Goal: Information Seeking & Learning: Learn about a topic

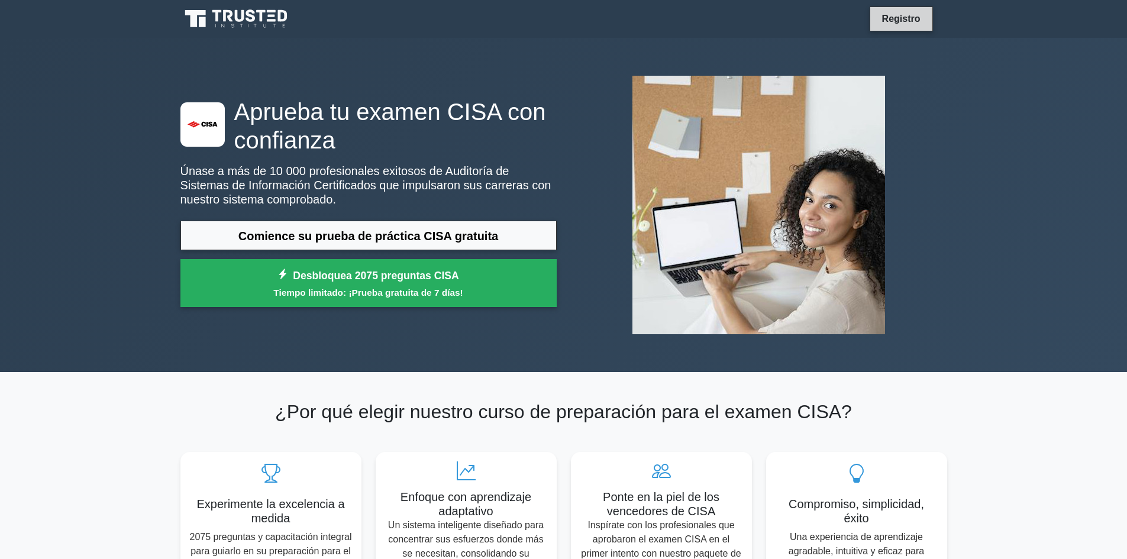
click at [906, 17] on font "Registro" at bounding box center [901, 19] width 38 height 10
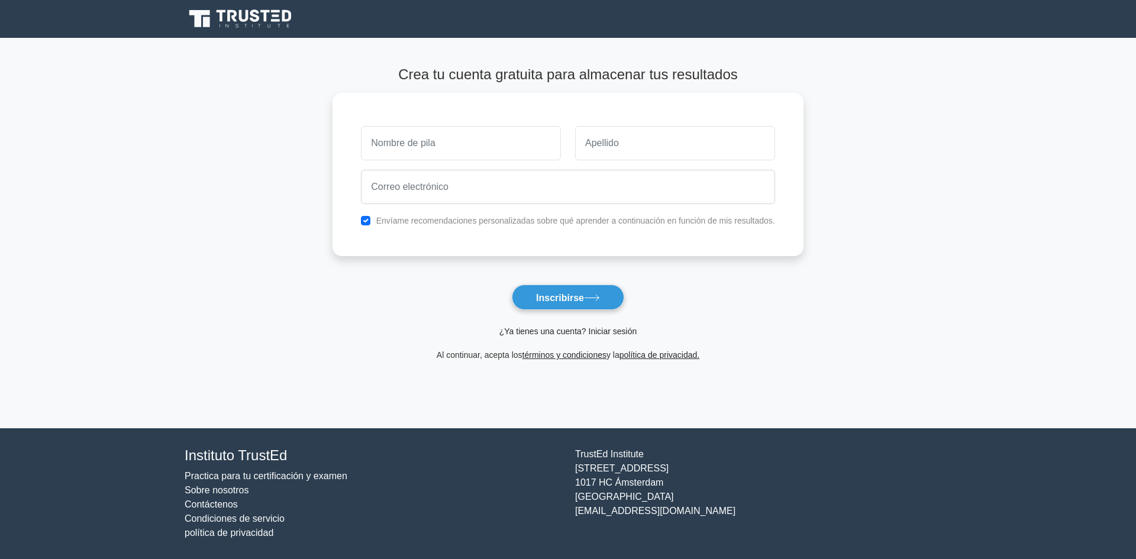
click at [577, 330] on font "¿Ya tienes una cuenta? Iniciar sesión" at bounding box center [567, 331] width 137 height 9
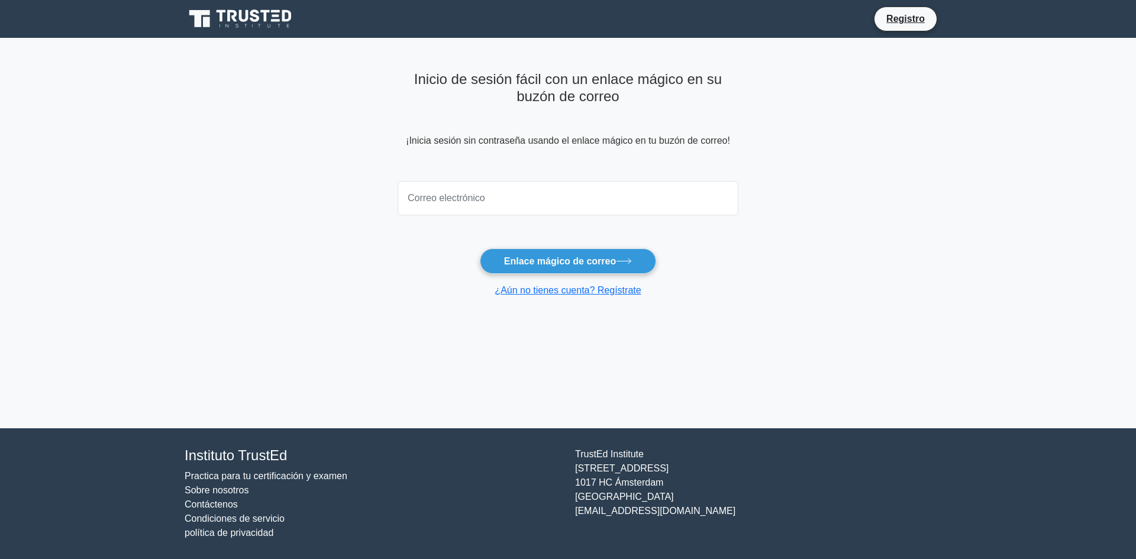
click at [519, 204] on input "email" at bounding box center [568, 198] width 341 height 34
type input "ssany.6.94@gmail.com"
click at [480, 248] on button "Enlace mágico de correo" at bounding box center [568, 260] width 176 height 25
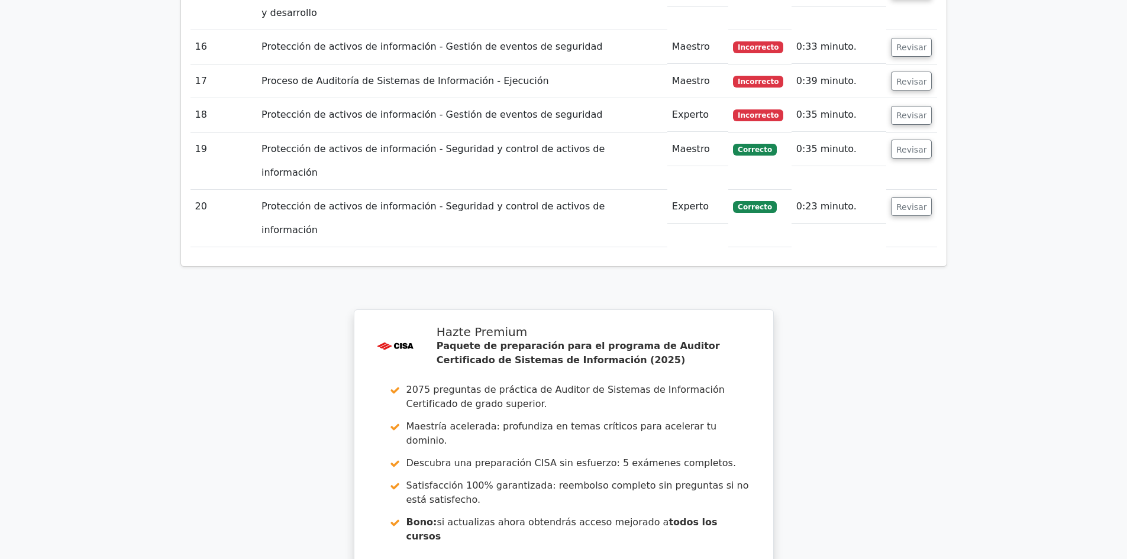
scroll to position [2283, 0]
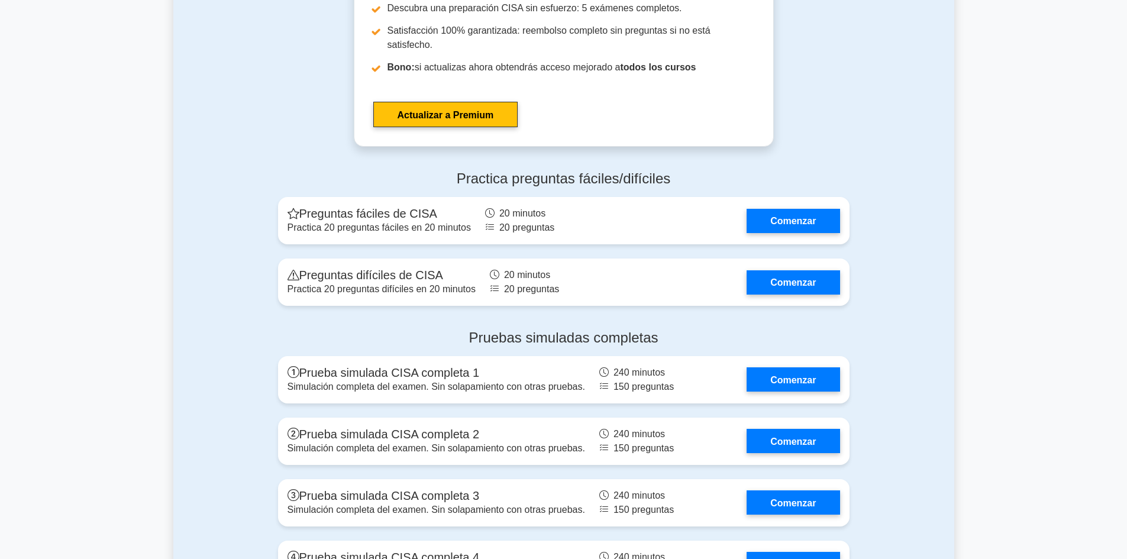
scroll to position [1935, 0]
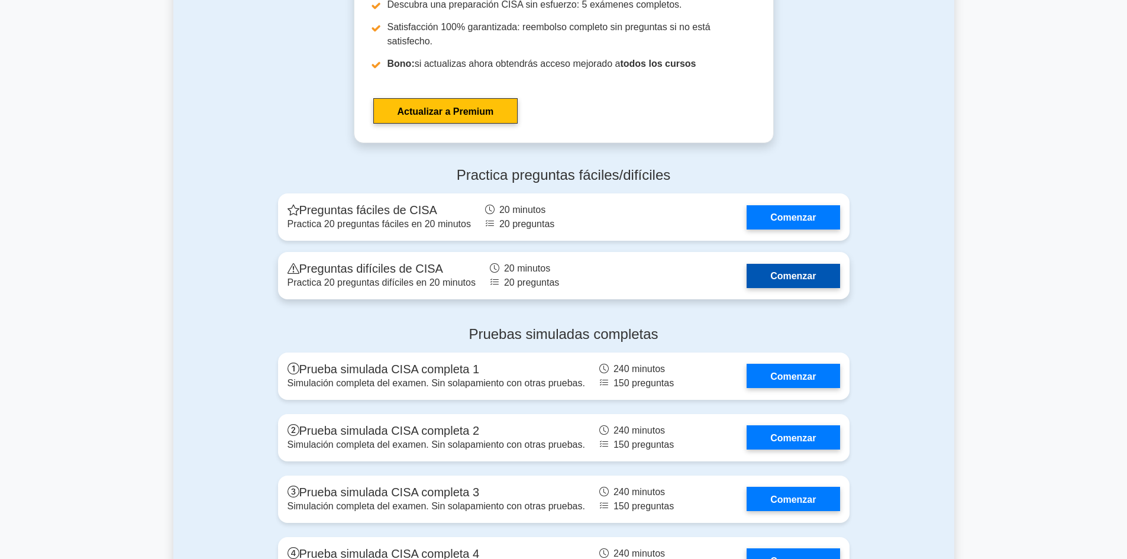
click at [815, 264] on link "Comenzar" at bounding box center [793, 276] width 93 height 24
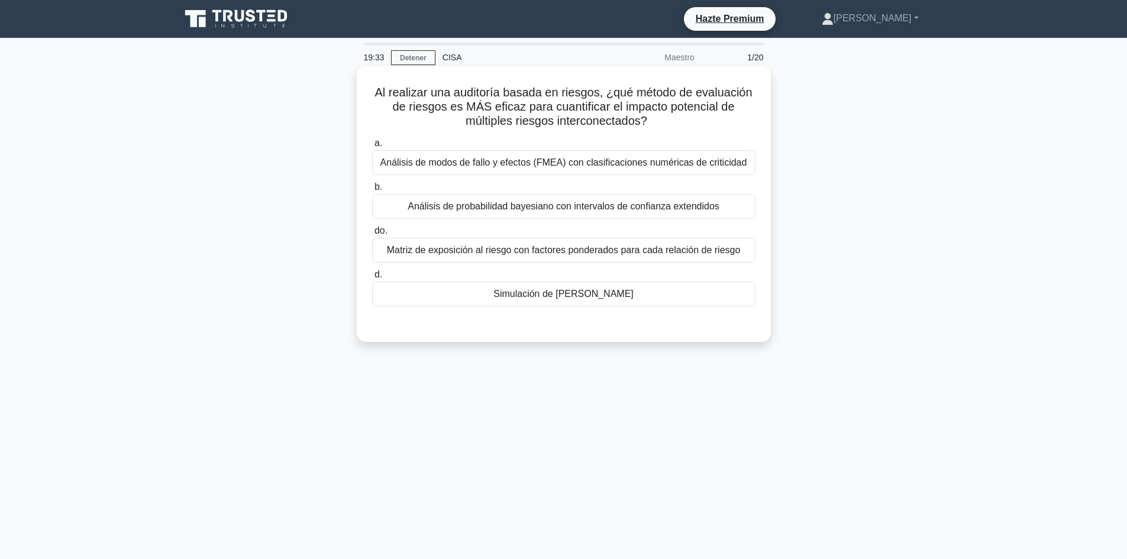
click at [693, 250] on font "Matriz de exposición al riesgo con factores ponderados para cada relación de ri…" at bounding box center [564, 250] width 354 height 10
click at [372, 235] on input "do. Matriz de exposición al riesgo con factores ponderados para cada relación d…" at bounding box center [372, 231] width 0 height 8
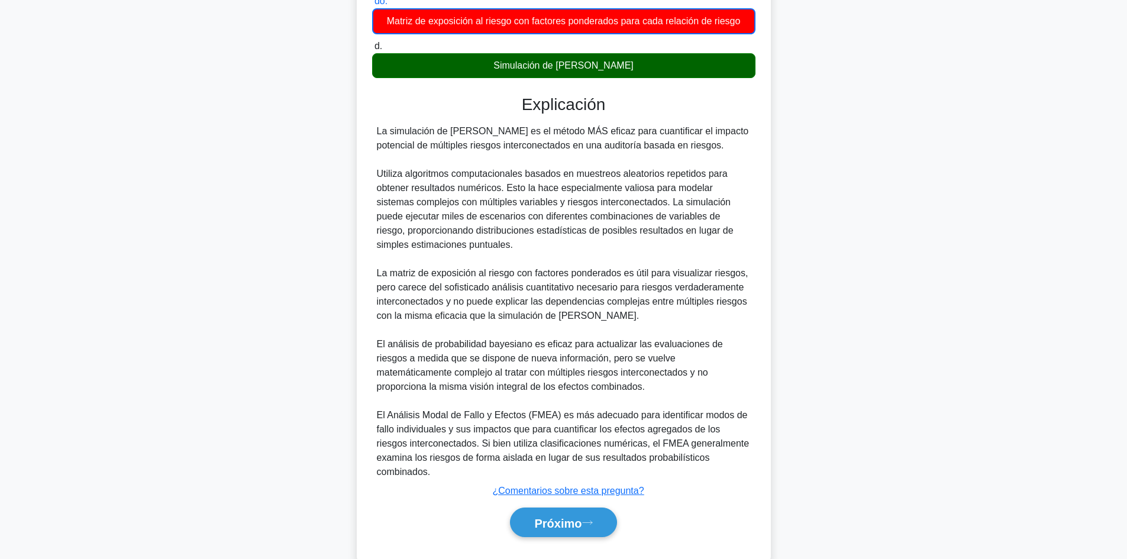
scroll to position [245, 0]
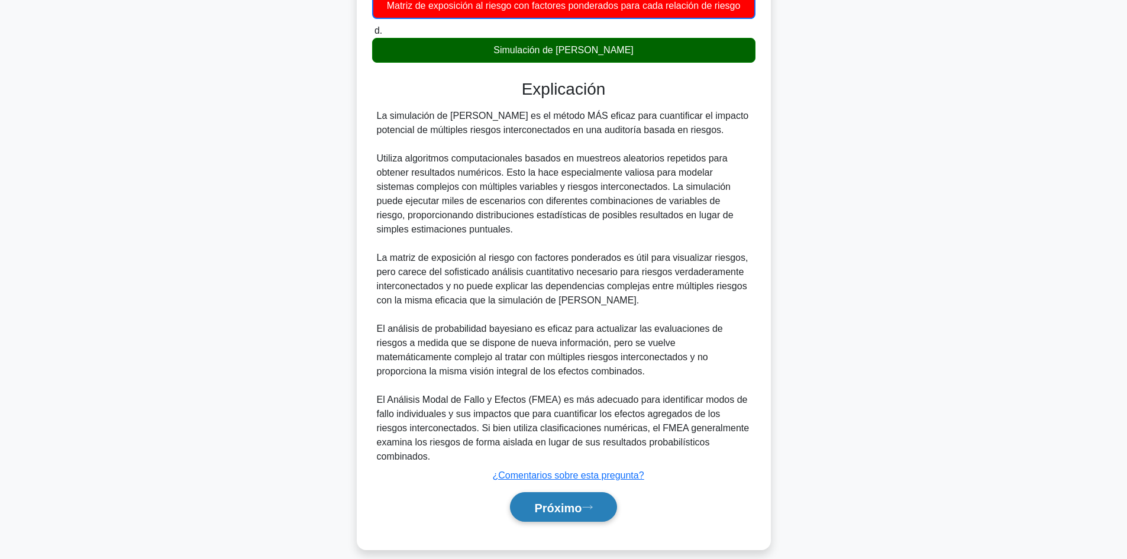
click at [582, 501] on font "Próximo" at bounding box center [557, 507] width 47 height 13
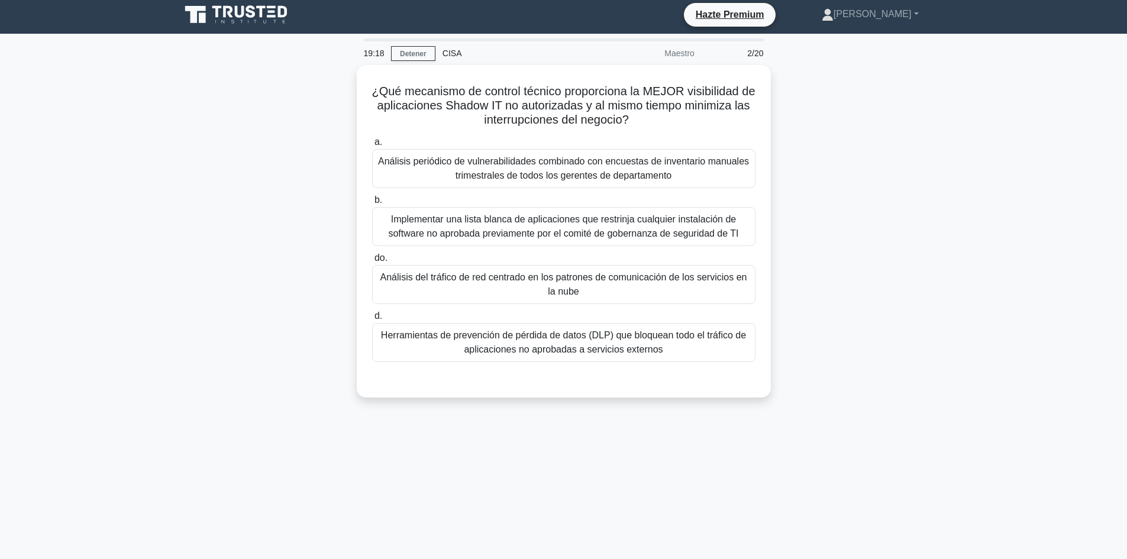
scroll to position [0, 0]
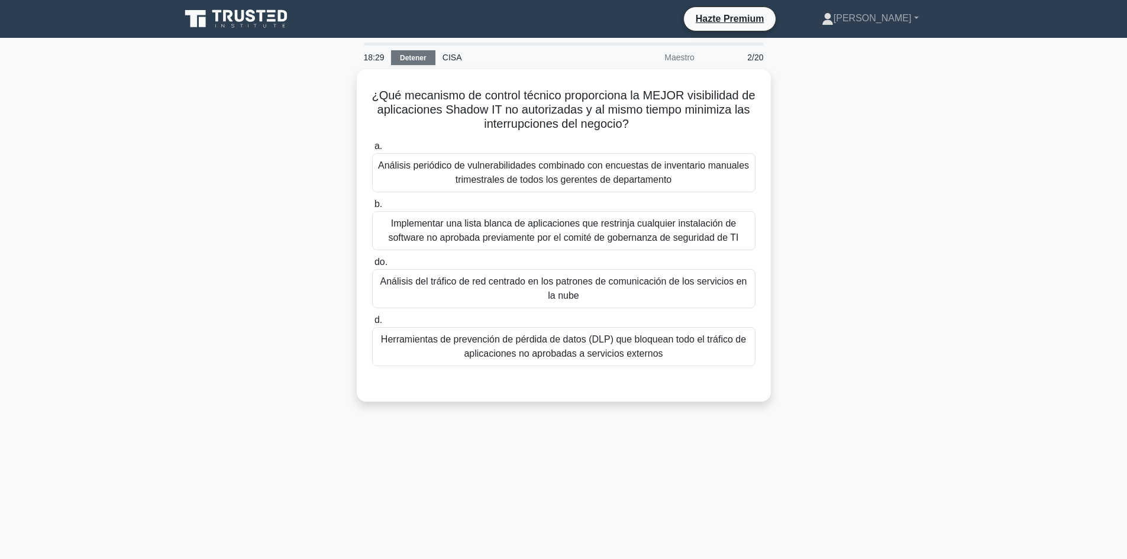
click at [416, 57] on font "Detener" at bounding box center [413, 58] width 27 height 8
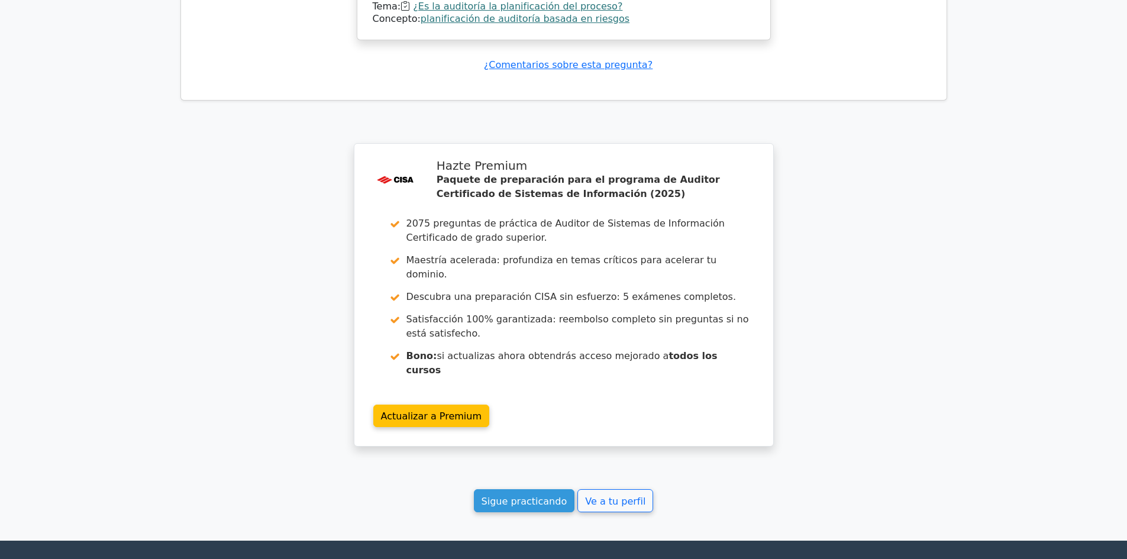
scroll to position [1625, 0]
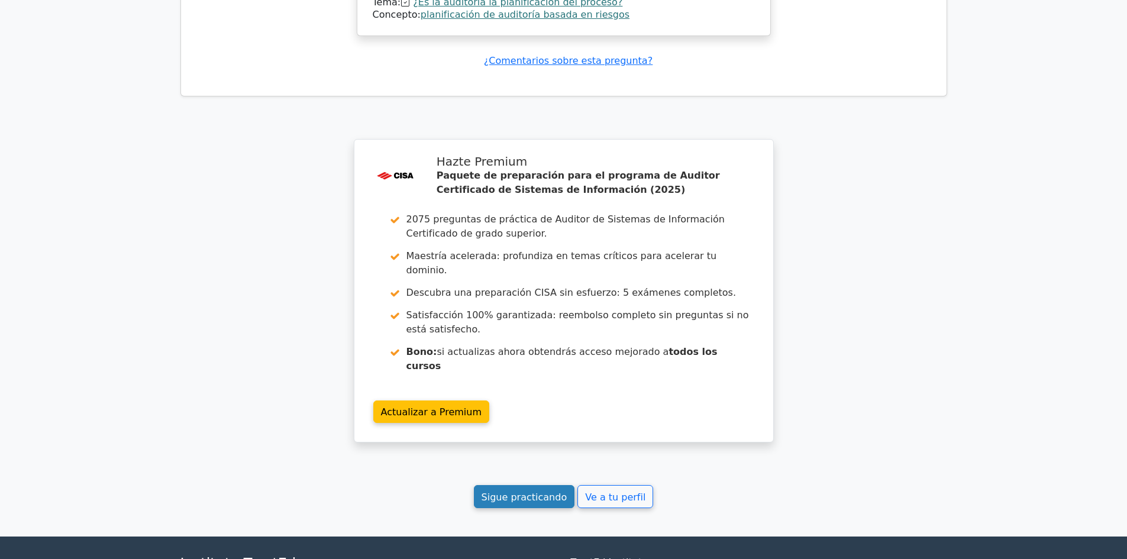
click at [558, 491] on font "Sigue practicando" at bounding box center [525, 496] width 86 height 11
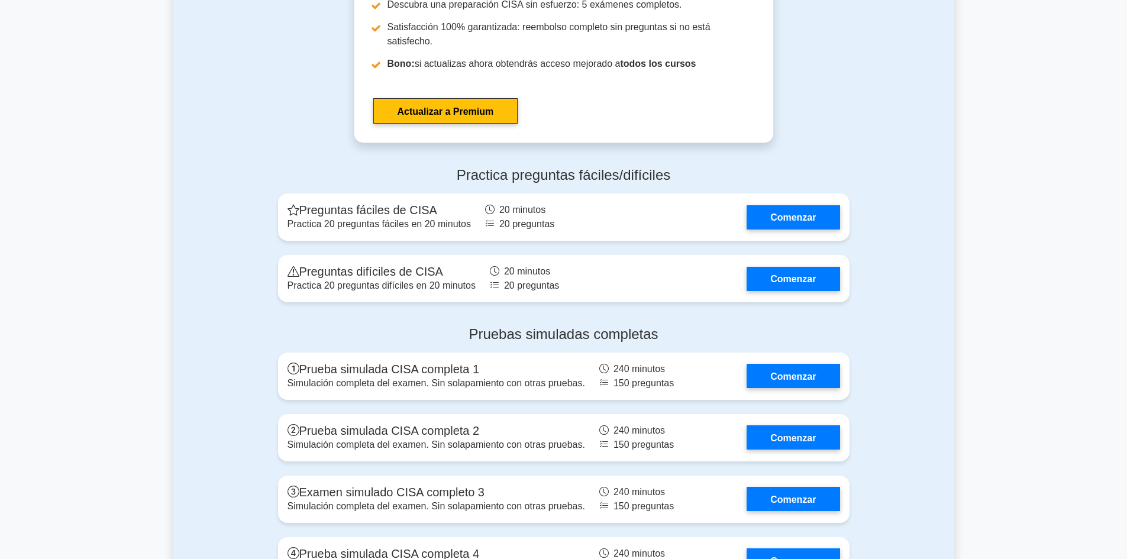
scroll to position [1928, 0]
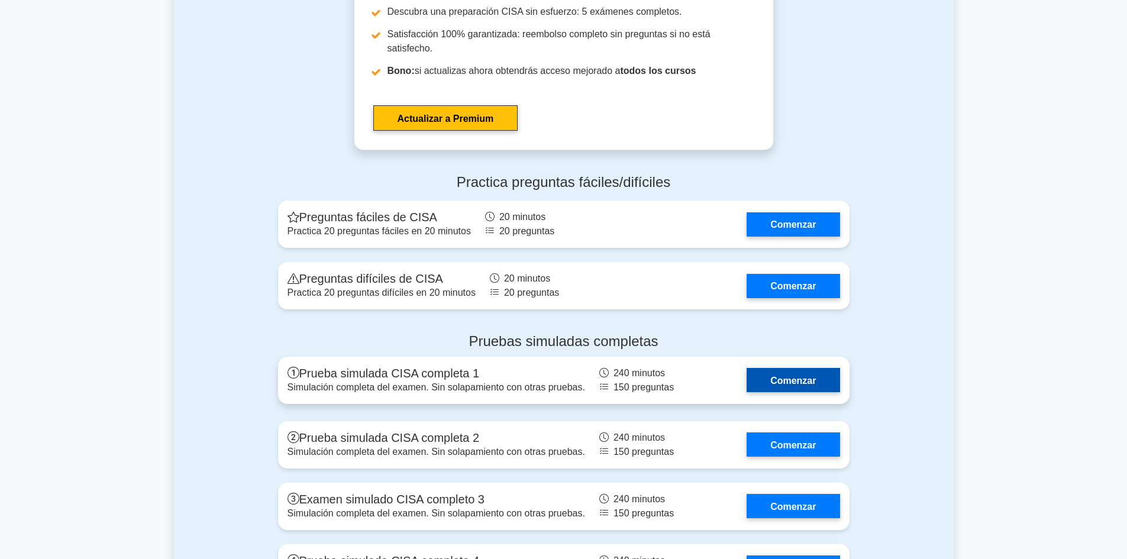
click at [787, 368] on link "Comenzar" at bounding box center [793, 380] width 93 height 24
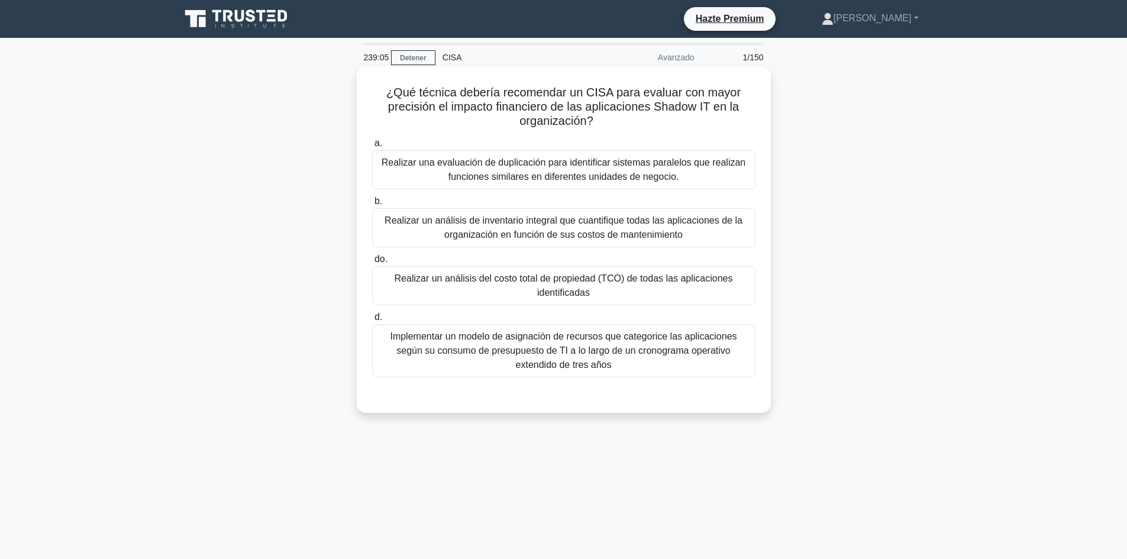
click at [619, 355] on font "Implementar un modelo de asignación de recursos que categorice las aplicaciones…" at bounding box center [563, 350] width 347 height 38
click at [372, 321] on input "d. Implementar un modelo de asignación de recursos que categorice las aplicacio…" at bounding box center [372, 318] width 0 height 8
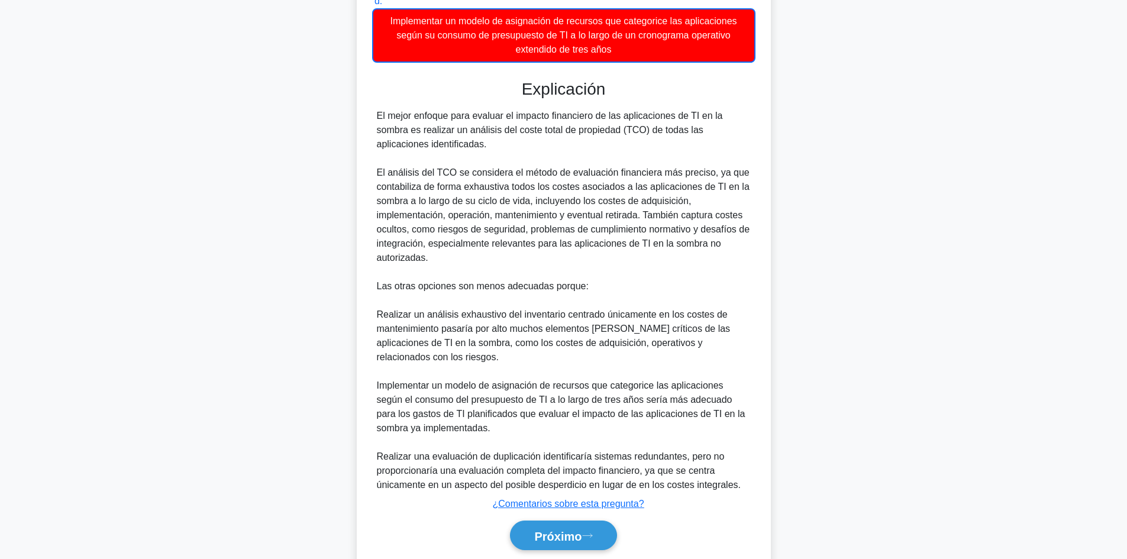
scroll to position [359, 0]
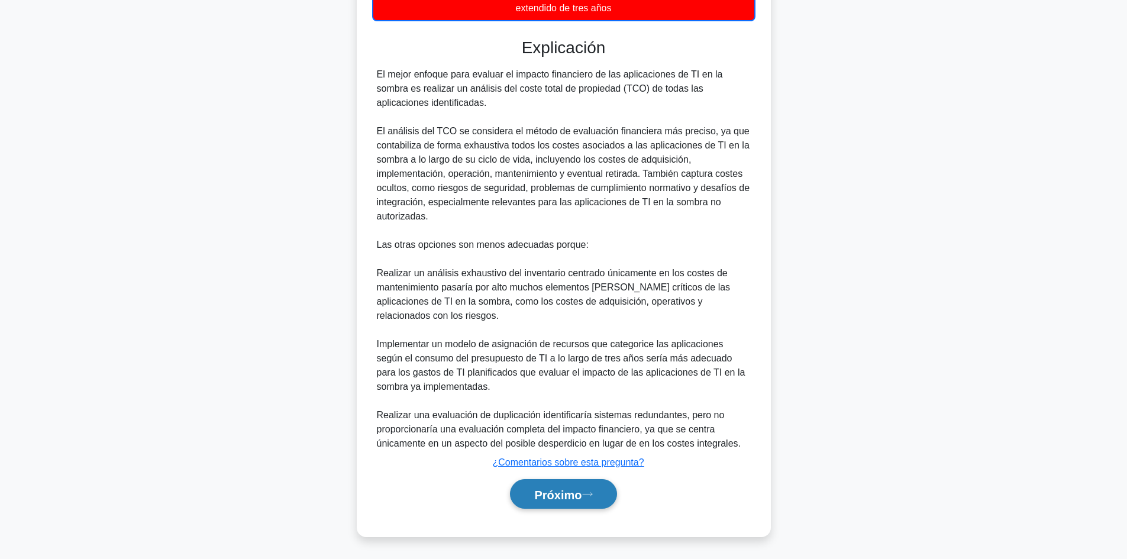
click at [577, 490] on font "Próximo" at bounding box center [557, 494] width 47 height 13
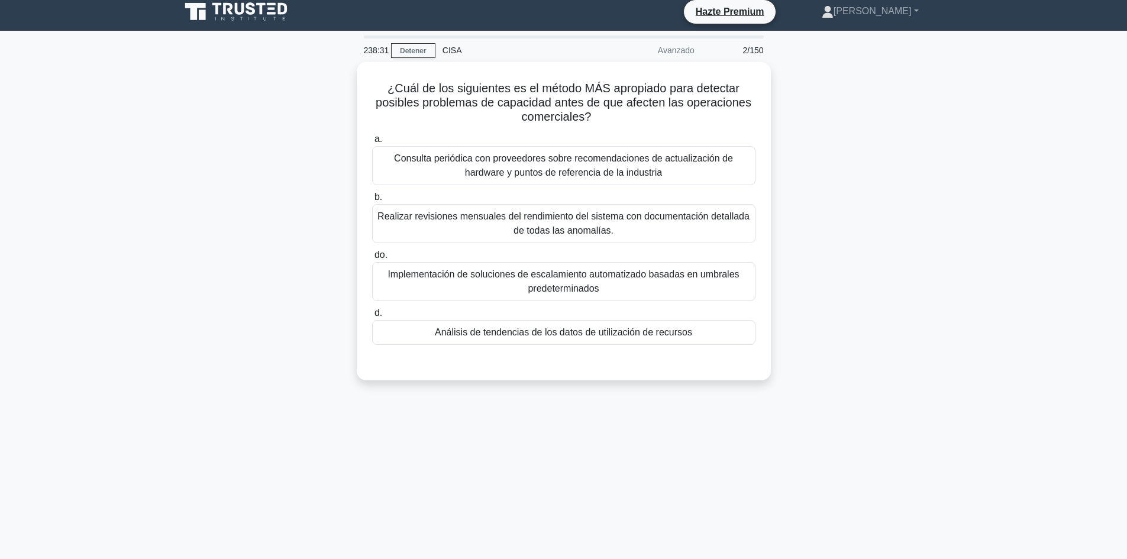
scroll to position [0, 0]
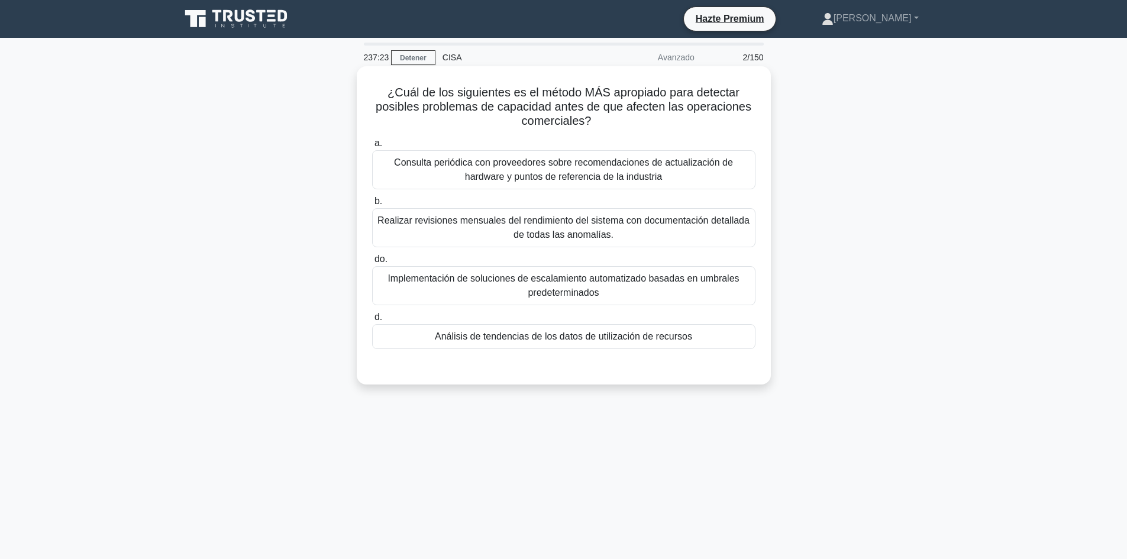
click at [531, 338] on font "Análisis de tendencias de los datos de utilización de recursos" at bounding box center [563, 336] width 257 height 10
click at [372, 321] on input "d. Análisis de tendencias de los datos de utilización de recursos" at bounding box center [372, 318] width 0 height 8
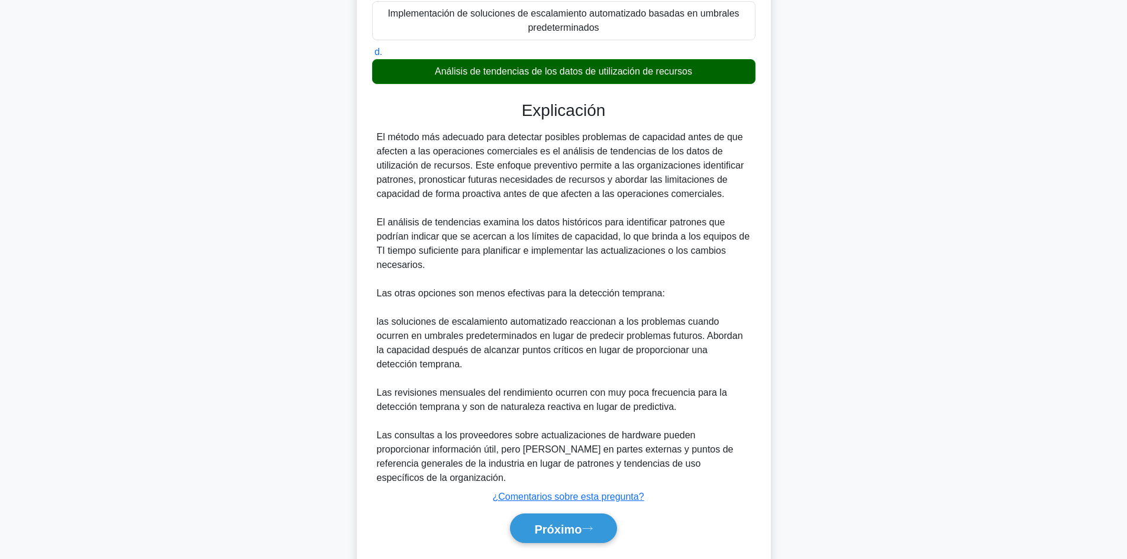
scroll to position [286, 0]
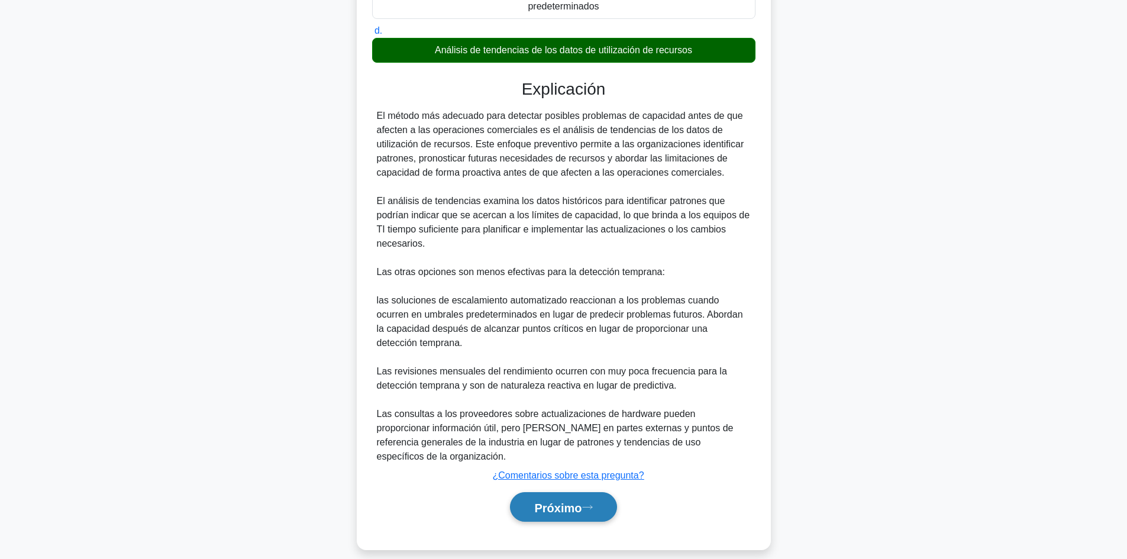
click at [563, 501] on font "Próximo" at bounding box center [557, 507] width 47 height 13
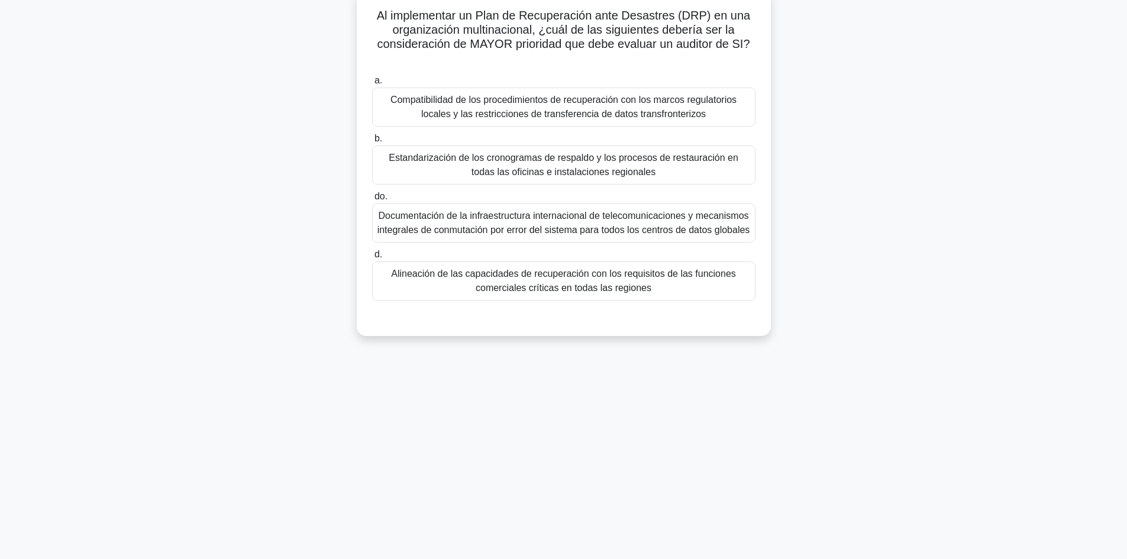
scroll to position [0, 0]
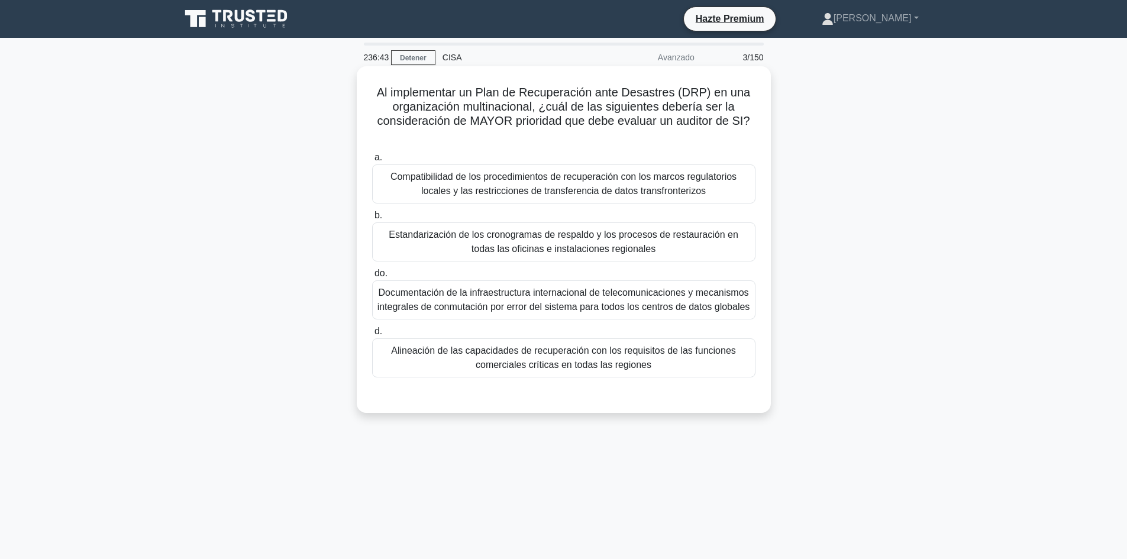
click at [652, 356] on font "Alineación de las capacidades de recuperación con los requisitos de las funcion…" at bounding box center [563, 358] width 345 height 24
click at [372, 335] on input "d. Alineación de las capacidades de recuperación con los requisitos de las func…" at bounding box center [372, 332] width 0 height 8
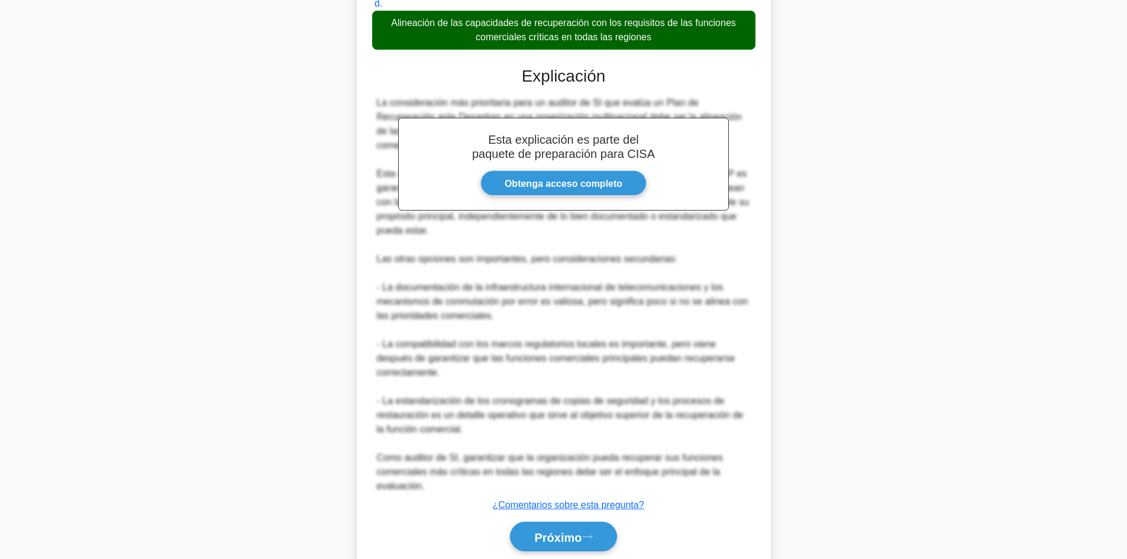
scroll to position [372, 0]
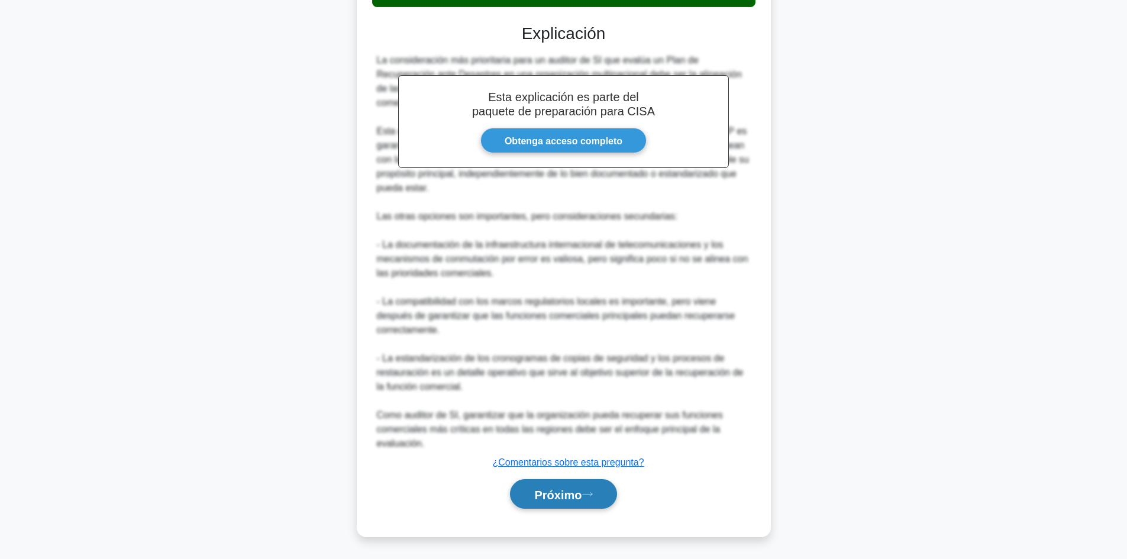
click at [582, 496] on font "Próximo" at bounding box center [557, 494] width 47 height 13
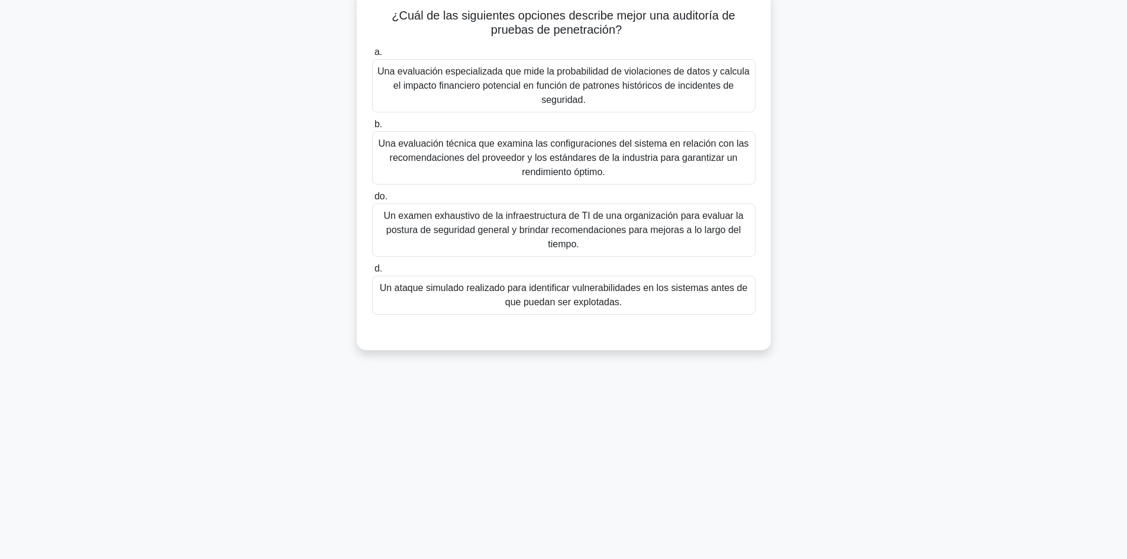
scroll to position [0, 0]
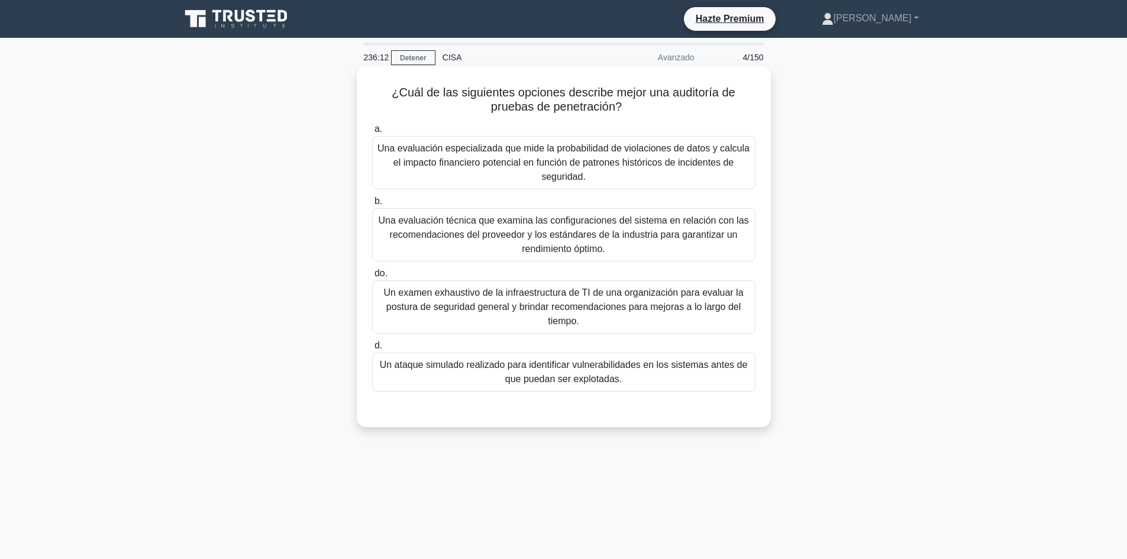
click at [623, 371] on font "Un ataque simulado realizado para identificar vulnerabilidades en los sistemas …" at bounding box center [564, 372] width 368 height 24
click at [372, 350] on input "d. Un ataque simulado realizado para identificar vulnerabilidades en los sistem…" at bounding box center [372, 346] width 0 height 8
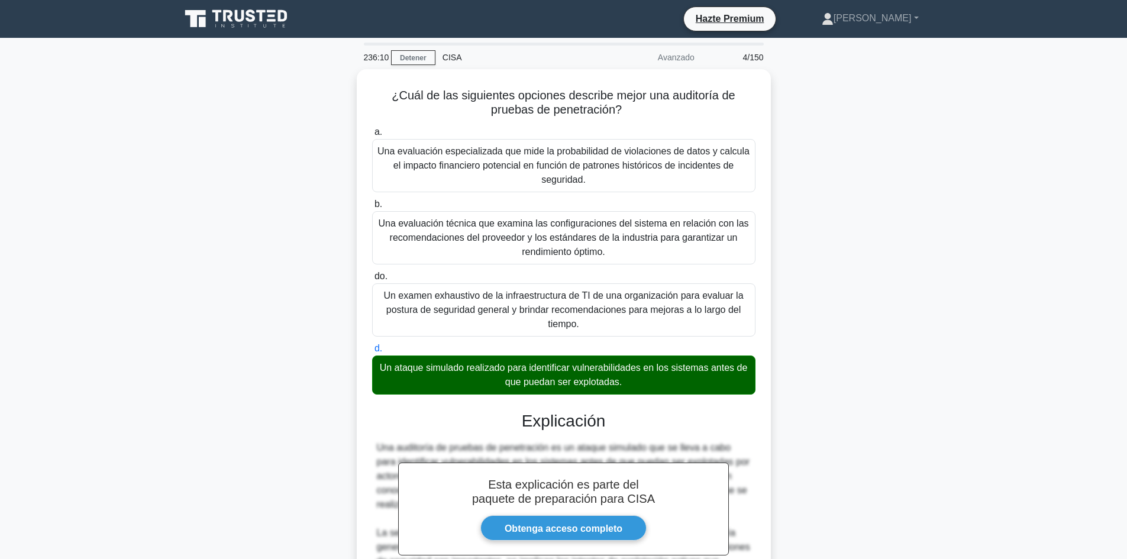
scroll to position [258, 0]
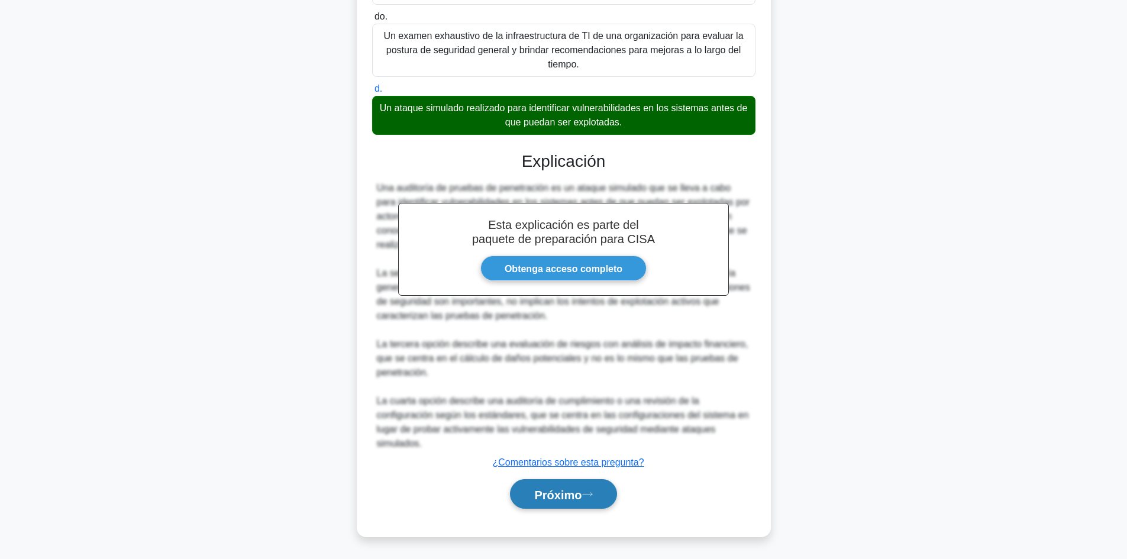
click at [589, 494] on icon at bounding box center [586, 494] width 9 height 4
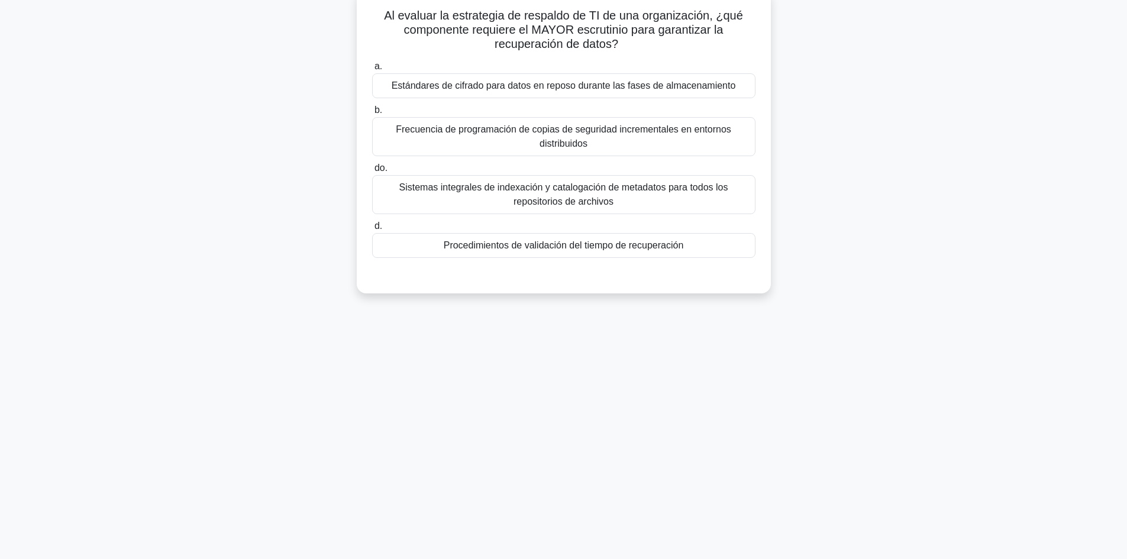
scroll to position [0, 0]
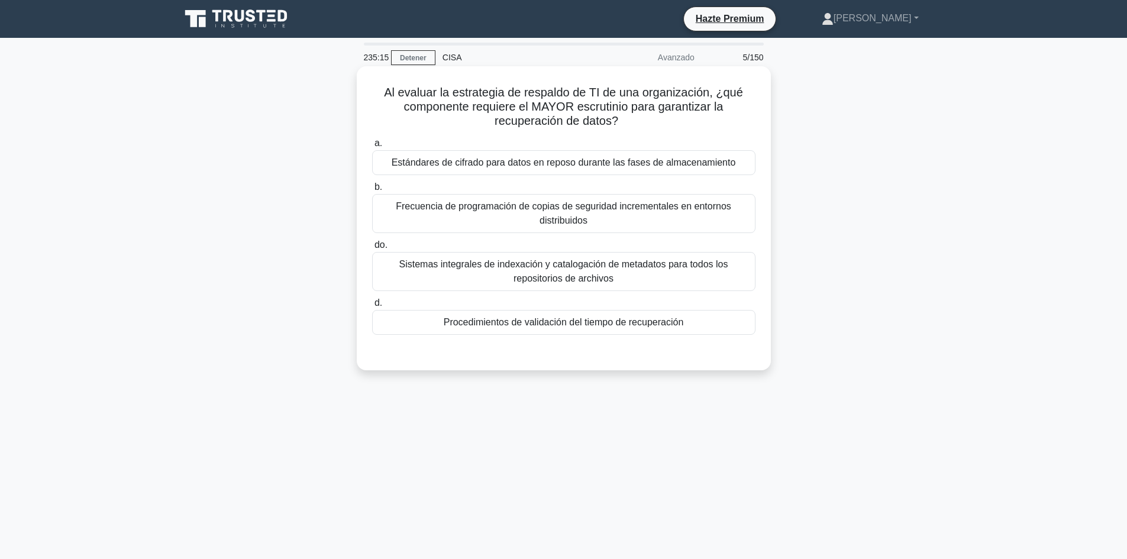
click at [561, 218] on font "Frecuencia de programación de copias de seguridad incrementales en entornos dis…" at bounding box center [563, 213] width 335 height 24
click at [372, 191] on input "b. Frecuencia de programación de copias de seguridad incrementales en entornos …" at bounding box center [372, 187] width 0 height 8
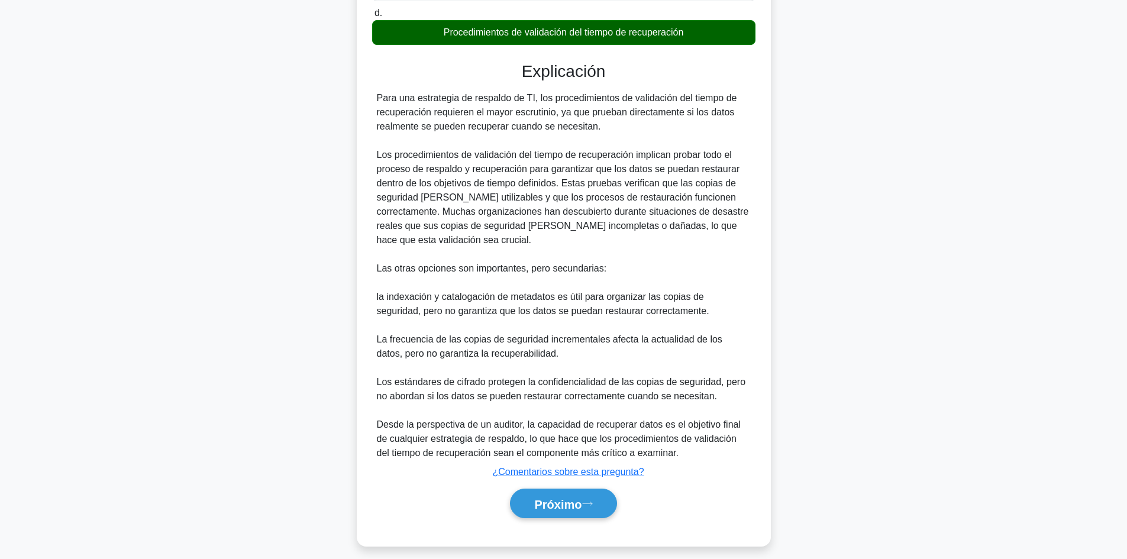
scroll to position [302, 0]
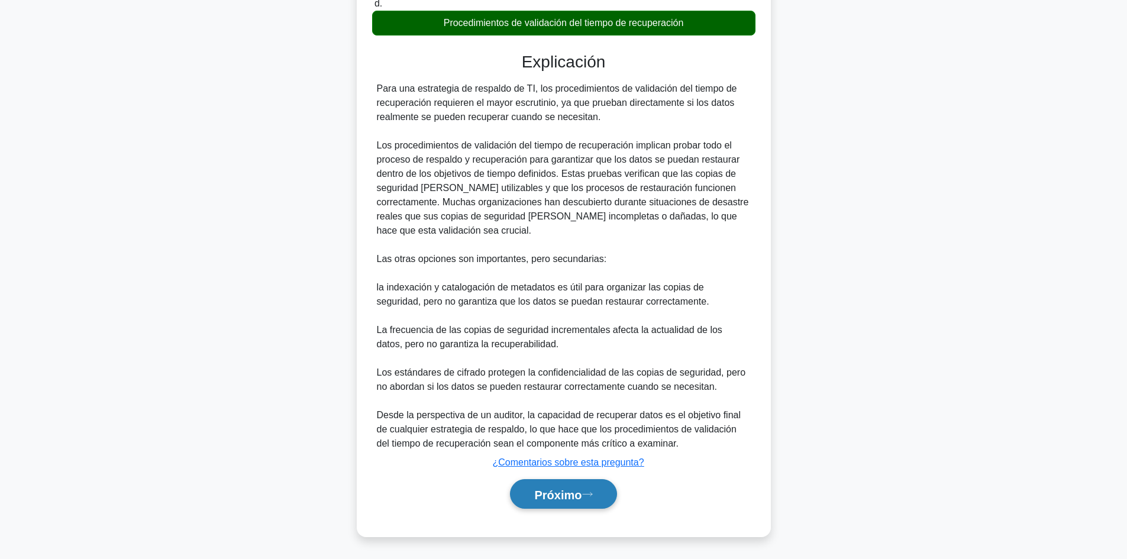
click at [581, 487] on font "Próximo" at bounding box center [557, 493] width 47 height 13
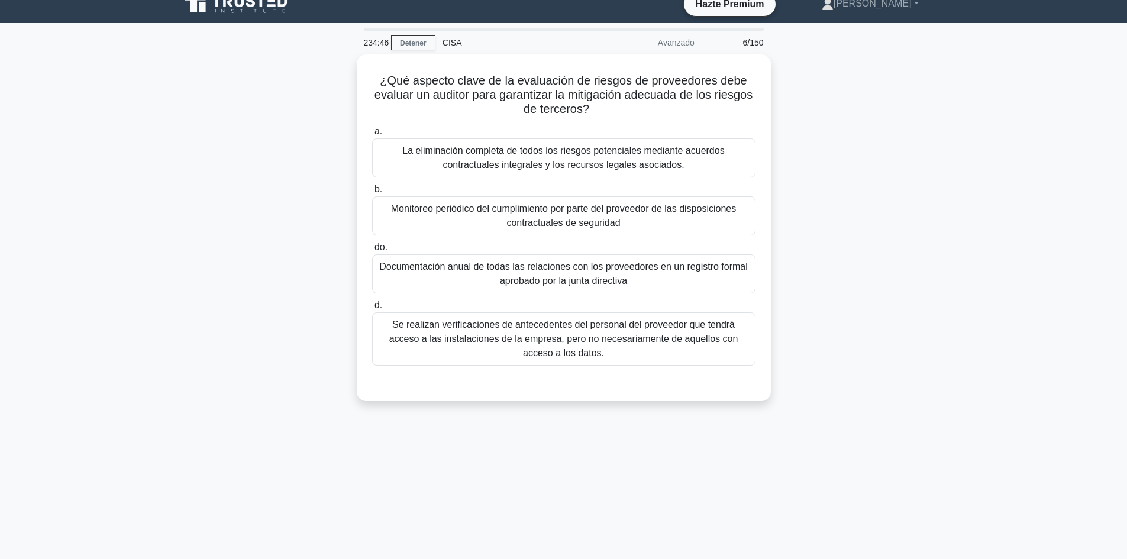
scroll to position [0, 0]
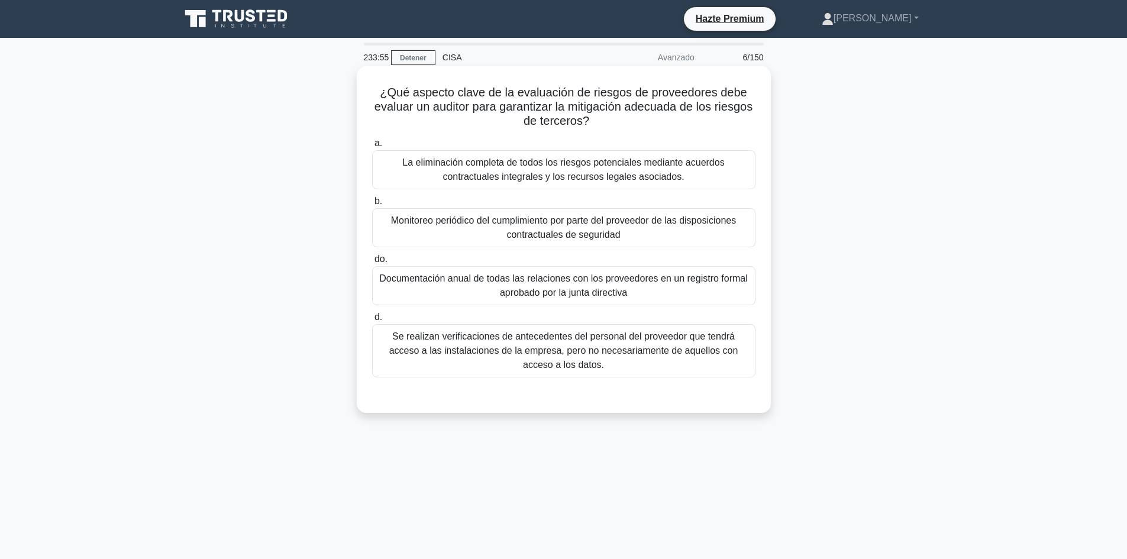
click at [716, 221] on font "Monitoreo periódico del cumplimiento por parte del proveedor de las disposicion…" at bounding box center [563, 227] width 345 height 24
click at [372, 205] on input "b. Monitoreo periódico del cumplimiento por parte del proveedor de las disposic…" at bounding box center [372, 202] width 0 height 8
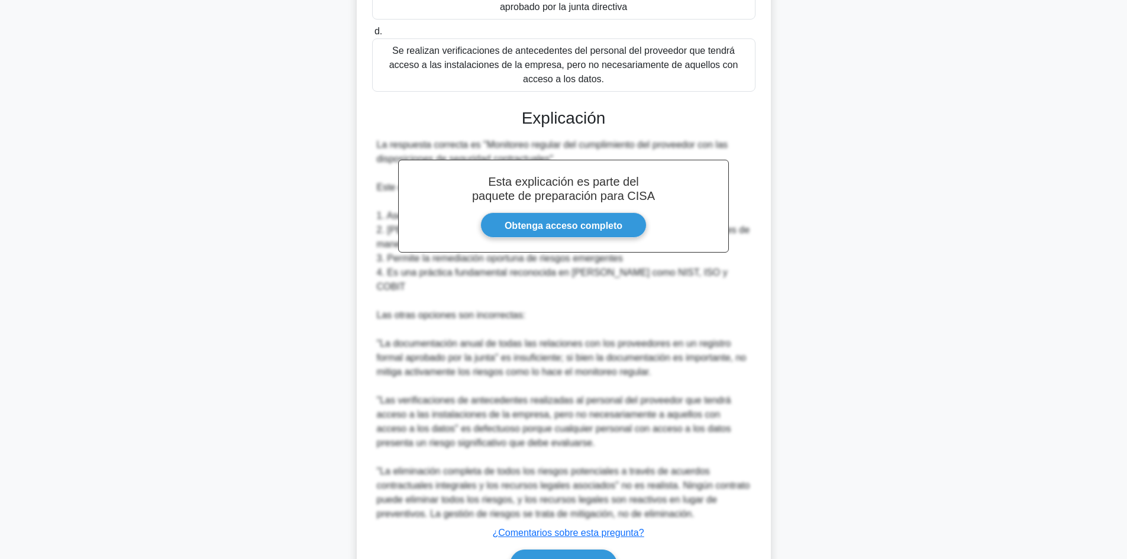
scroll to position [343, 0]
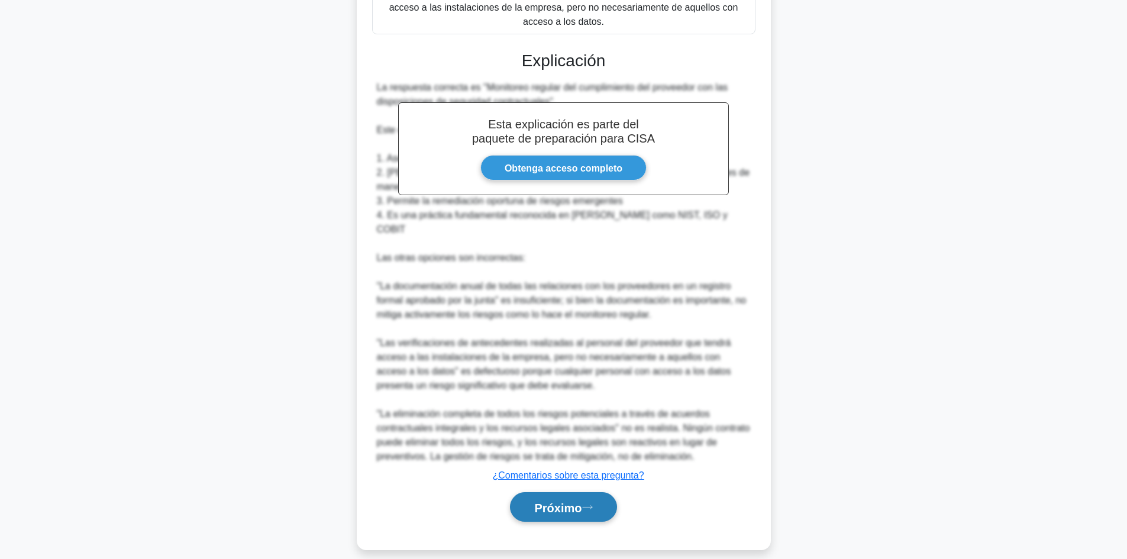
click at [582, 501] on font "Próximo" at bounding box center [557, 507] width 47 height 13
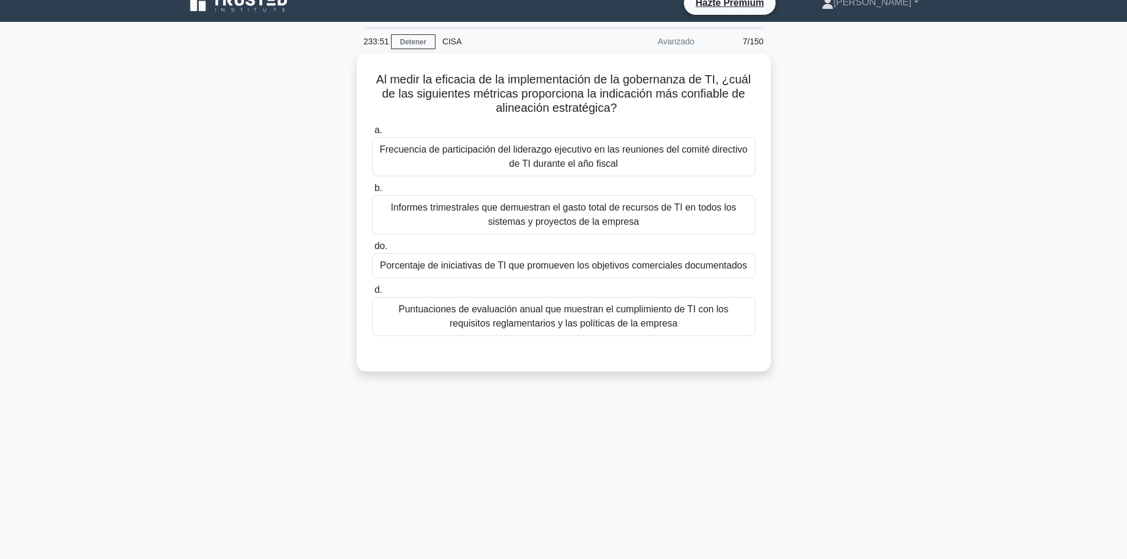
scroll to position [0, 0]
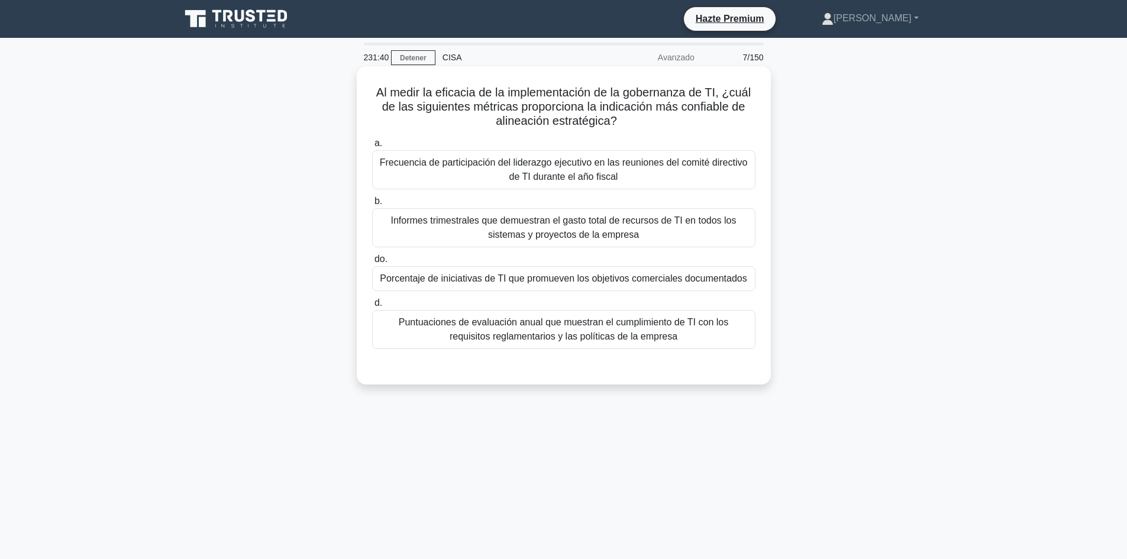
click at [545, 280] on font "Porcentaje de iniciativas de TI que promueven los objetivos comerciales documen…" at bounding box center [563, 278] width 367 height 10
click at [372, 263] on input "do. Porcentaje de iniciativas de TI que promueven los objetivos comerciales doc…" at bounding box center [372, 260] width 0 height 8
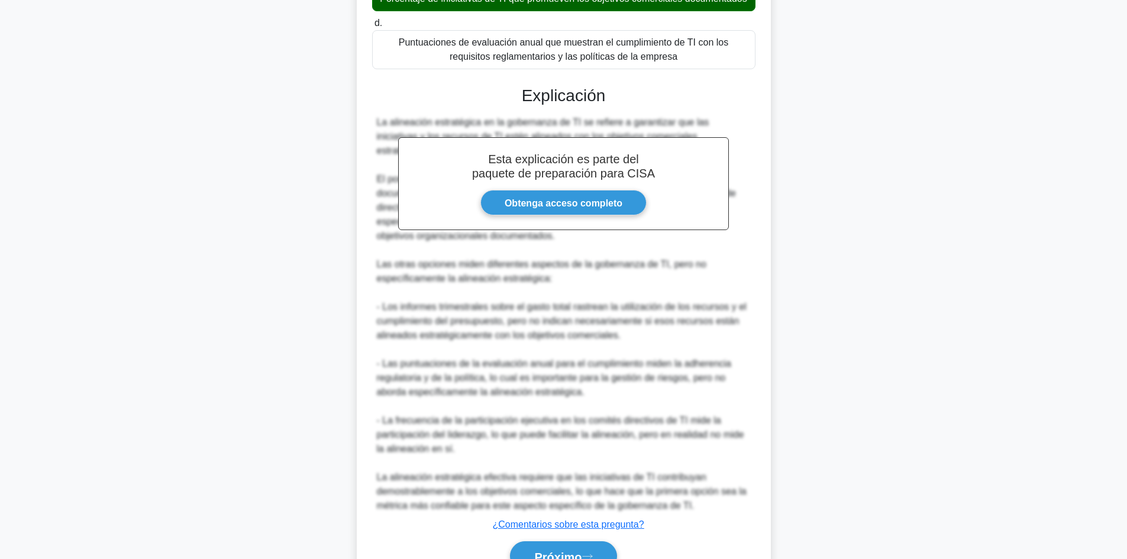
scroll to position [357, 0]
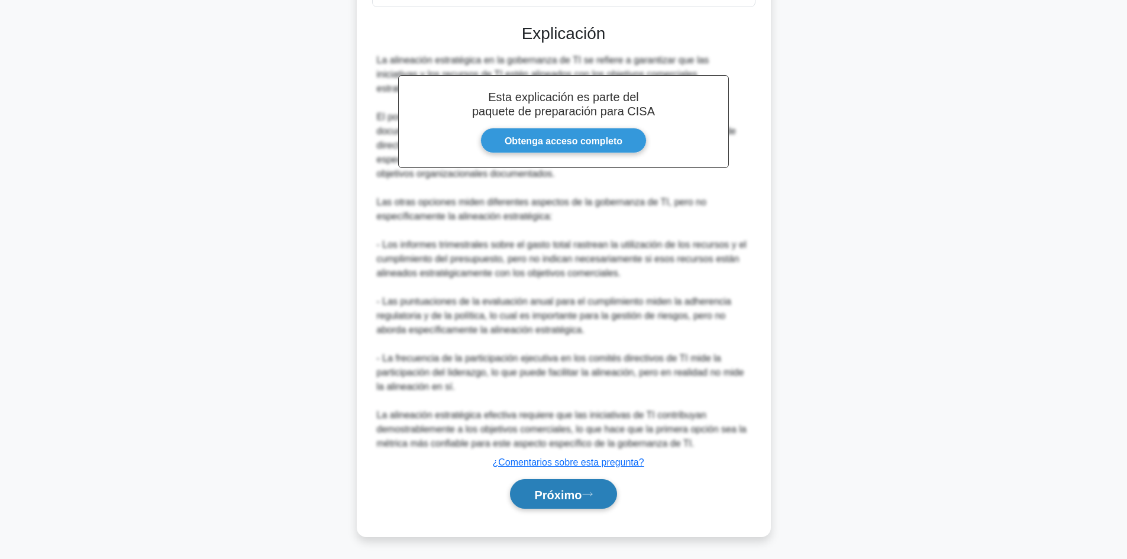
click at [548, 492] on font "Próximo" at bounding box center [557, 494] width 47 height 13
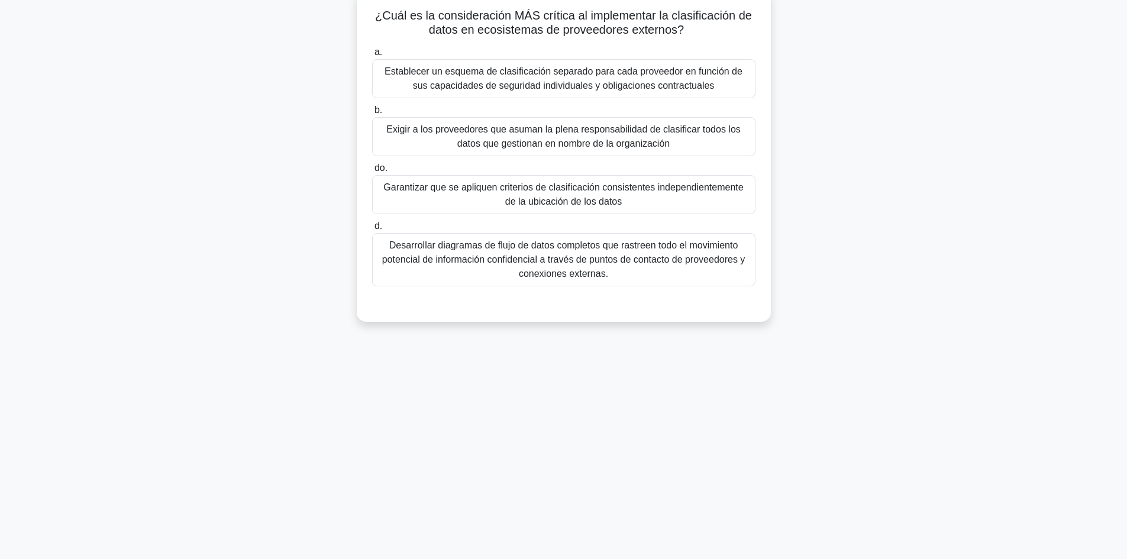
scroll to position [0, 0]
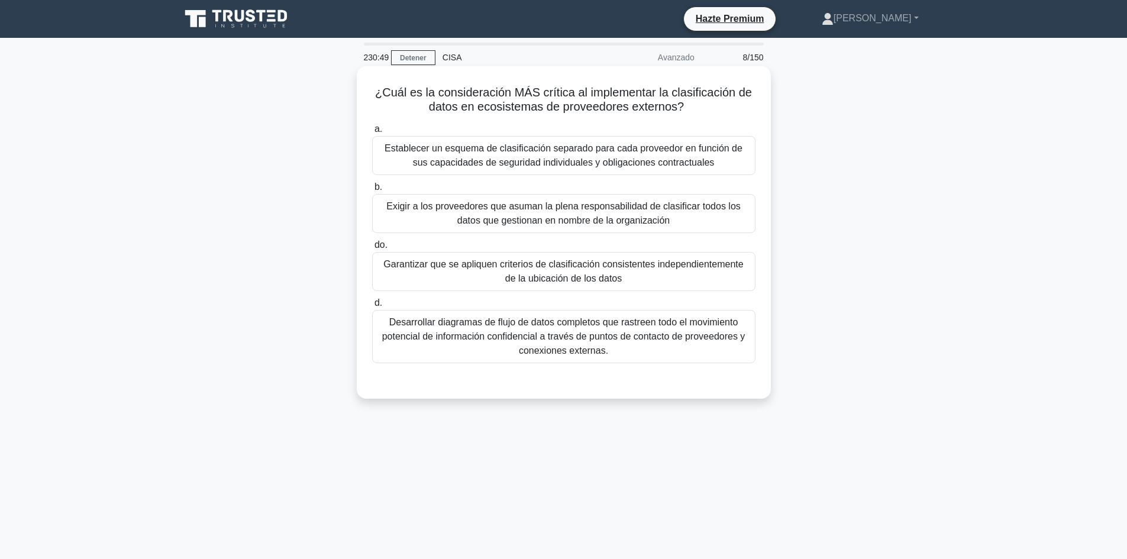
click at [531, 175] on div "Establecer un esquema de clasificación separado para cada proveedor en función …" at bounding box center [563, 155] width 383 height 39
click at [372, 133] on input "a. Establecer un esquema de clasificación separado para cada proveedor en funci…" at bounding box center [372, 129] width 0 height 8
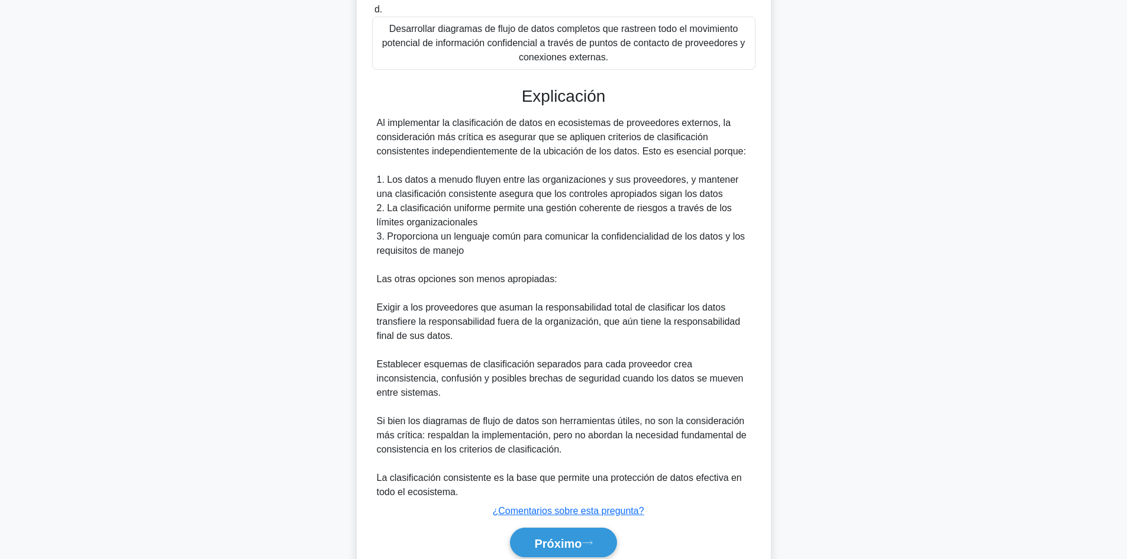
scroll to position [330, 0]
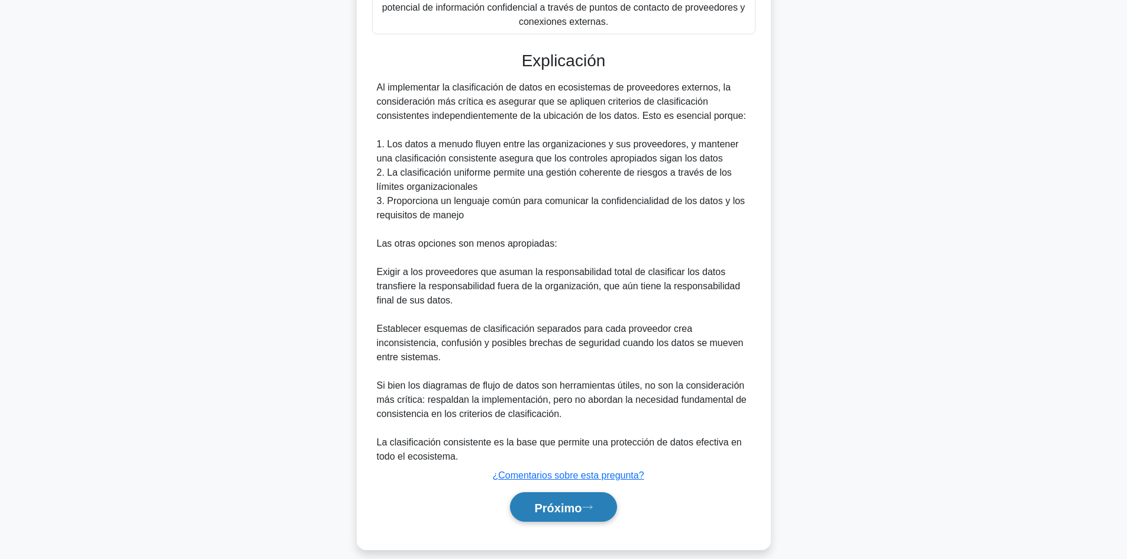
click at [605, 495] on button "Próximo" at bounding box center [563, 507] width 106 height 30
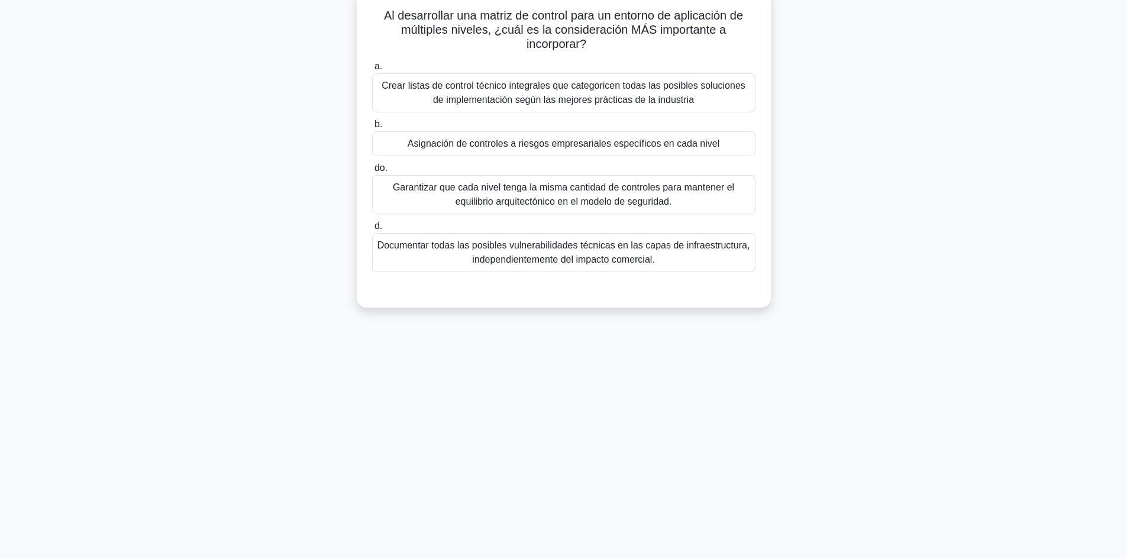
scroll to position [0, 0]
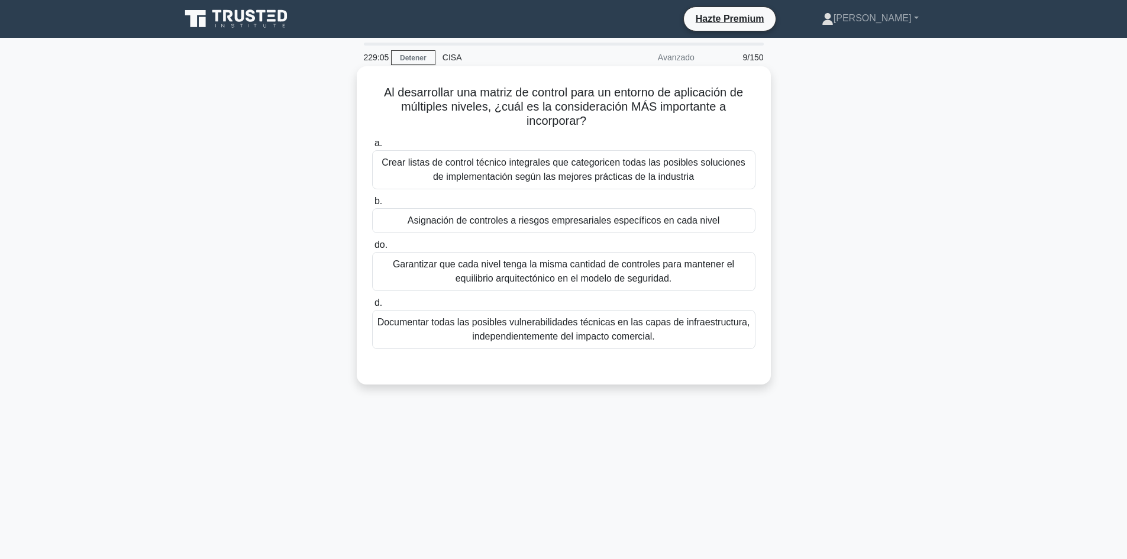
click at [615, 219] on font "Asignación de controles a riesgos empresariales específicos en cada nivel" at bounding box center [564, 220] width 312 height 10
click at [372, 205] on input "b. Asignación de controles a riesgos empresariales específicos en cada nivel" at bounding box center [372, 202] width 0 height 8
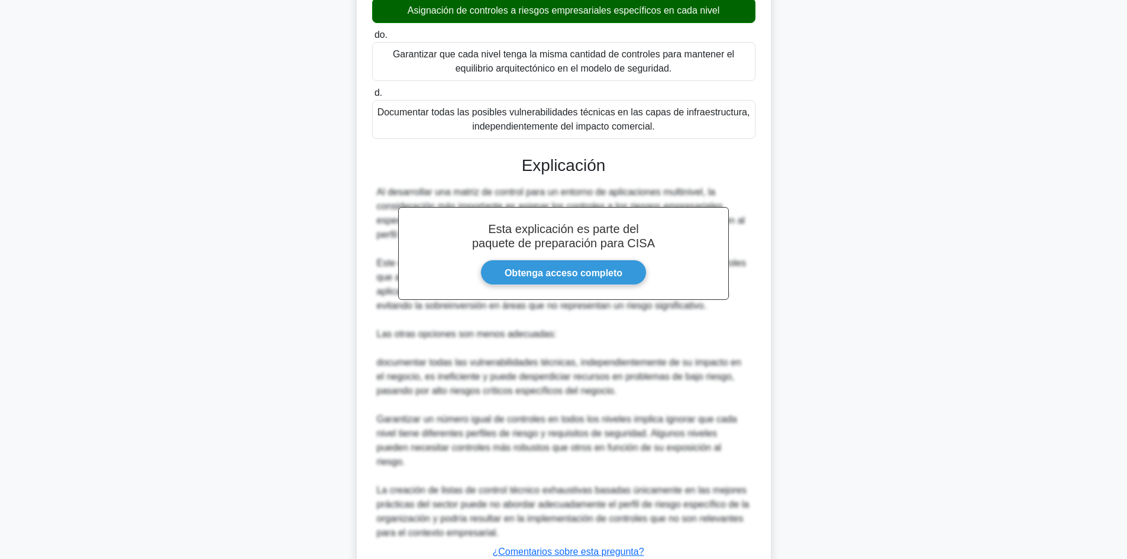
scroll to position [286, 0]
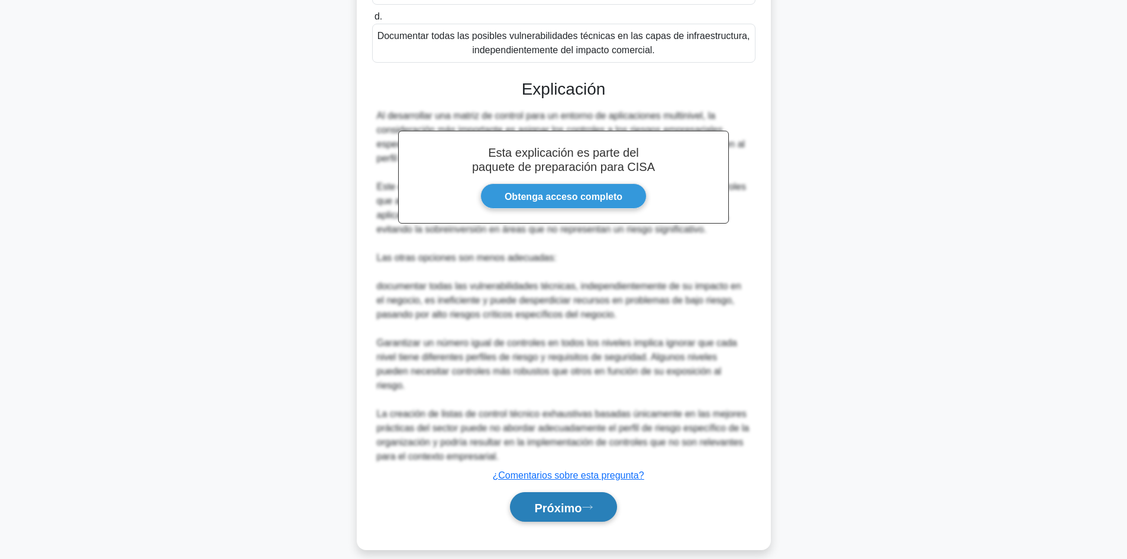
click at [579, 501] on font "Próximo" at bounding box center [557, 507] width 47 height 13
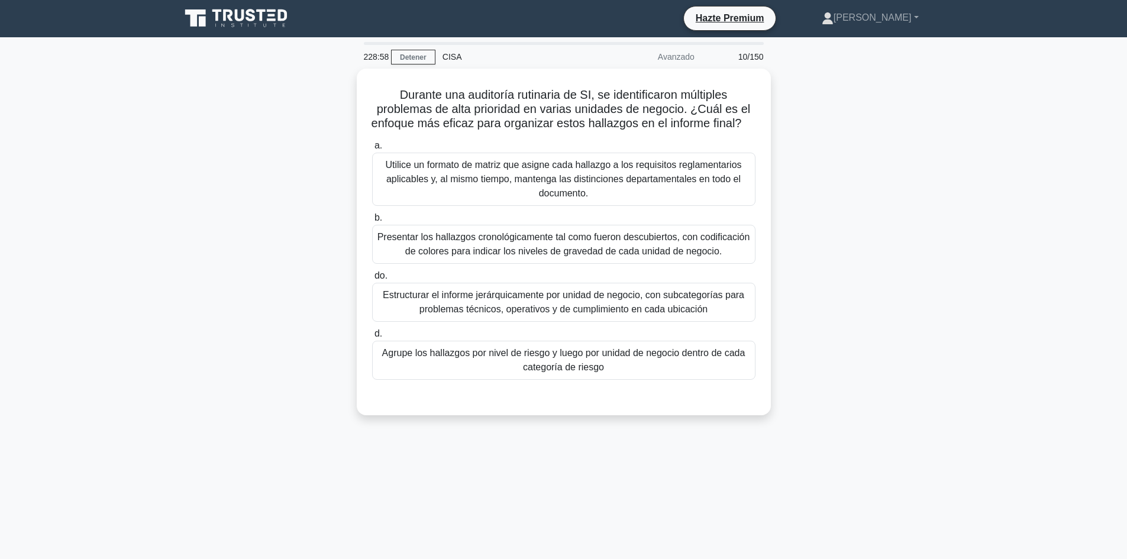
scroll to position [0, 0]
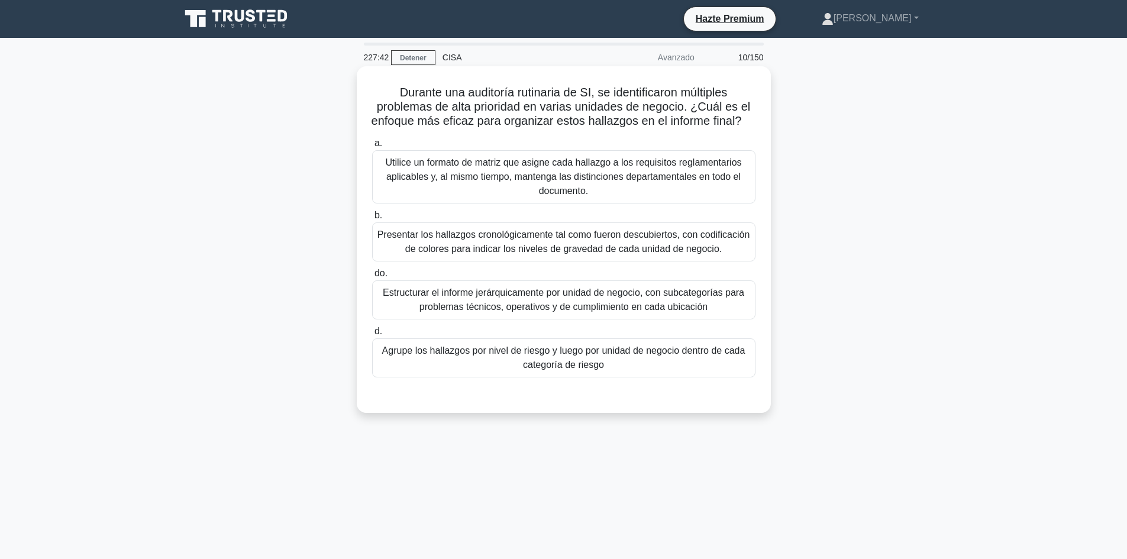
click at [644, 367] on font "Agrupe los hallazgos por nivel de riesgo y luego por unidad de negocio dentro d…" at bounding box center [563, 358] width 363 height 24
click at [372, 335] on input "d. Agrupe los hallazgos por nivel de riesgo y luego por unidad de negocio dentr…" at bounding box center [372, 332] width 0 height 8
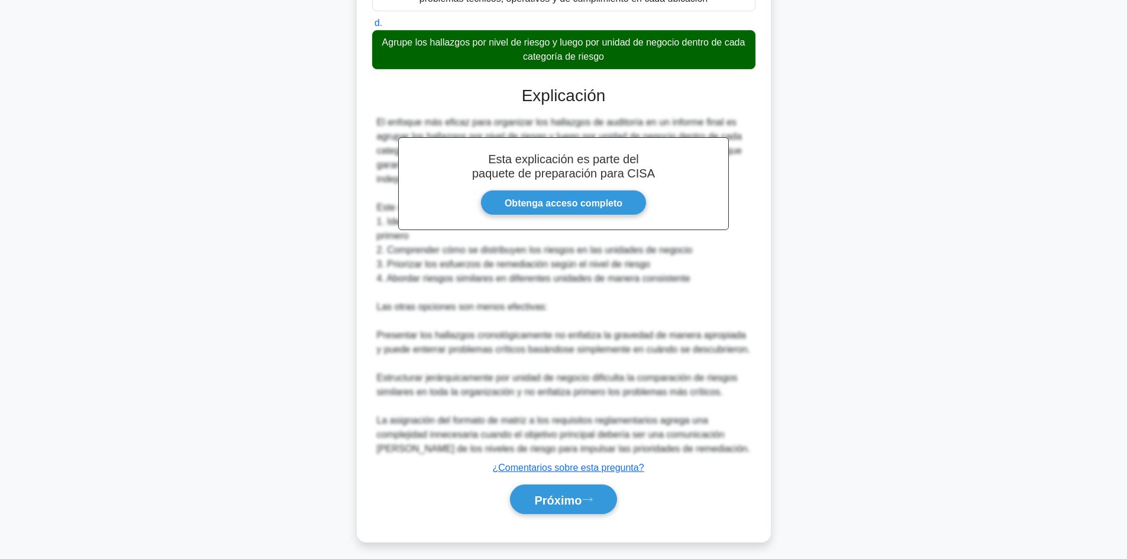
scroll to position [314, 0]
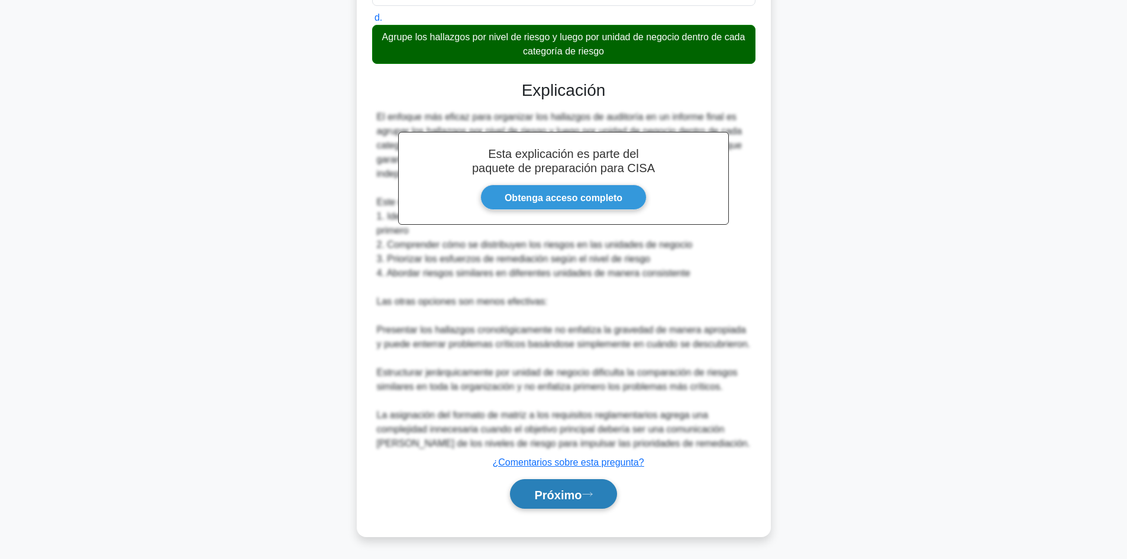
click at [570, 509] on button "Próximo" at bounding box center [563, 494] width 106 height 30
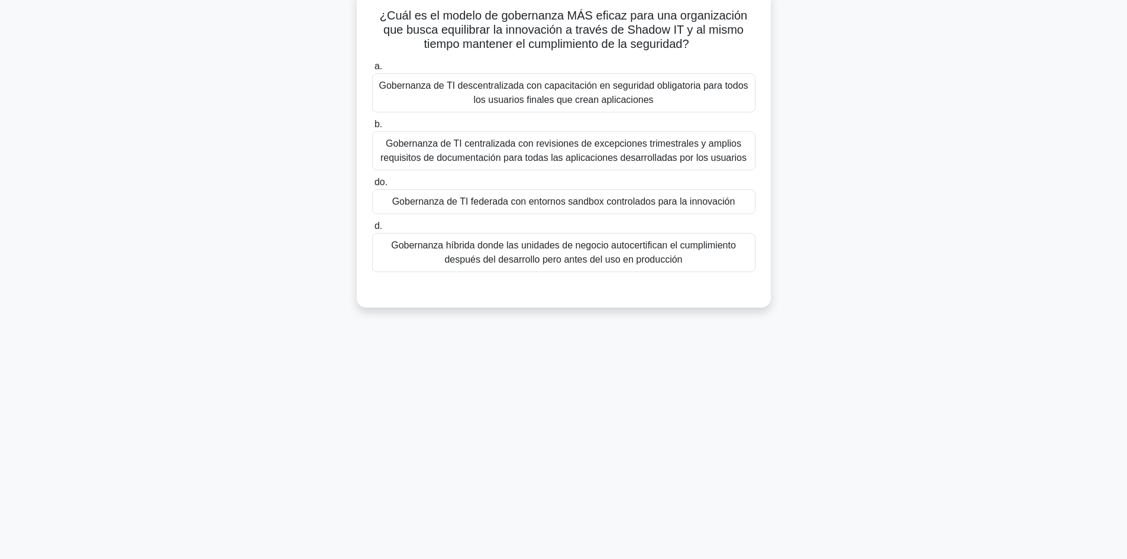
scroll to position [0, 0]
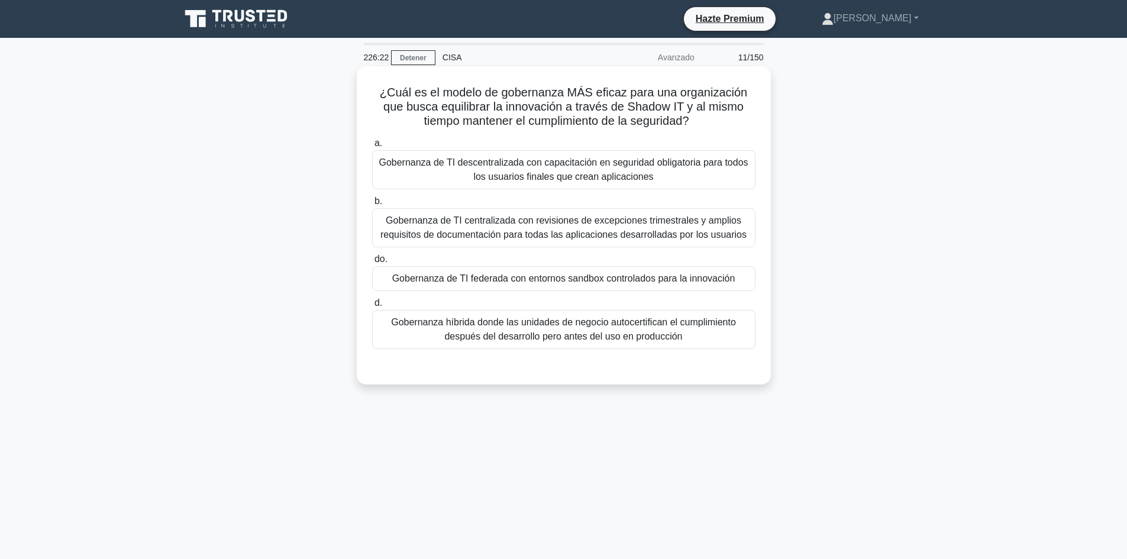
click at [665, 168] on font "Gobernanza de TI descentralizada con capacitación en seguridad obligatoria para…" at bounding box center [563, 169] width 369 height 24
click at [372, 147] on input "a. Gobernanza de TI descentralizada con capacitación en seguridad obligatoria p…" at bounding box center [372, 144] width 0 height 8
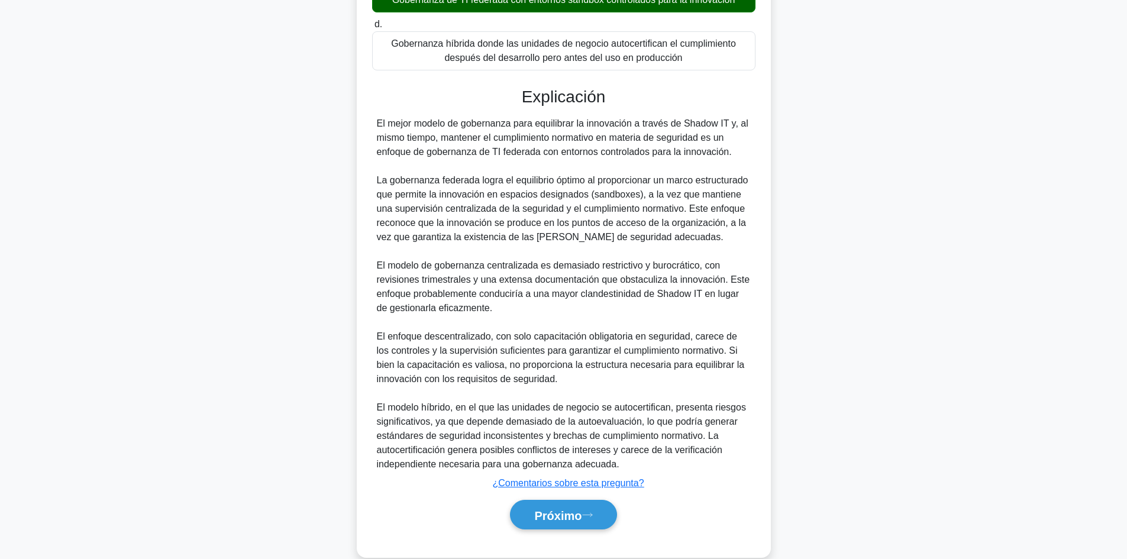
scroll to position [286, 0]
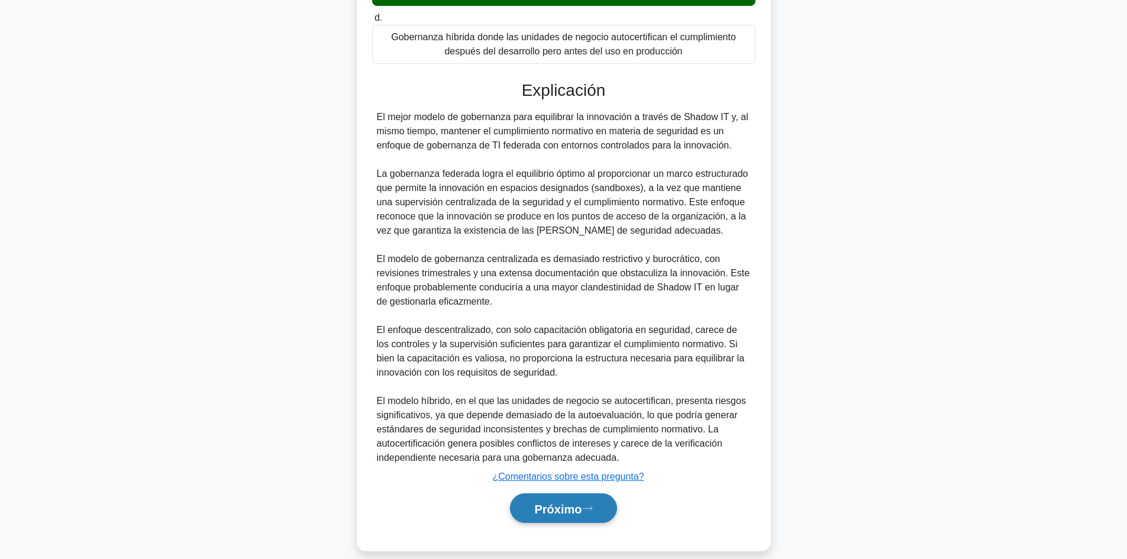
click at [576, 522] on button "Próximo" at bounding box center [563, 508] width 106 height 30
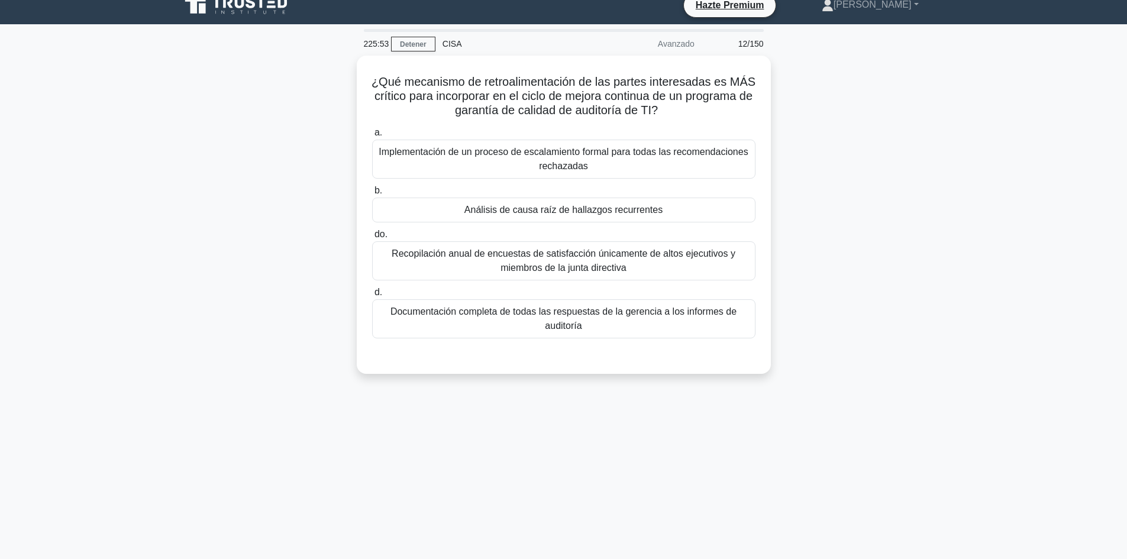
scroll to position [0, 0]
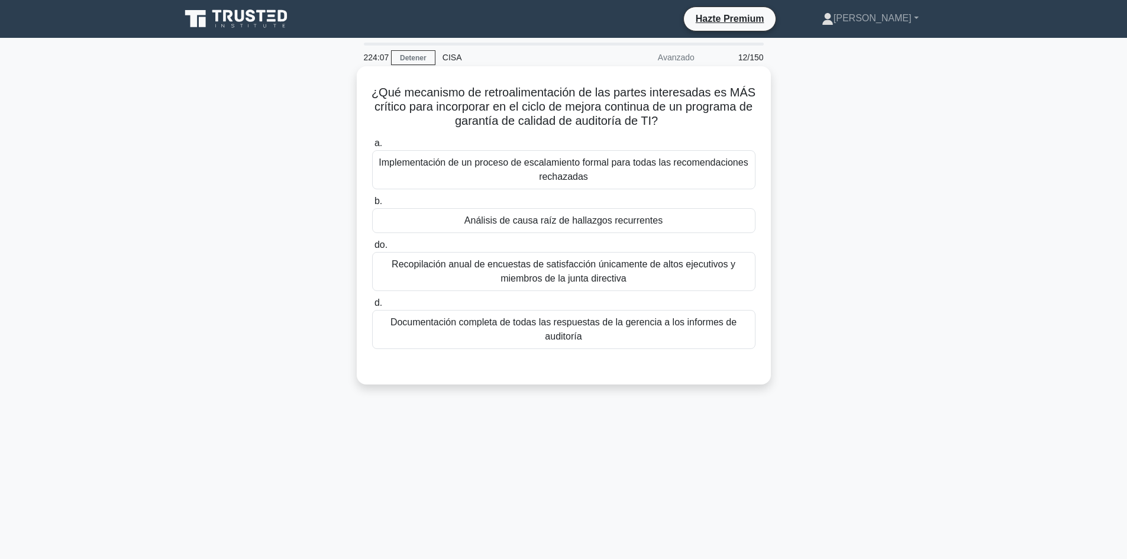
click at [632, 275] on font "Recopilación anual de encuestas de satisfacción únicamente de altos ejecutivos …" at bounding box center [563, 271] width 373 height 28
click at [372, 249] on input "do. Recopilación anual de encuestas de satisfacción únicamente de altos ejecuti…" at bounding box center [372, 245] width 0 height 8
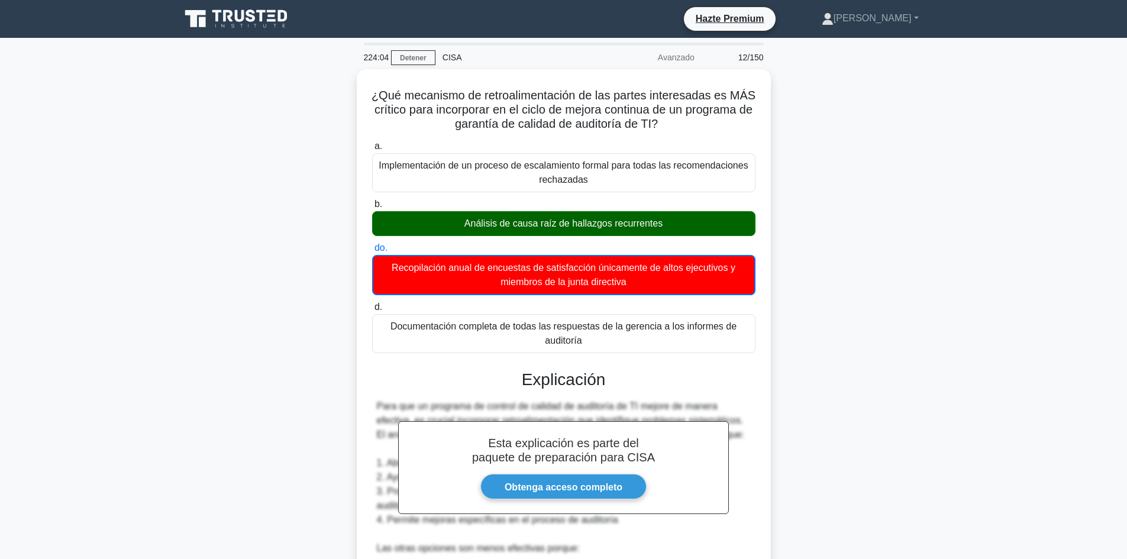
drag, startPoint x: 1113, startPoint y: 289, endPoint x: 1126, endPoint y: 342, distance: 54.2
click at [1126, 342] on main "224:04 Detener CISA Avanzado 12/150 ¿Qué mecanismo de retroalimentación de las …" at bounding box center [563, 463] width 1127 height 850
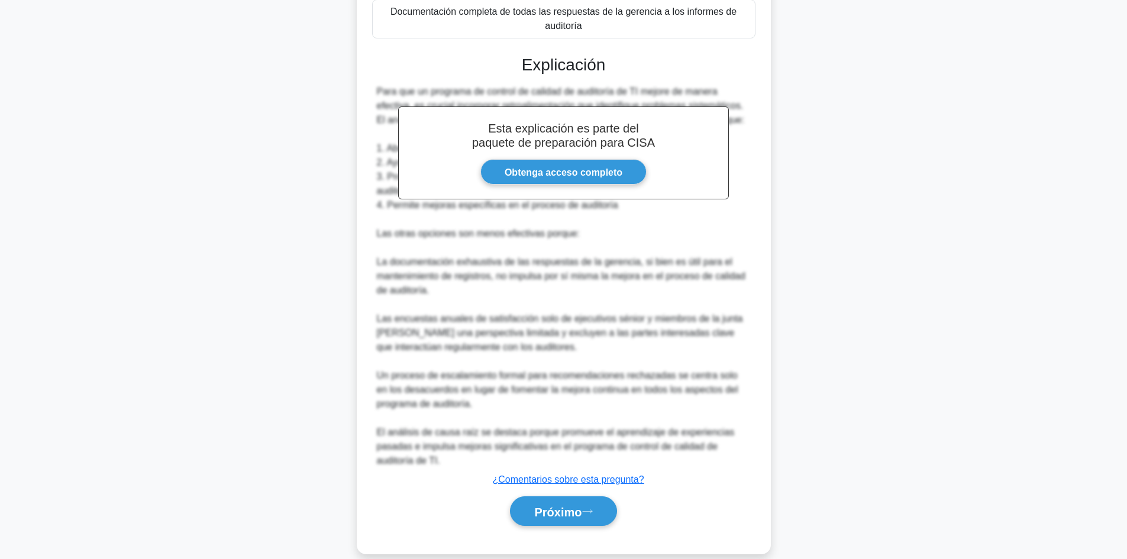
scroll to position [330, 0]
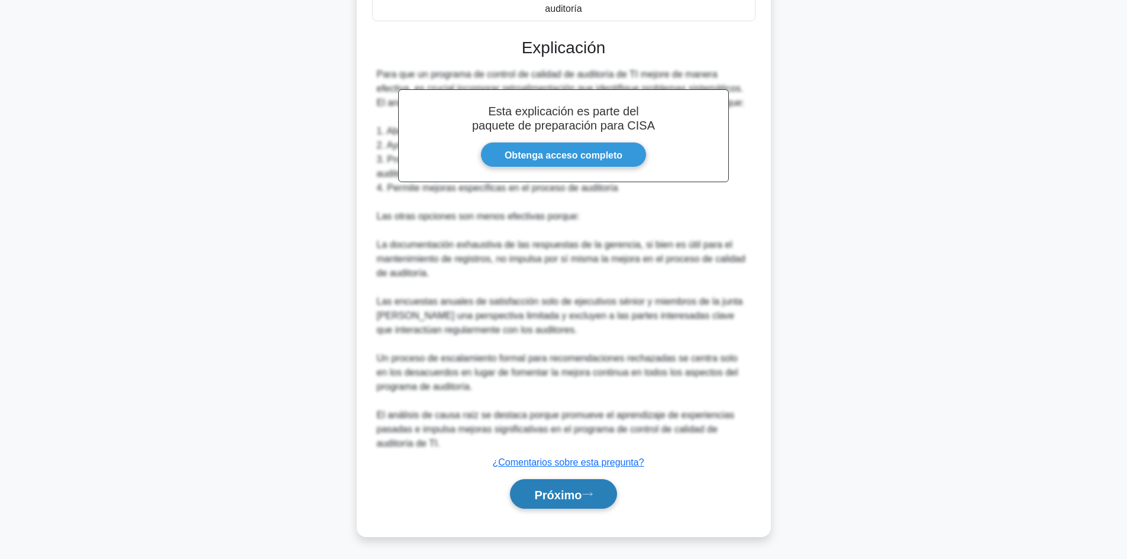
click at [579, 492] on font "Próximo" at bounding box center [557, 494] width 47 height 13
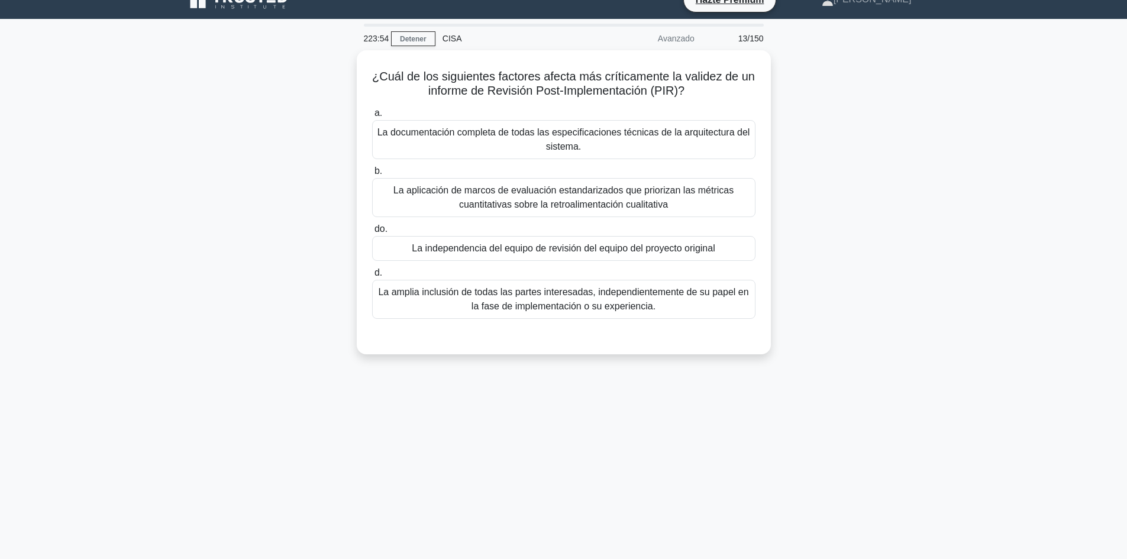
scroll to position [0, 0]
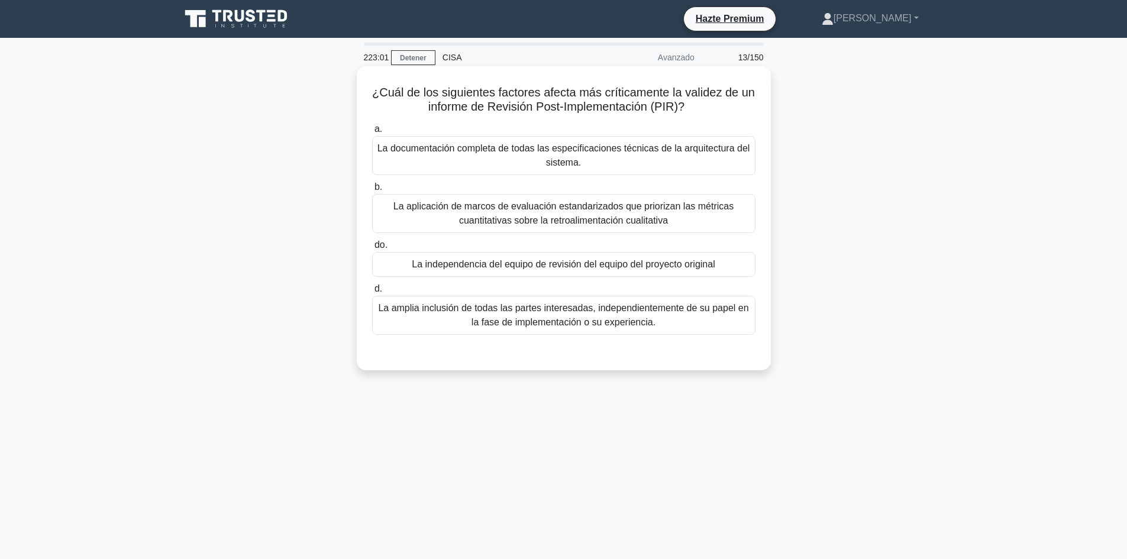
click at [628, 161] on font "La documentación completa de todas las especificaciones técnicas de la arquitec…" at bounding box center [563, 155] width 373 height 28
click at [372, 133] on input "a. La documentación completa de todas las especificaciones técnicas de la arqui…" at bounding box center [372, 129] width 0 height 8
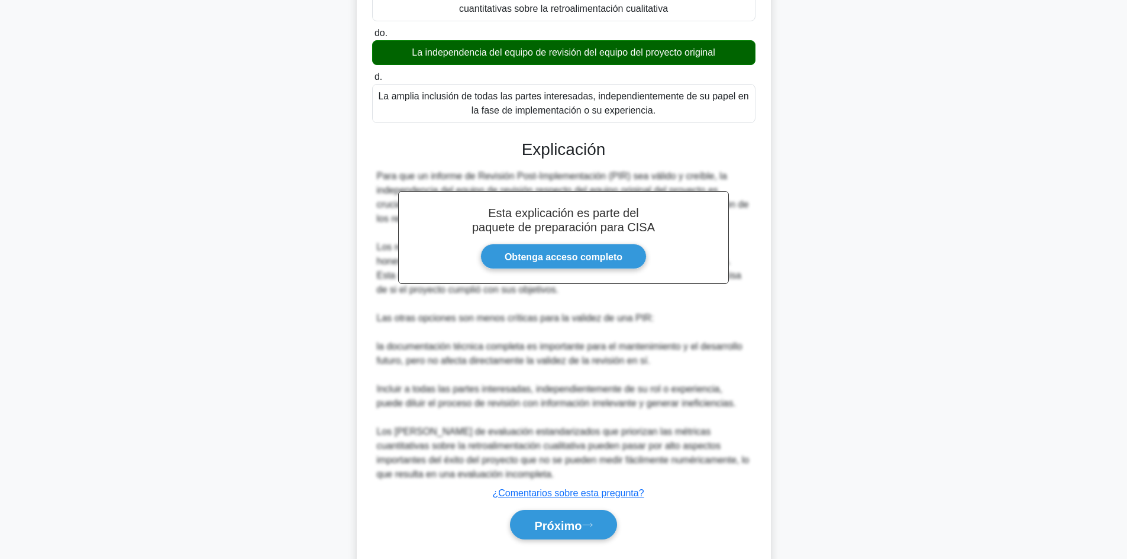
scroll to position [239, 0]
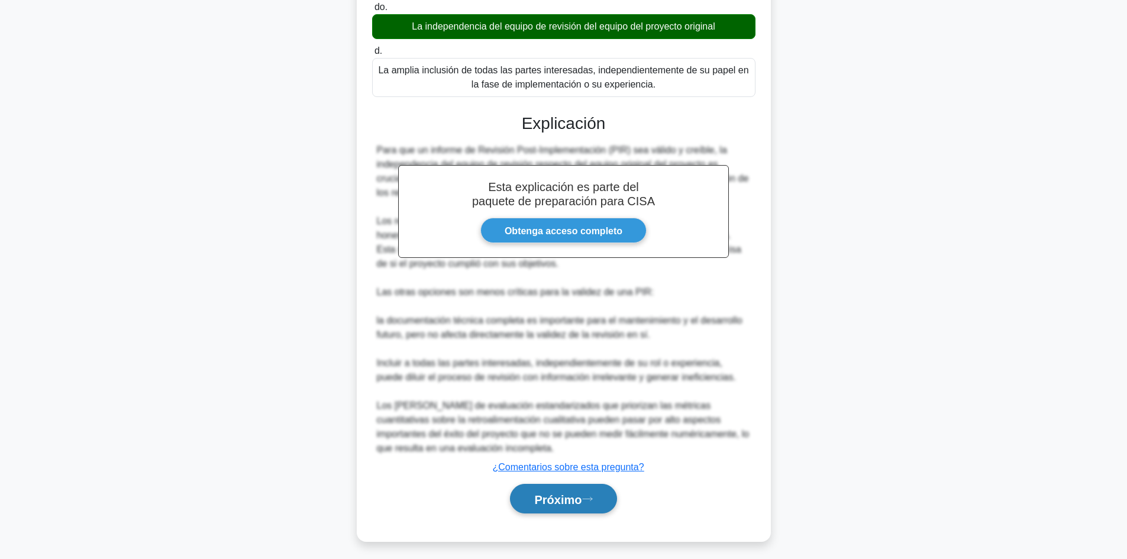
click at [589, 492] on button "Próximo" at bounding box center [563, 499] width 106 height 30
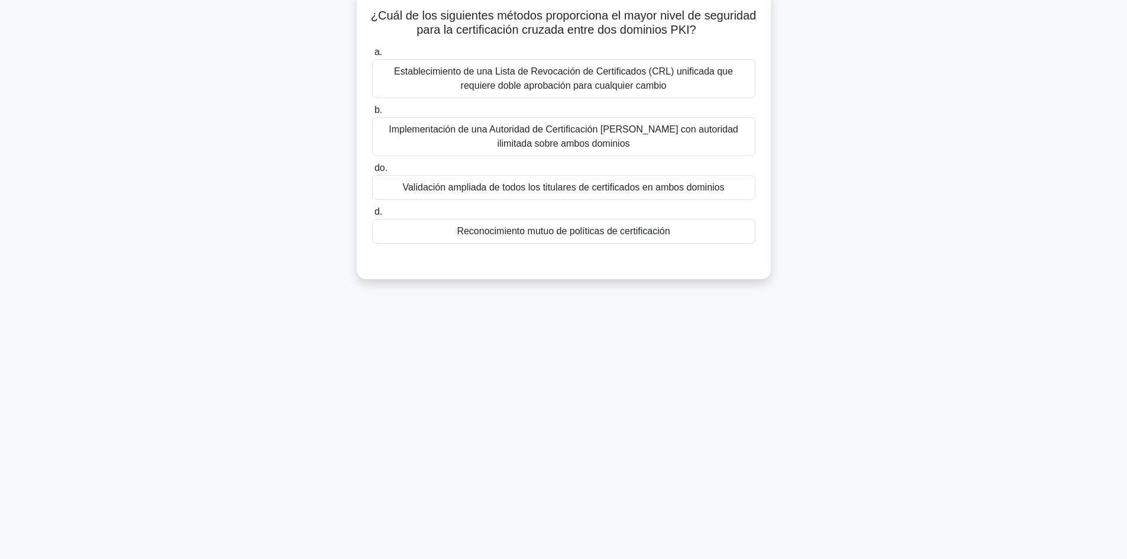
scroll to position [0, 0]
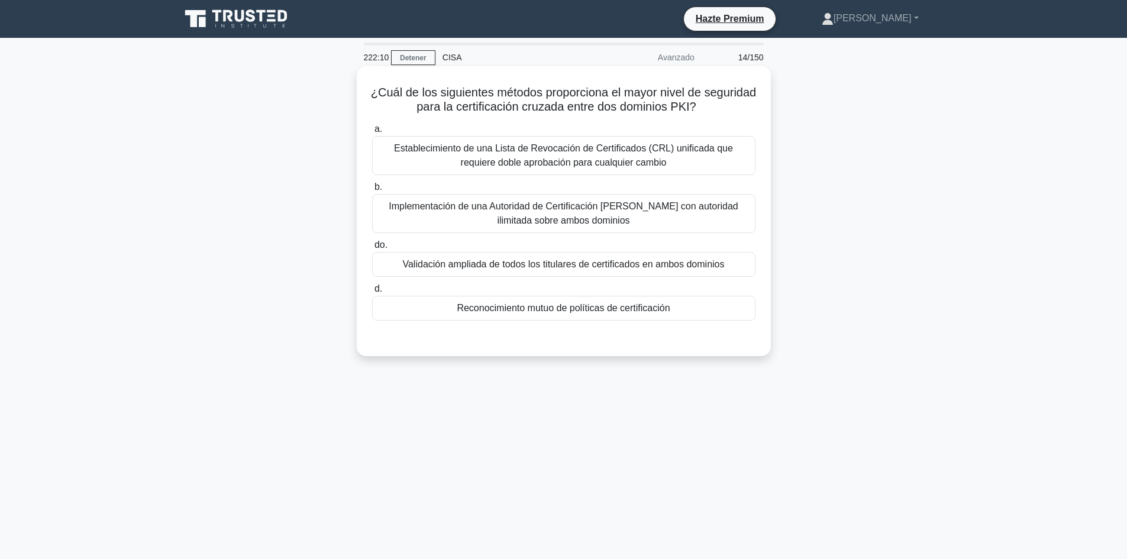
click at [636, 313] on font "Reconocimiento mutuo de políticas de certificación" at bounding box center [563, 308] width 213 height 10
click at [372, 293] on input "d. Reconocimiento mutuo de políticas de certificación" at bounding box center [372, 289] width 0 height 8
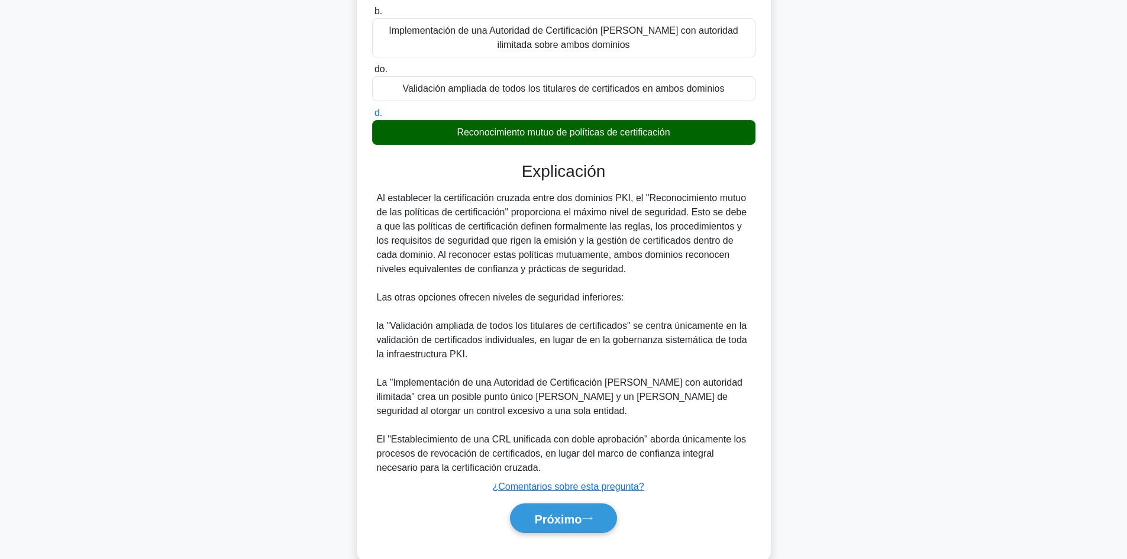
scroll to position [177, 0]
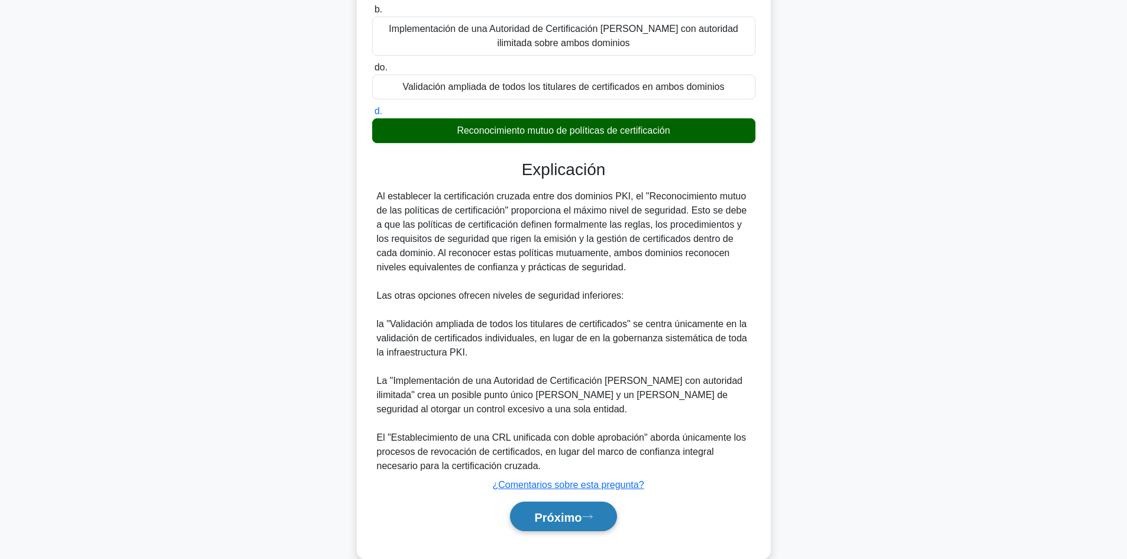
click at [585, 528] on button "Próximo" at bounding box center [563, 517] width 106 height 30
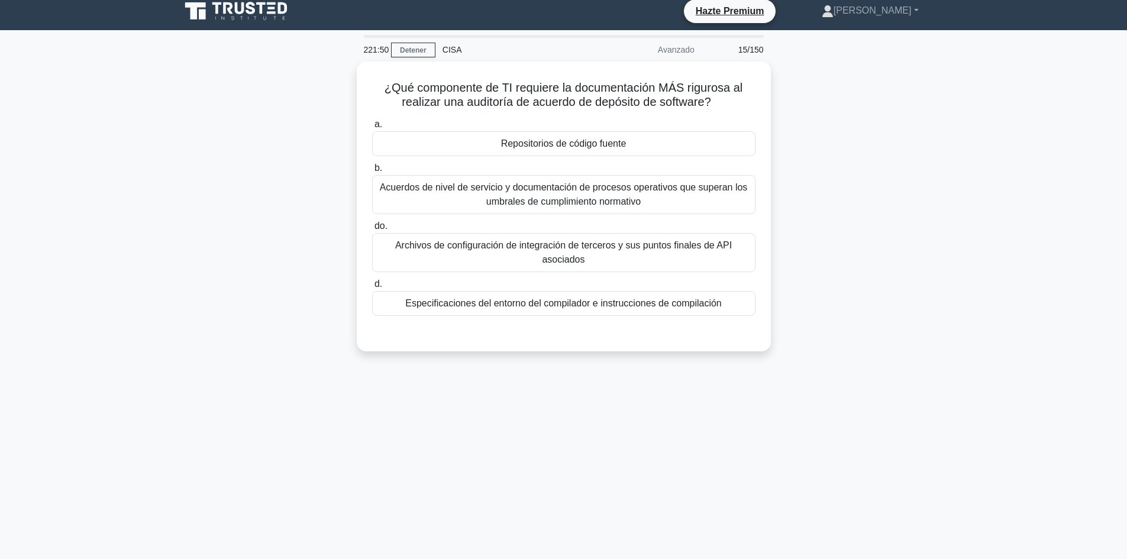
scroll to position [0, 0]
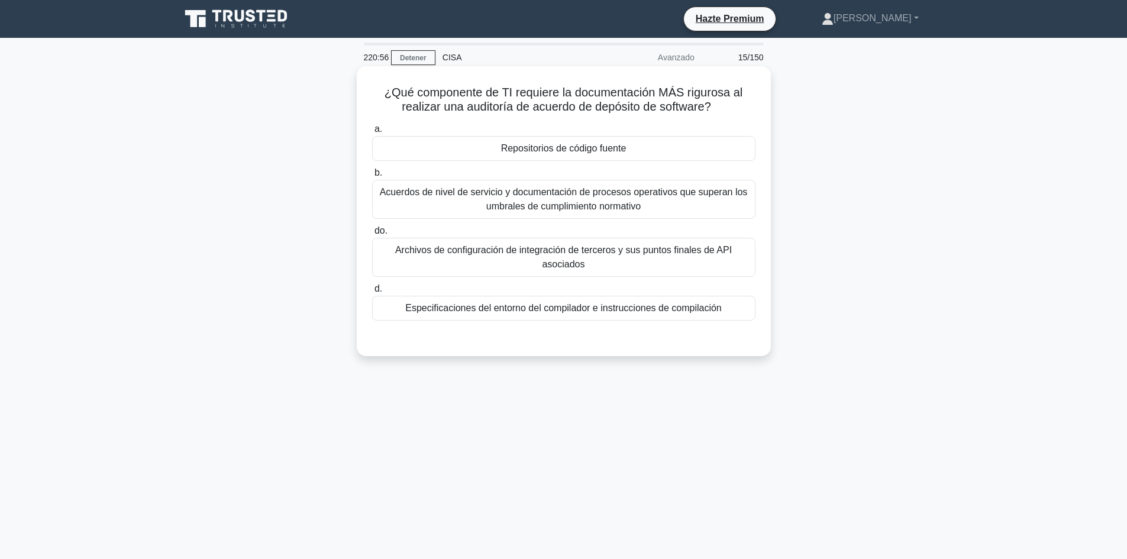
click at [649, 153] on div "Repositorios de código fuente" at bounding box center [563, 148] width 383 height 25
click at [372, 133] on input "a. Repositorios de código fuente" at bounding box center [372, 129] width 0 height 8
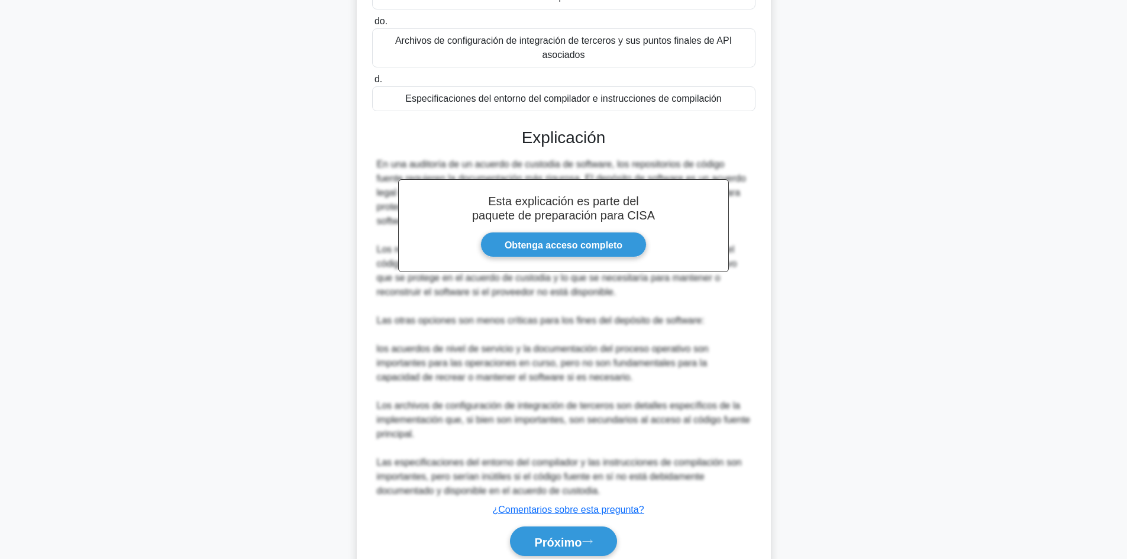
scroll to position [258, 0]
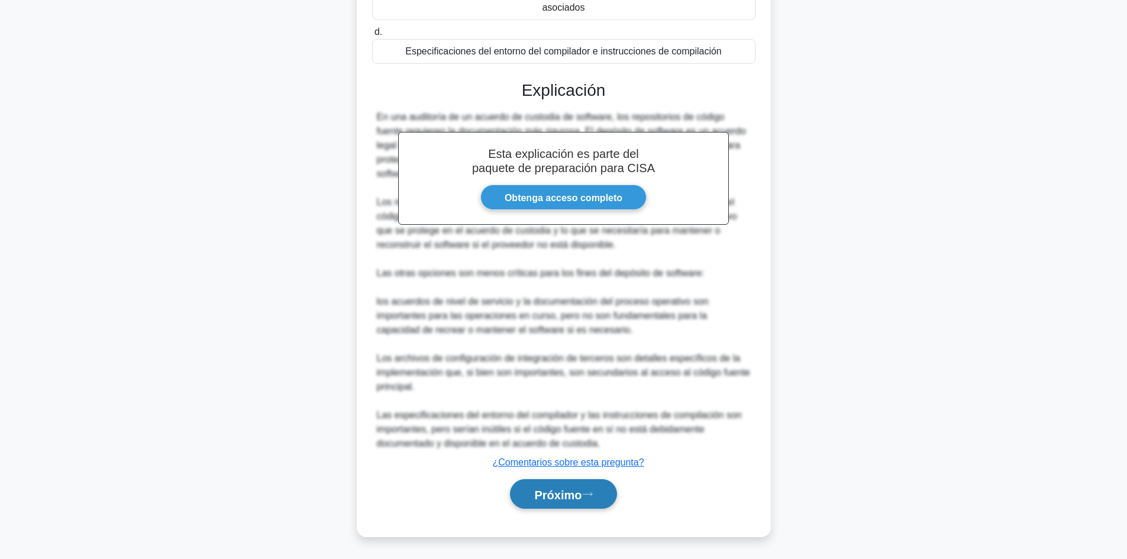
click at [551, 493] on font "Próximo" at bounding box center [557, 494] width 47 height 13
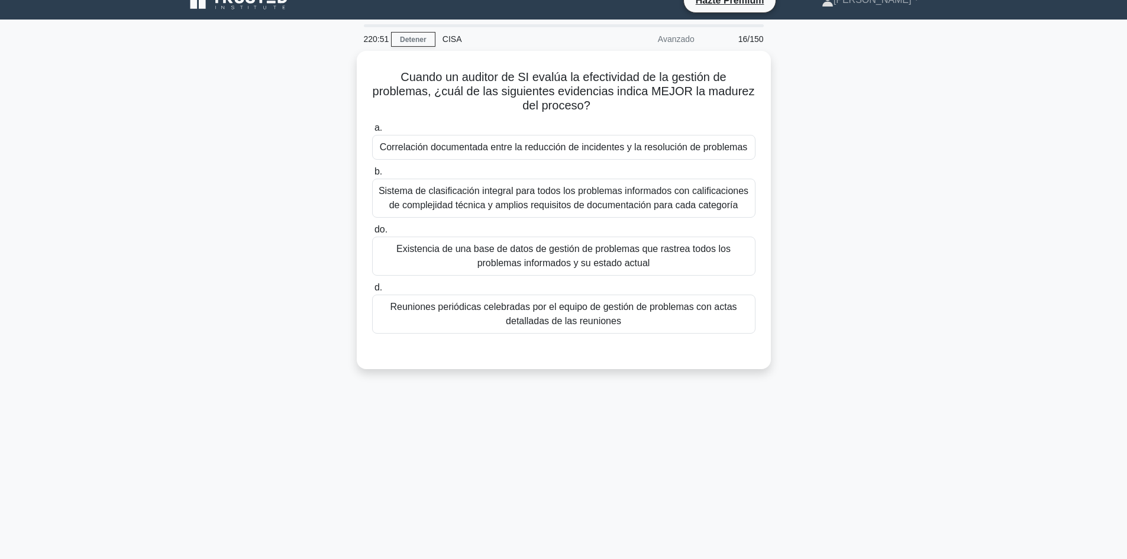
scroll to position [0, 0]
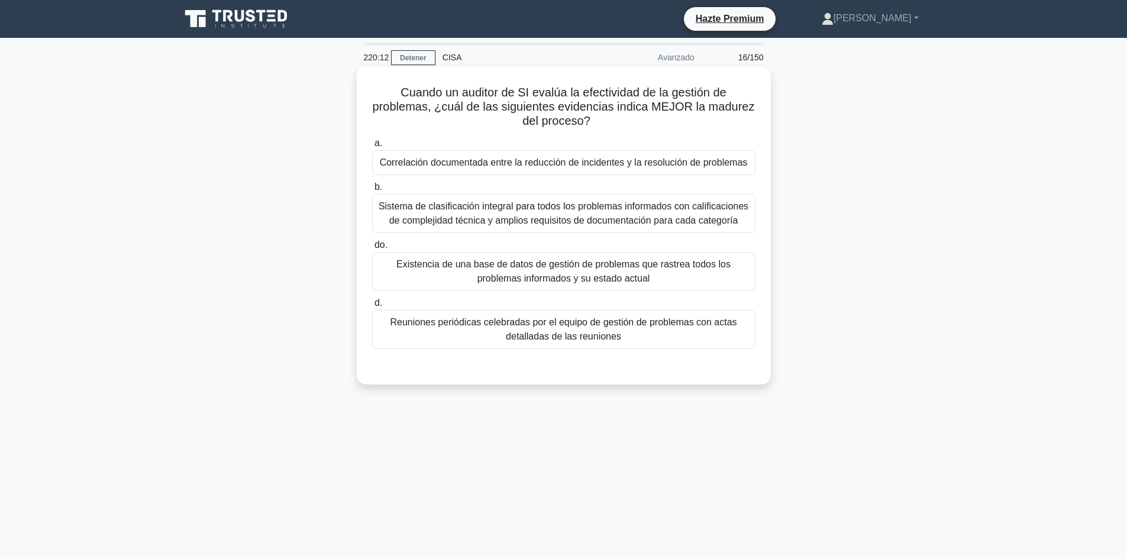
click at [704, 269] on font "Existencia de una base de datos de gestión de problemas que rastrea todos los p…" at bounding box center [563, 271] width 334 height 24
click at [372, 249] on input "do. Existencia de una base de datos de gestión de problemas que rastrea todos l…" at bounding box center [372, 245] width 0 height 8
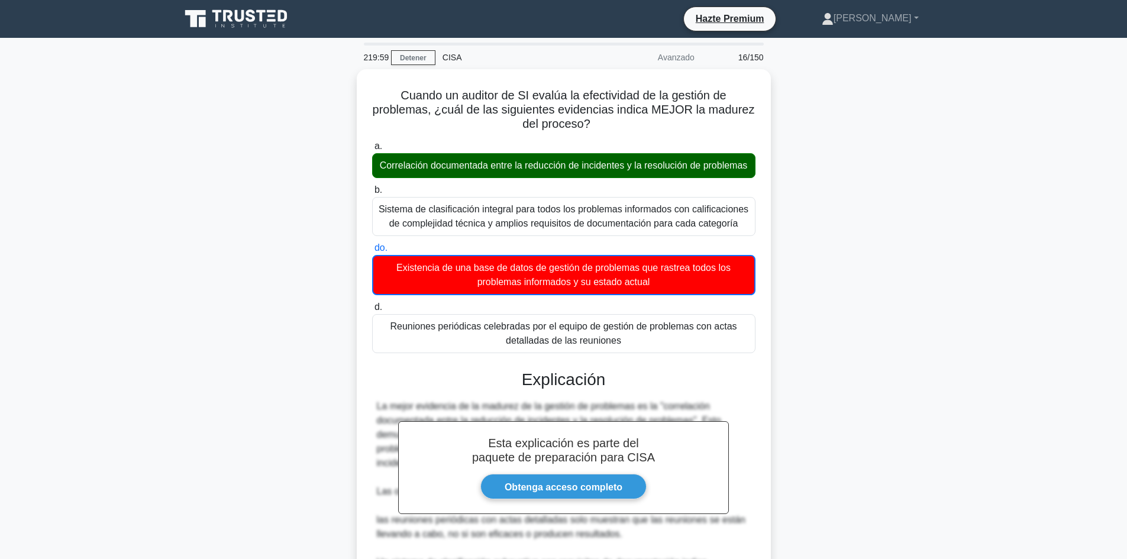
scroll to position [288, 0]
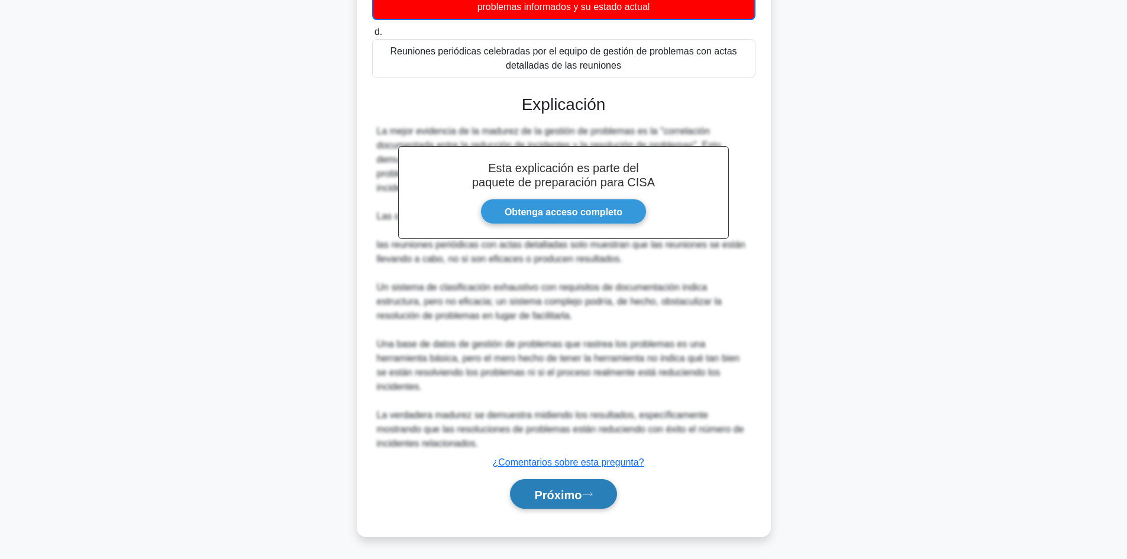
click at [586, 481] on button "Próximo" at bounding box center [563, 494] width 106 height 30
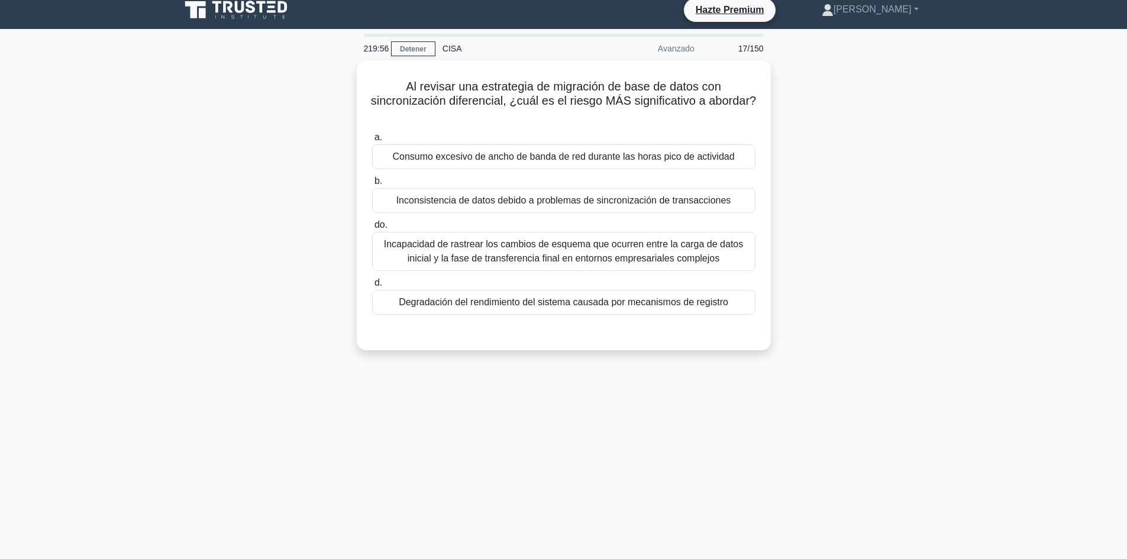
scroll to position [0, 0]
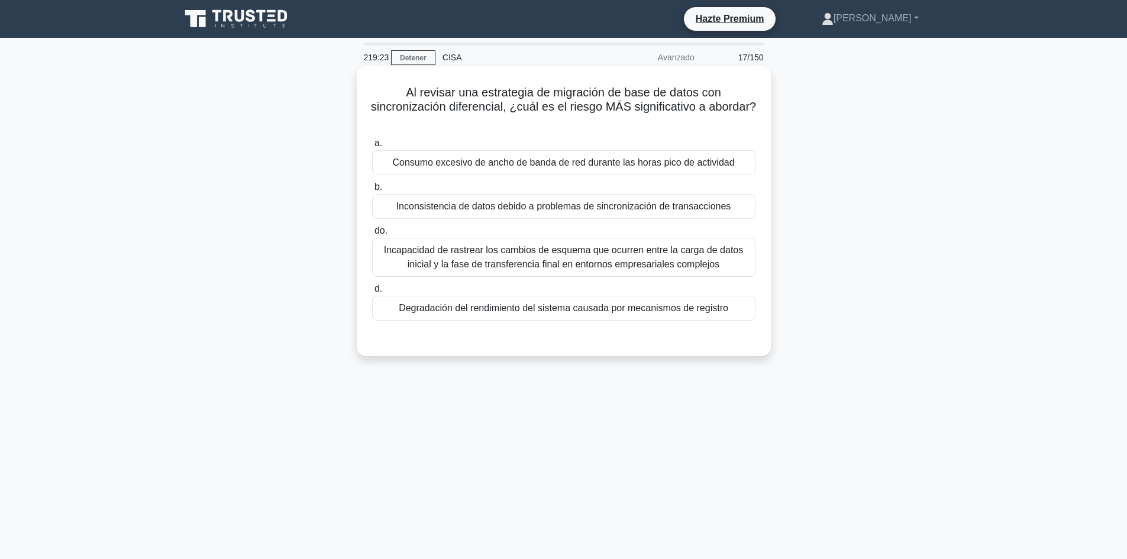
click at [696, 211] on font "Inconsistencia de datos debido a problemas de sincronización de transacciones" at bounding box center [563, 206] width 335 height 10
click at [372, 191] on input "b. Inconsistencia de datos debido a problemas de sincronización de transacciones" at bounding box center [372, 187] width 0 height 8
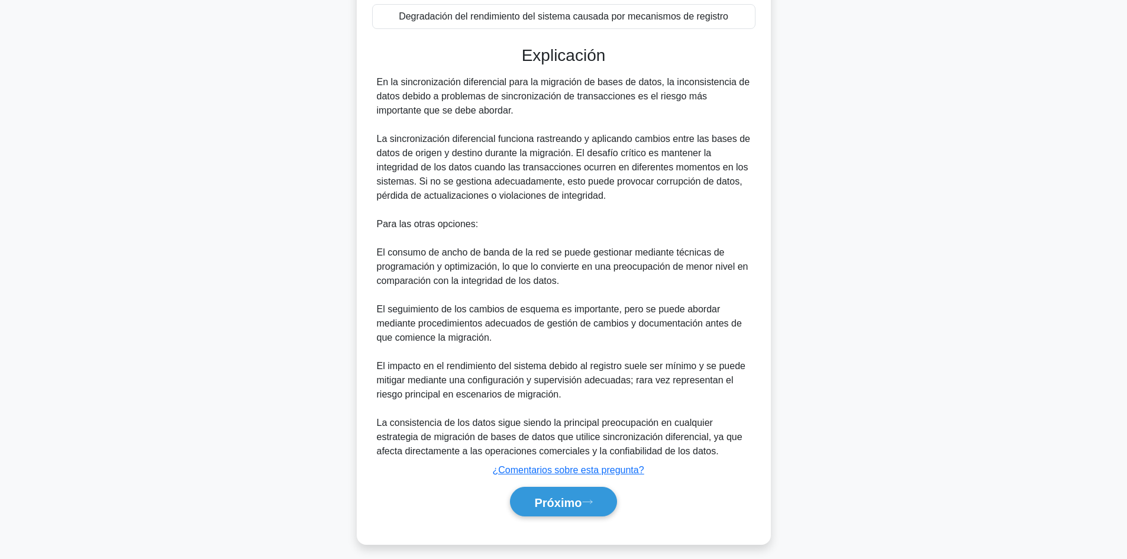
scroll to position [301, 0]
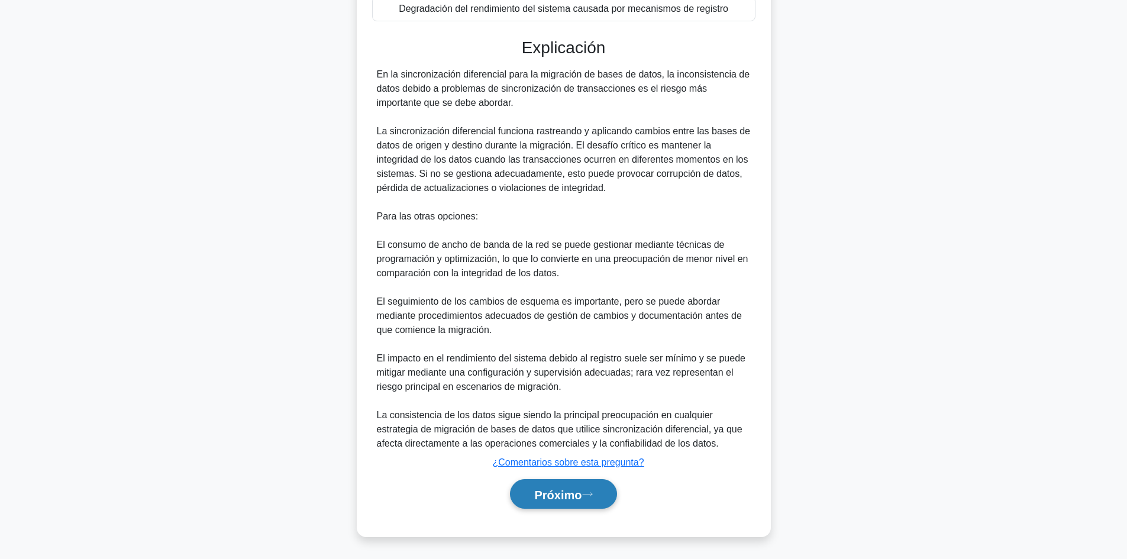
click at [563, 483] on button "Próximo" at bounding box center [563, 494] width 106 height 30
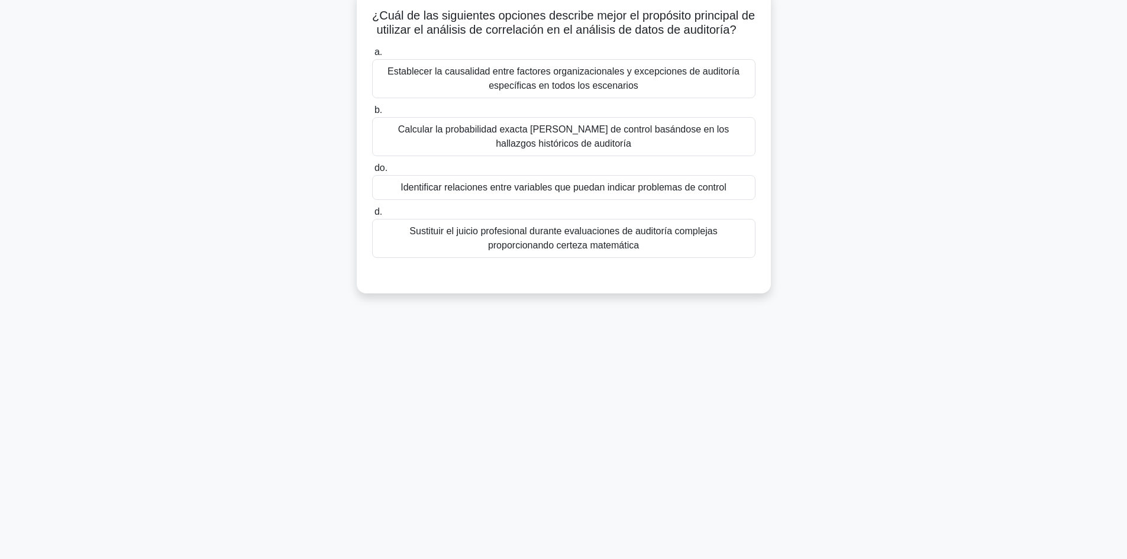
scroll to position [0, 0]
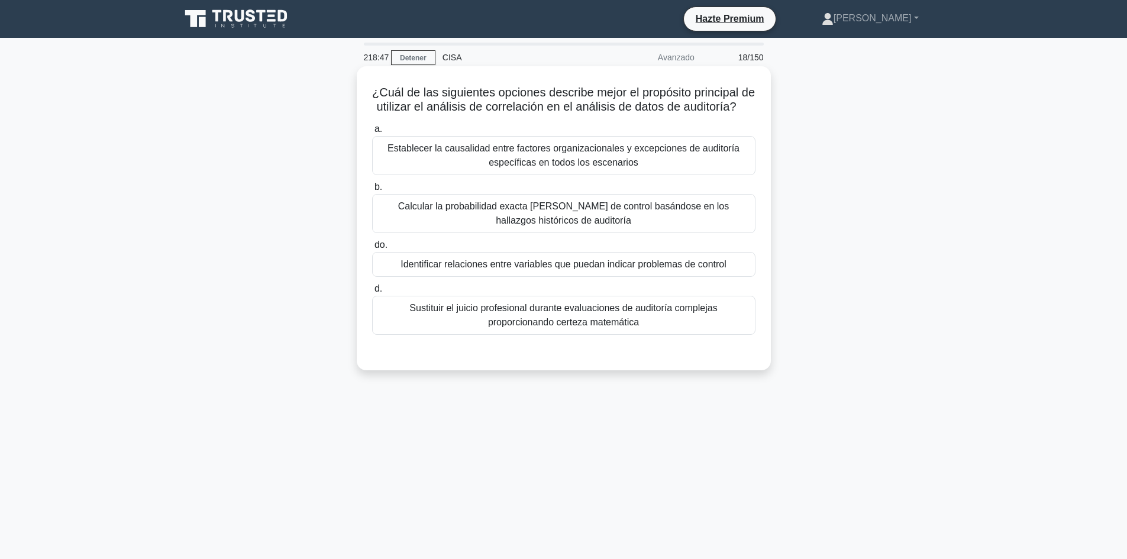
click at [671, 225] on font "Calcular la probabilidad exacta [PERSON_NAME] de control basándose en los halla…" at bounding box center [563, 213] width 331 height 24
click at [372, 191] on input "b. Calcular la probabilidad exacta [PERSON_NAME] de control basándose en los ha…" at bounding box center [372, 187] width 0 height 8
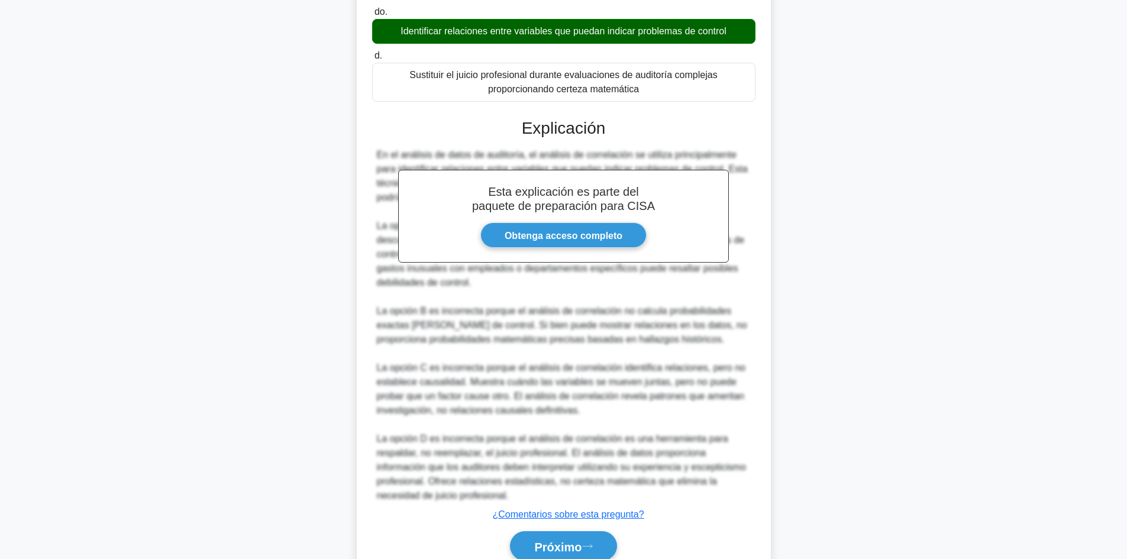
scroll to position [302, 0]
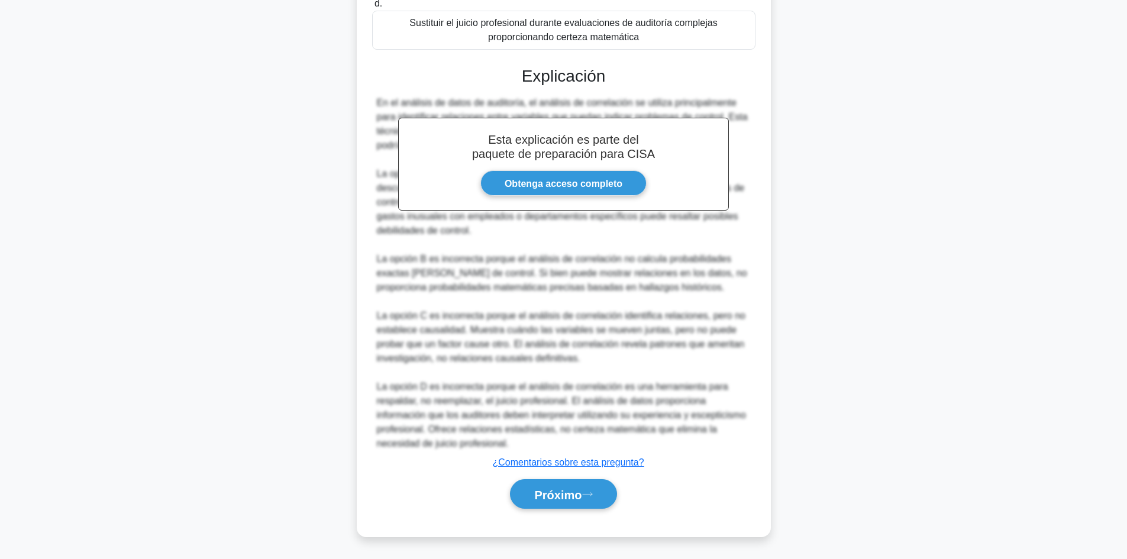
click at [574, 475] on div "Próximo" at bounding box center [563, 494] width 383 height 40
click at [576, 488] on font "Próximo" at bounding box center [557, 494] width 47 height 13
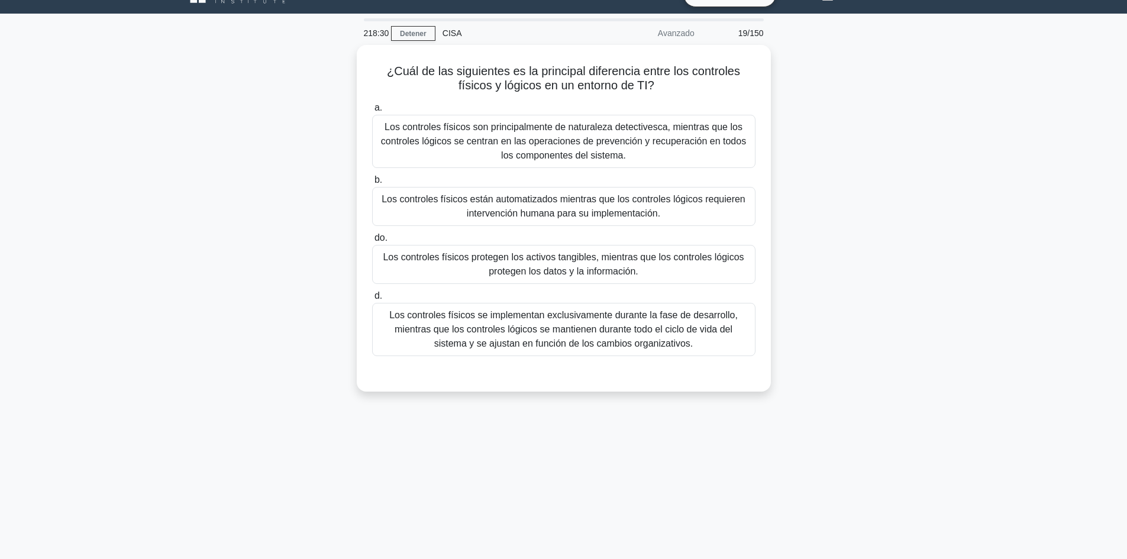
scroll to position [0, 0]
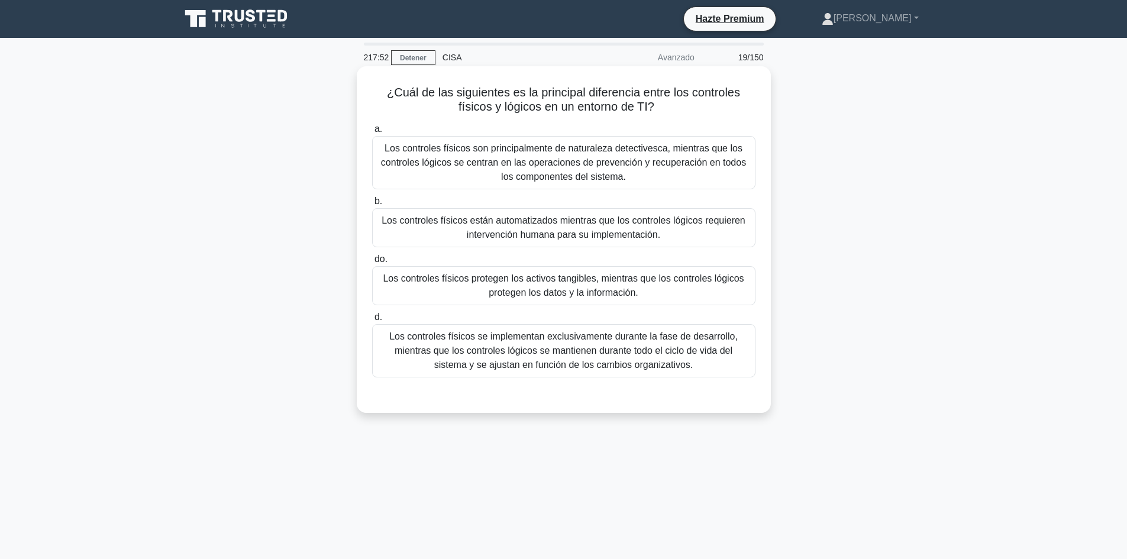
click at [674, 280] on font "Los controles físicos protegen los activos tangibles, mientras que los controle…" at bounding box center [563, 285] width 361 height 24
click at [372, 263] on input "do. Los controles físicos protegen los activos tangibles, mientras que los cont…" at bounding box center [372, 260] width 0 height 8
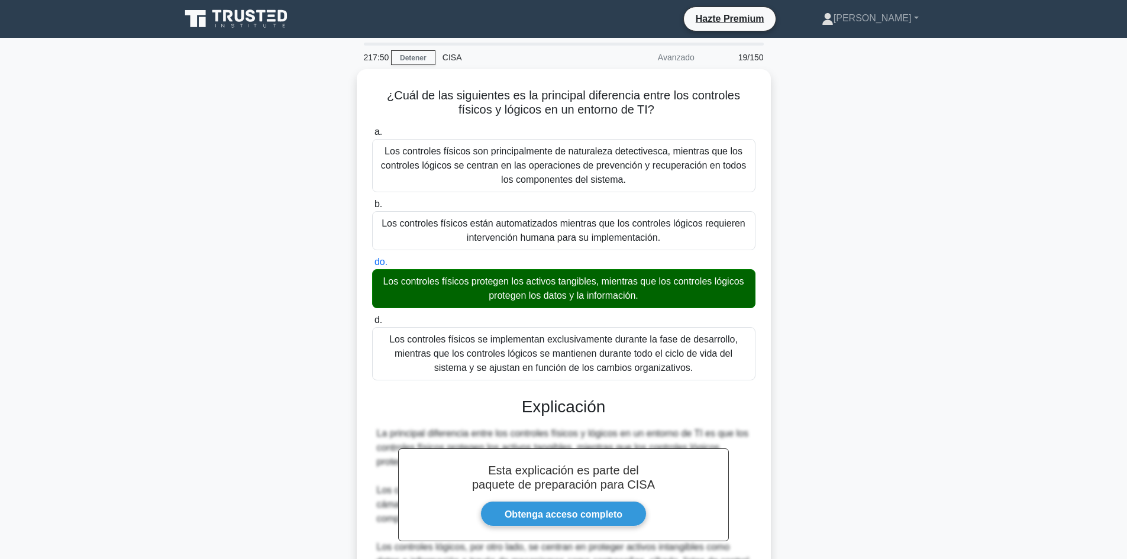
scroll to position [272, 0]
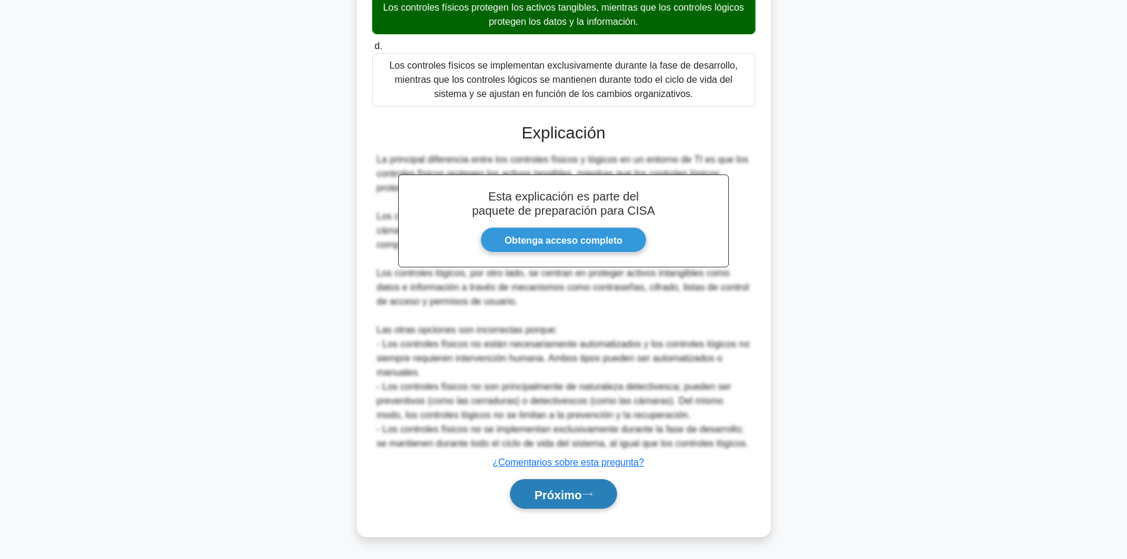
click at [547, 503] on button "Próximo" at bounding box center [563, 494] width 106 height 30
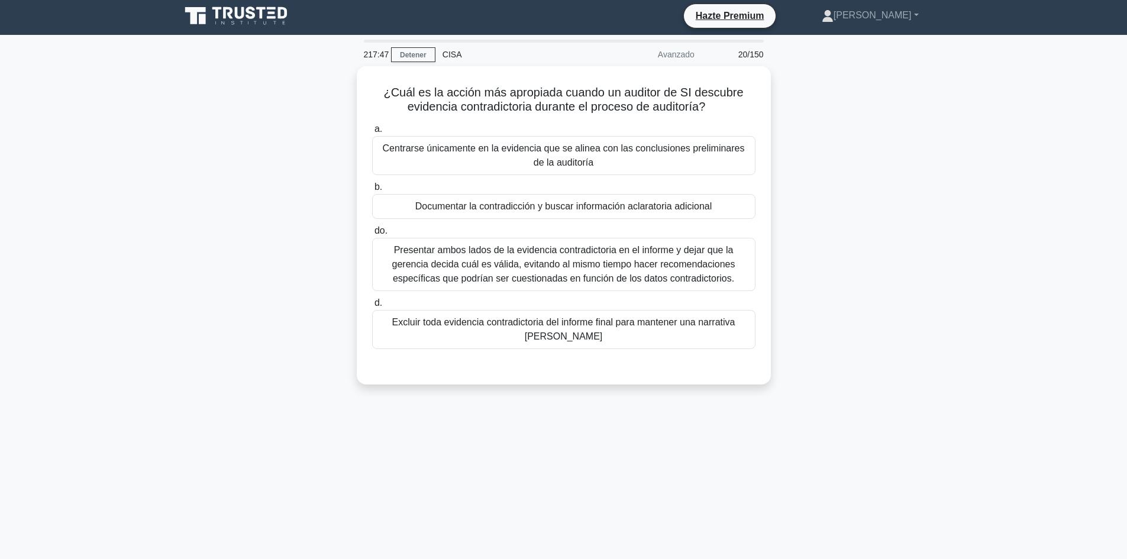
scroll to position [0, 0]
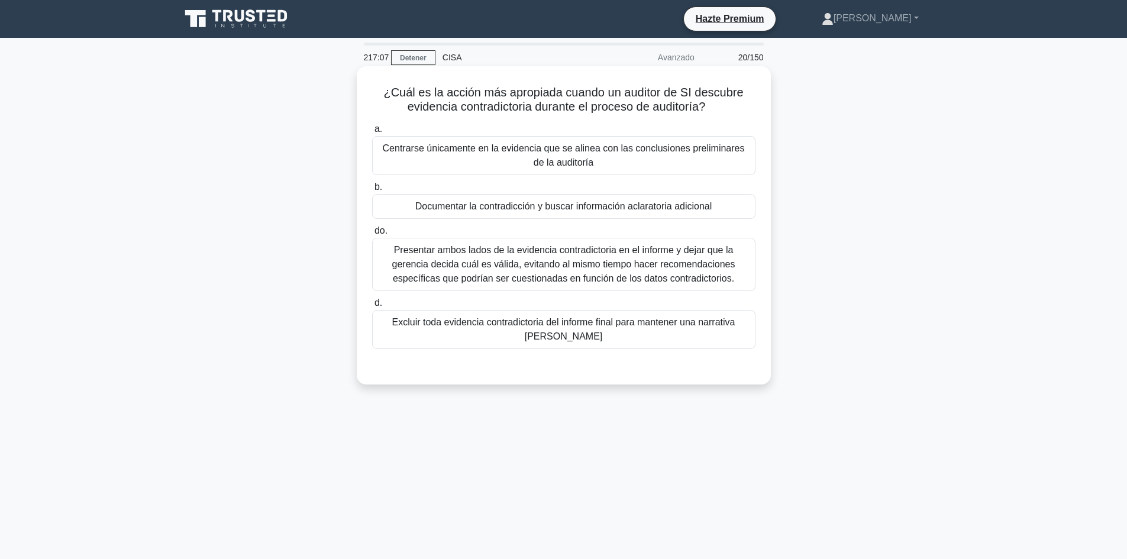
click at [600, 209] on font "Documentar la contradicción y buscar información aclaratoria adicional" at bounding box center [563, 206] width 297 height 10
click at [372, 191] on input "b. Documentar la contradicción y buscar información aclaratoria adicional" at bounding box center [372, 187] width 0 height 8
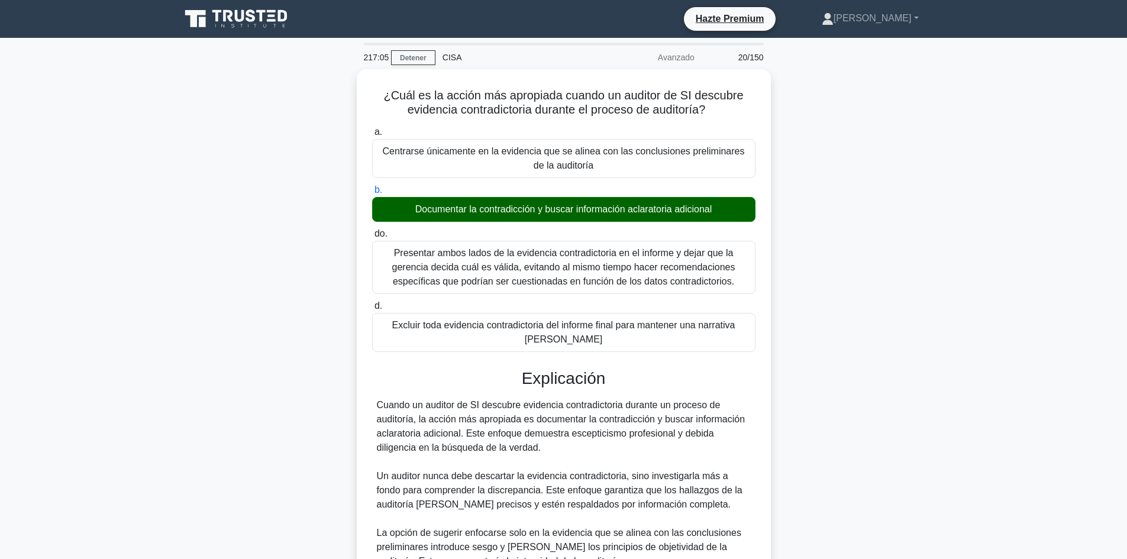
scroll to position [215, 0]
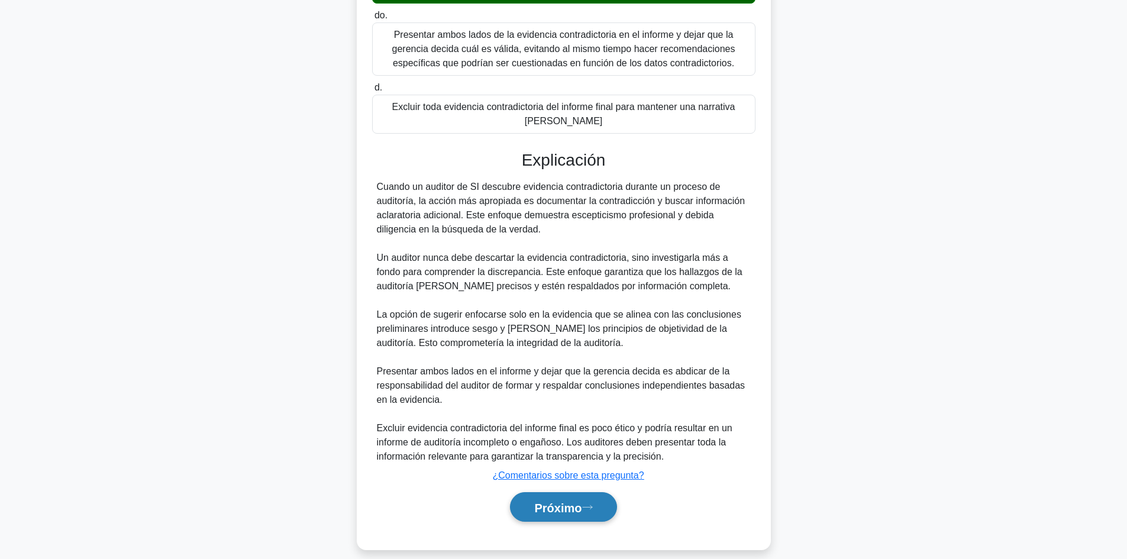
click at [543, 501] on font "Próximo" at bounding box center [557, 507] width 47 height 13
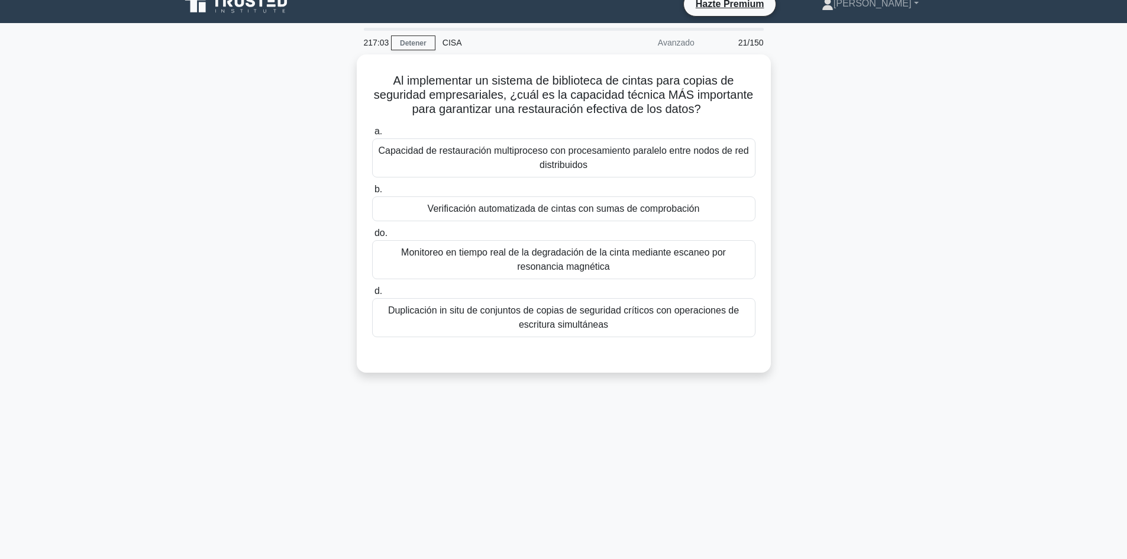
scroll to position [0, 0]
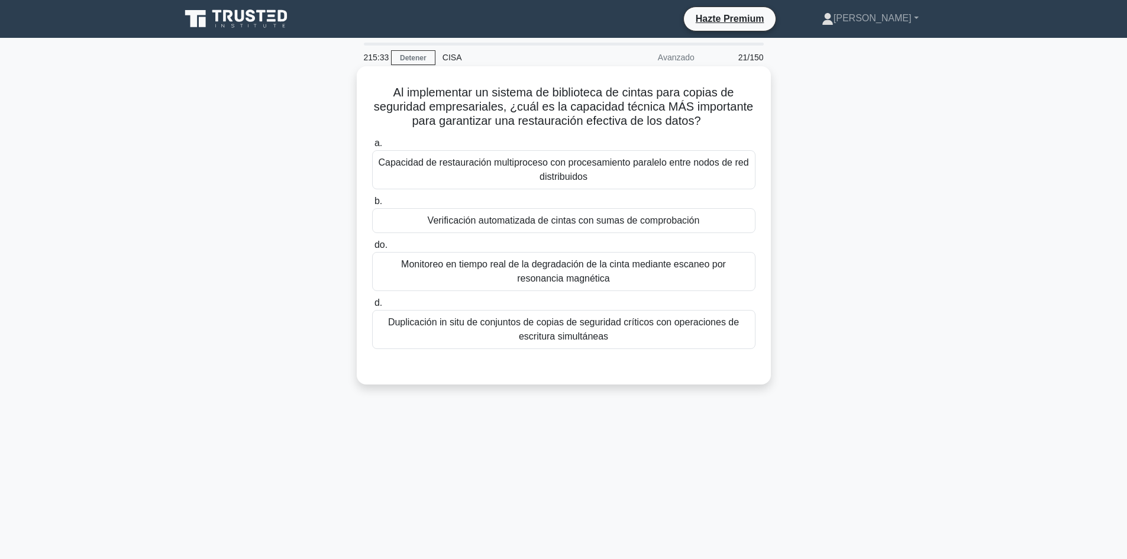
click at [506, 176] on font "Capacidad de restauración multiproceso con procesamiento paralelo entre nodos d…" at bounding box center [563, 170] width 373 height 28
click at [372, 147] on input "a. Capacidad de restauración multiproceso con procesamiento paralelo entre nodo…" at bounding box center [372, 144] width 0 height 8
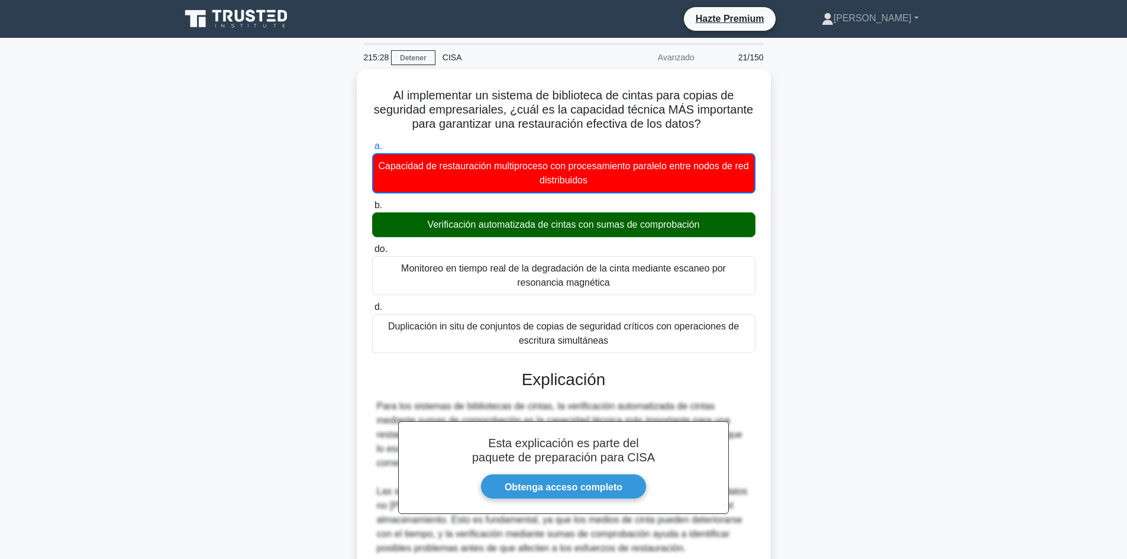
drag, startPoint x: 1135, startPoint y: 370, endPoint x: 1070, endPoint y: 434, distance: 91.6
click at [1070, 434] on main "215:28 Detener CISA Avanzado 21/150 Al implementar un sistema de biblioteca de …" at bounding box center [563, 434] width 1127 height 793
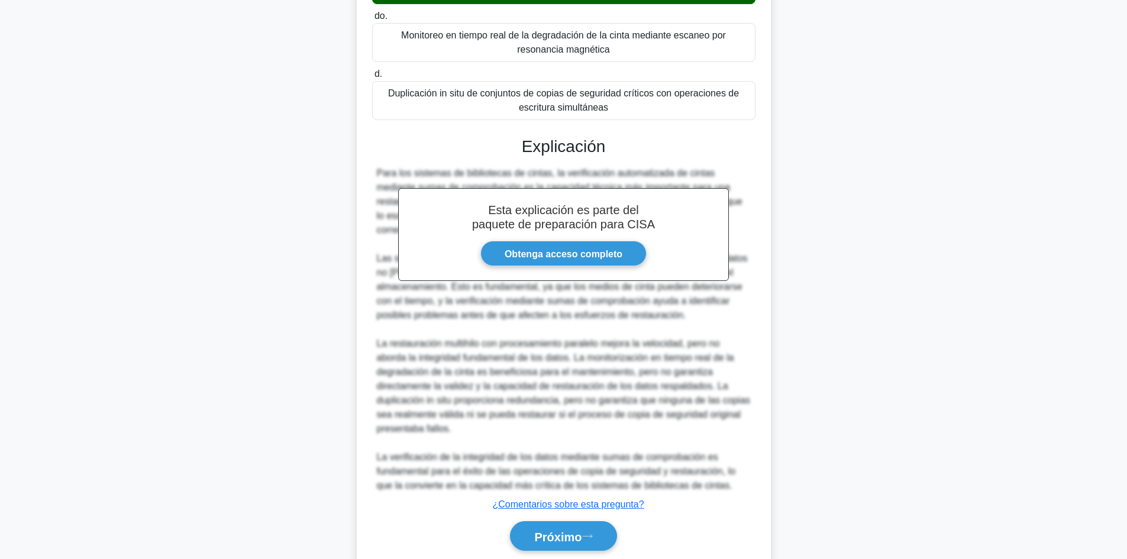
scroll to position [246, 0]
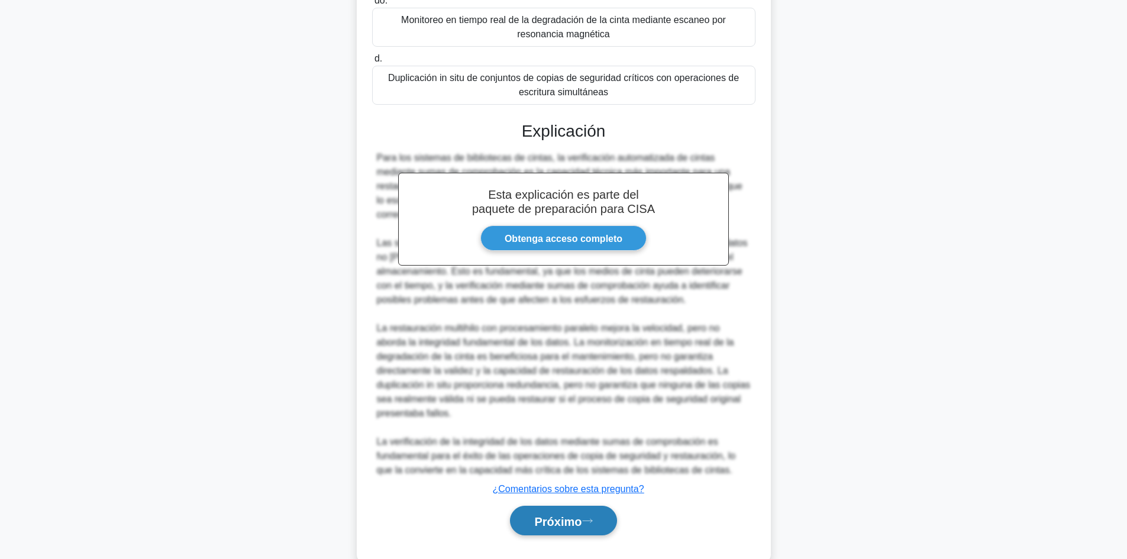
click at [582, 526] on font "Próximo" at bounding box center [557, 521] width 47 height 13
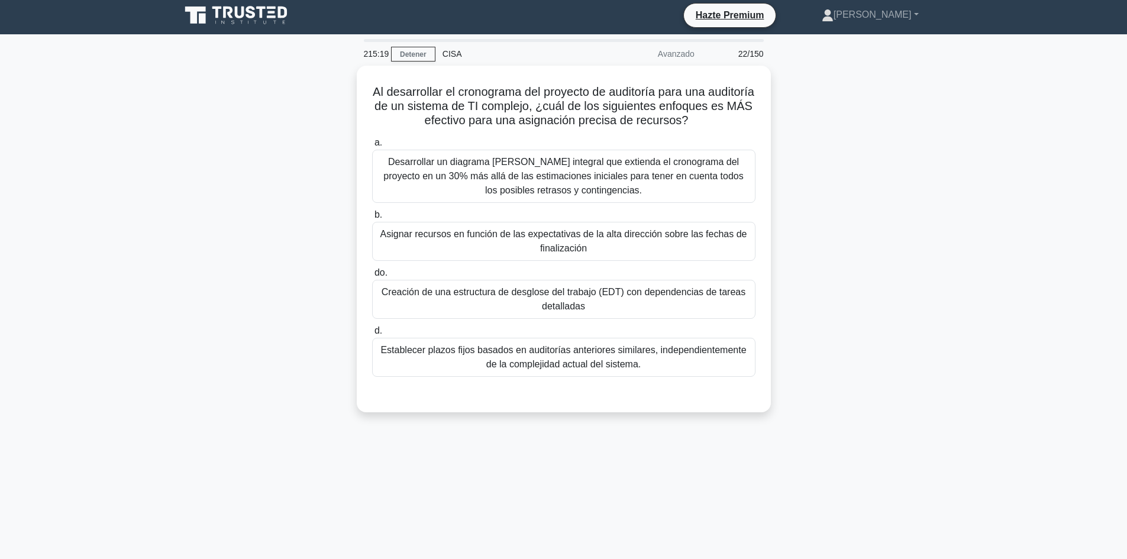
scroll to position [0, 0]
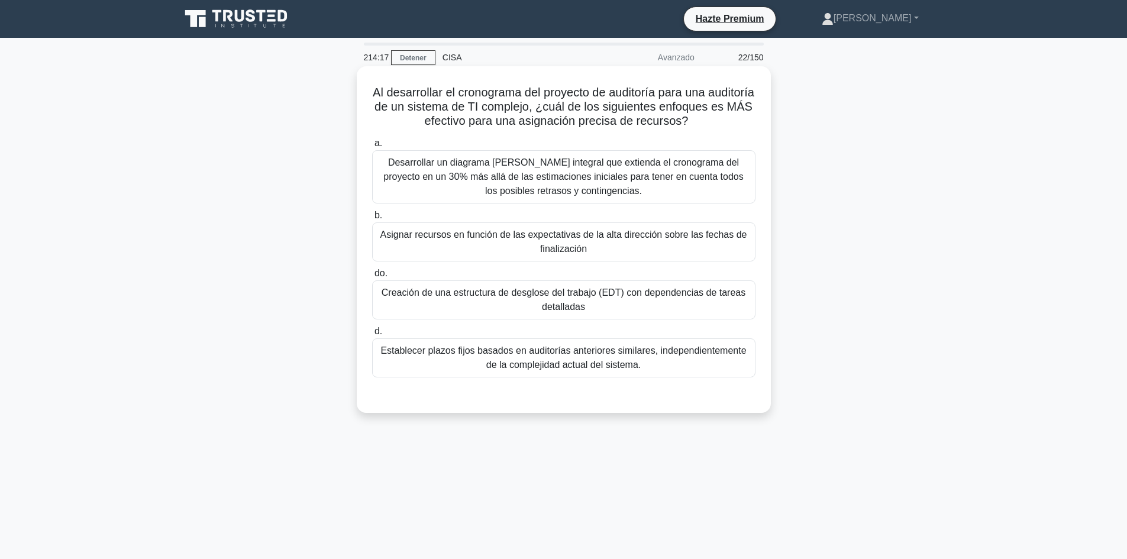
click at [737, 172] on font "Desarrollar un diagrama [PERSON_NAME] integral que extienda el cronograma del p…" at bounding box center [563, 176] width 360 height 38
click at [372, 147] on input "a. Desarrollar un diagrama [PERSON_NAME] integral que extienda el cronograma de…" at bounding box center [372, 144] width 0 height 8
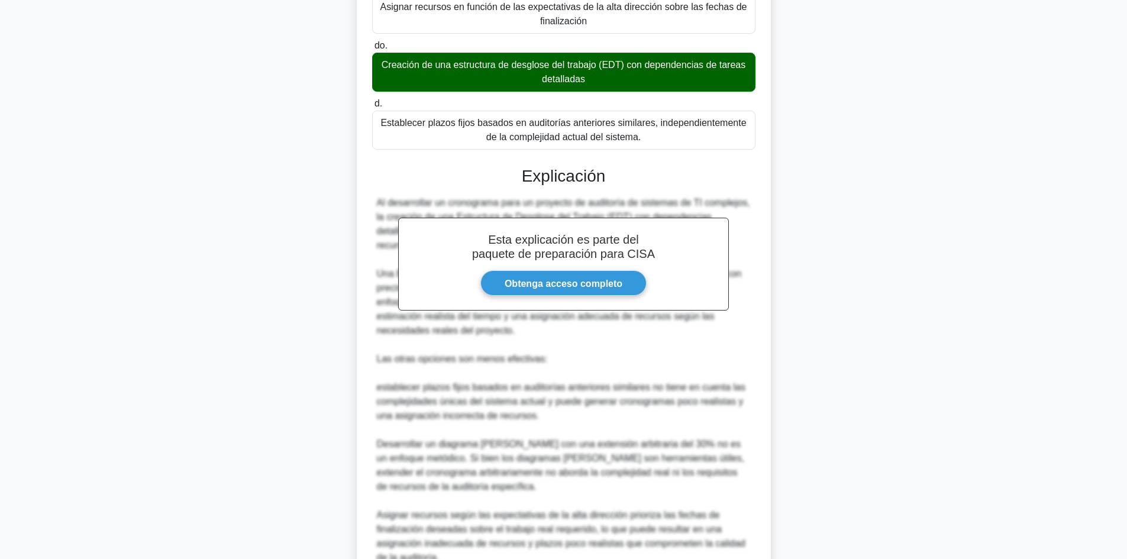
scroll to position [330, 0]
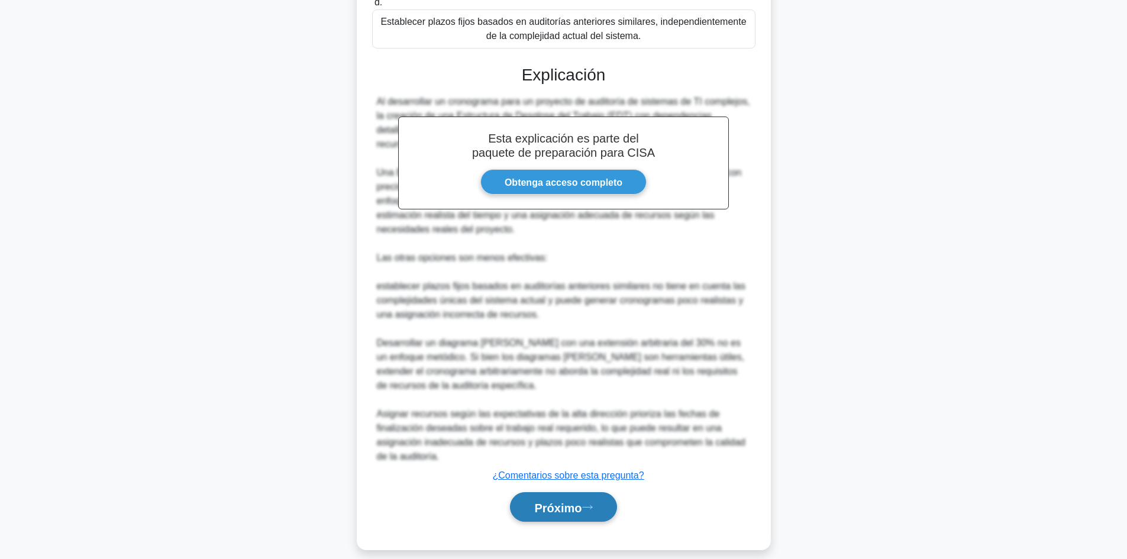
click at [560, 501] on font "Próximo" at bounding box center [557, 507] width 47 height 13
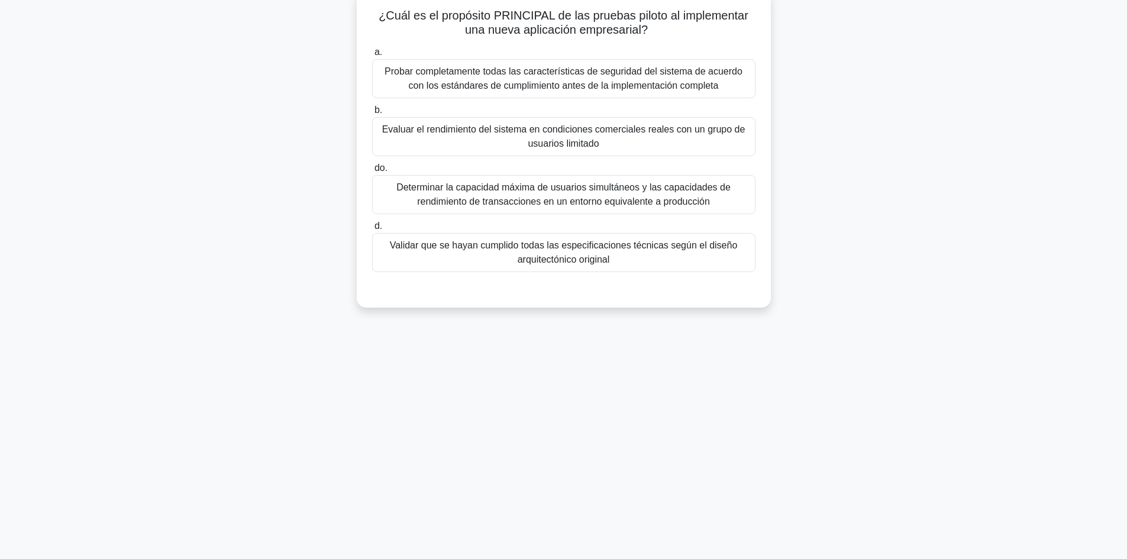
scroll to position [0, 0]
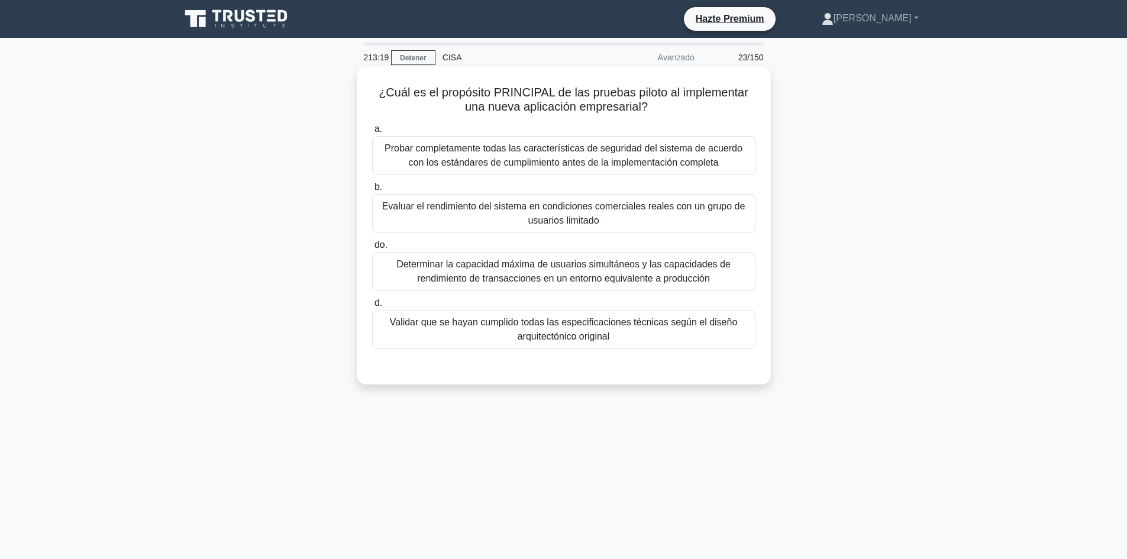
click at [683, 223] on font "Evaluar el rendimiento del sistema en condiciones comerciales reales con un gru…" at bounding box center [563, 213] width 373 height 28
click at [372, 191] on input "b. Evaluar el rendimiento del sistema en condiciones comerciales reales con un …" at bounding box center [372, 187] width 0 height 8
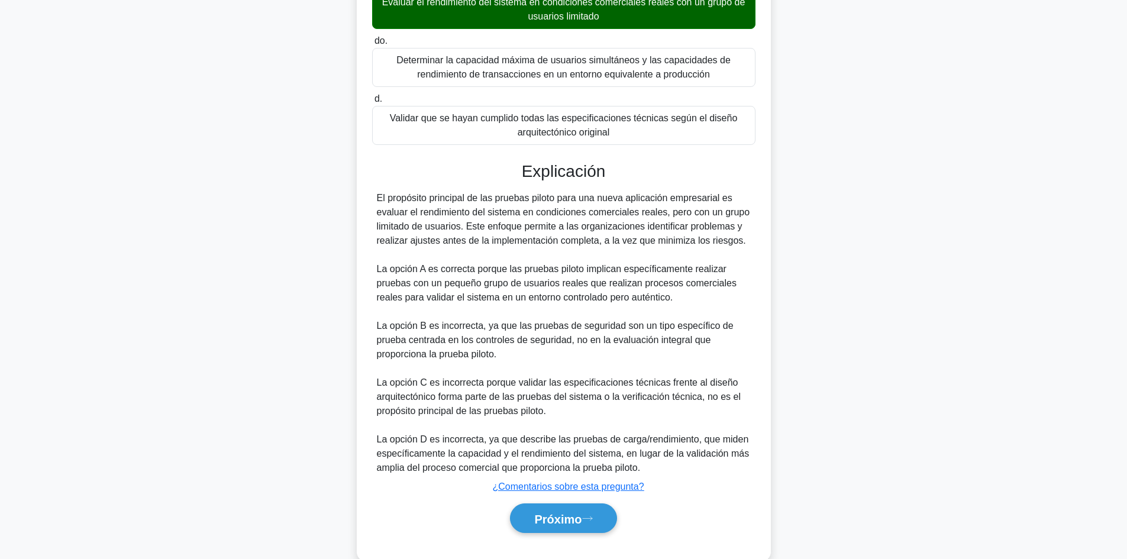
scroll to position [230, 0]
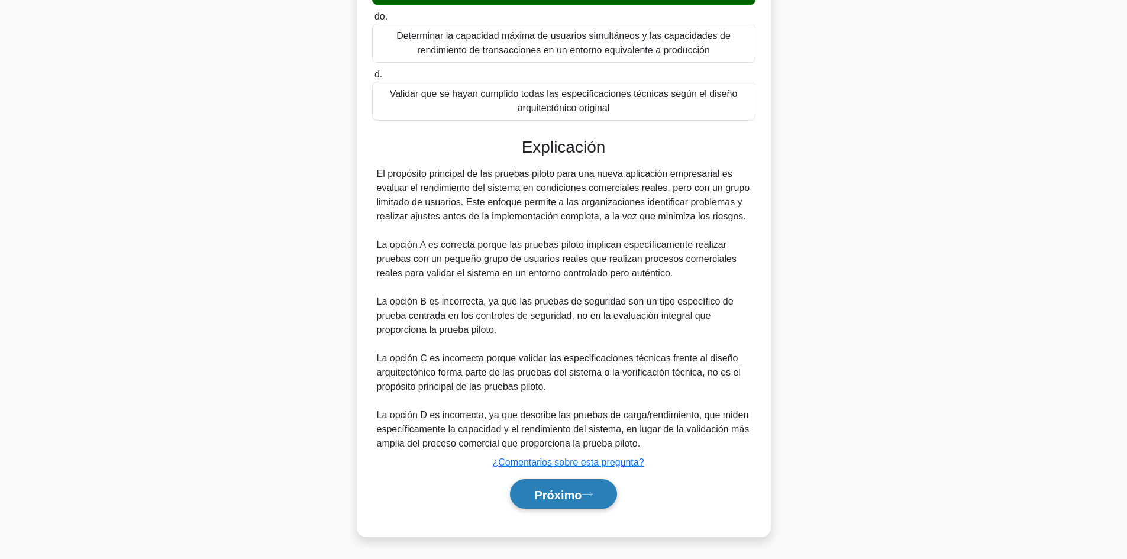
click at [565, 495] on font "Próximo" at bounding box center [557, 494] width 47 height 13
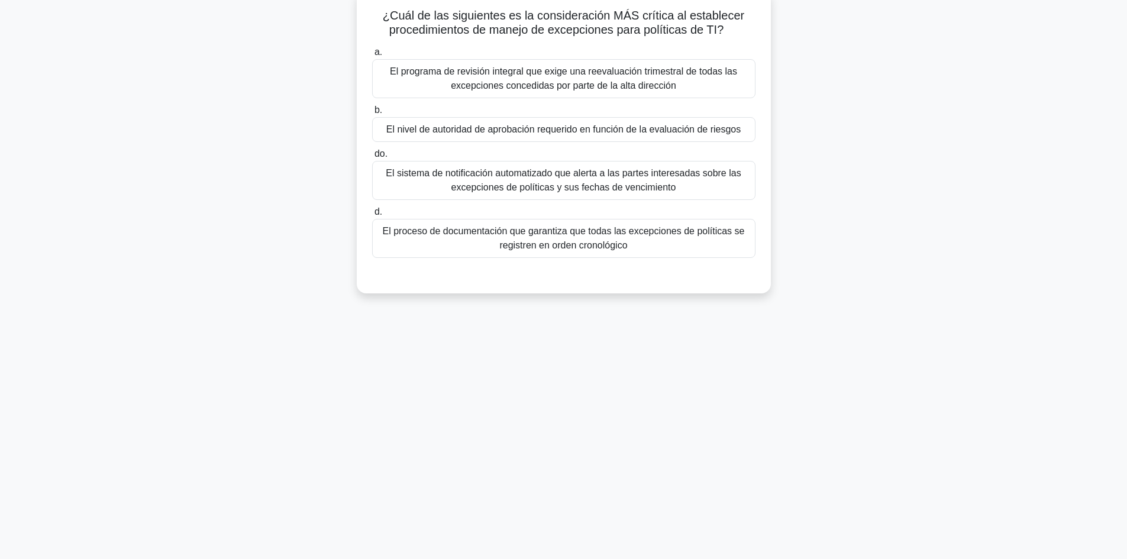
scroll to position [0, 0]
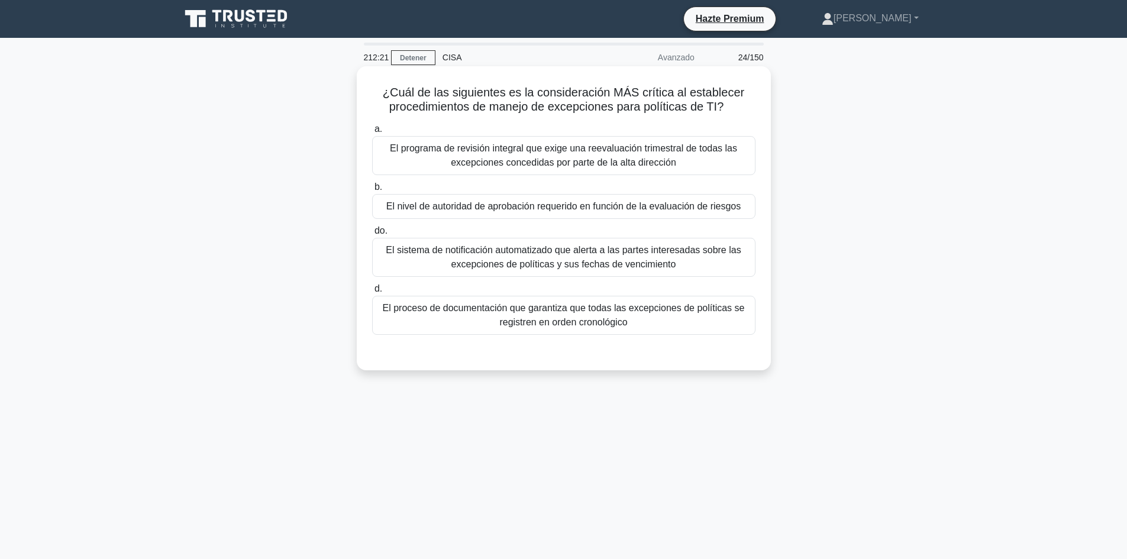
click at [577, 161] on font "El programa de revisión integral que exige una reevaluación trimestral de todas…" at bounding box center [563, 155] width 347 height 24
click at [372, 133] on input "a. El programa de revisión integral que exige una reevaluación trimestral de to…" at bounding box center [372, 129] width 0 height 8
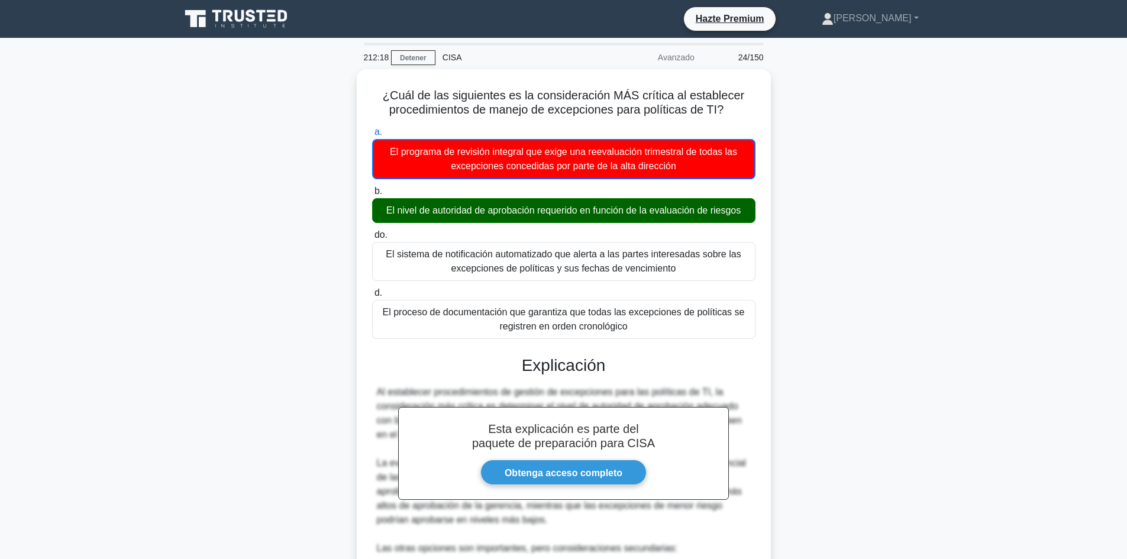
scroll to position [316, 0]
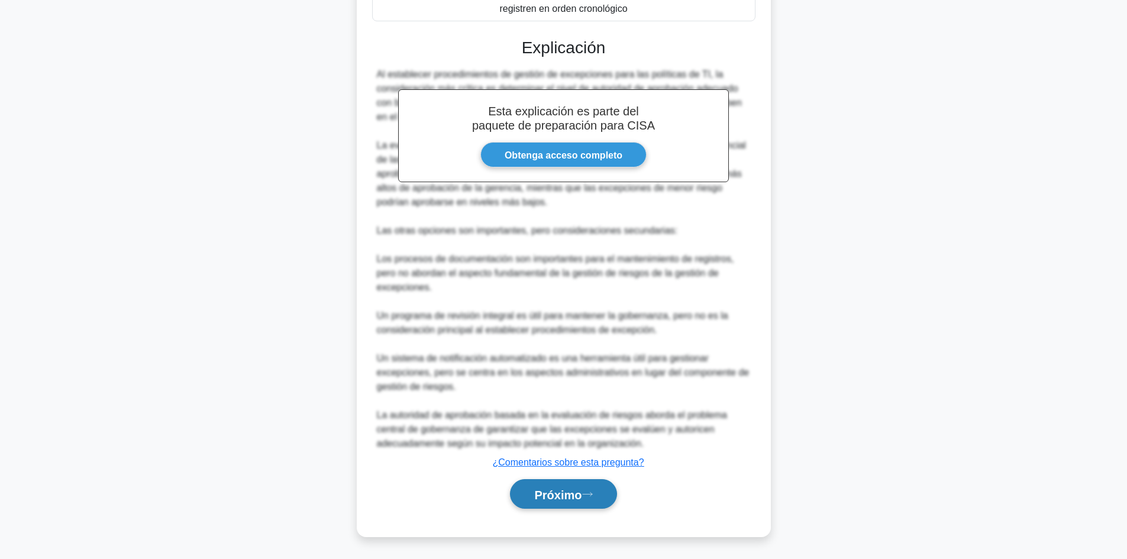
click at [574, 499] on font "Próximo" at bounding box center [557, 494] width 47 height 13
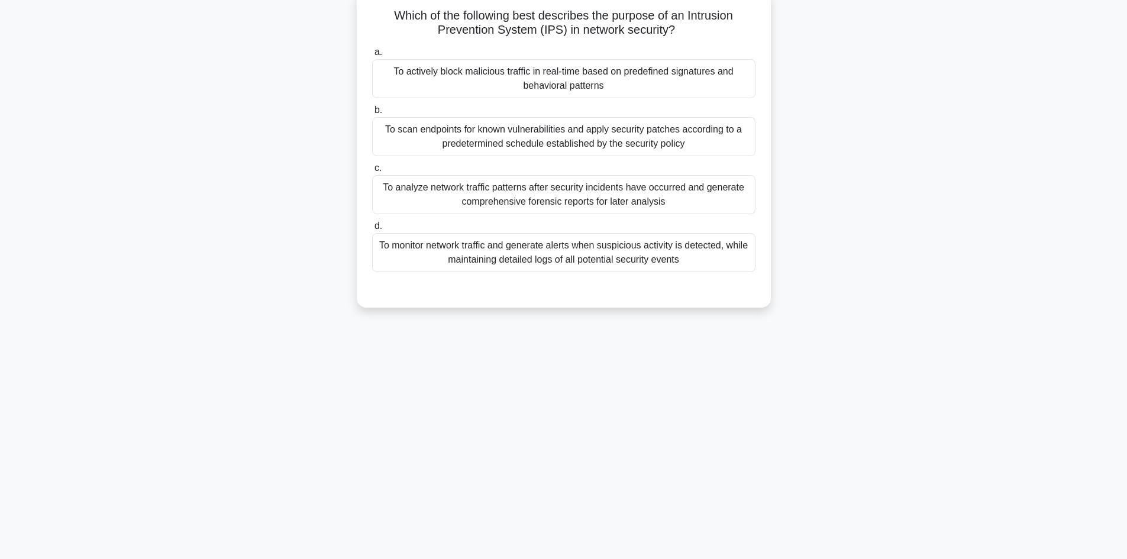
scroll to position [80, 0]
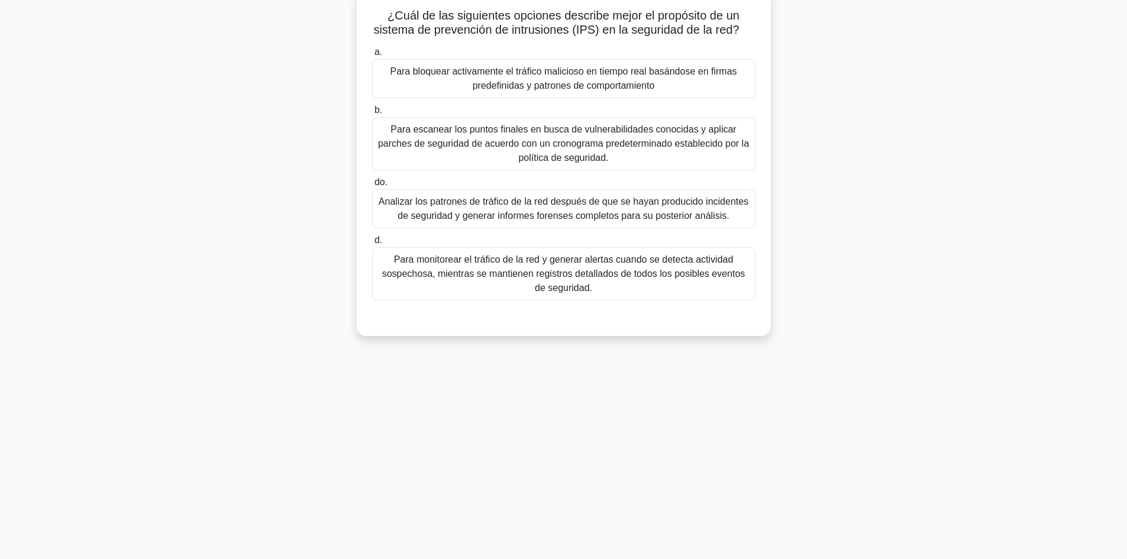
drag, startPoint x: 574, startPoint y: 499, endPoint x: 585, endPoint y: 413, distance: 86.4
click at [585, 413] on div "212:02 Detener CISA Avanzado 25/150 ¿Cuál de las siguientes opciones describe m…" at bounding box center [563, 259] width 781 height 592
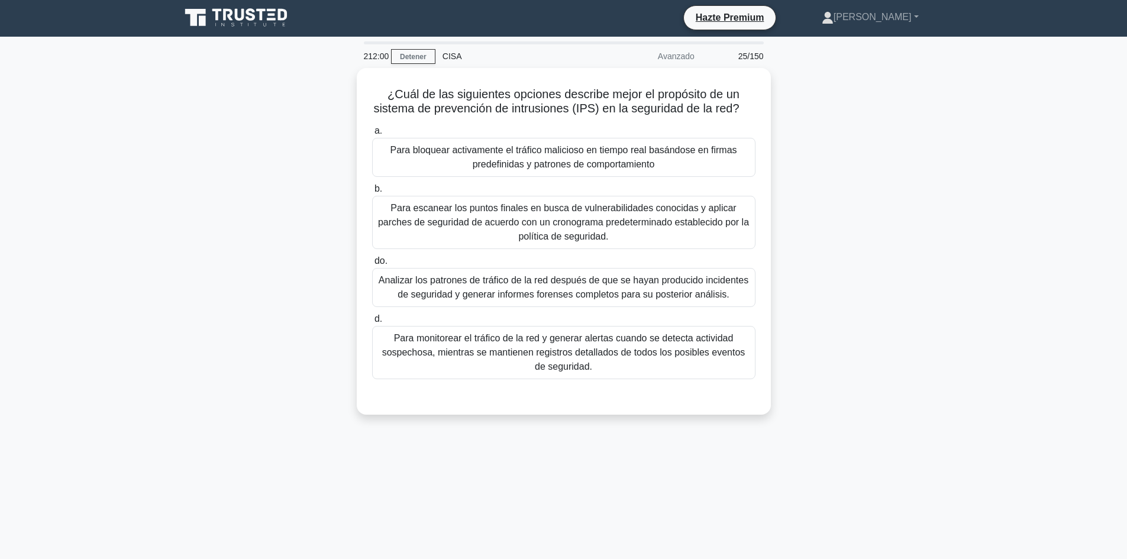
scroll to position [0, 0]
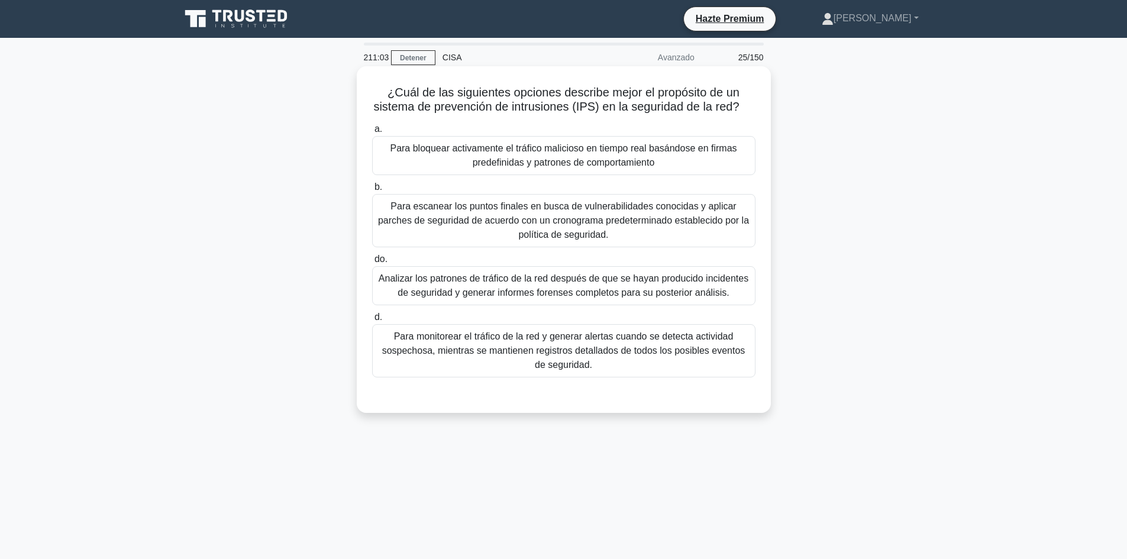
click at [515, 352] on font "Para monitorear el tráfico de la red y generar alertas cuando se detecta activi…" at bounding box center [563, 350] width 363 height 38
click at [372, 321] on input "d. Para monitorear el tráfico de la red y generar alertas cuando se detecta act…" at bounding box center [372, 318] width 0 height 8
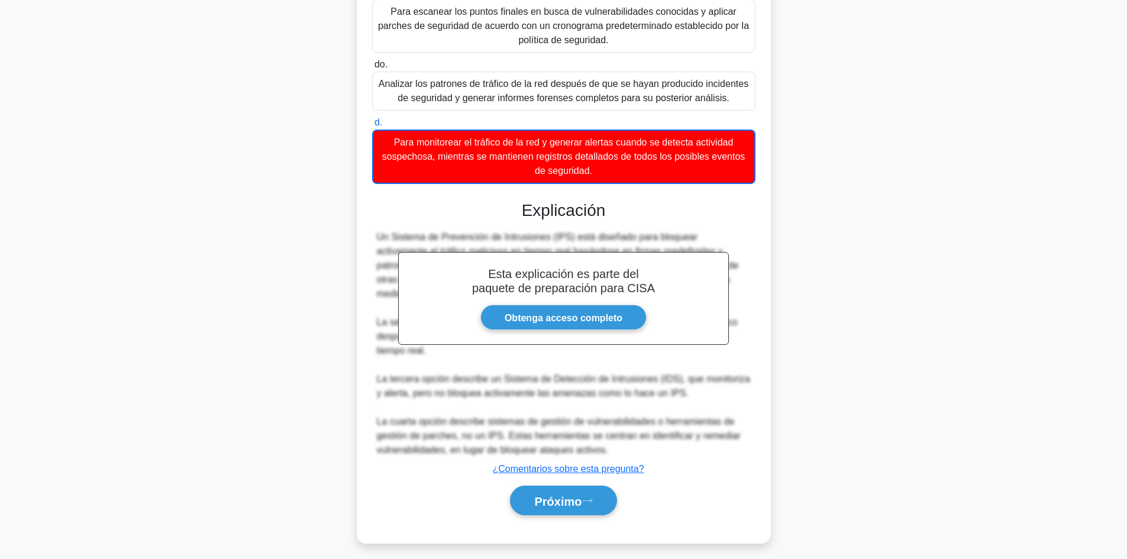
scroll to position [202, 0]
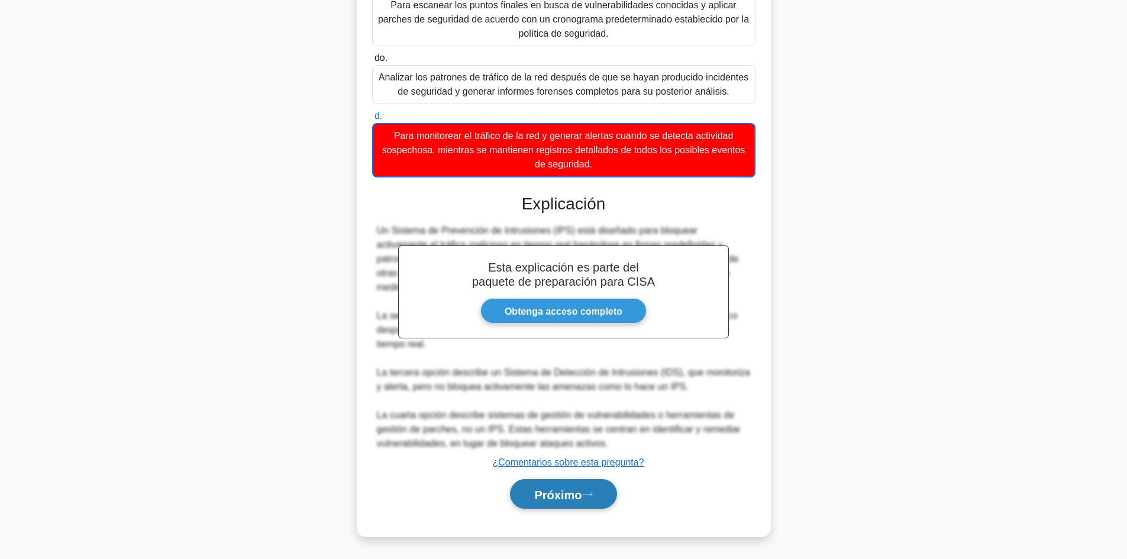
click at [587, 487] on button "Próximo" at bounding box center [563, 494] width 106 height 30
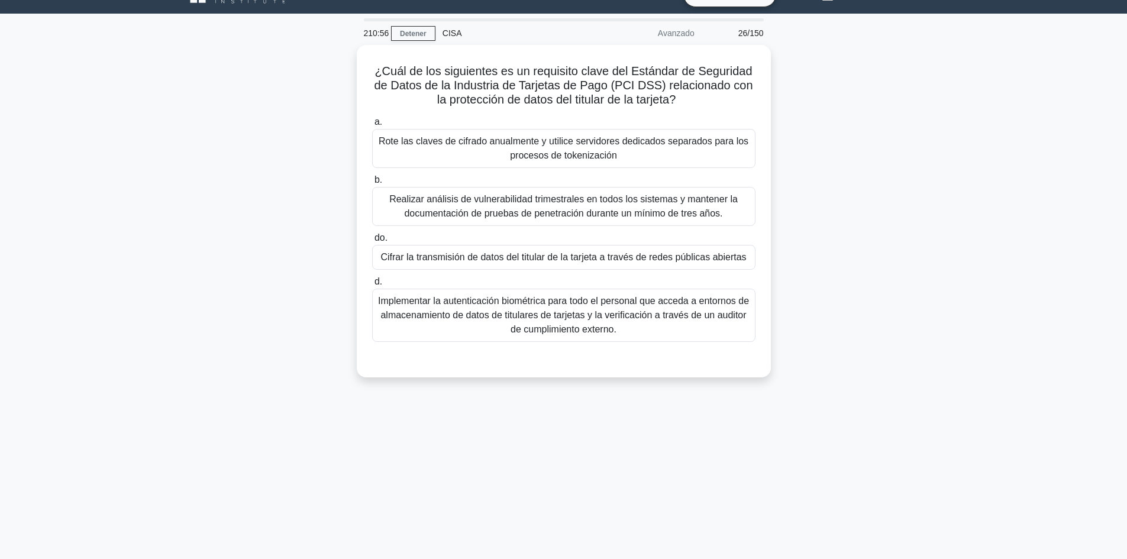
scroll to position [0, 0]
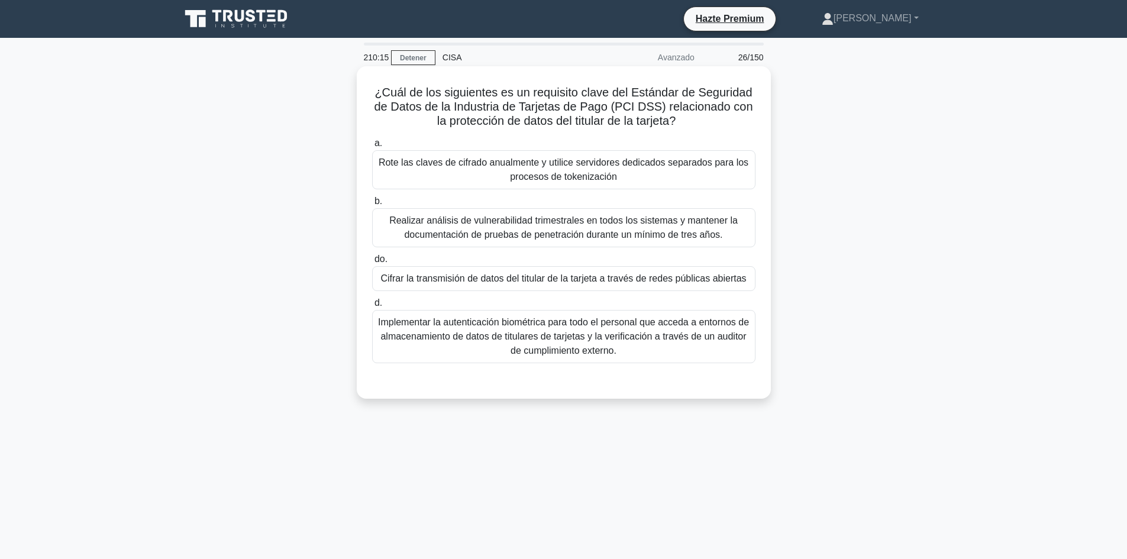
click at [683, 276] on font "Cifrar la transmisión de datos del titular de la tarjeta a través de redes públ…" at bounding box center [563, 278] width 366 height 10
click at [372, 263] on input "do. Cifrar la transmisión de datos del titular de la tarjeta a través de redes …" at bounding box center [372, 260] width 0 height 8
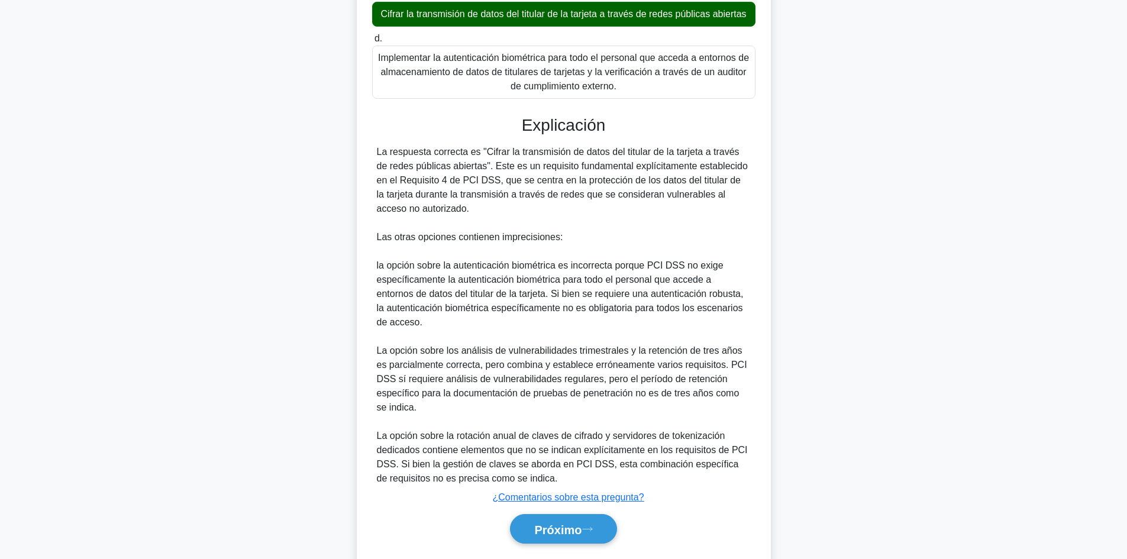
scroll to position [301, 0]
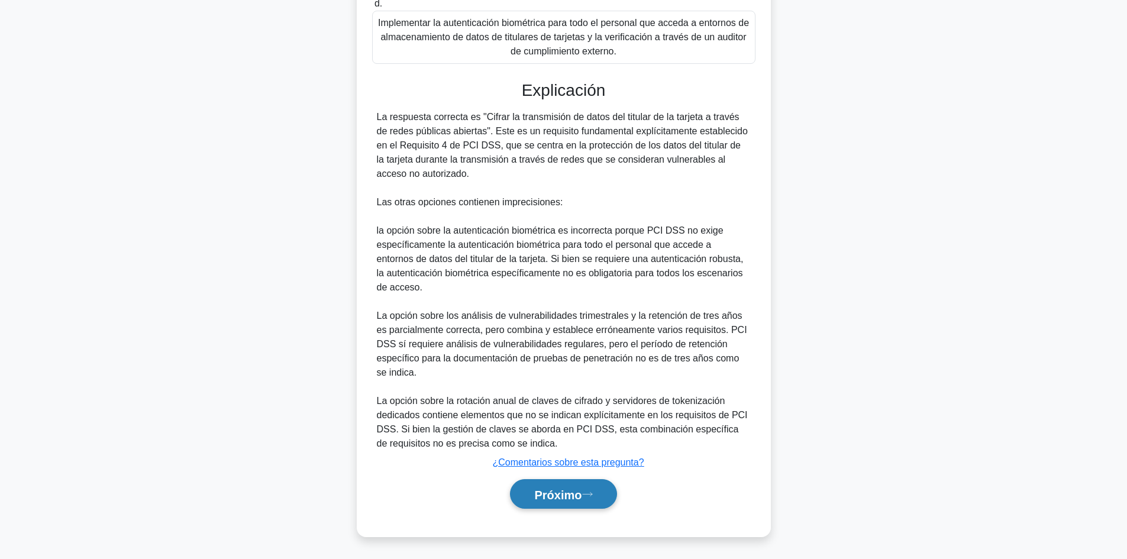
click at [598, 486] on button "Próximo" at bounding box center [563, 494] width 106 height 30
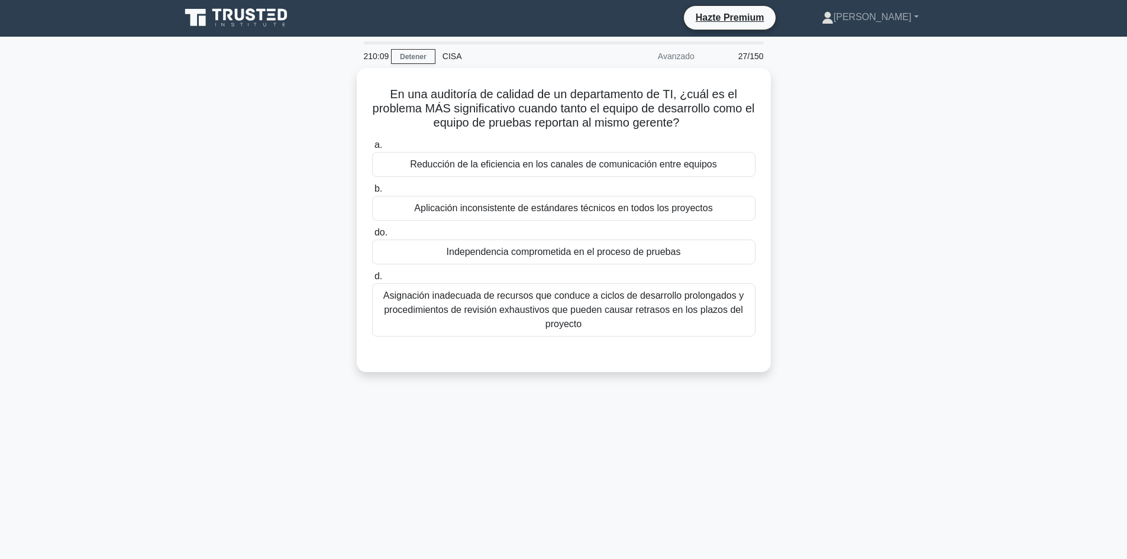
scroll to position [0, 0]
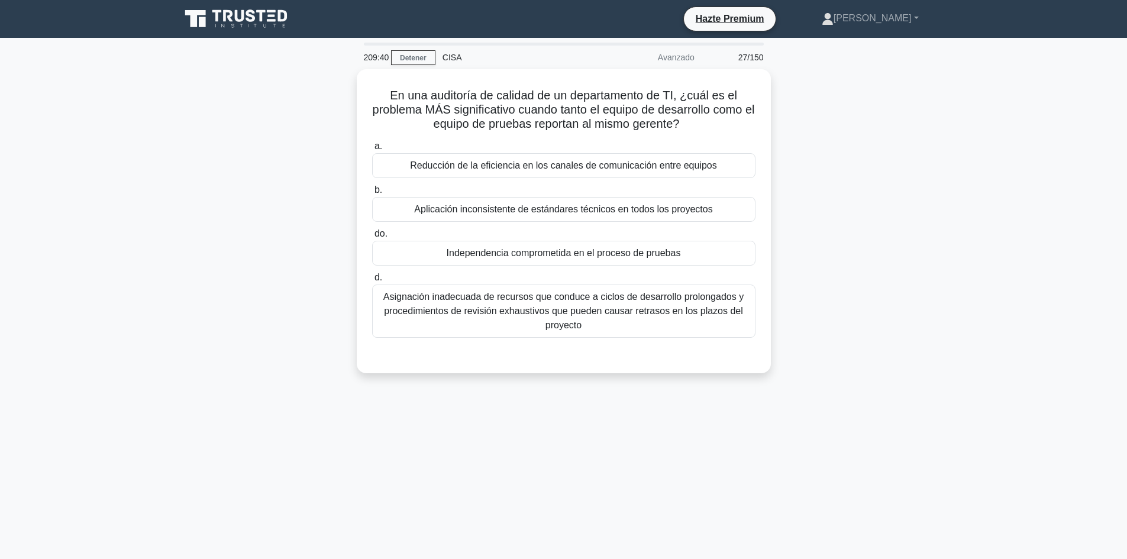
click at [1064, 211] on main "209:40 Detener CISA Avanzado 27/150 En una auditoría de calidad de un departame…" at bounding box center [563, 338] width 1127 height 601
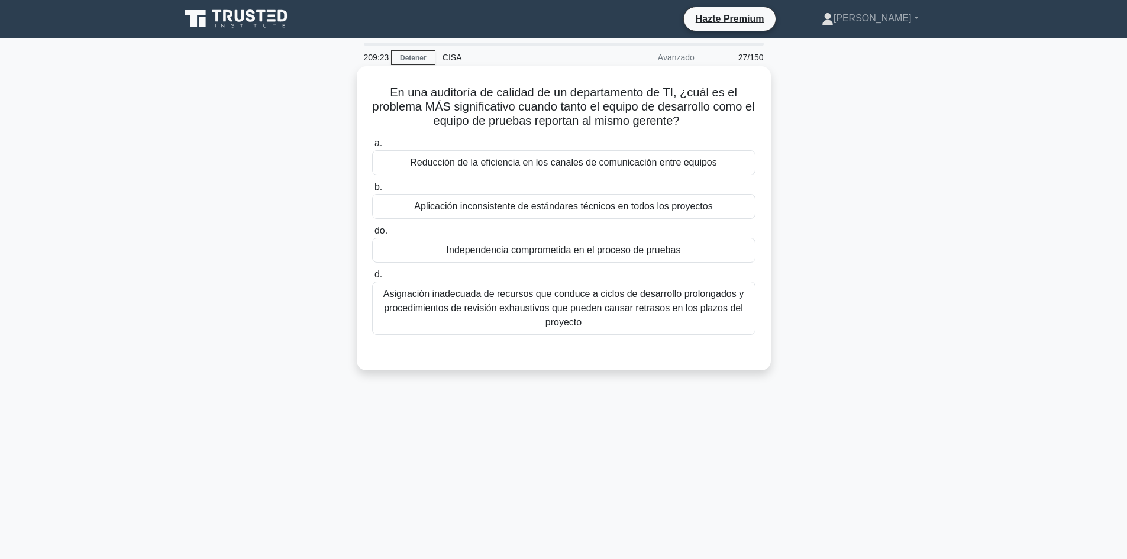
click at [650, 255] on font "Independencia comprometida en el proceso de pruebas" at bounding box center [564, 250] width 234 height 10
click at [372, 235] on input "do. Independencia comprometida en el proceso de pruebas" at bounding box center [372, 231] width 0 height 8
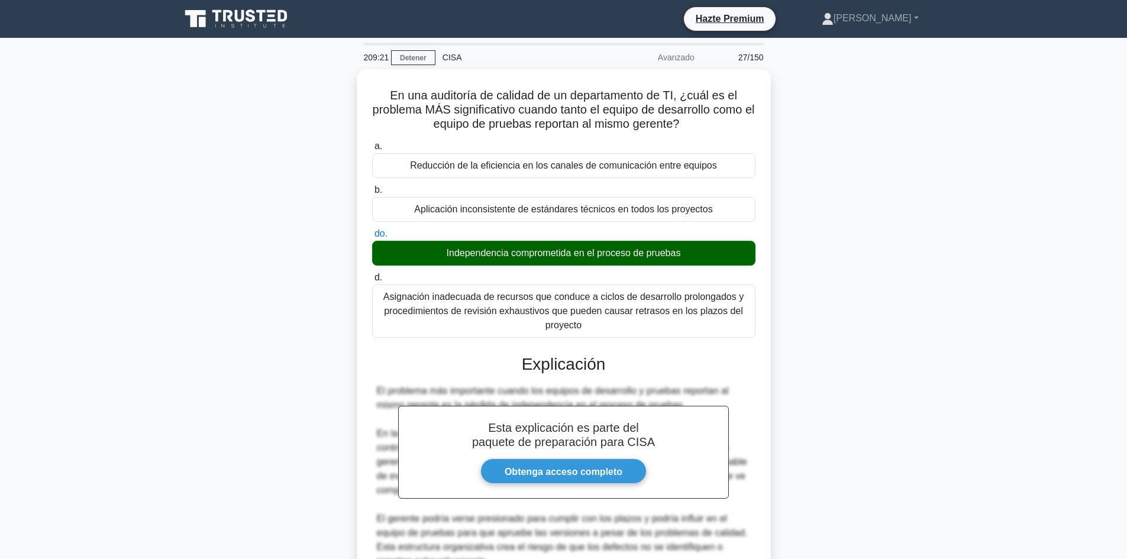
scroll to position [272, 0]
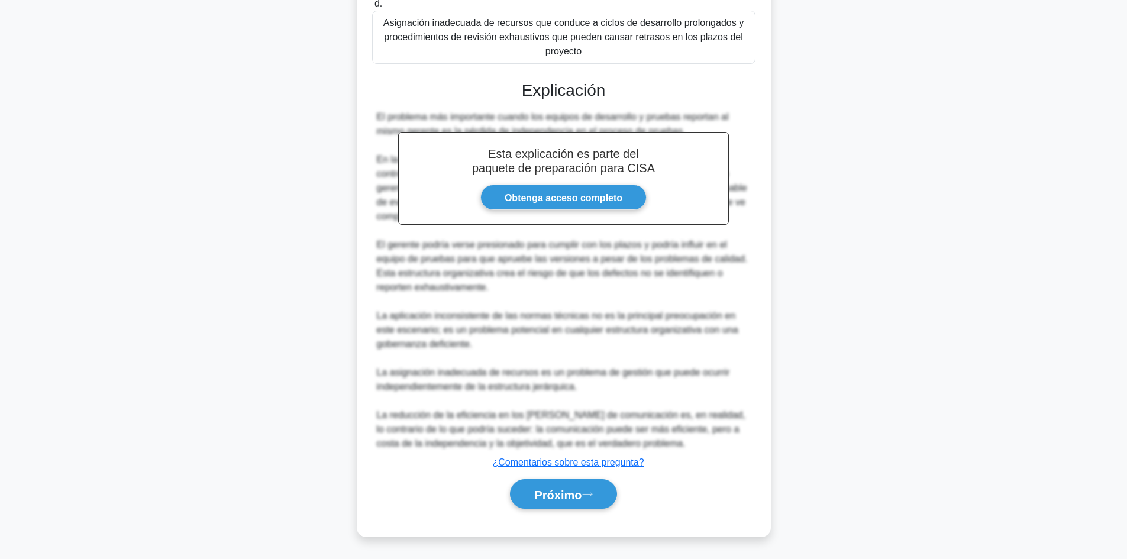
click at [584, 509] on div "Próximo" at bounding box center [563, 494] width 383 height 40
click at [575, 499] on font "Próximo" at bounding box center [557, 494] width 47 height 13
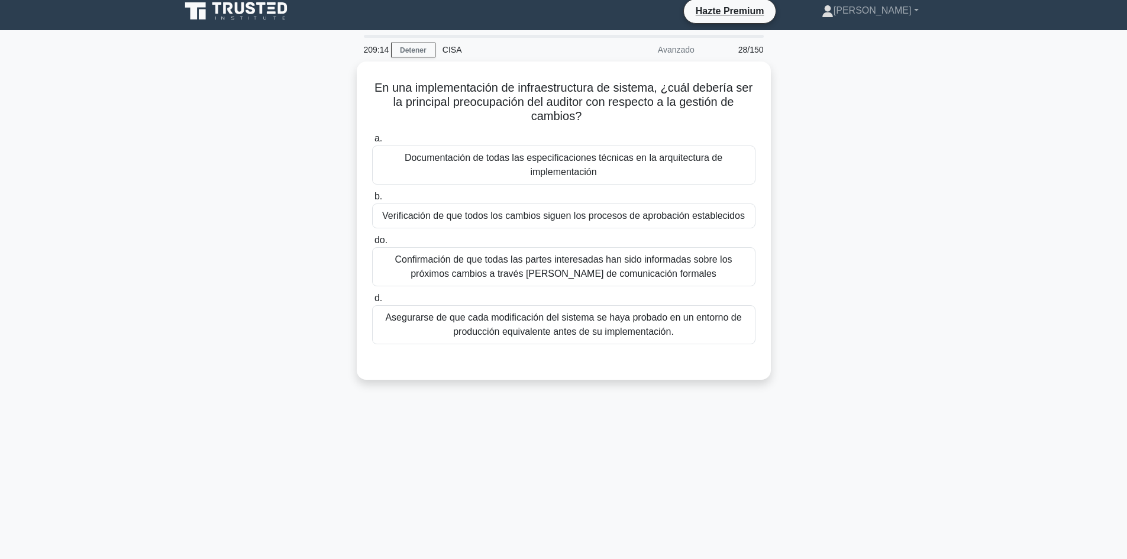
scroll to position [2, 0]
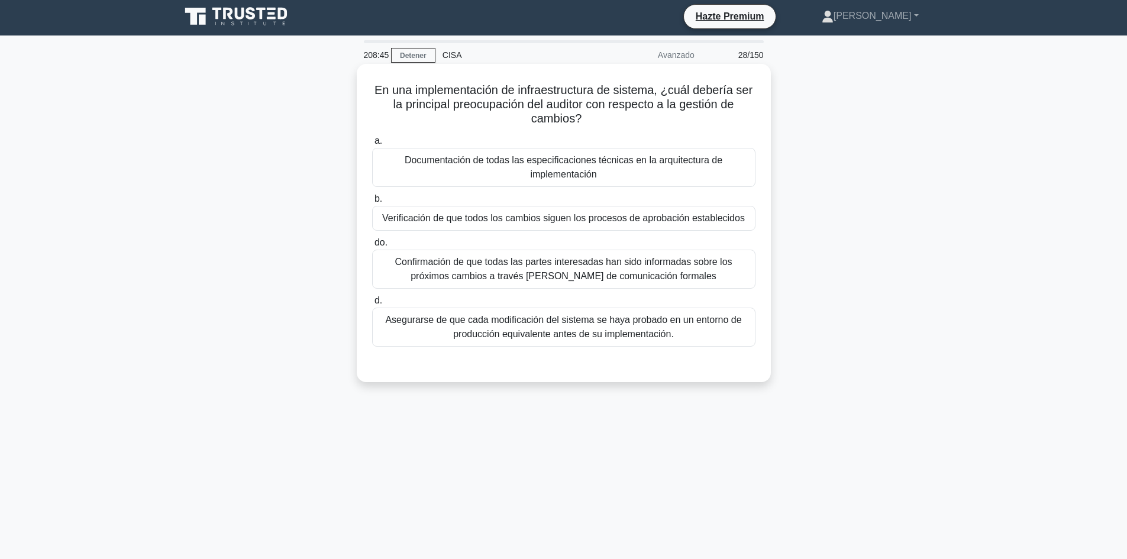
drag, startPoint x: 635, startPoint y: 230, endPoint x: 631, endPoint y: 220, distance: 11.1
click at [631, 220] on div "Verificación de que todos los cambios siguen los procesos de aprobación estable…" at bounding box center [563, 218] width 383 height 25
click at [631, 220] on font "Verificación de que todos los cambios siguen los procesos de aprobación estable…" at bounding box center [563, 218] width 363 height 10
click at [372, 203] on input "b. Verificación de que todos los cambios siguen los procesos de aprobación esta…" at bounding box center [372, 199] width 0 height 8
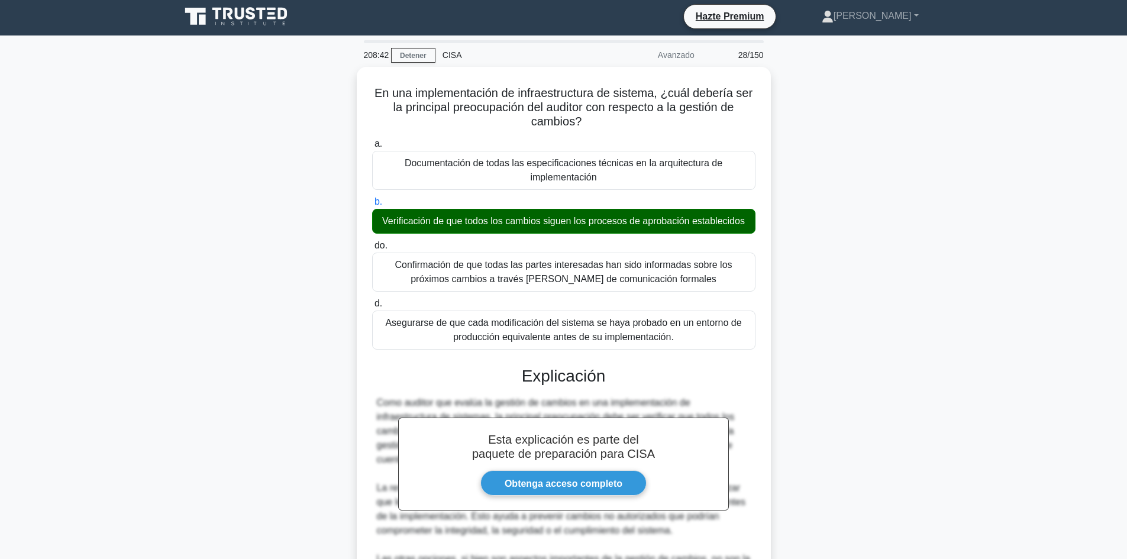
drag, startPoint x: 1135, startPoint y: 199, endPoint x: 1005, endPoint y: 447, distance: 280.8
click at [1005, 447] on main "208:42 Detener CISA Avanzado 28/150 En una implementación de infraestructura de…" at bounding box center [563, 438] width 1127 height 806
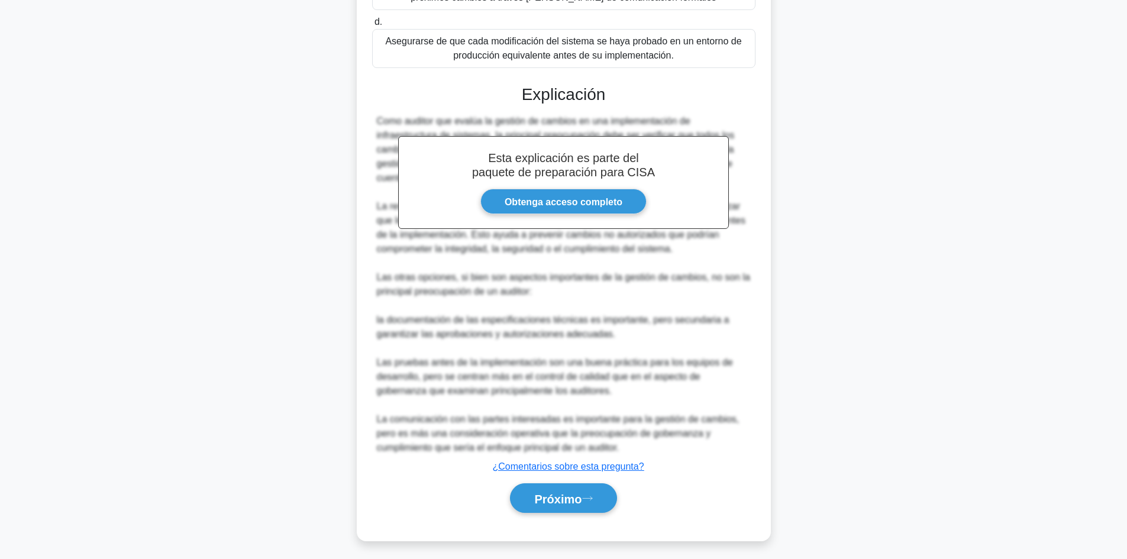
scroll to position [286, 0]
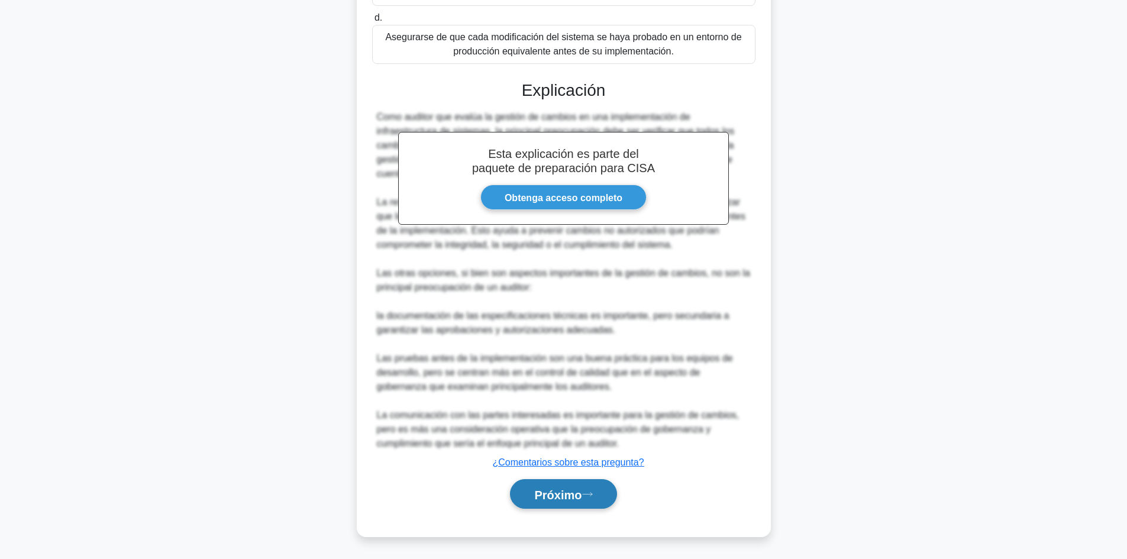
click at [608, 499] on button "Próximo" at bounding box center [563, 494] width 106 height 30
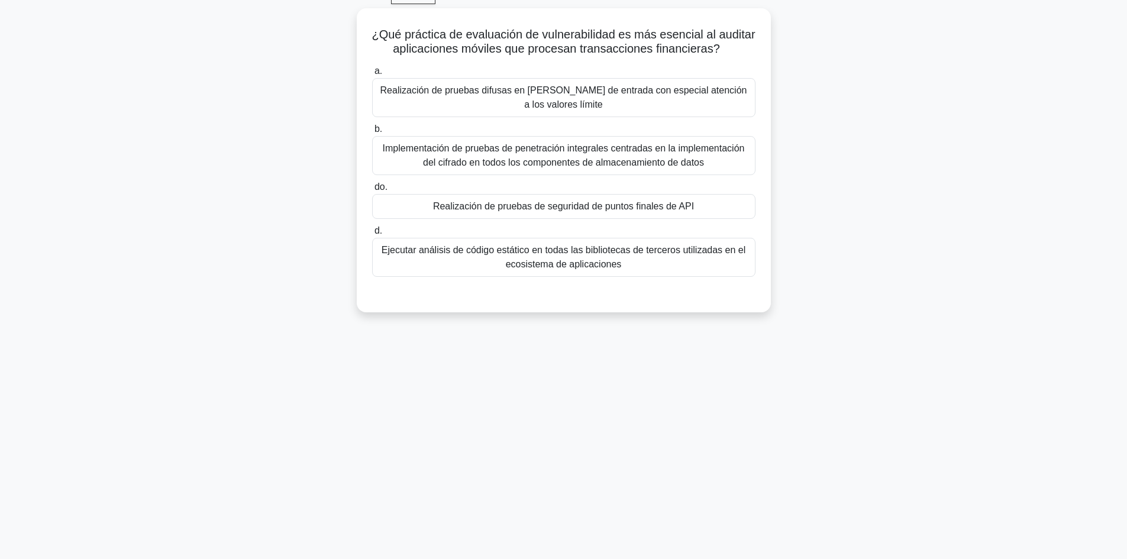
scroll to position [0, 0]
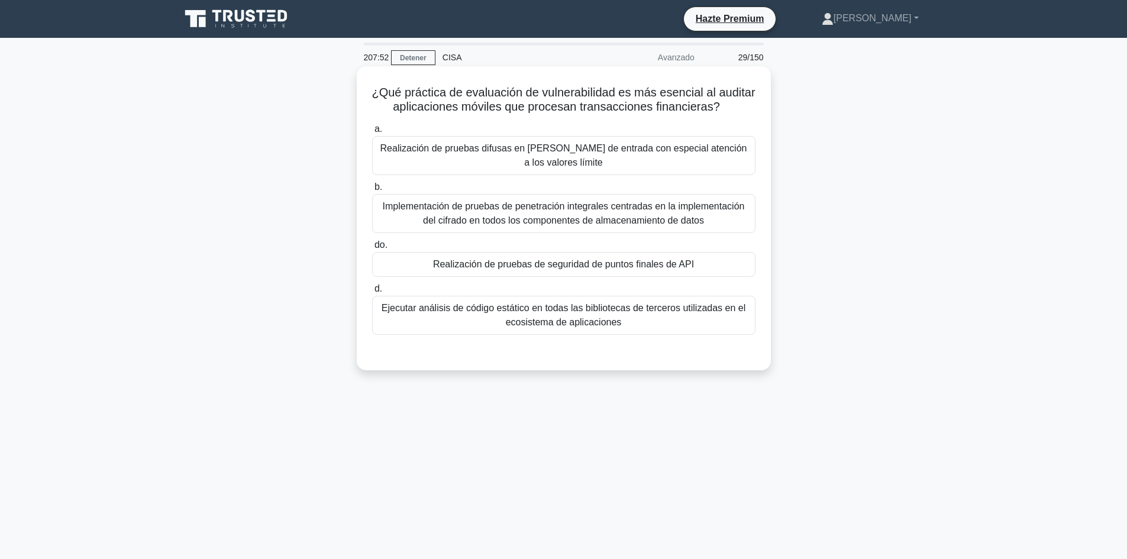
click at [653, 272] on font "Realización de pruebas de seguridad de puntos finales de API" at bounding box center [563, 264] width 261 height 14
click at [372, 249] on input "do. Realización de pruebas de seguridad de puntos finales de API" at bounding box center [372, 245] width 0 height 8
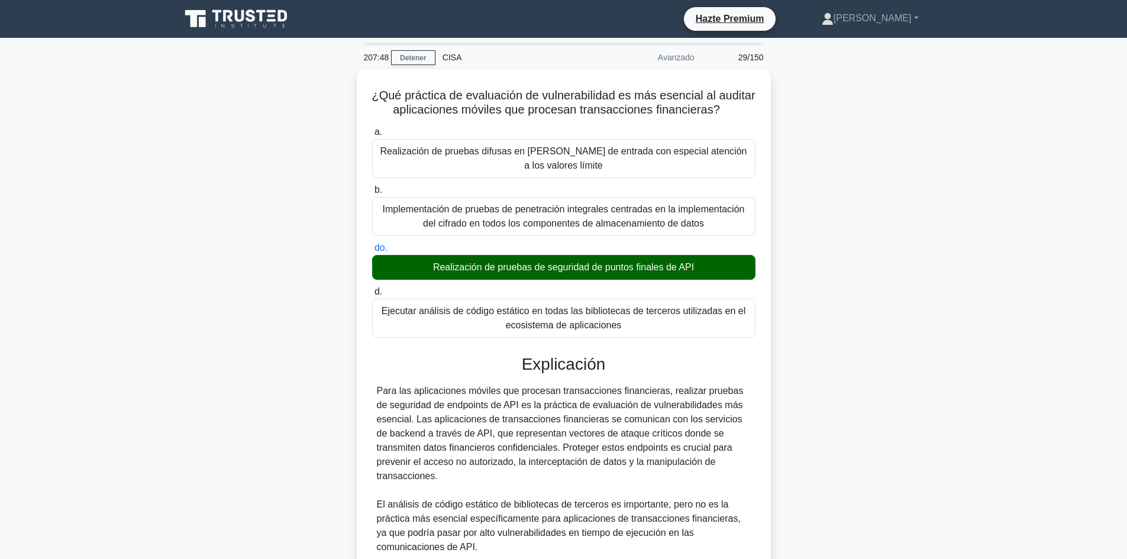
drag, startPoint x: 1135, startPoint y: 210, endPoint x: 1070, endPoint y: 129, distance: 104.3
drag, startPoint x: 1070, startPoint y: 129, endPoint x: 807, endPoint y: 282, distance: 304.1
drag, startPoint x: 807, startPoint y: 282, endPoint x: 821, endPoint y: 221, distance: 63.1
click at [821, 221] on div "¿Qué práctica de evaluación de vulnerabilidad es más esencial al auditar aplica…" at bounding box center [563, 425] width 781 height 713
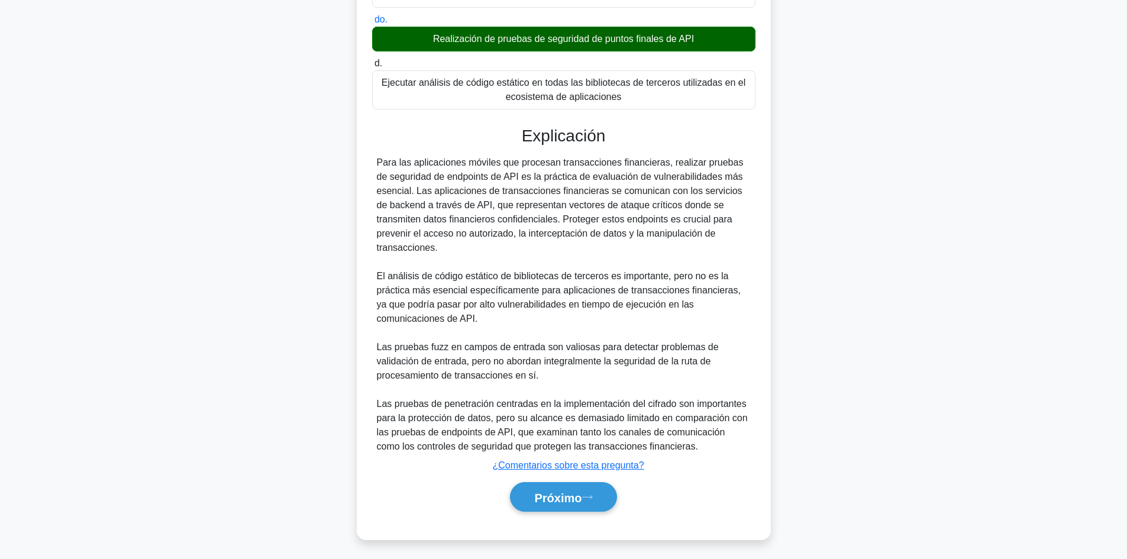
scroll to position [244, 0]
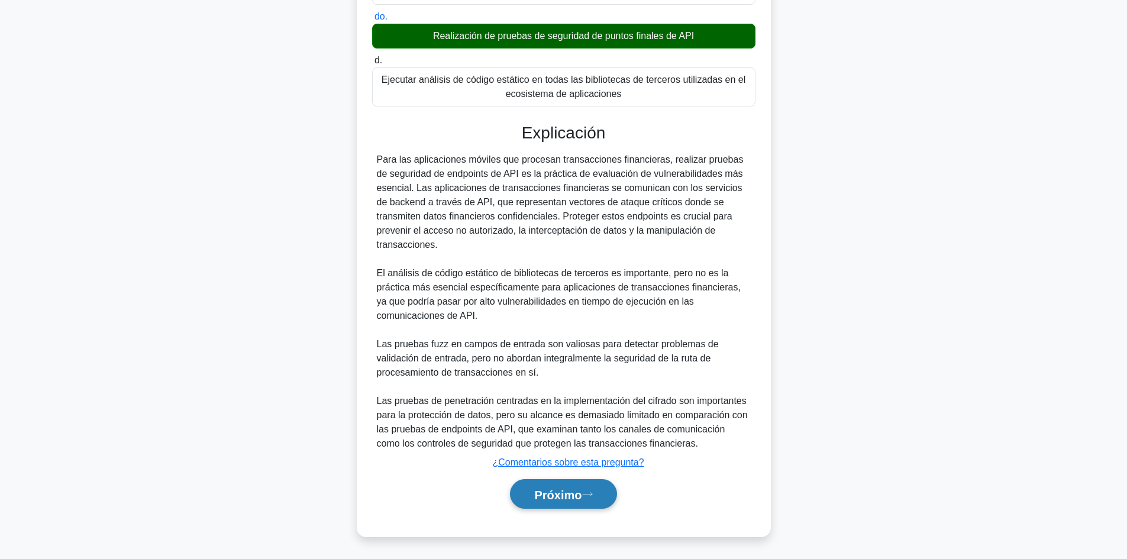
click at [566, 502] on button "Próximo" at bounding box center [563, 494] width 106 height 30
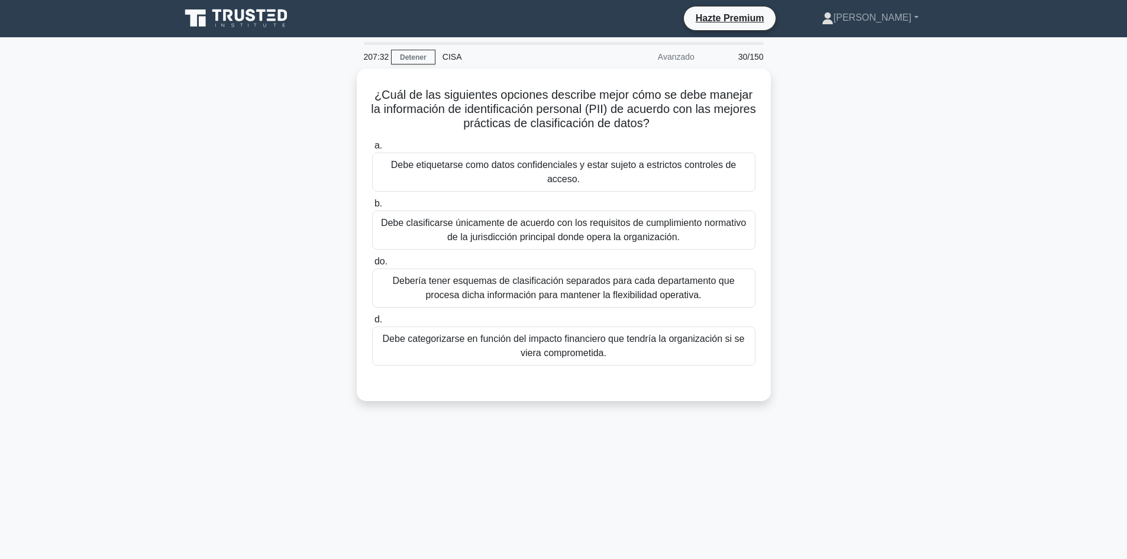
scroll to position [0, 0]
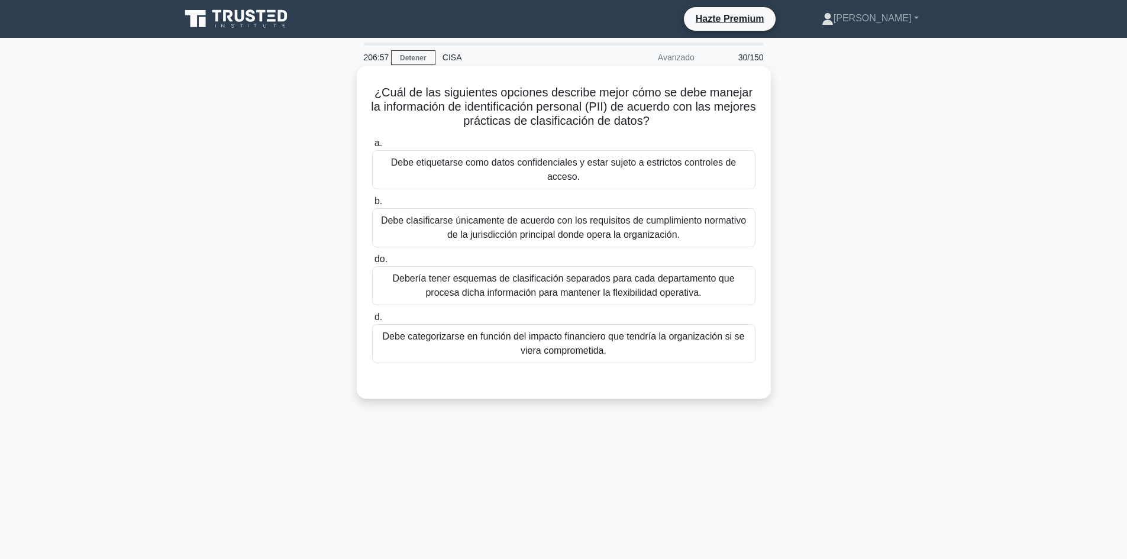
click at [654, 180] on font "Debe etiquetarse como datos confidenciales y estar sujeto a estrictos controles…" at bounding box center [563, 170] width 373 height 28
click at [372, 147] on input "a. Debe etiquetarse como datos confidenciales y estar sujeto a estrictos contro…" at bounding box center [372, 144] width 0 height 8
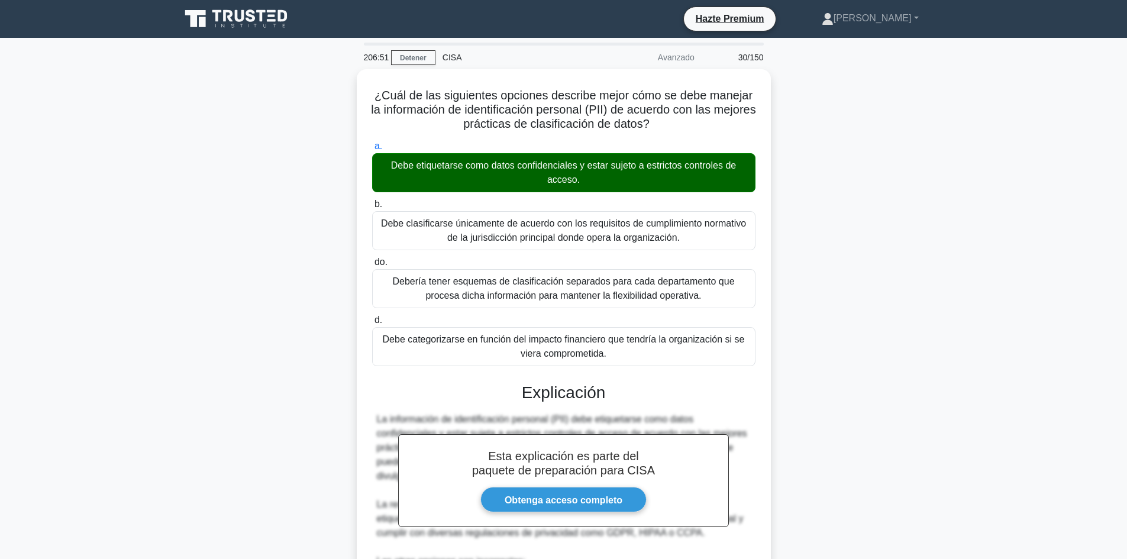
scroll to position [286, 0]
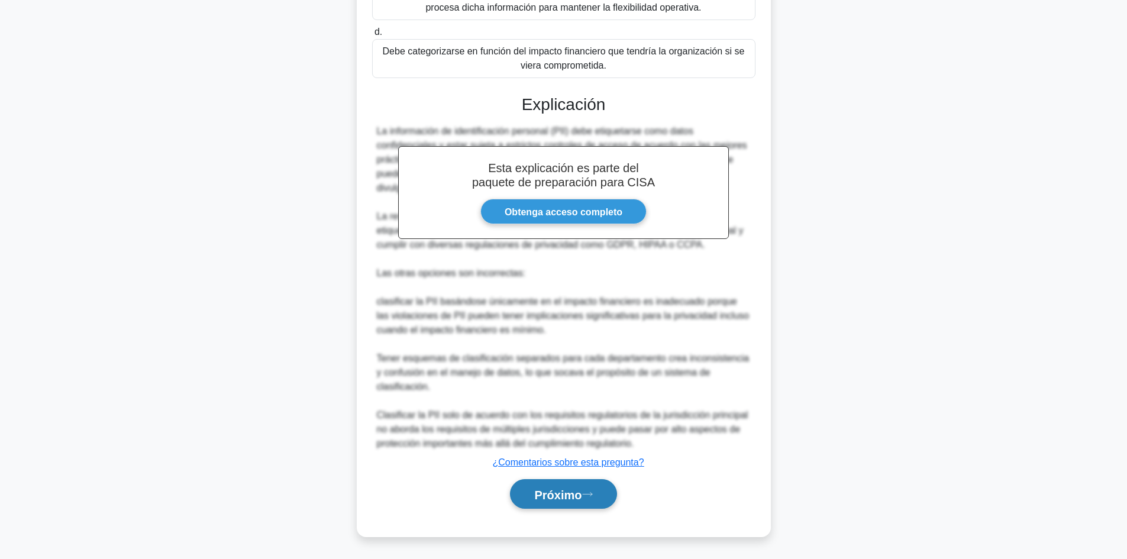
click at [564, 495] on font "Próximo" at bounding box center [557, 494] width 47 height 13
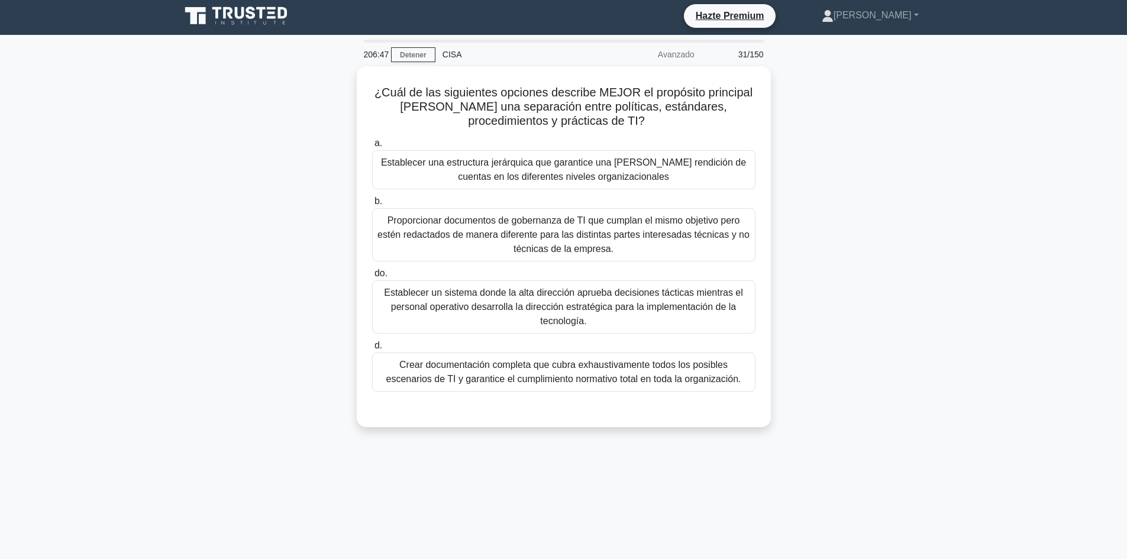
scroll to position [0, 0]
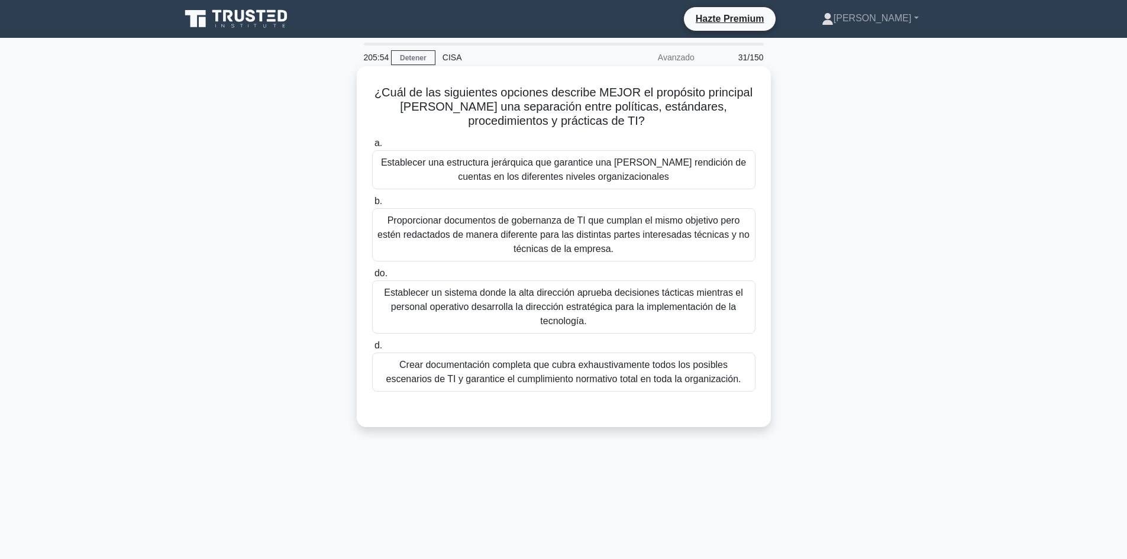
drag, startPoint x: 728, startPoint y: 247, endPoint x: 698, endPoint y: 240, distance: 31.0
click at [698, 240] on font "Proporcionar documentos de gobernanza de TI que cumplan el mismo objetivo pero …" at bounding box center [563, 234] width 372 height 38
click at [372, 205] on input "b. Proporcionar documentos de gobernanza de TI que cumplan el mismo objetivo pe…" at bounding box center [372, 202] width 0 height 8
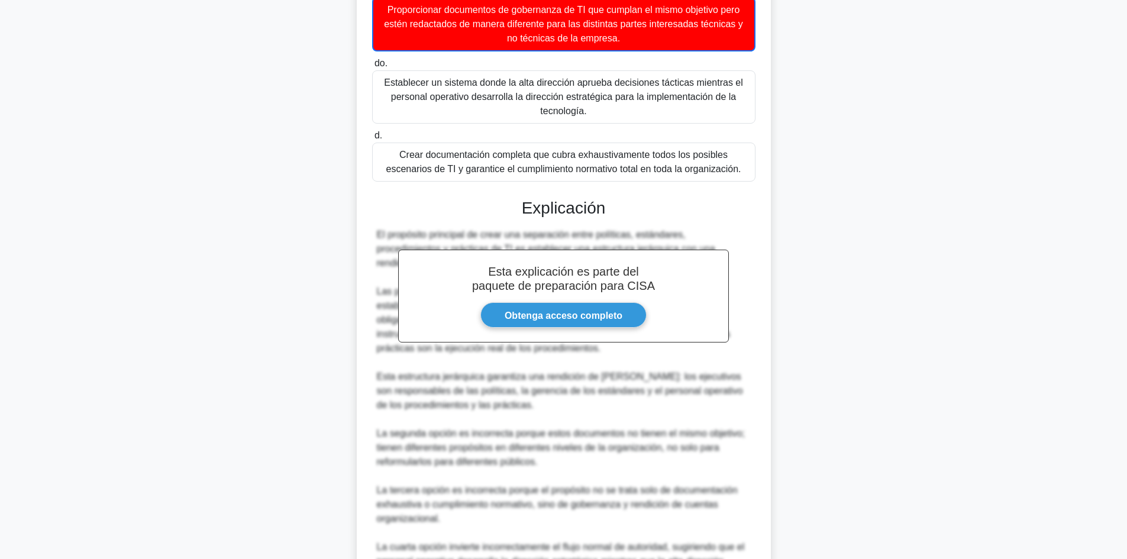
scroll to position [359, 0]
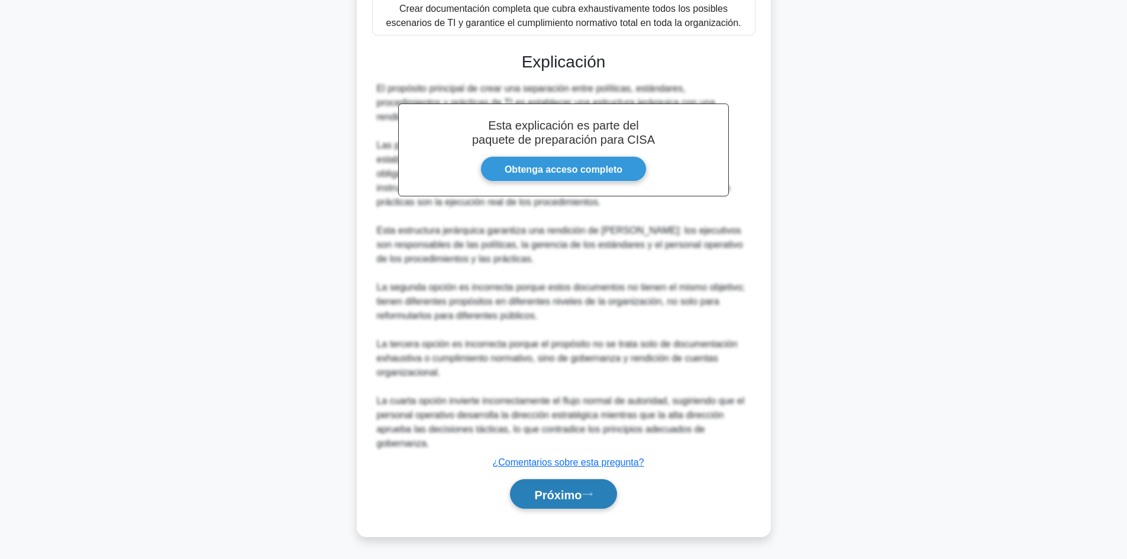
click at [589, 500] on button "Próximo" at bounding box center [563, 494] width 106 height 30
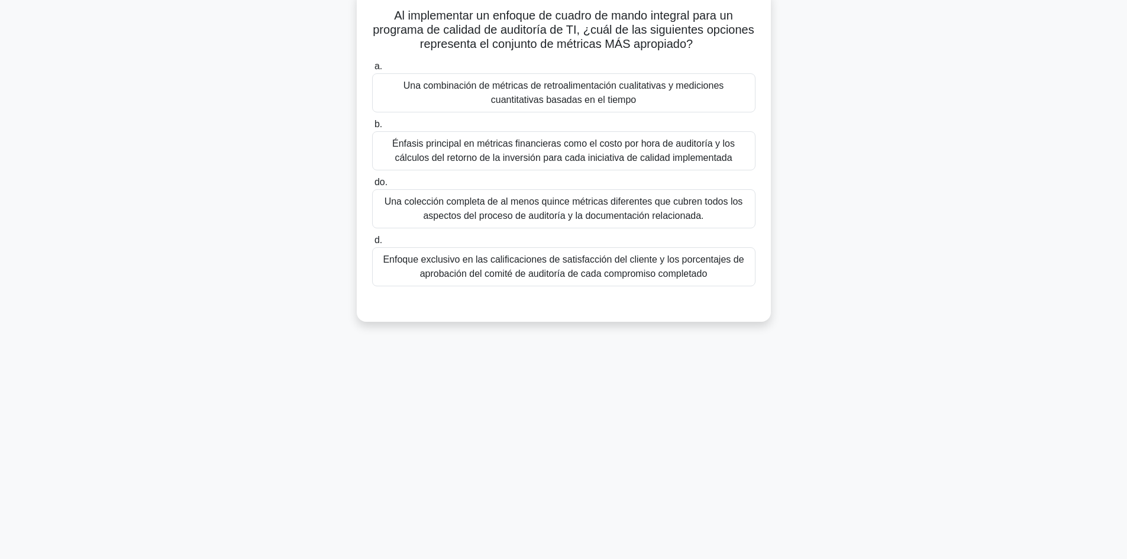
scroll to position [0, 0]
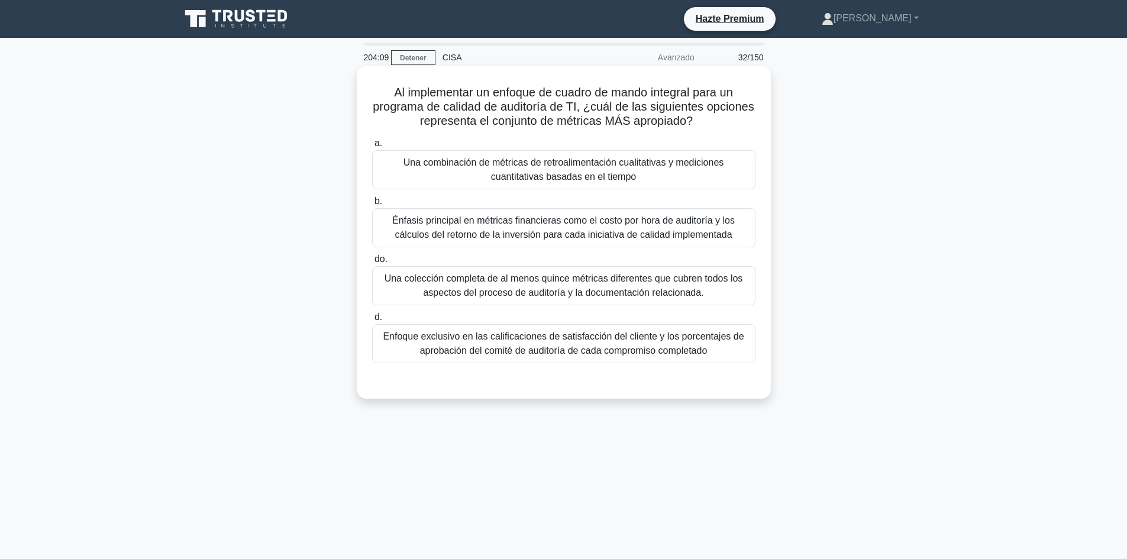
click at [657, 177] on font "Una combinación de métricas de retroalimentación cualitativas y mediciones cuan…" at bounding box center [563, 170] width 373 height 28
click at [372, 147] on input "a. Una combinación de métricas de retroalimentación cualitativas y mediciones c…" at bounding box center [372, 144] width 0 height 8
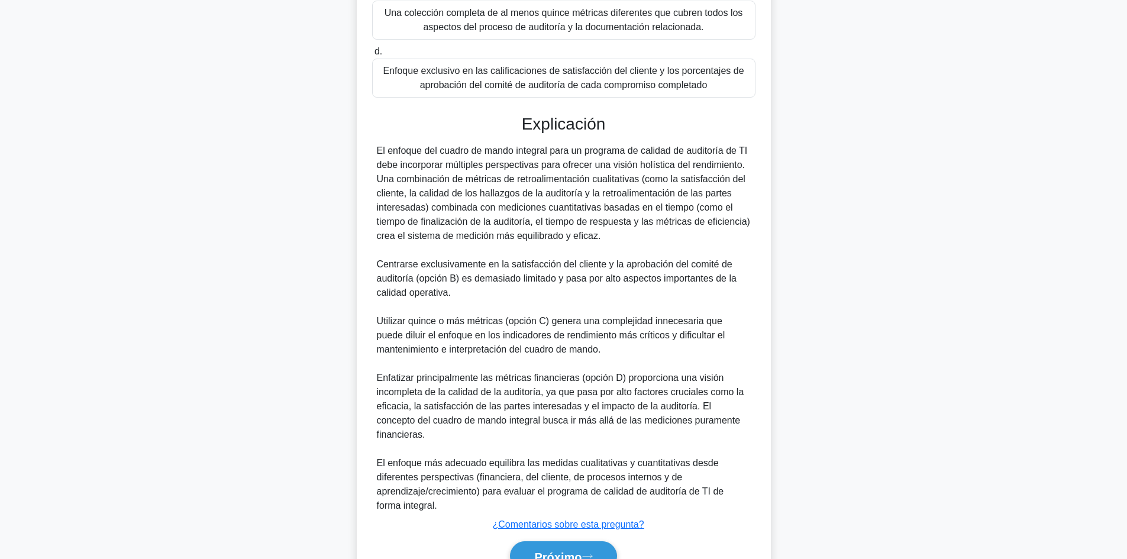
scroll to position [315, 0]
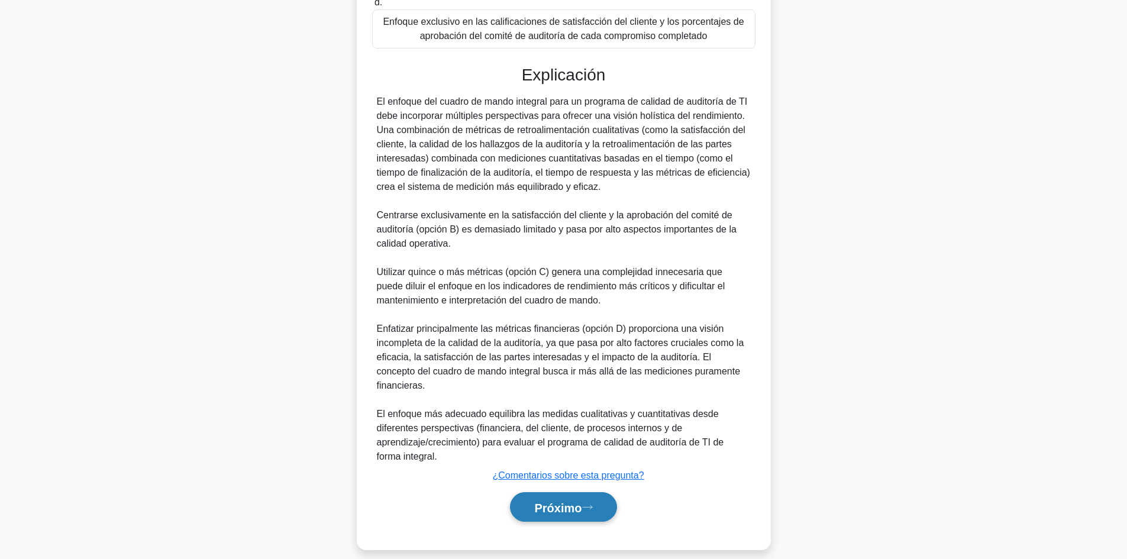
click at [556, 505] on button "Próximo" at bounding box center [563, 507] width 106 height 30
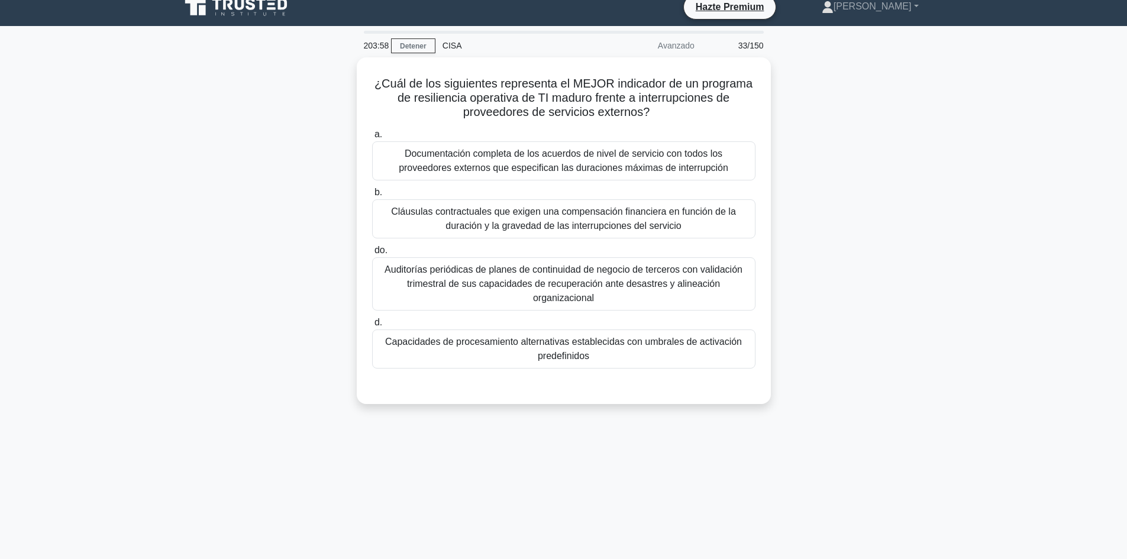
scroll to position [0, 0]
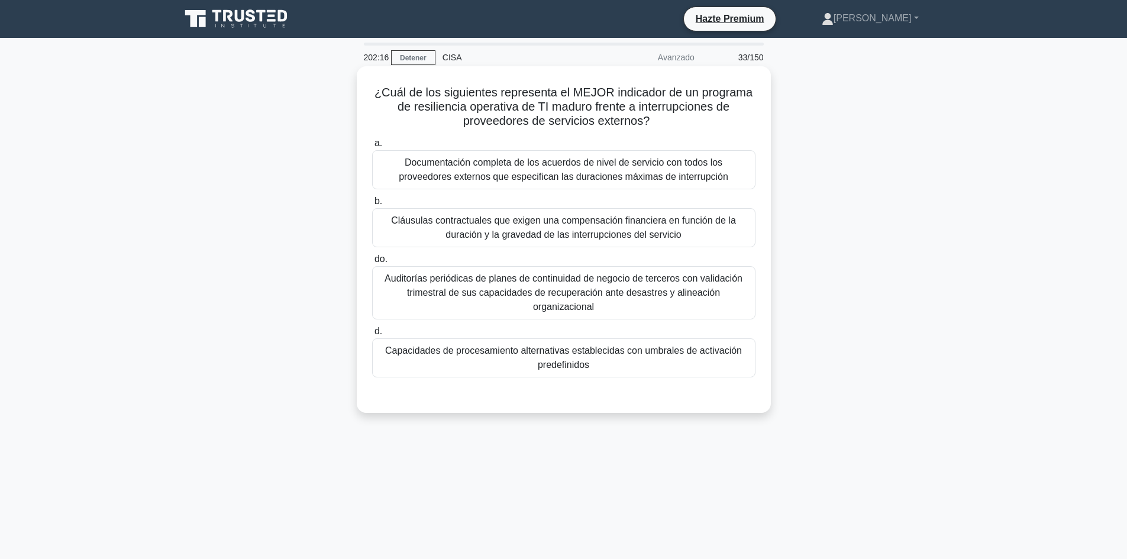
click at [716, 244] on div "Cláusulas contractuales que exigen una compensación financiera en función de la…" at bounding box center [563, 227] width 383 height 39
click at [372, 205] on input "b. Cláusulas contractuales que exigen una compensación financiera en función de…" at bounding box center [372, 202] width 0 height 8
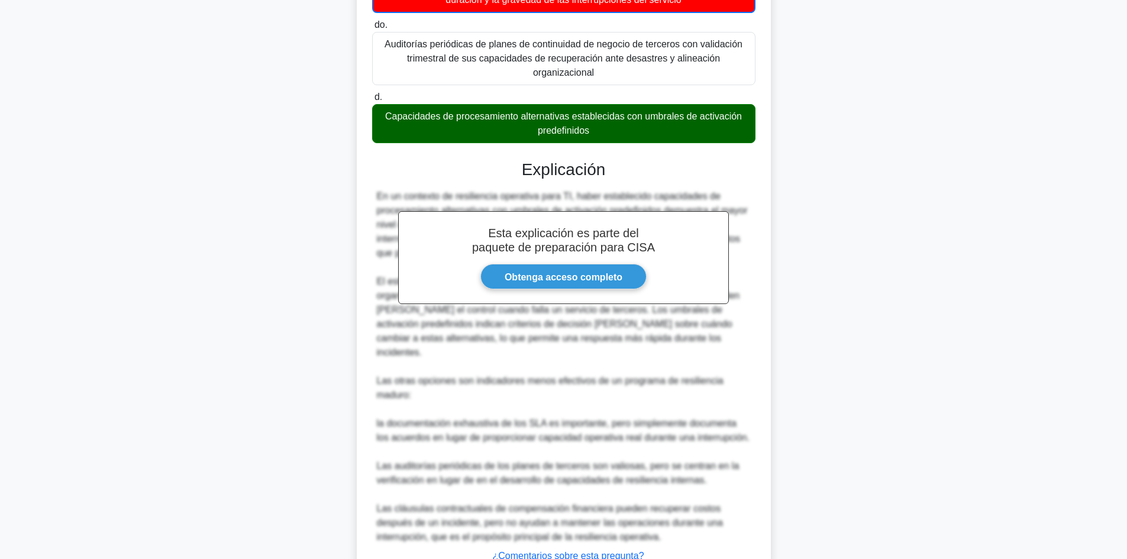
scroll to position [302, 0]
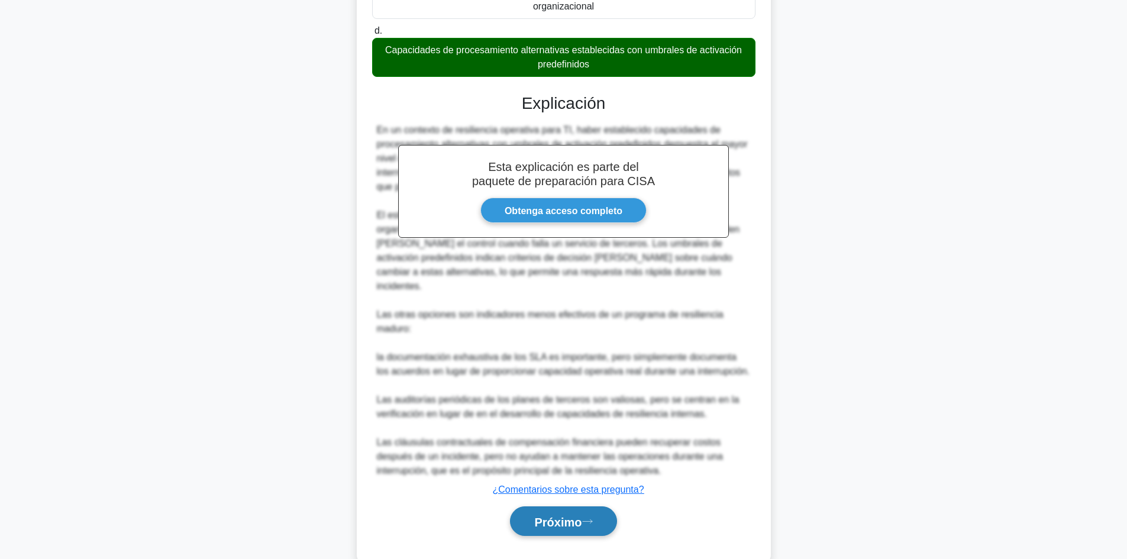
click at [544, 506] on button "Próximo" at bounding box center [563, 521] width 106 height 30
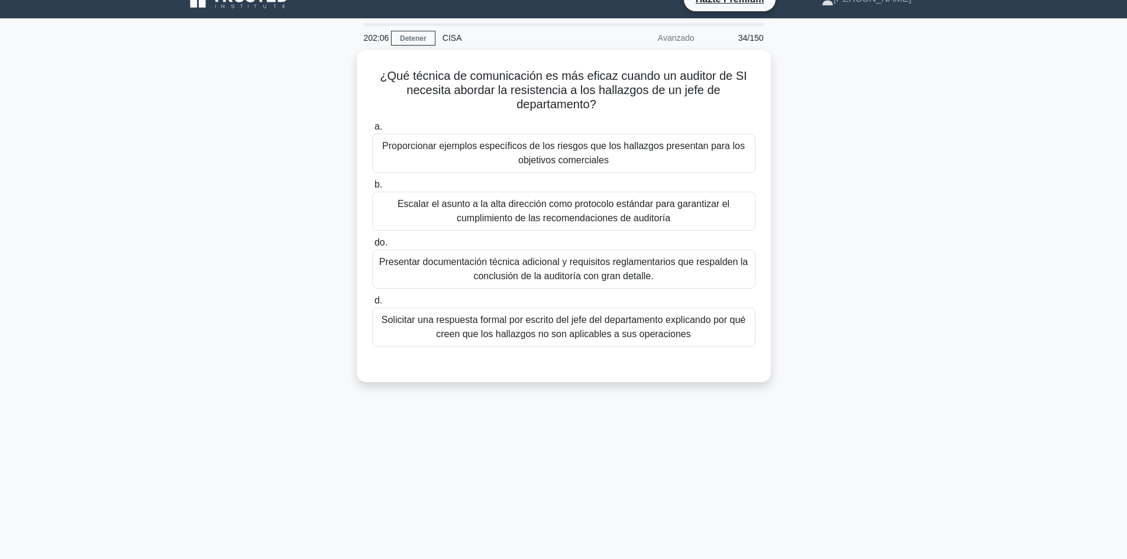
scroll to position [0, 0]
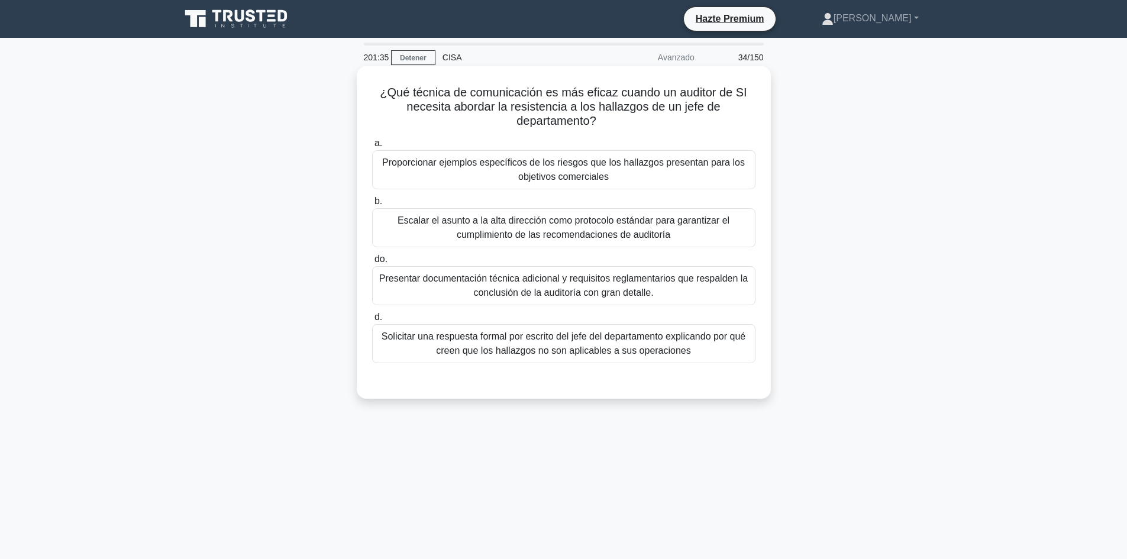
click at [655, 242] on font "Escalar el asunto a la alta dirección como protocolo estándar para garantizar e…" at bounding box center [563, 228] width 373 height 28
click at [372, 205] on input "[PERSON_NAME] el asunto a la alta dirección como protocolo estándar para garant…" at bounding box center [372, 202] width 0 height 8
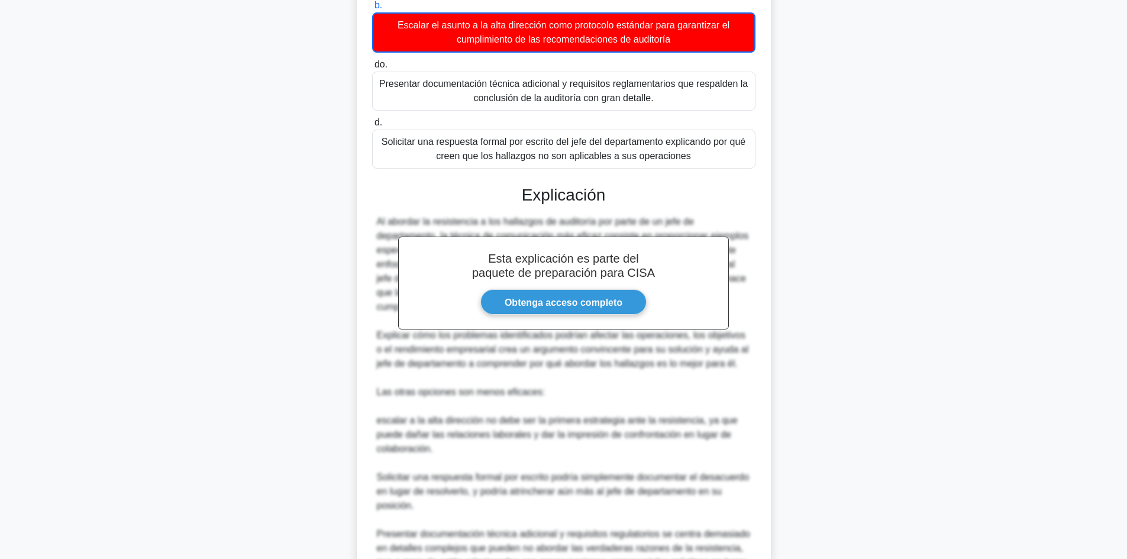
scroll to position [330, 0]
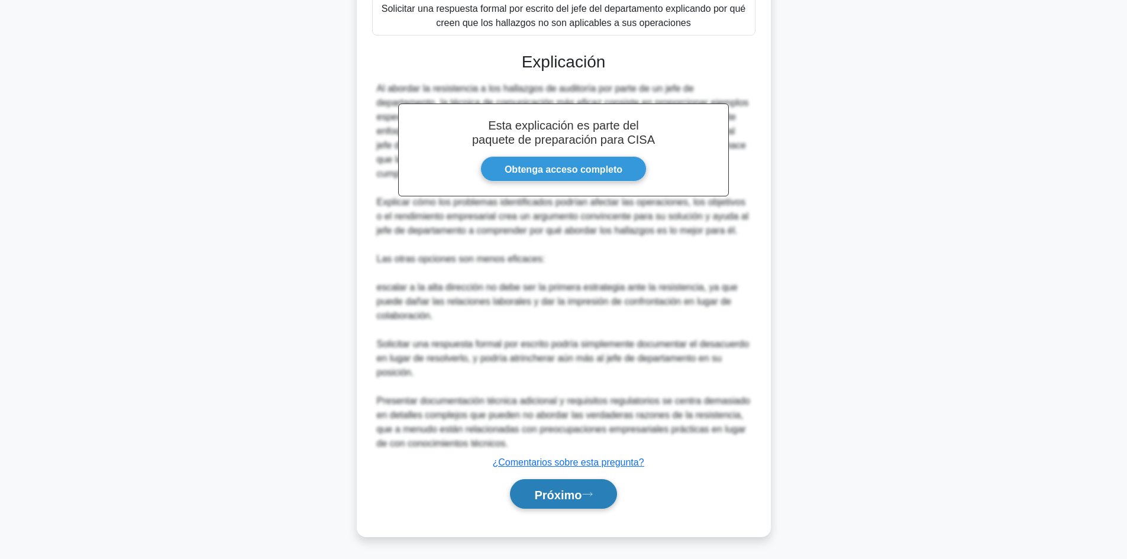
click at [592, 495] on icon at bounding box center [587, 494] width 11 height 7
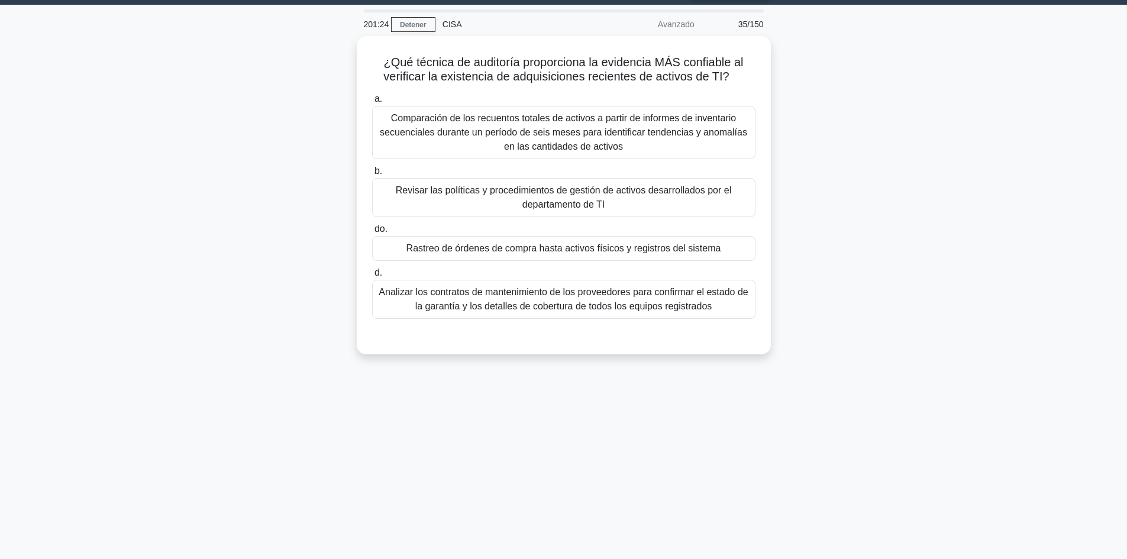
scroll to position [0, 0]
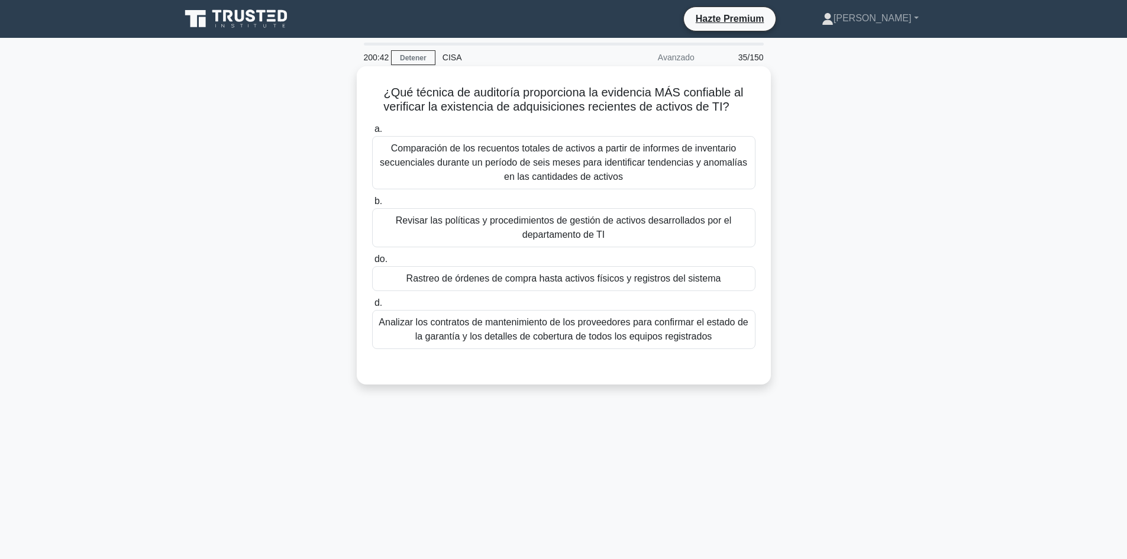
click at [682, 188] on div "Comparación de los recuentos totales de activos a partir de informes de inventa…" at bounding box center [563, 162] width 383 height 53
click at [372, 133] on input "a. Comparación de los recuentos totales de activos a partir de informes de inve…" at bounding box center [372, 129] width 0 height 8
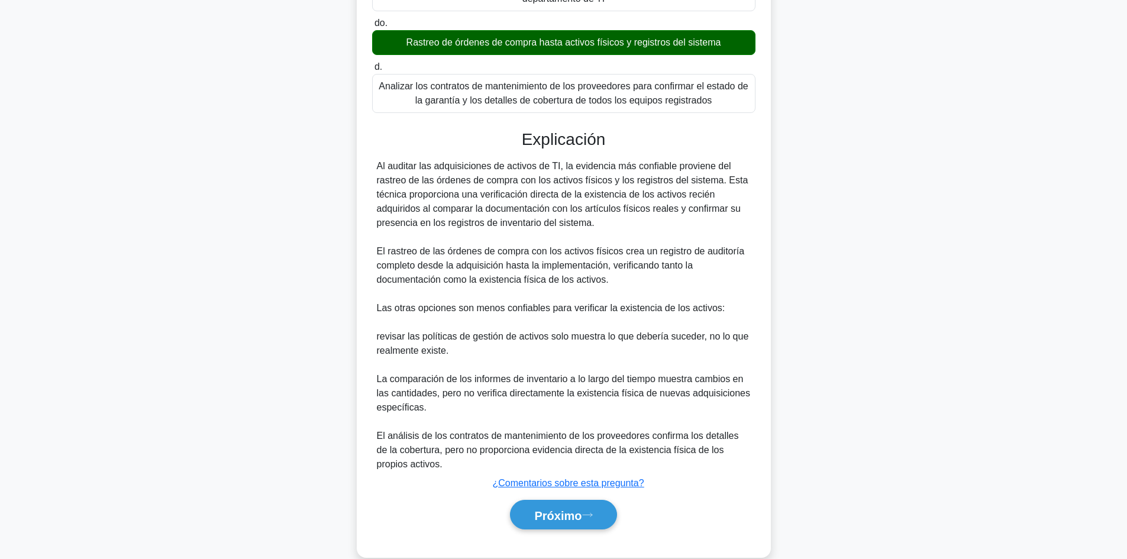
scroll to position [259, 0]
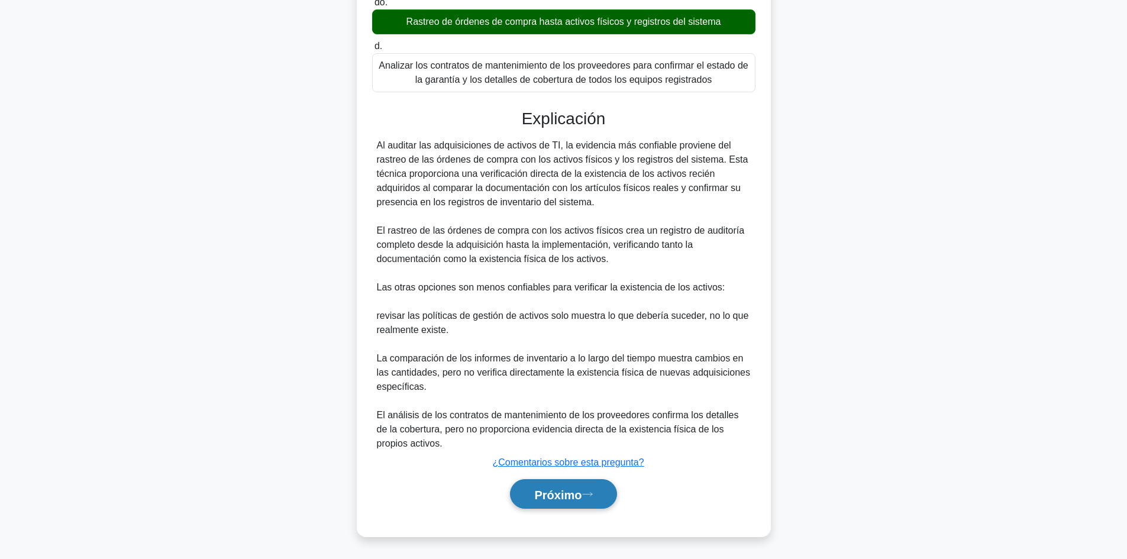
click at [572, 499] on font "Próximo" at bounding box center [557, 494] width 47 height 13
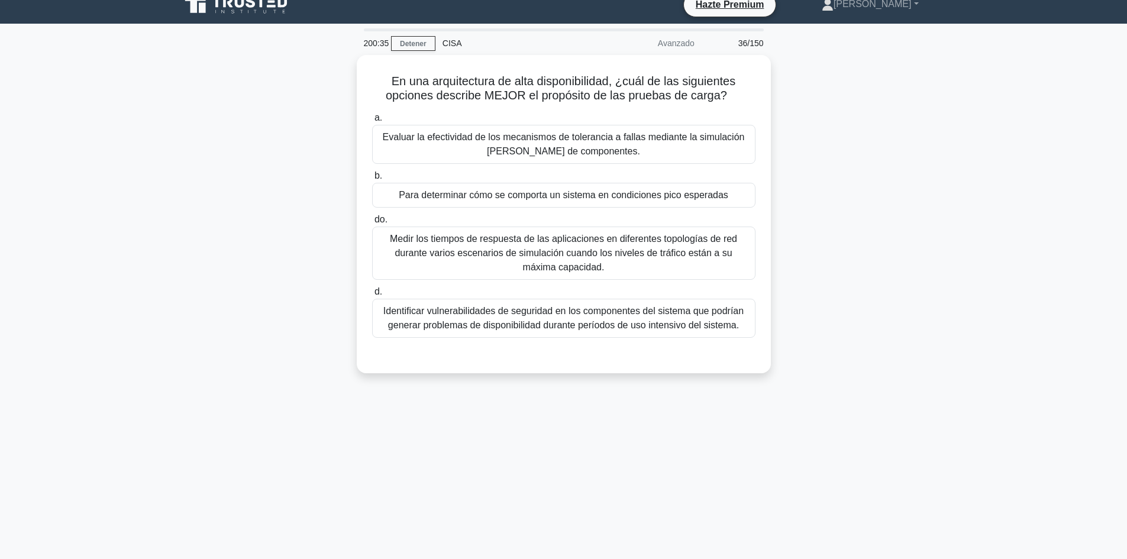
scroll to position [0, 0]
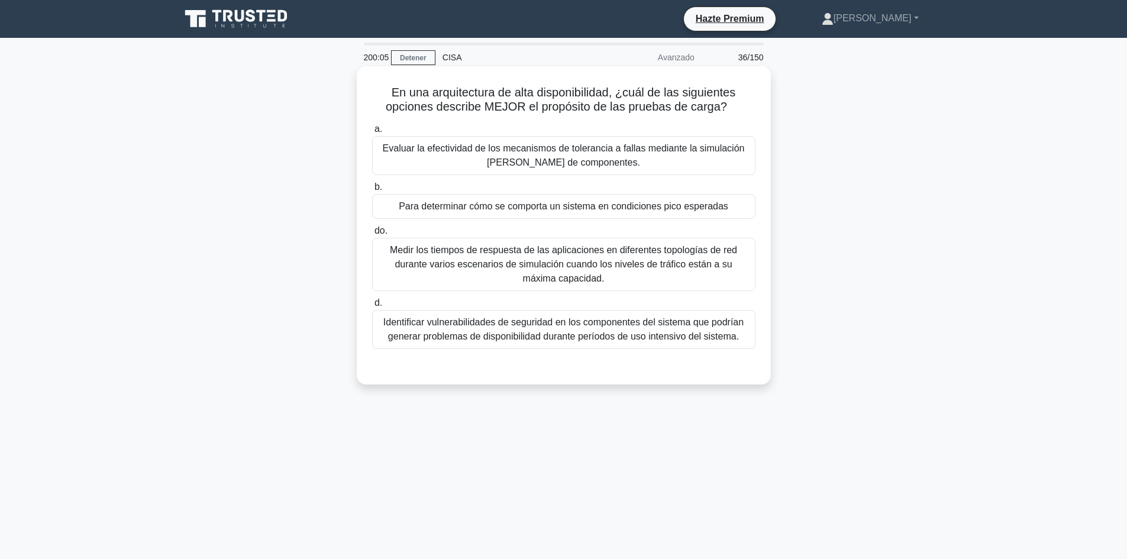
click at [704, 203] on font "Para determinar cómo se comporta un sistema en condiciones pico esperadas" at bounding box center [564, 206] width 330 height 10
click at [372, 191] on input "b. Para determinar cómo se comporta un sistema en condiciones pico esperadas" at bounding box center [372, 187] width 0 height 8
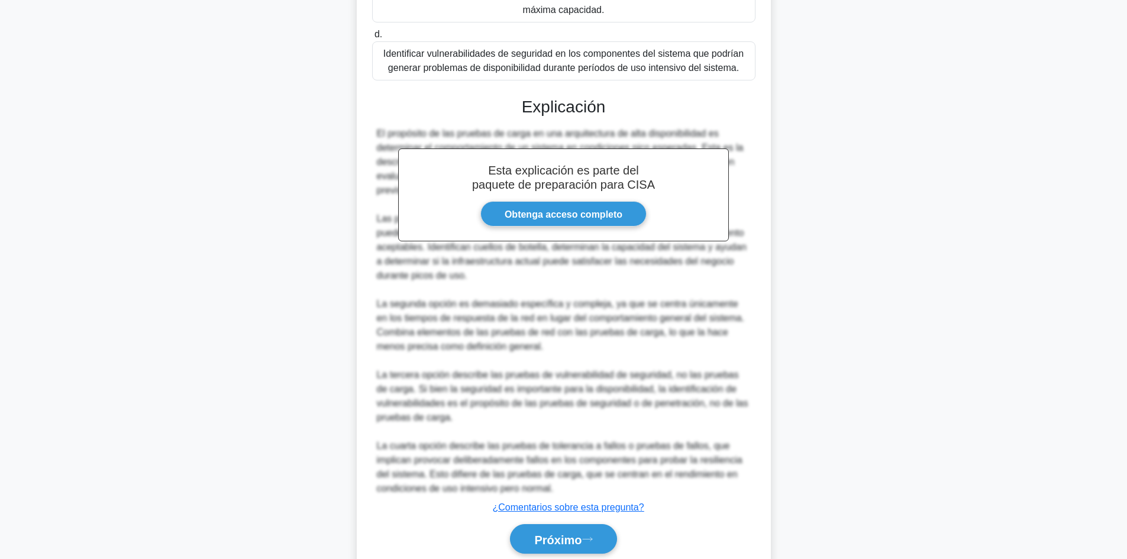
scroll to position [308, 0]
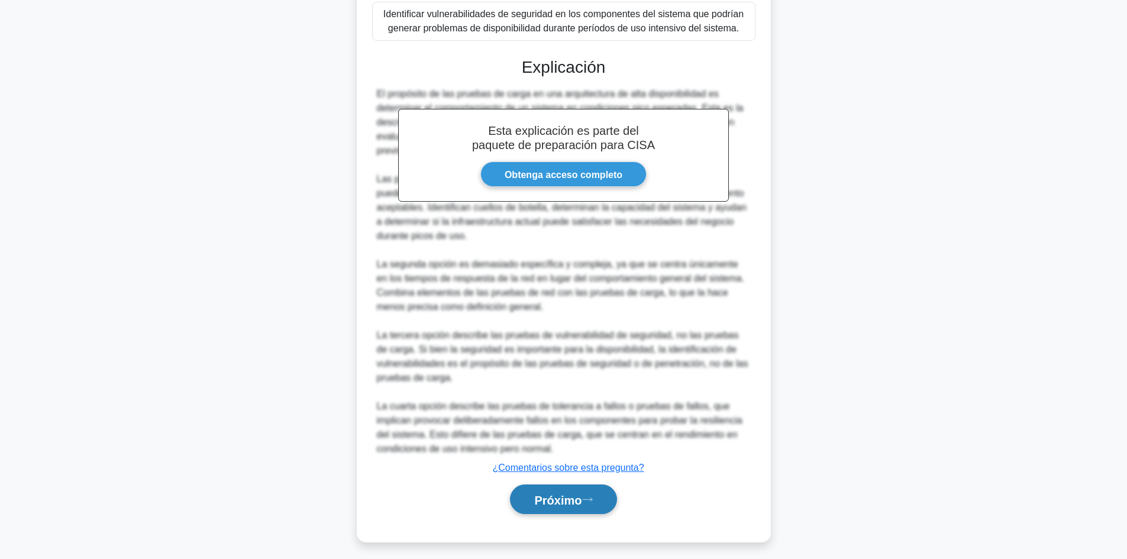
click at [582, 502] on font "Próximo" at bounding box center [557, 499] width 47 height 13
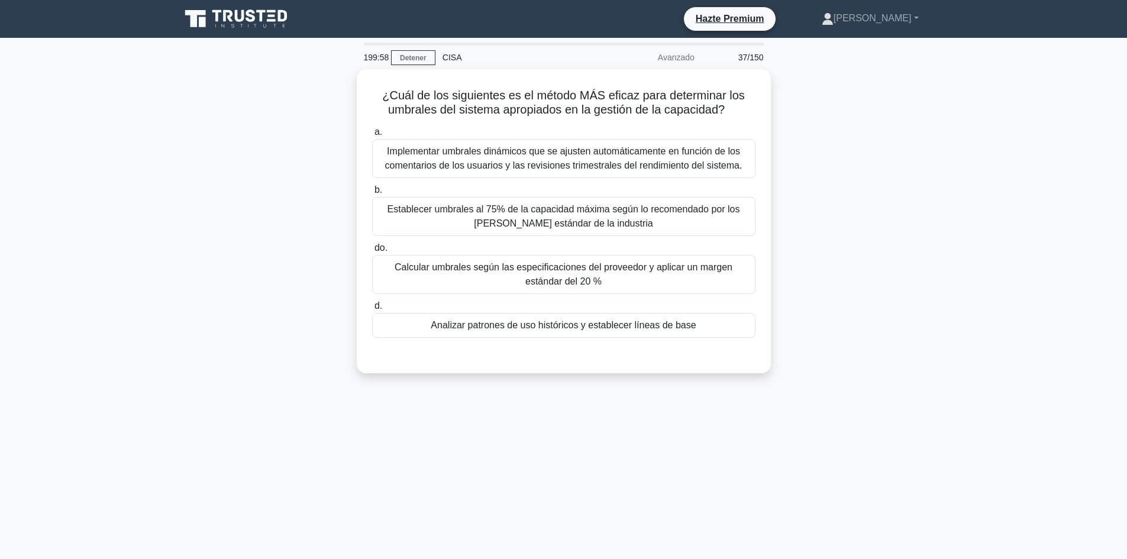
scroll to position [1, 0]
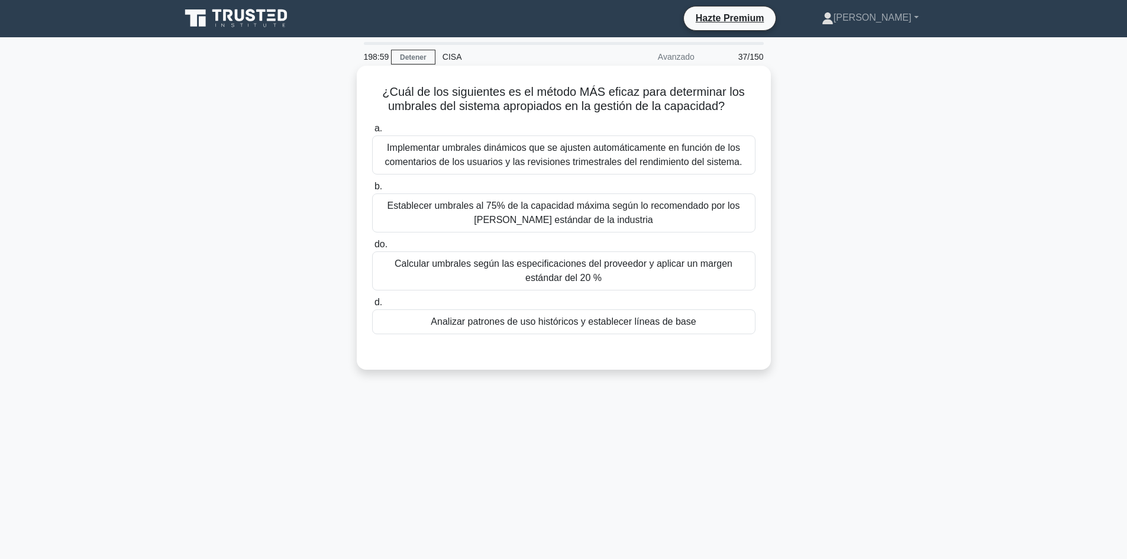
click at [693, 319] on div "Analizar patrones de uso históricos y establecer líneas de base" at bounding box center [563, 321] width 383 height 25
click at [372, 306] on input "d. Analizar patrones de uso históricos y establecer líneas de base" at bounding box center [372, 303] width 0 height 8
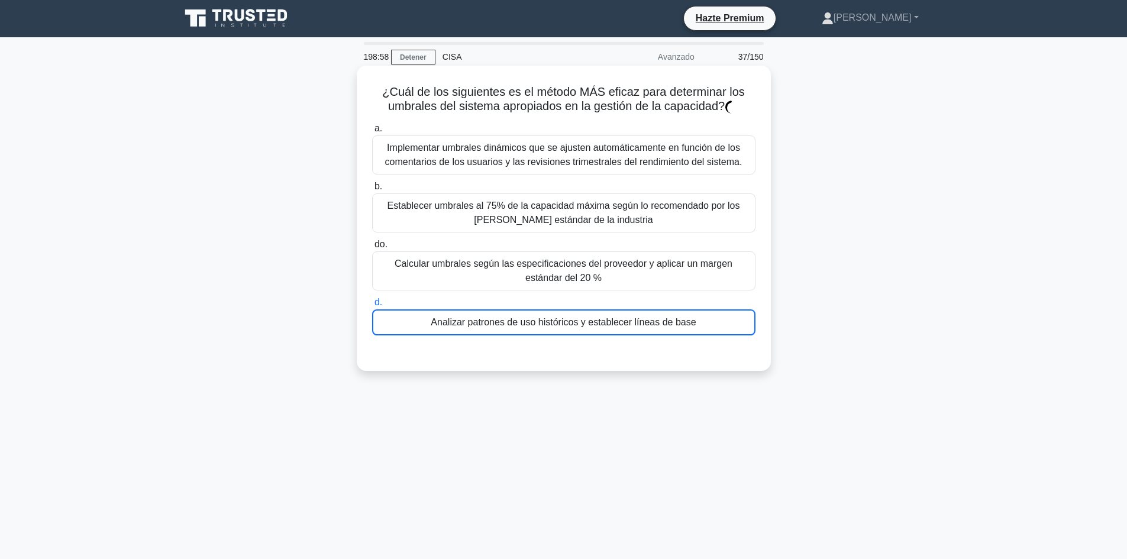
click at [693, 319] on div "Analizar patrones de uso históricos y establecer líneas de base" at bounding box center [563, 322] width 383 height 26
click at [372, 306] on input "d. Analizar patrones de uso históricos y establecer líneas de base" at bounding box center [372, 303] width 0 height 8
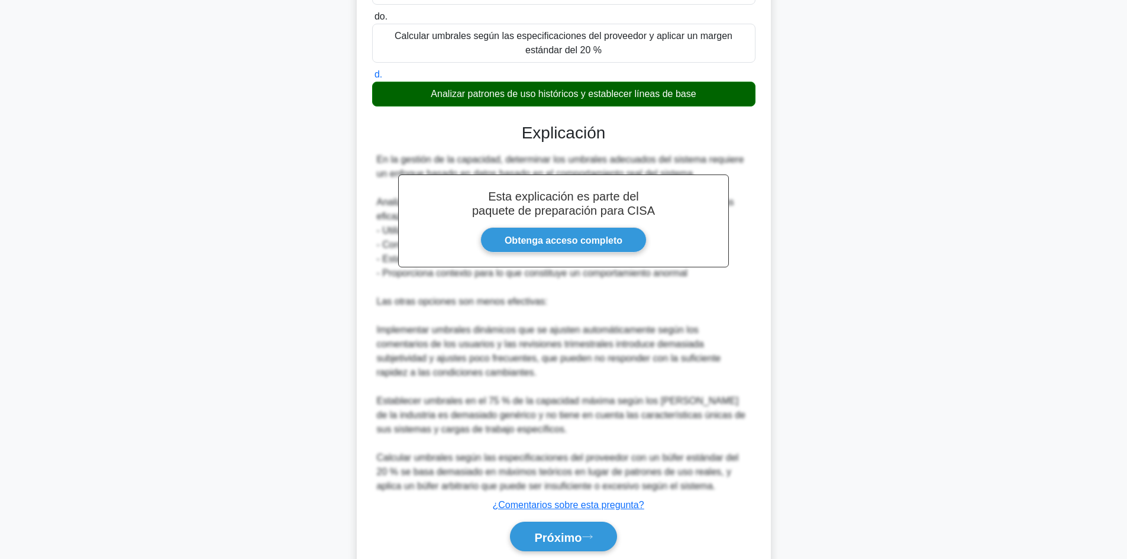
scroll to position [272, 0]
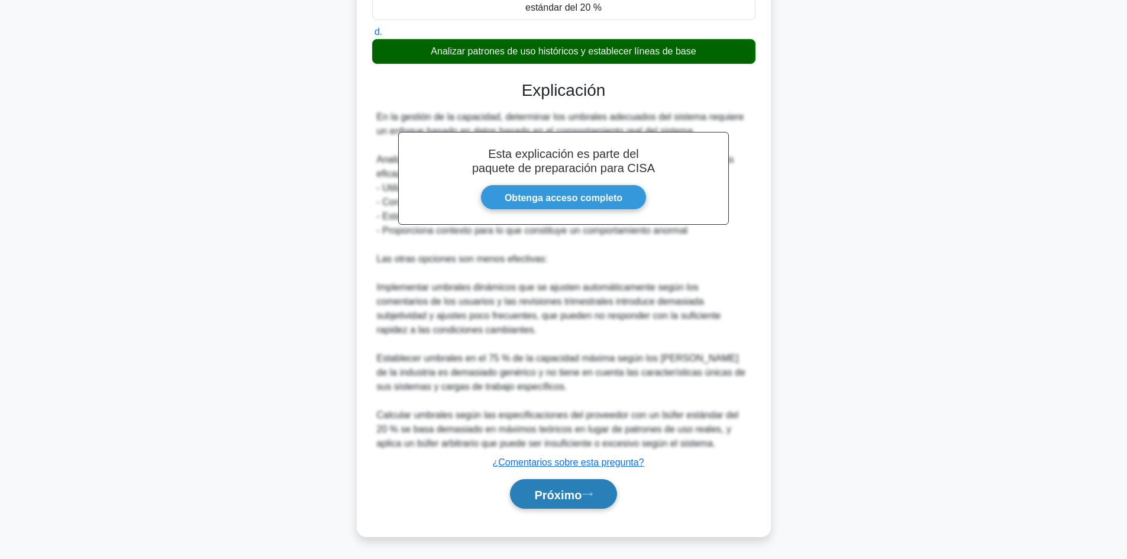
click at [571, 498] on font "Próximo" at bounding box center [557, 494] width 47 height 13
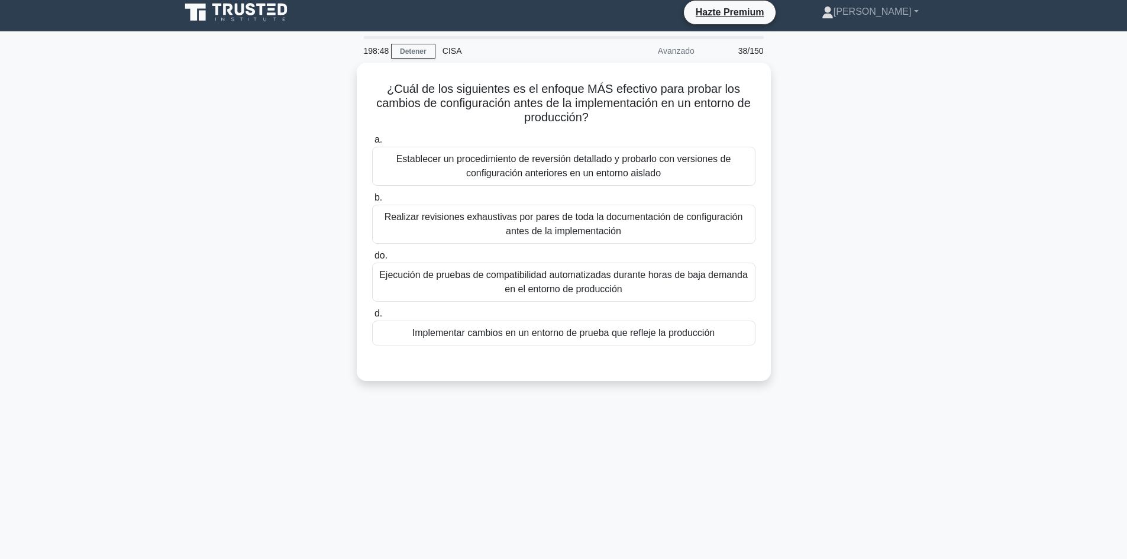
scroll to position [0, 0]
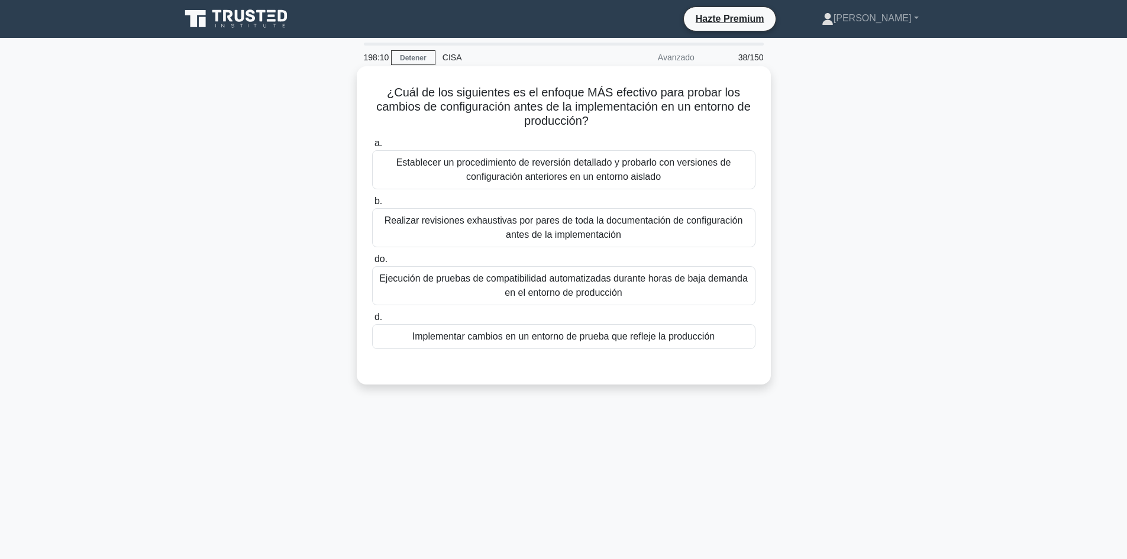
click at [711, 345] on div "Implementar cambios en un entorno de prueba que refleje la producción" at bounding box center [563, 336] width 383 height 25
click at [372, 321] on input "d. Implementar cambios en un entorno de prueba que refleje la producción" at bounding box center [372, 318] width 0 height 8
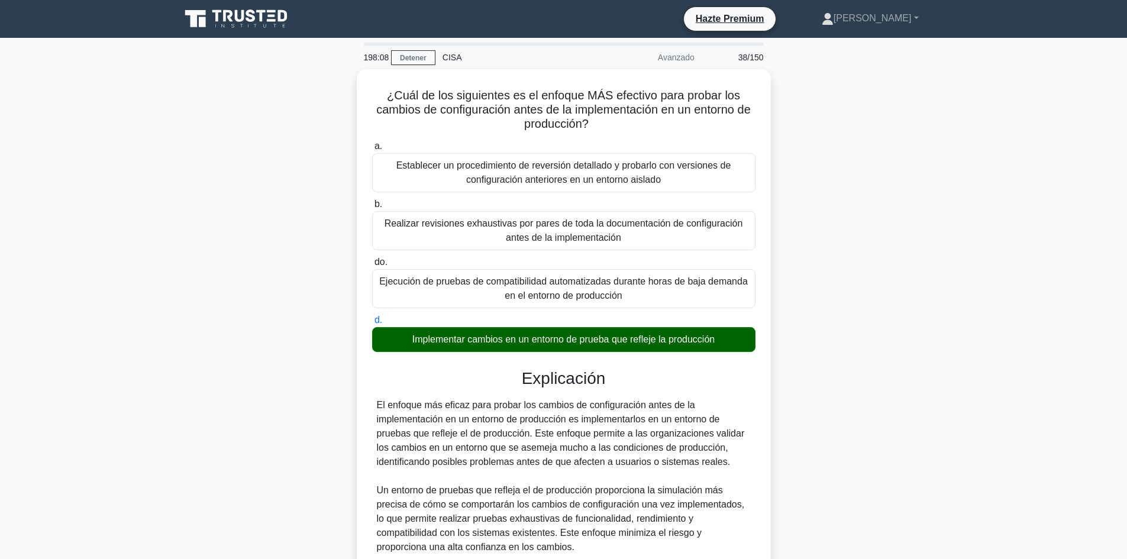
scroll to position [286, 0]
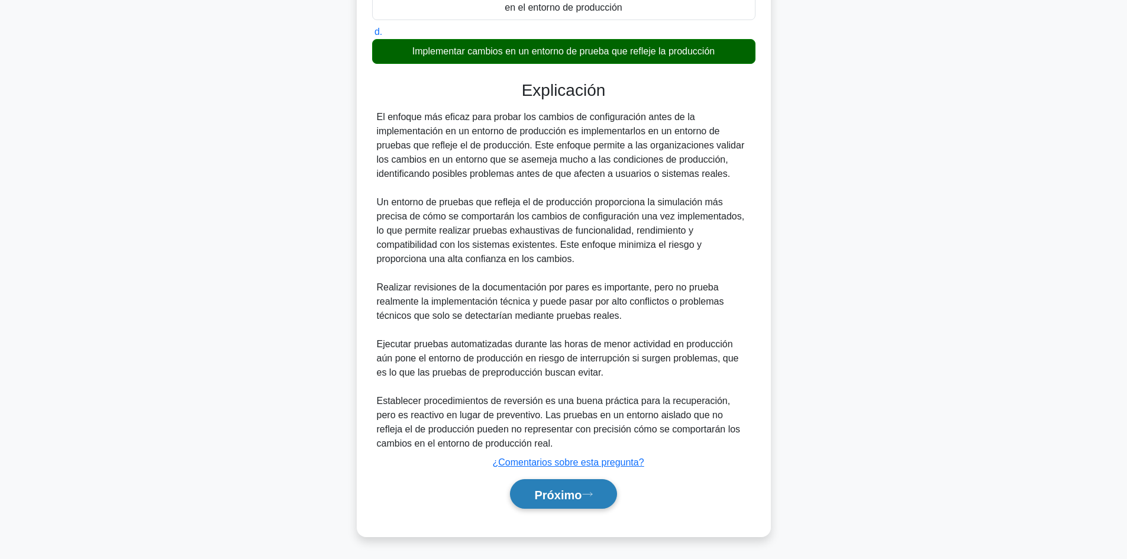
click at [547, 499] on font "Próximo" at bounding box center [557, 494] width 47 height 13
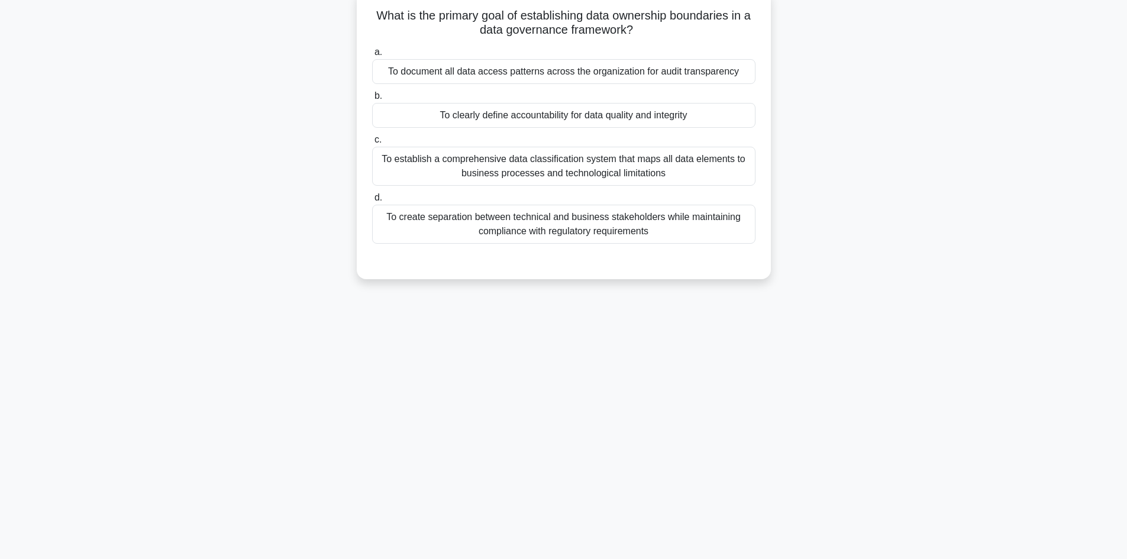
scroll to position [80, 0]
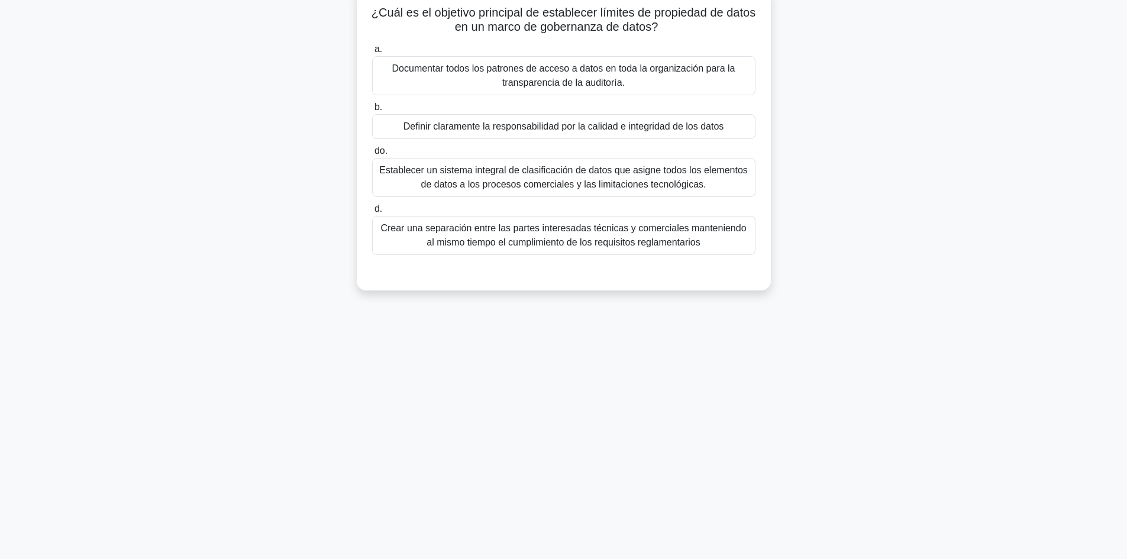
click at [553, 128] on font "Definir claramente la responsabilidad por la calidad e integridad de los datos" at bounding box center [563, 126] width 321 height 10
click at [372, 111] on input "b. Definir claramente la responsabilidad por la calidad e integridad de los dat…" at bounding box center [372, 108] width 0 height 8
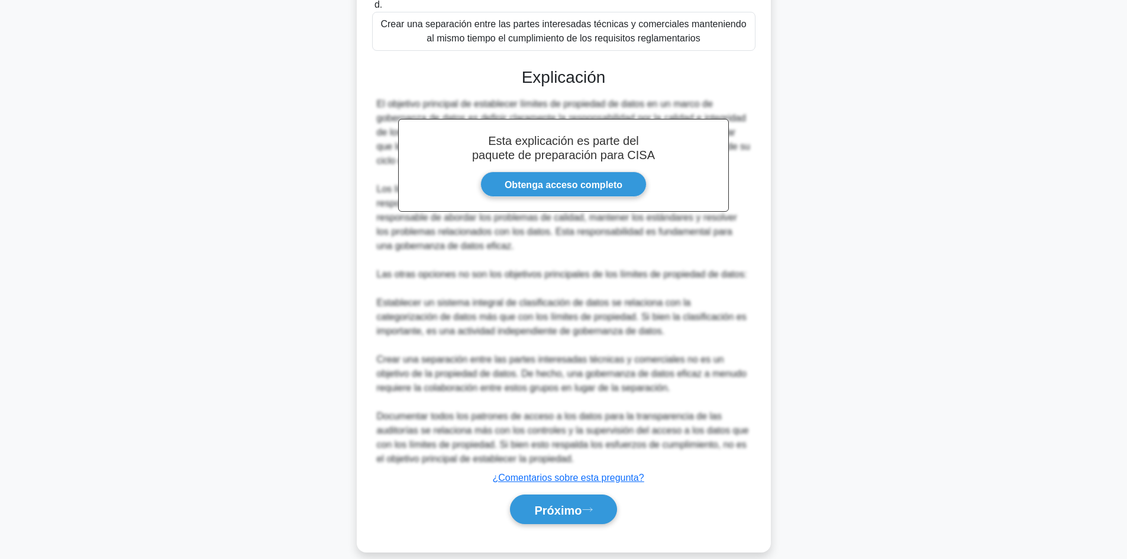
scroll to position [301, 0]
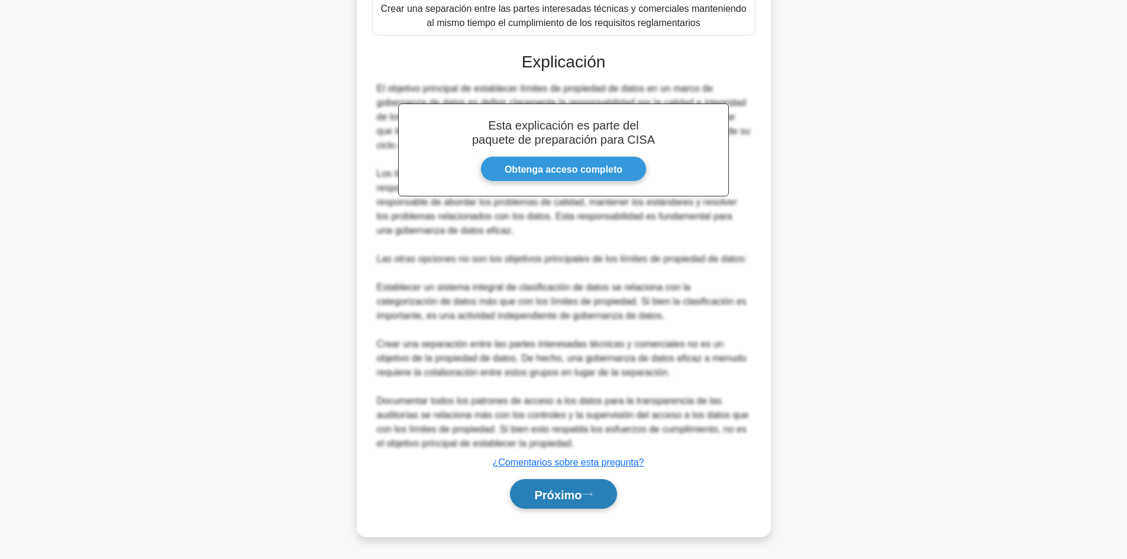
click at [566, 502] on button "Próximo" at bounding box center [563, 494] width 106 height 30
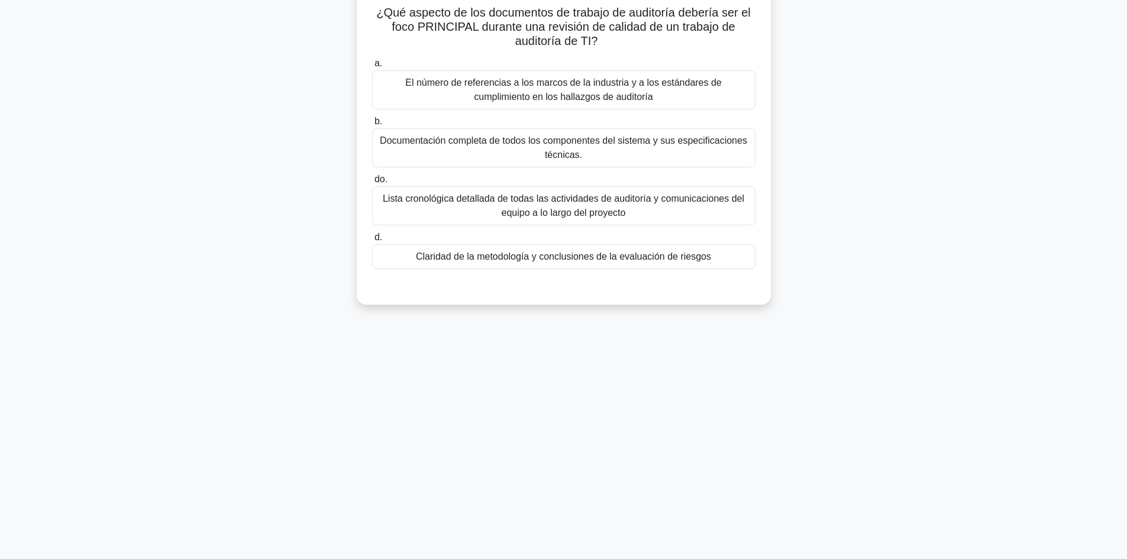
click at [513, 261] on font "Claridad de la metodología y conclusiones de la evaluación de riesgos" at bounding box center [563, 256] width 295 height 10
click at [372, 241] on input "d. Claridad de la metodología y conclusiones de la evaluación de riesgos" at bounding box center [372, 238] width 0 height 8
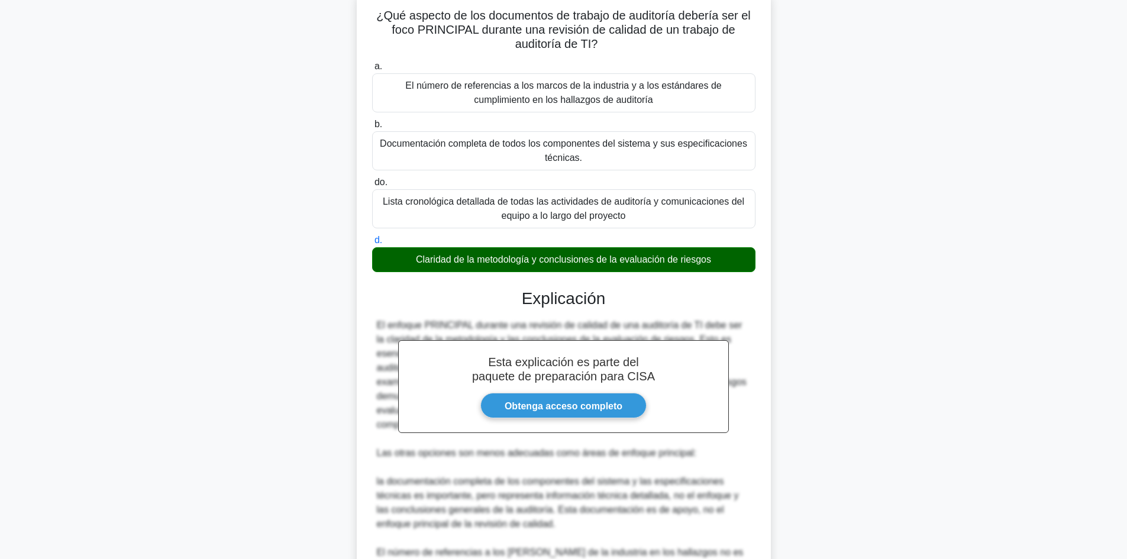
scroll to position [286, 0]
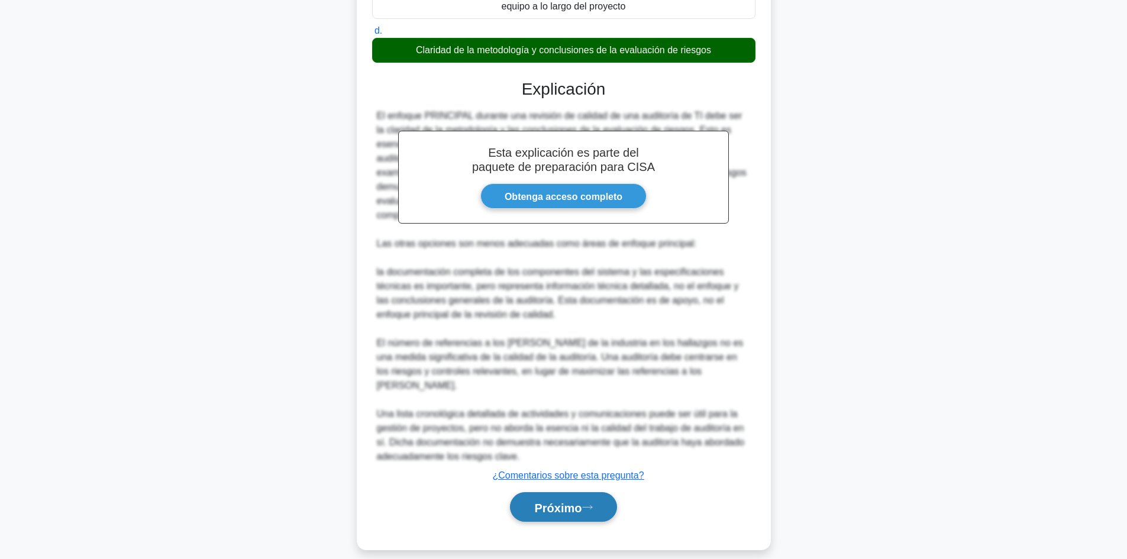
click at [575, 501] on font "Próximo" at bounding box center [557, 507] width 47 height 13
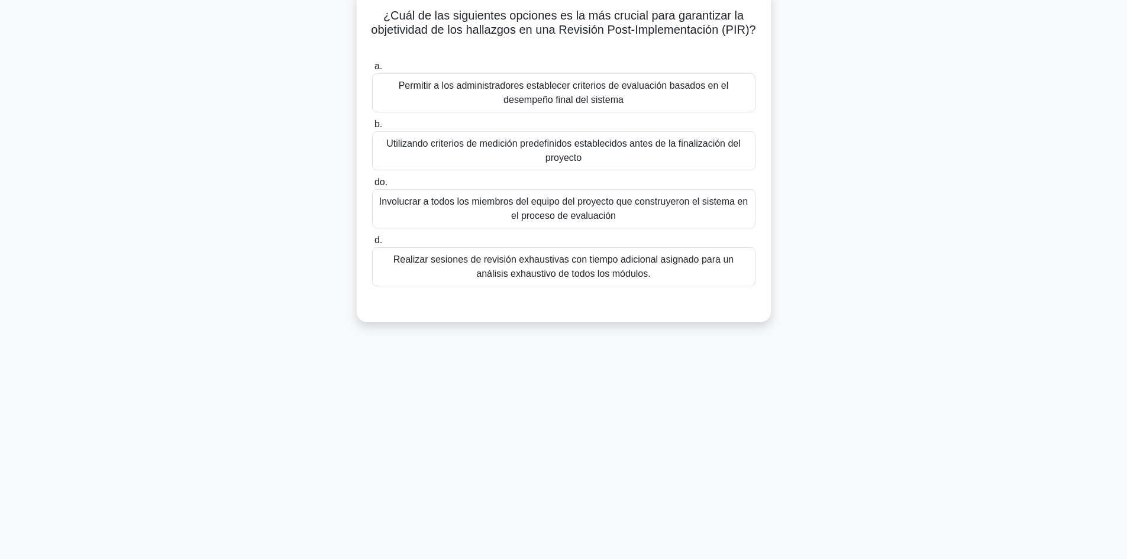
scroll to position [0, 0]
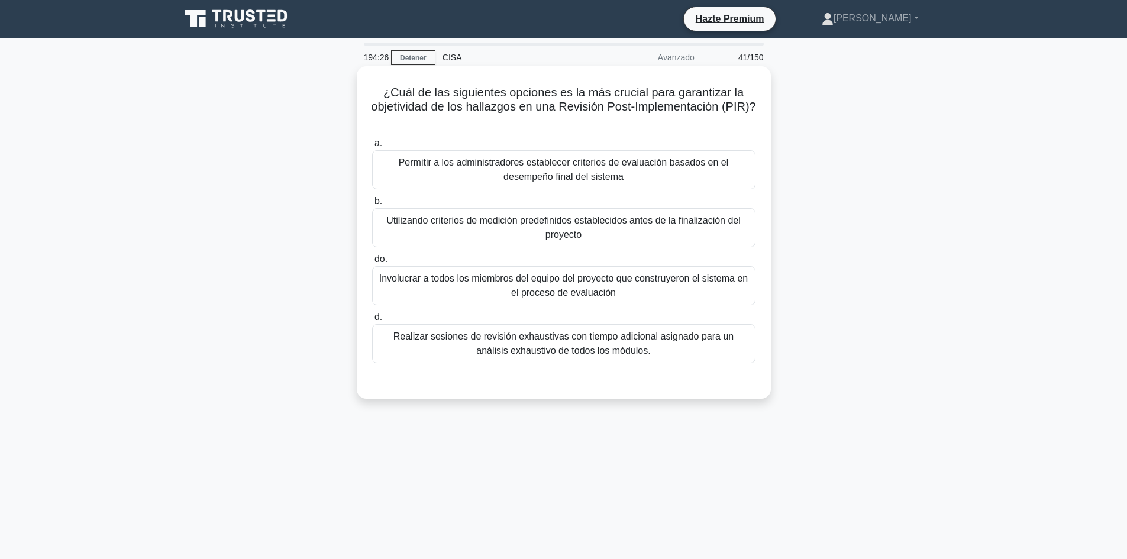
click at [547, 354] on font "Realizar sesiones de revisión exhaustivas con tiempo adicional asignado para un…" at bounding box center [563, 343] width 340 height 24
click at [372, 321] on input "d. Realizar sesiones de revisión exhaustivas con tiempo adicional asignado para…" at bounding box center [372, 318] width 0 height 8
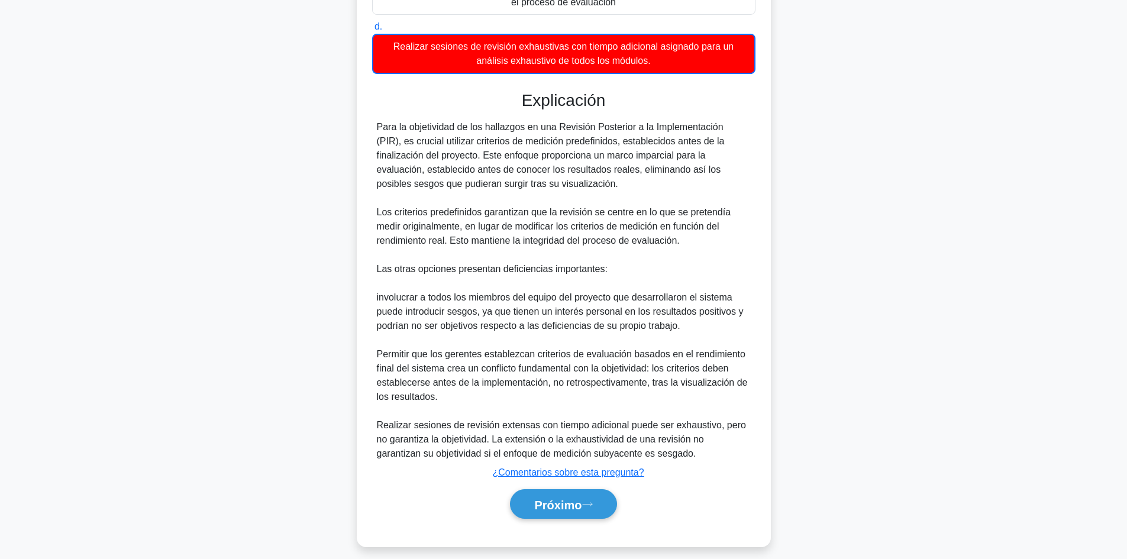
scroll to position [297, 0]
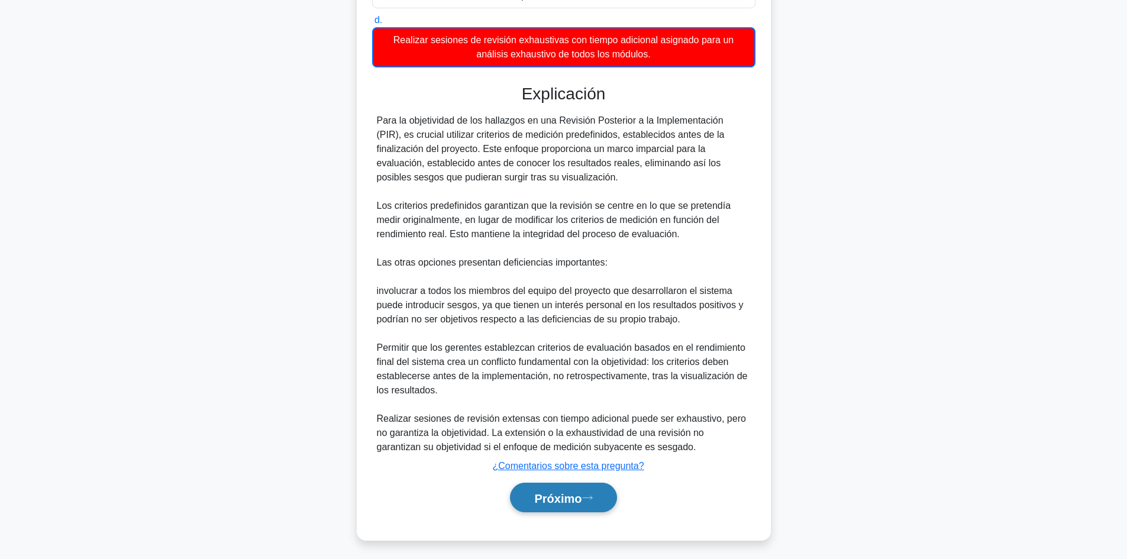
click at [554, 493] on font "Próximo" at bounding box center [557, 498] width 47 height 13
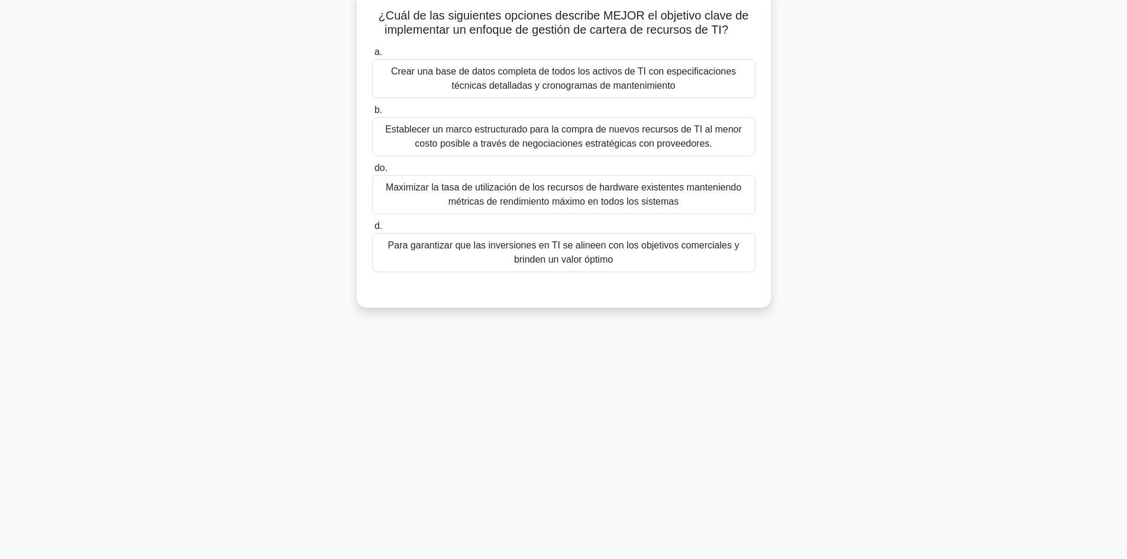
scroll to position [0, 0]
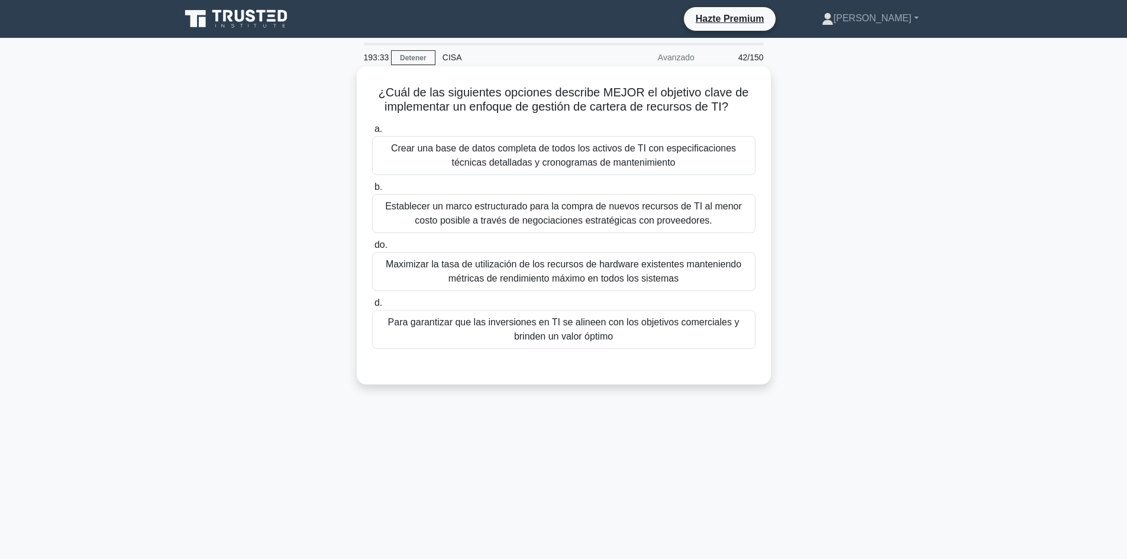
click at [684, 331] on font "Para garantizar que las inversiones en TI se alineen con los objetivos comercia…" at bounding box center [563, 329] width 373 height 28
click at [372, 307] on input "d. Para garantizar que las inversiones en TI se alineen con los objetivos comer…" at bounding box center [372, 303] width 0 height 8
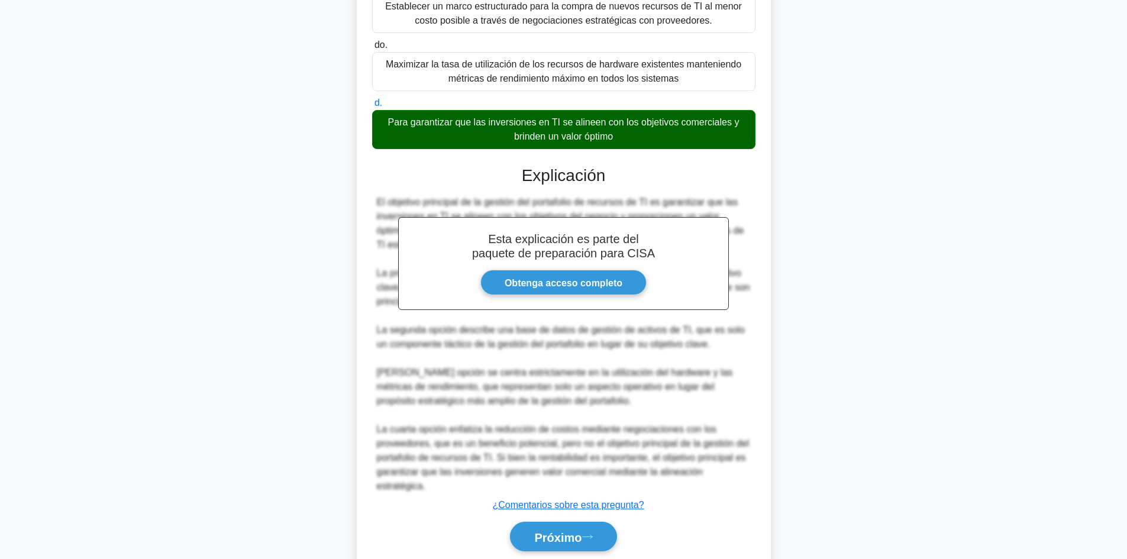
scroll to position [209, 0]
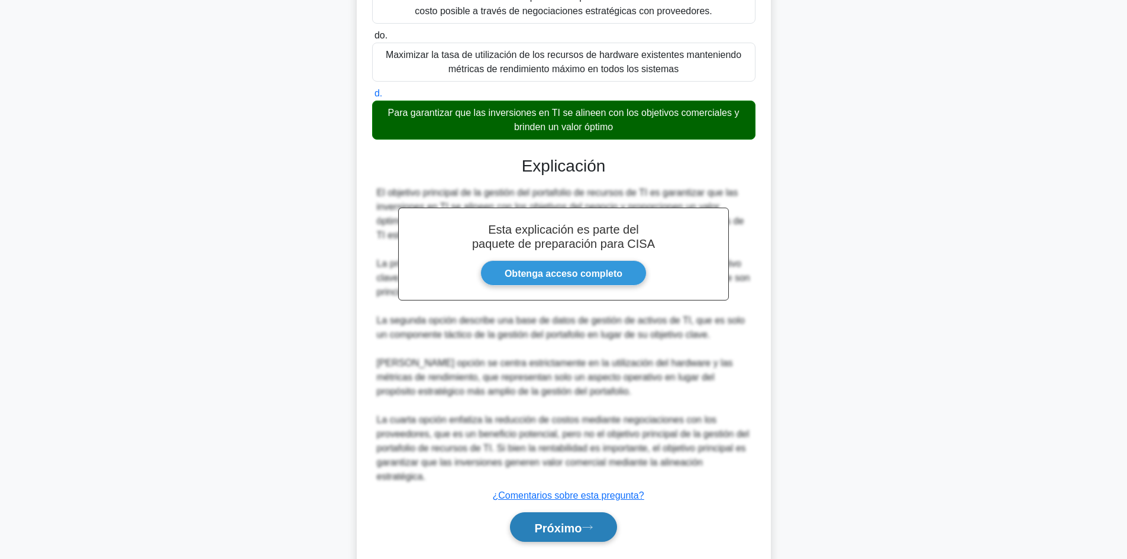
click at [582, 521] on font "Próximo" at bounding box center [557, 527] width 47 height 13
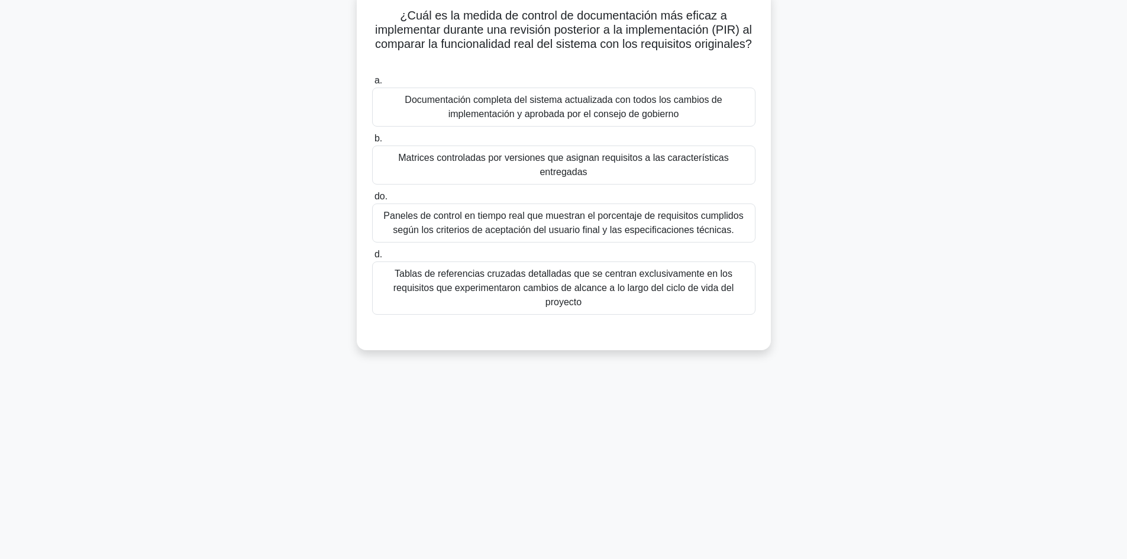
scroll to position [0, 0]
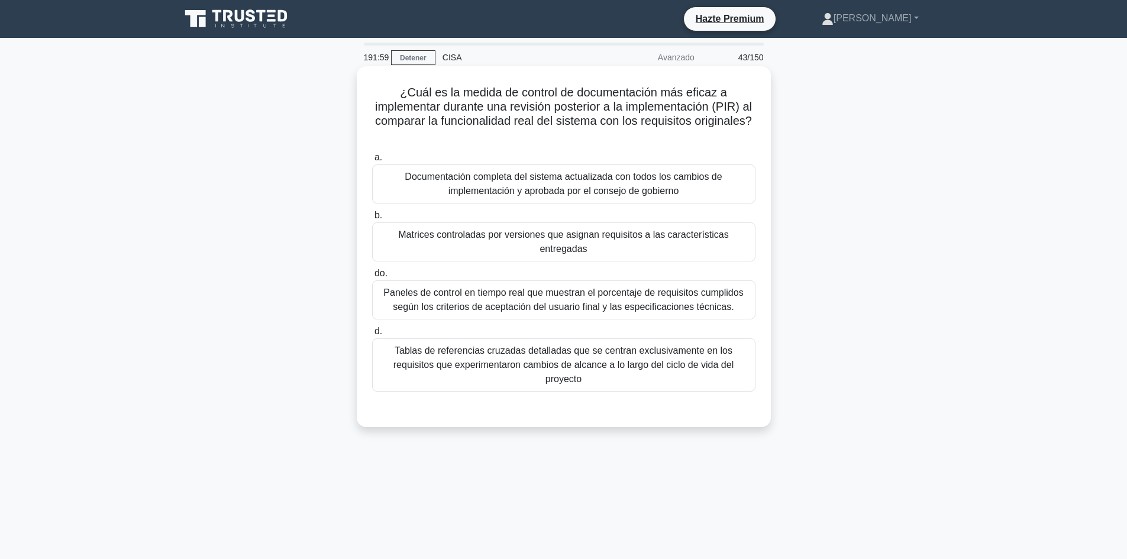
click at [593, 305] on font "Paneles de control en tiempo real que muestran el porcentaje de requisitos cump…" at bounding box center [563, 300] width 360 height 24
click at [372, 277] on input "do. Paneles de control en tiempo real que muestran el porcentaje de requisitos …" at bounding box center [372, 274] width 0 height 8
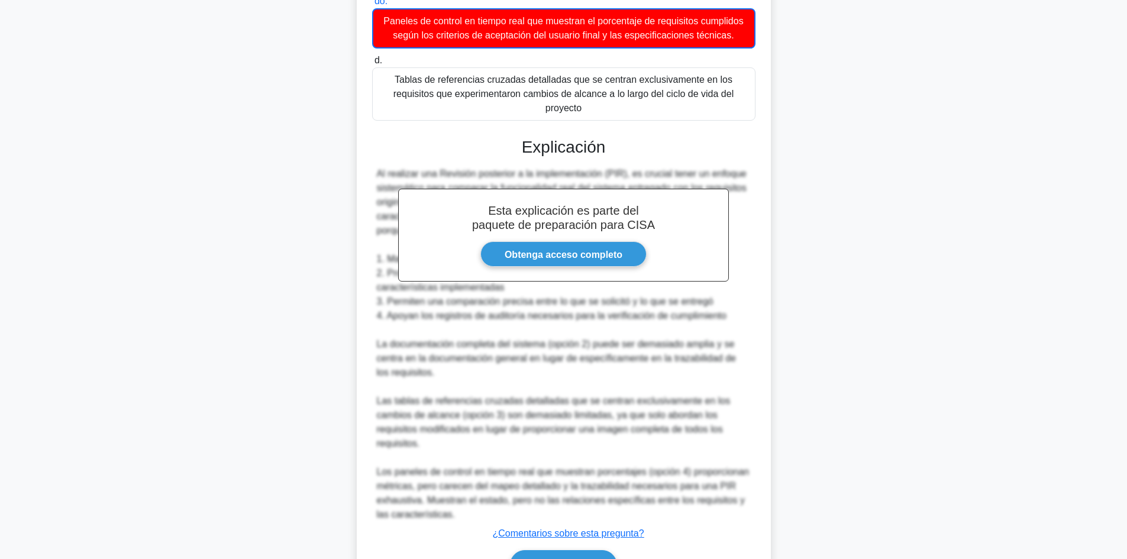
scroll to position [287, 0]
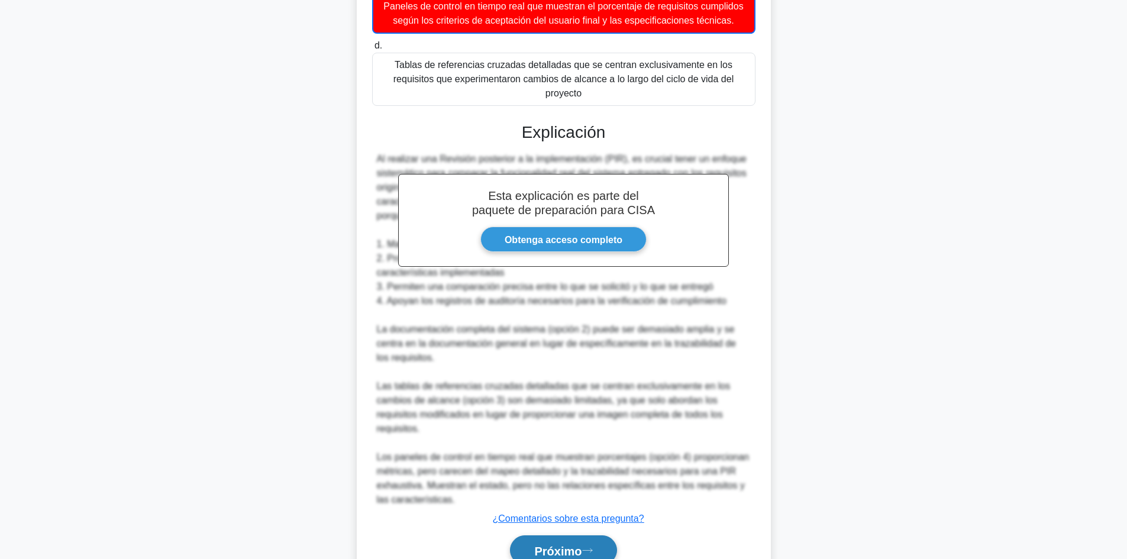
click at [574, 535] on button "Próximo" at bounding box center [563, 550] width 106 height 30
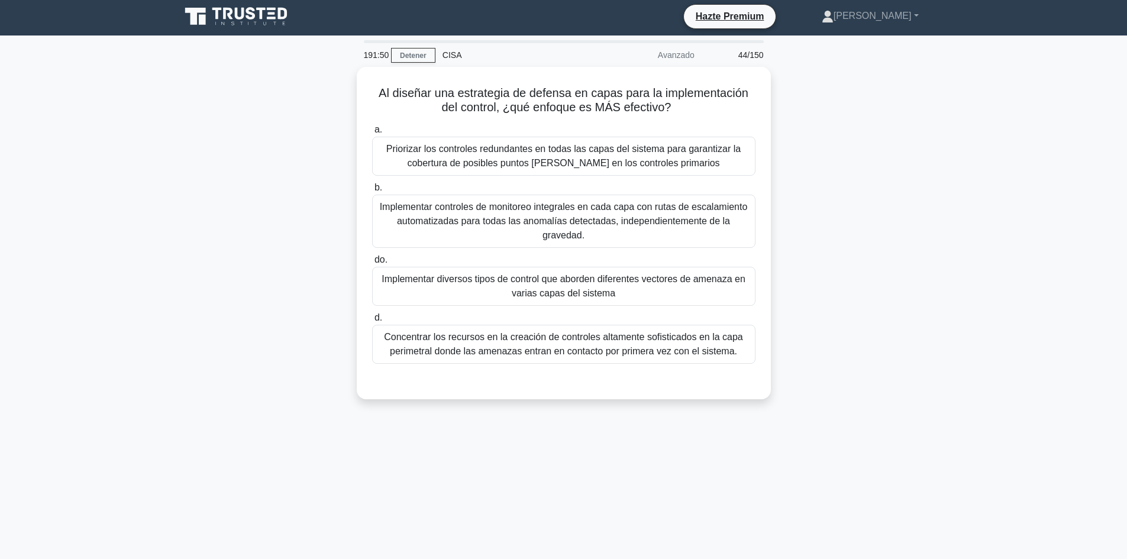
scroll to position [0, 0]
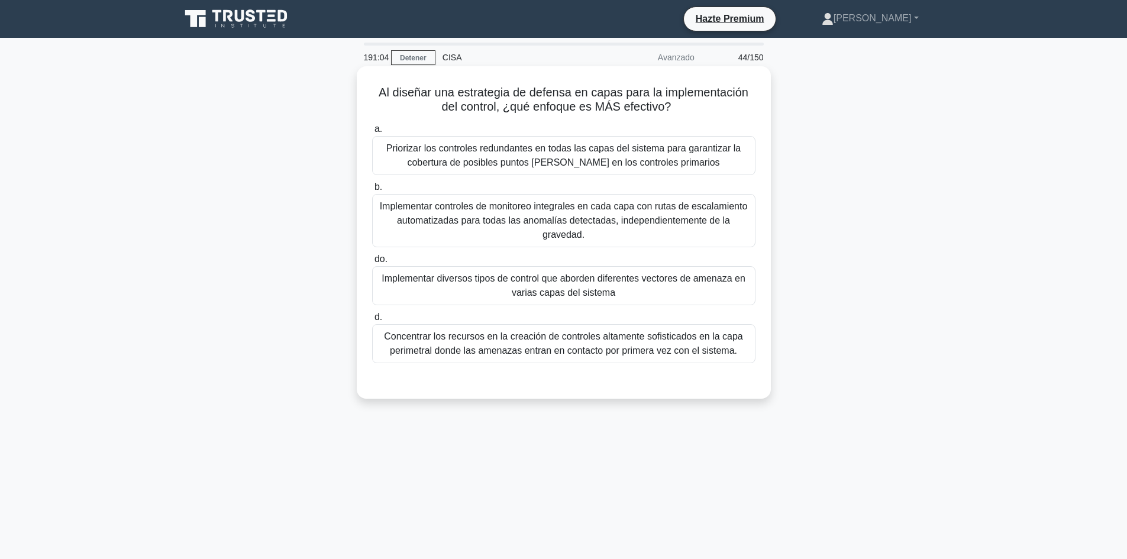
click at [644, 272] on font "Implementar diversos tipos de control que aborden diferentes vectores de amenaz…" at bounding box center [563, 286] width 373 height 28
click at [372, 263] on input "do. Implementar diversos tipos de control que aborden diferentes vectores de am…" at bounding box center [372, 260] width 0 height 8
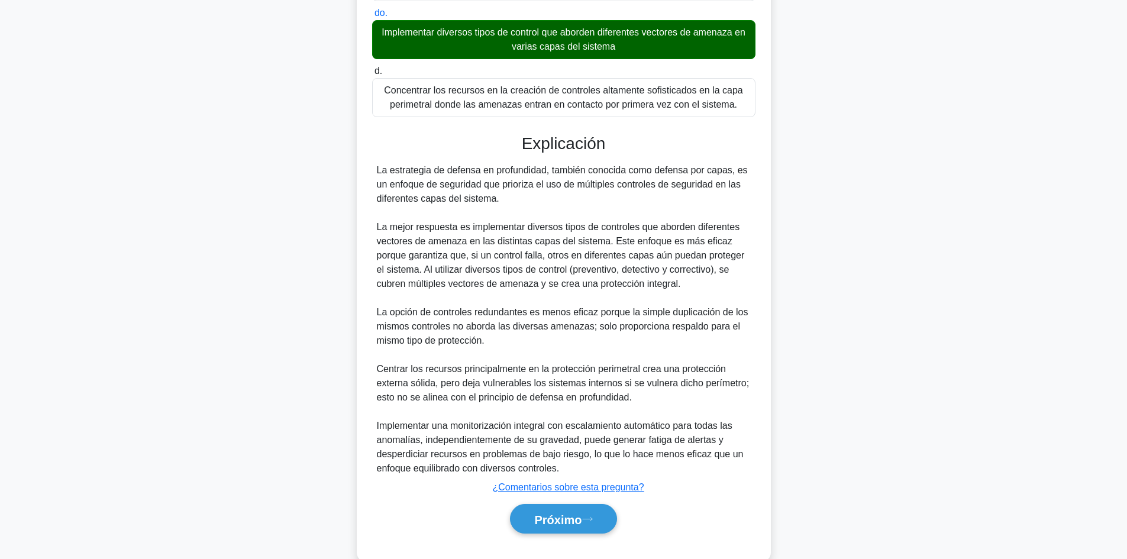
scroll to position [258, 0]
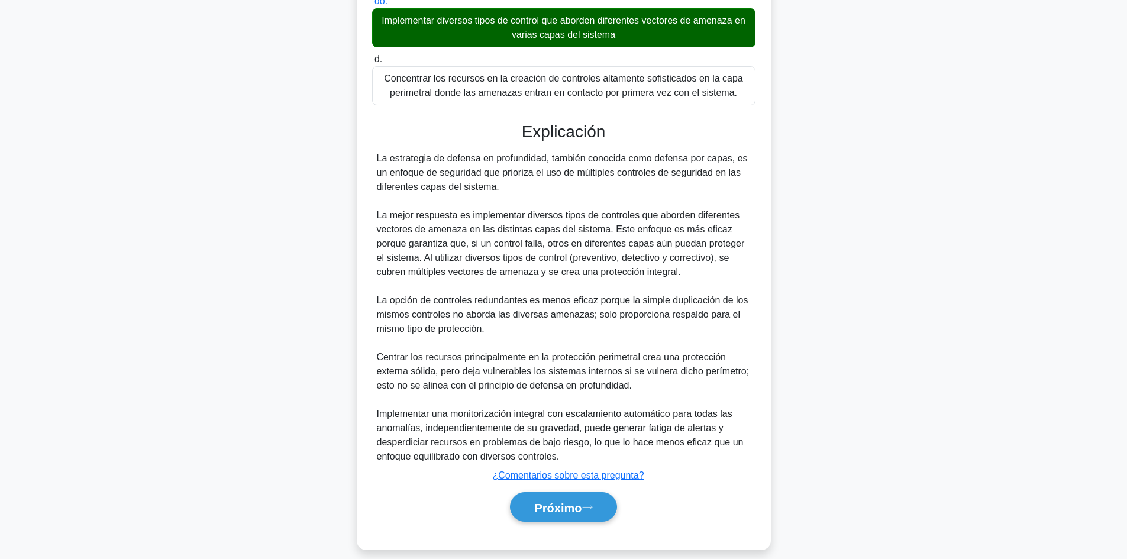
click at [583, 518] on div "a. Priorizar los controles redundantes en todas las capas del sistema para gara…" at bounding box center [564, 199] width 386 height 674
click at [574, 501] on font "Próximo" at bounding box center [557, 507] width 47 height 13
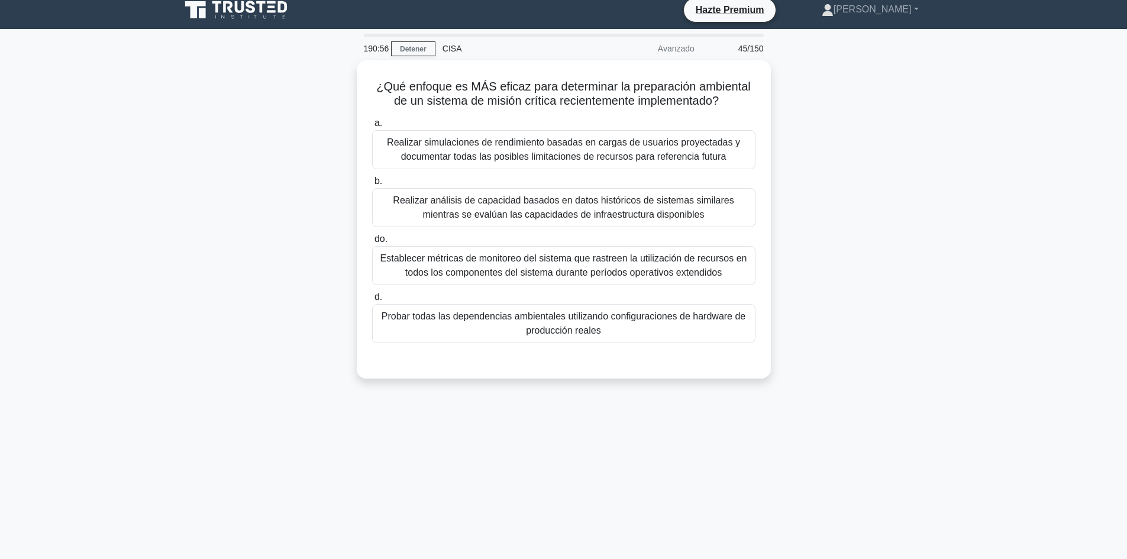
scroll to position [0, 0]
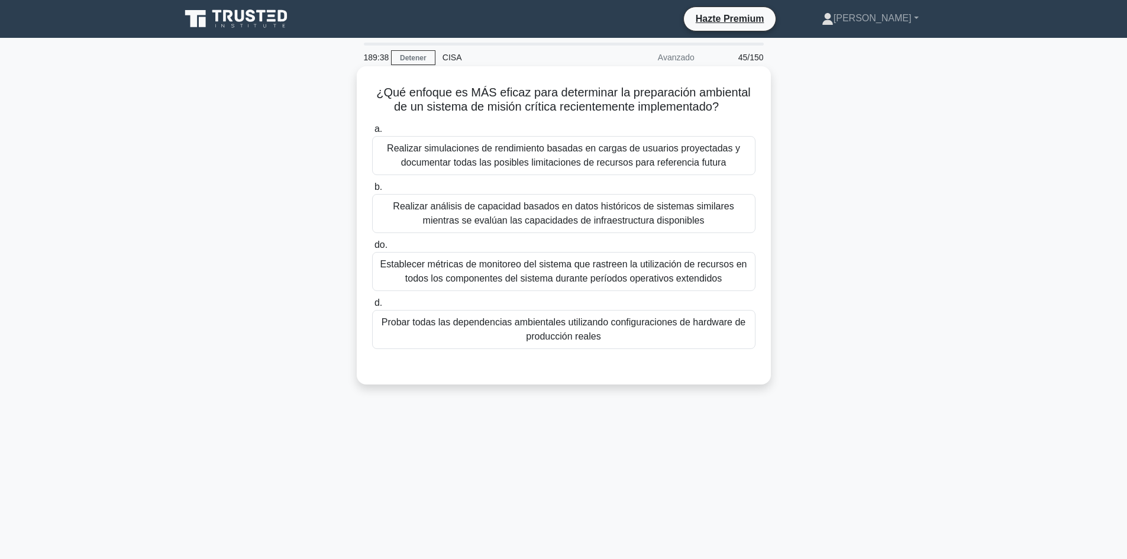
click at [677, 219] on font "Realizar análisis de capacidad basados ​​en datos históricos de sistemas simila…" at bounding box center [563, 213] width 341 height 24
click at [372, 191] on input "b. Realizar análisis de capacidad basados ​​en datos históricos de sistemas sim…" at bounding box center [372, 187] width 0 height 8
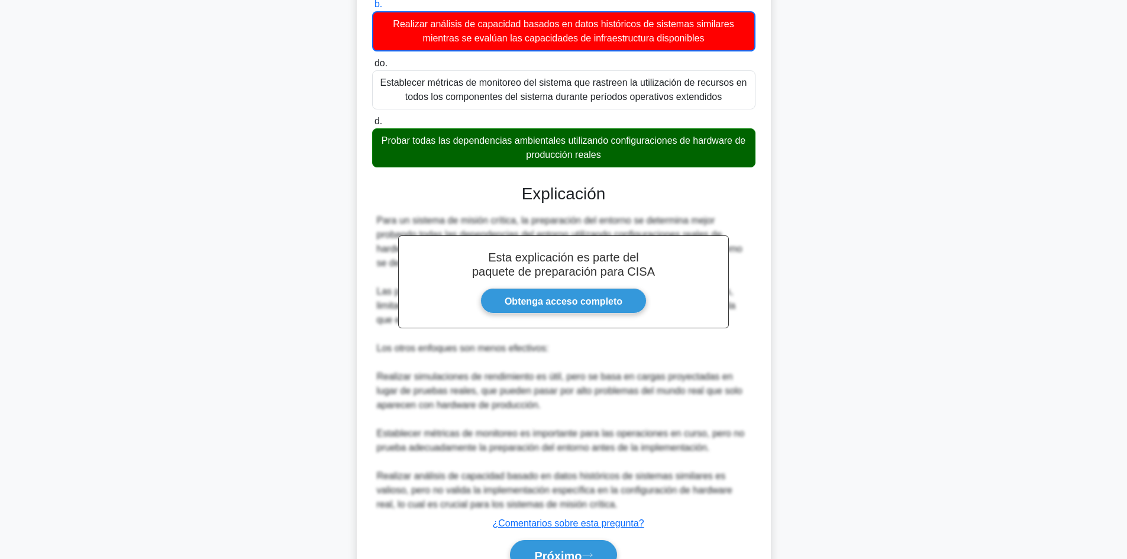
scroll to position [243, 0]
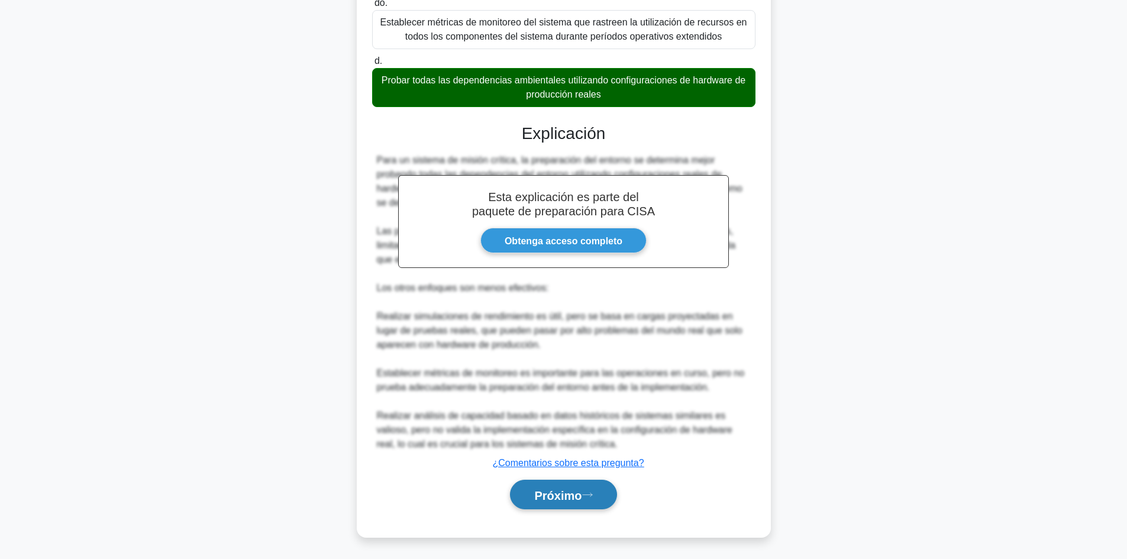
click at [562, 506] on button "Próximo" at bounding box center [563, 495] width 106 height 30
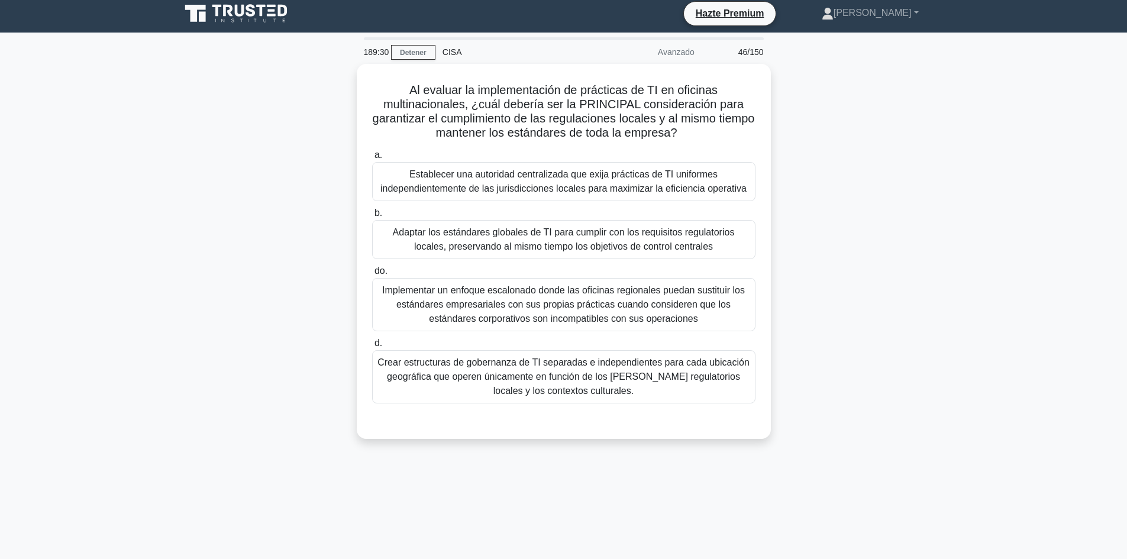
scroll to position [0, 0]
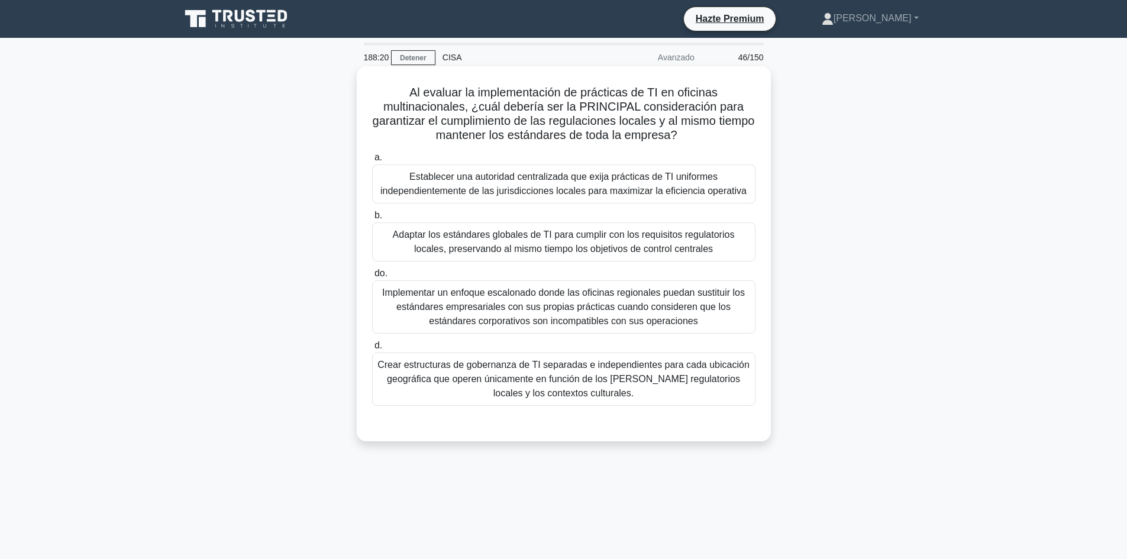
click at [535, 233] on font "Adaptar los estándares globales de TI para cumplir con los requisitos regulator…" at bounding box center [564, 242] width 342 height 24
click at [372, 219] on input "b. Adaptar los estándares globales de TI para cumplir con los requisitos regula…" at bounding box center [372, 216] width 0 height 8
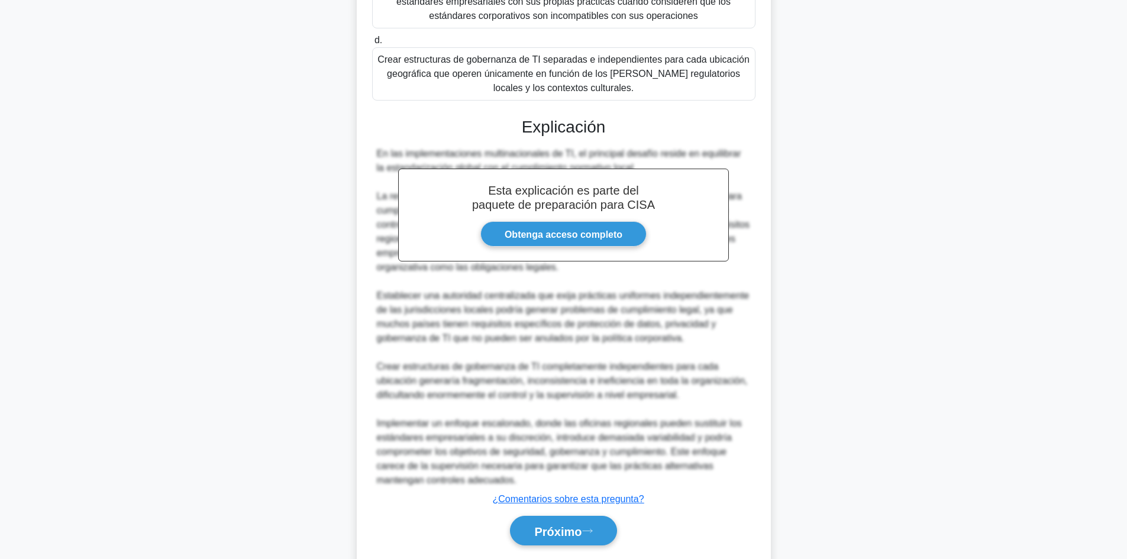
scroll to position [343, 0]
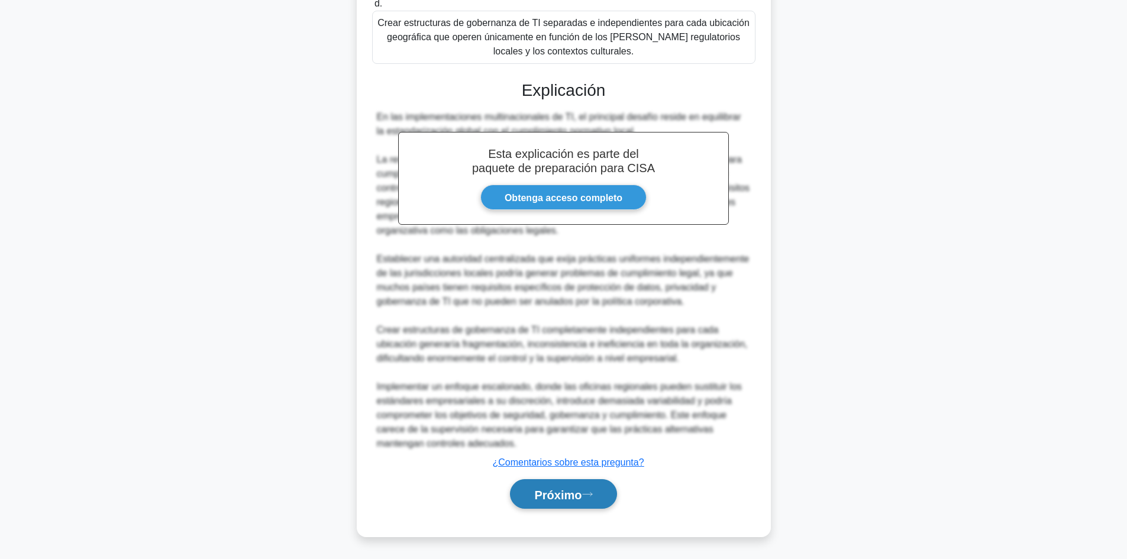
click at [550, 488] on font "Próximo" at bounding box center [557, 494] width 47 height 13
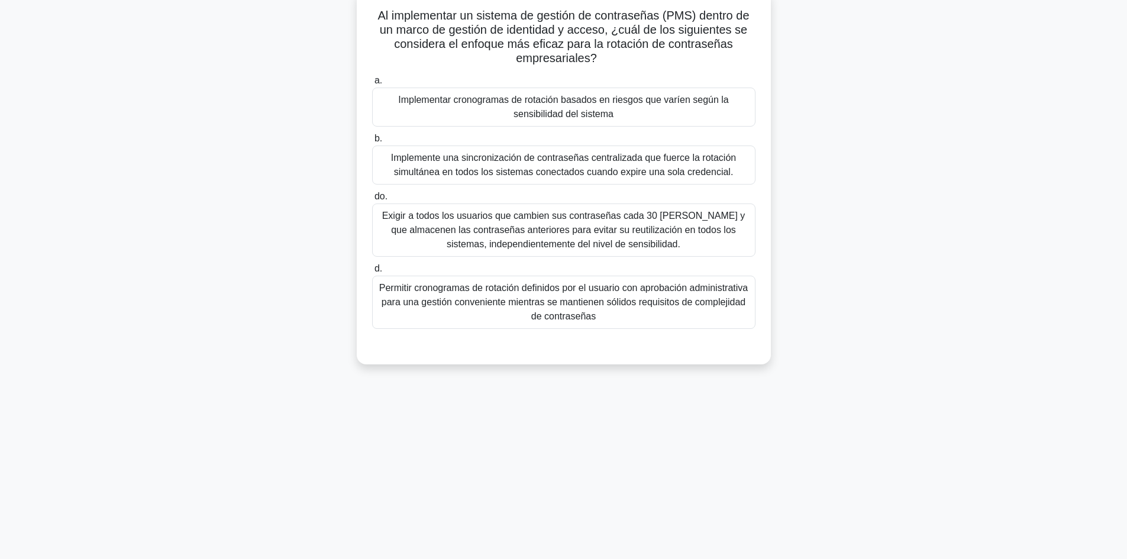
scroll to position [0, 0]
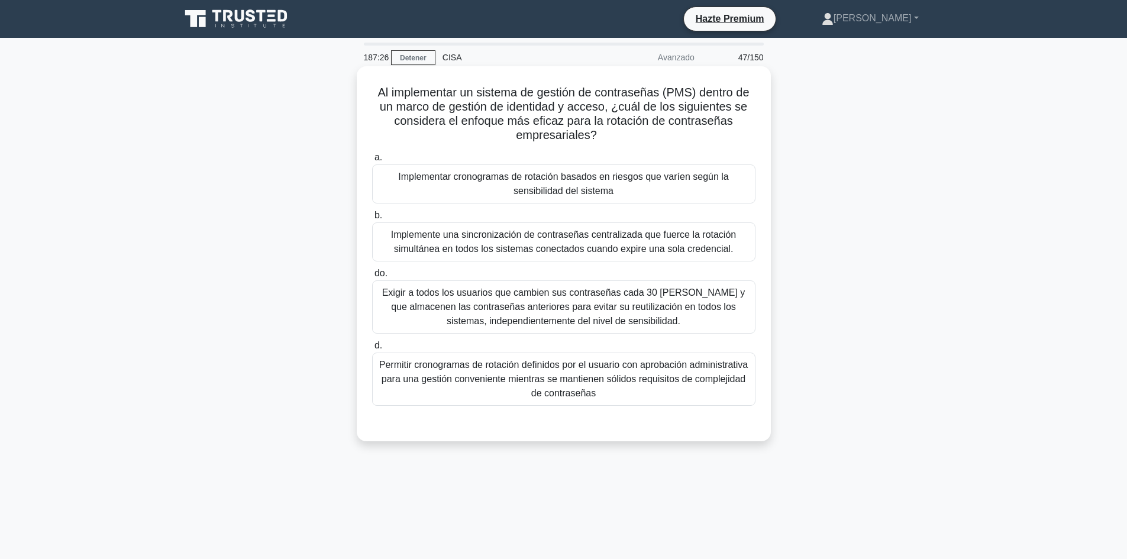
click at [614, 337] on div "a. Implementar cronogramas de rotación basados ​​en riesgos que varíen según la…" at bounding box center [564, 278] width 398 height 260
click at [612, 321] on font "Exigir a todos los usuarios que cambien sus contraseñas cada 30 [PERSON_NAME] y…" at bounding box center [563, 307] width 363 height 38
click at [372, 277] on input "do. Exigir a todos los usuarios que cambien sus contraseñas cada 30 días y que …" at bounding box center [372, 274] width 0 height 8
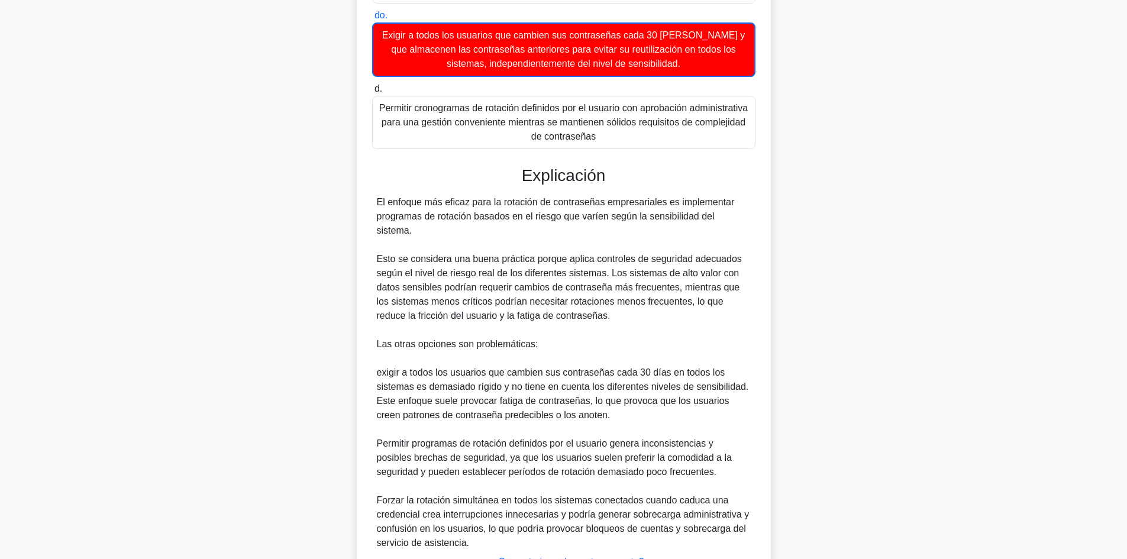
scroll to position [344, 0]
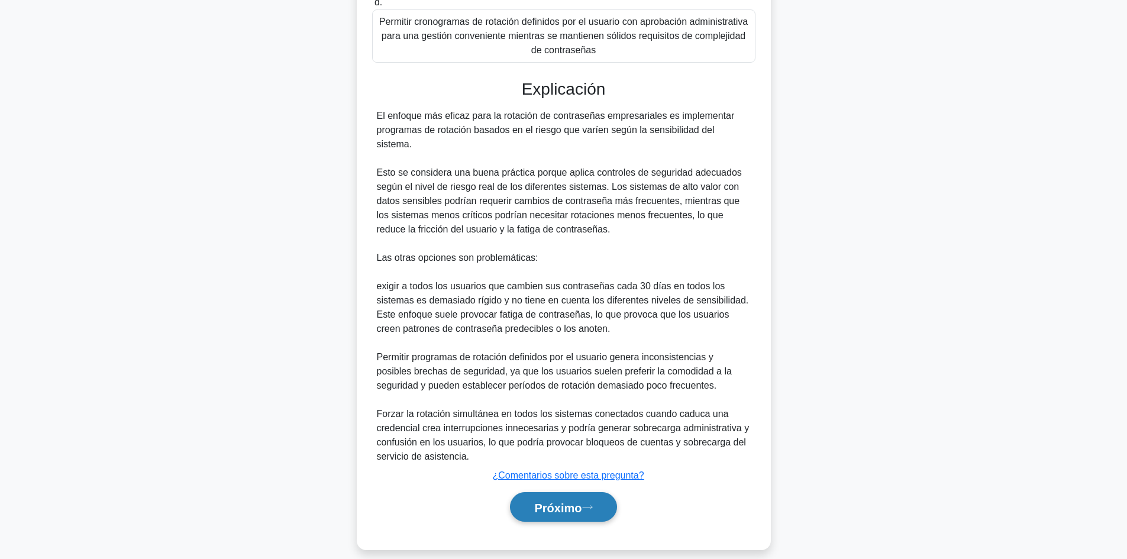
click at [582, 504] on button "Próximo" at bounding box center [563, 507] width 106 height 30
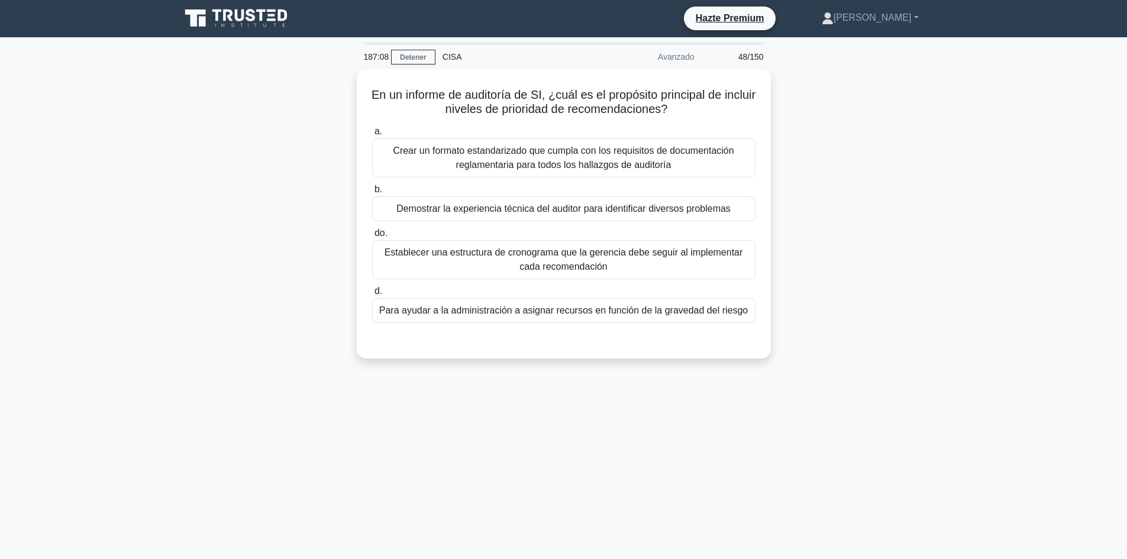
scroll to position [0, 0]
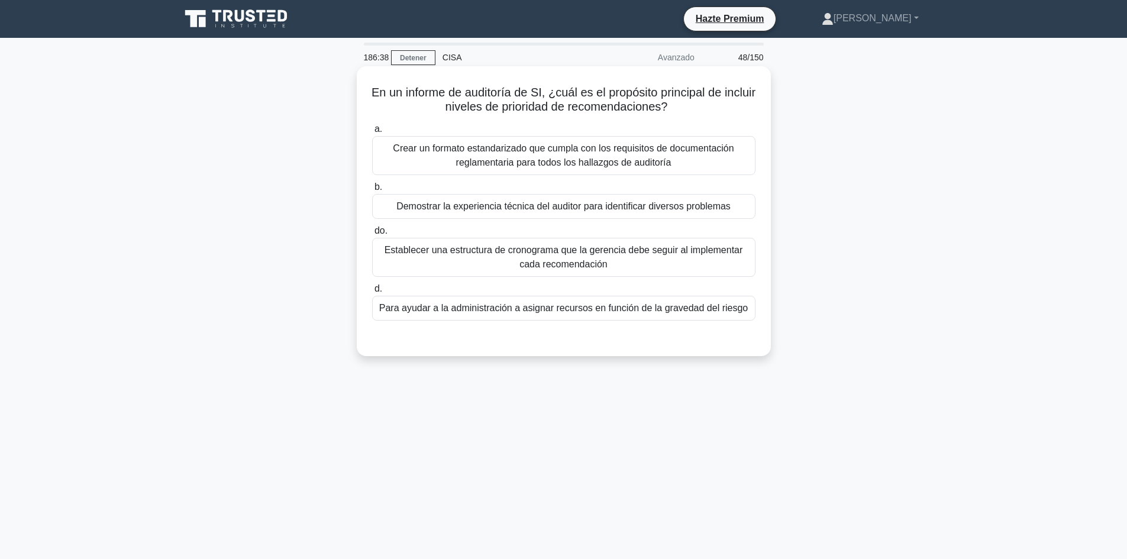
click at [699, 252] on font "Establecer una estructura de cronograma que la gerencia debe seguir al implemen…" at bounding box center [564, 257] width 359 height 24
click at [372, 235] on input "do. Establecer una estructura de cronograma que la gerencia debe seguir al impl…" at bounding box center [372, 231] width 0 height 8
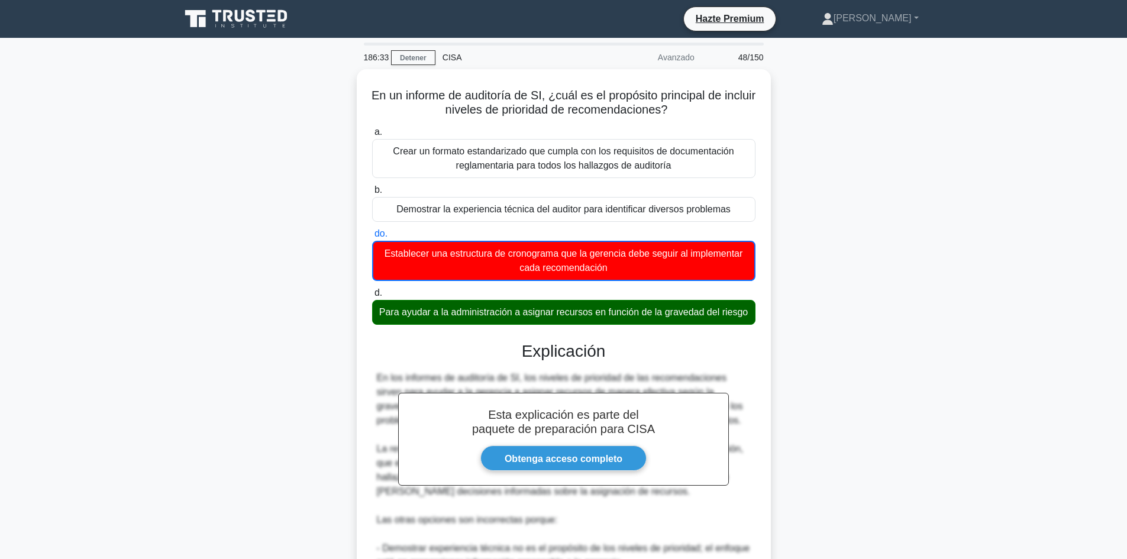
scroll to position [245, 0]
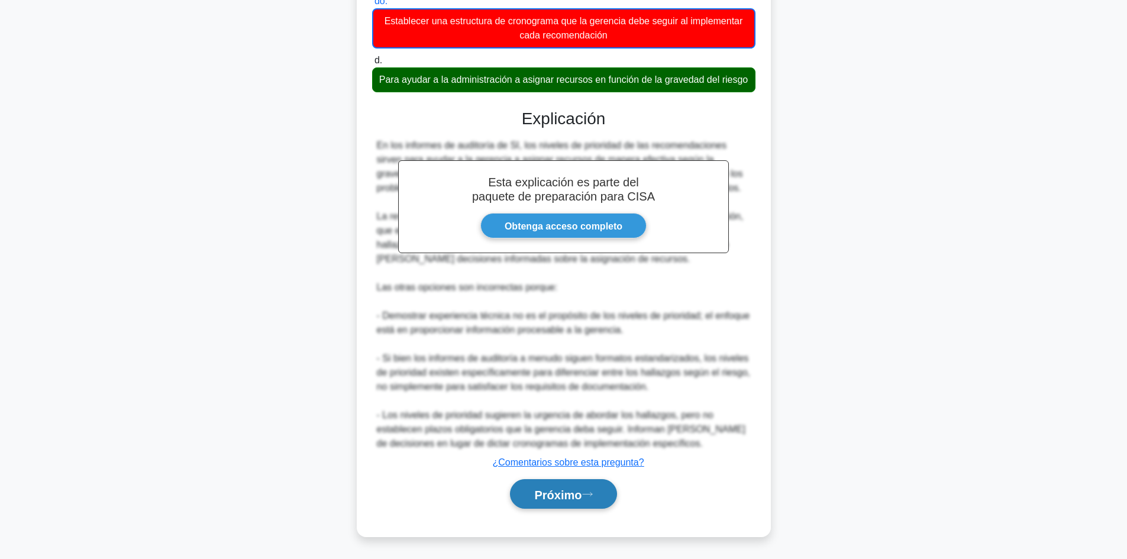
click at [566, 487] on font "Próximo" at bounding box center [557, 493] width 47 height 13
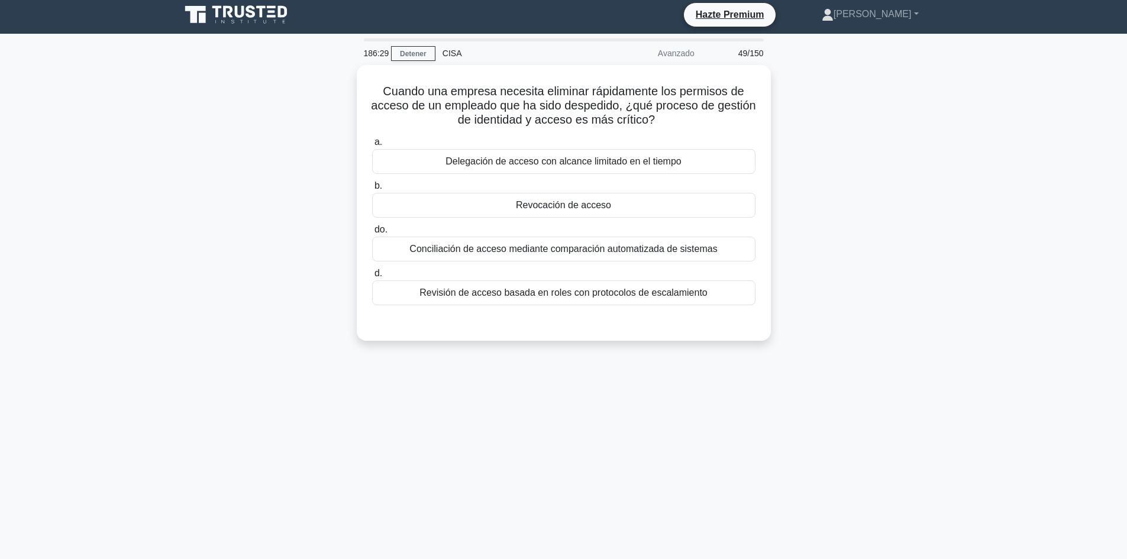
scroll to position [0, 0]
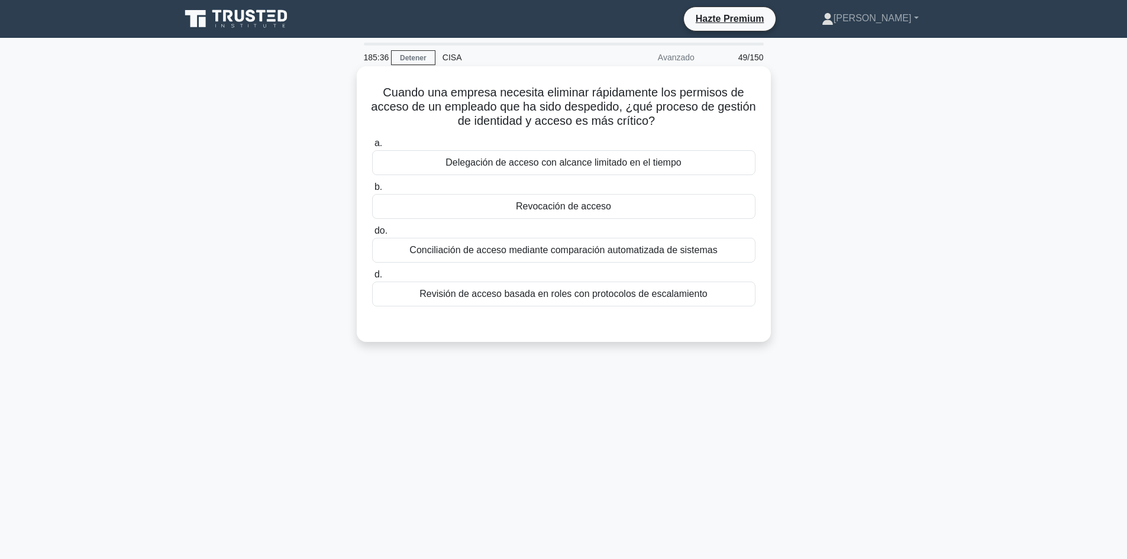
click at [641, 211] on div "Revocación de acceso" at bounding box center [563, 206] width 383 height 25
click at [372, 191] on input "b. Revocación de acceso" at bounding box center [372, 187] width 0 height 8
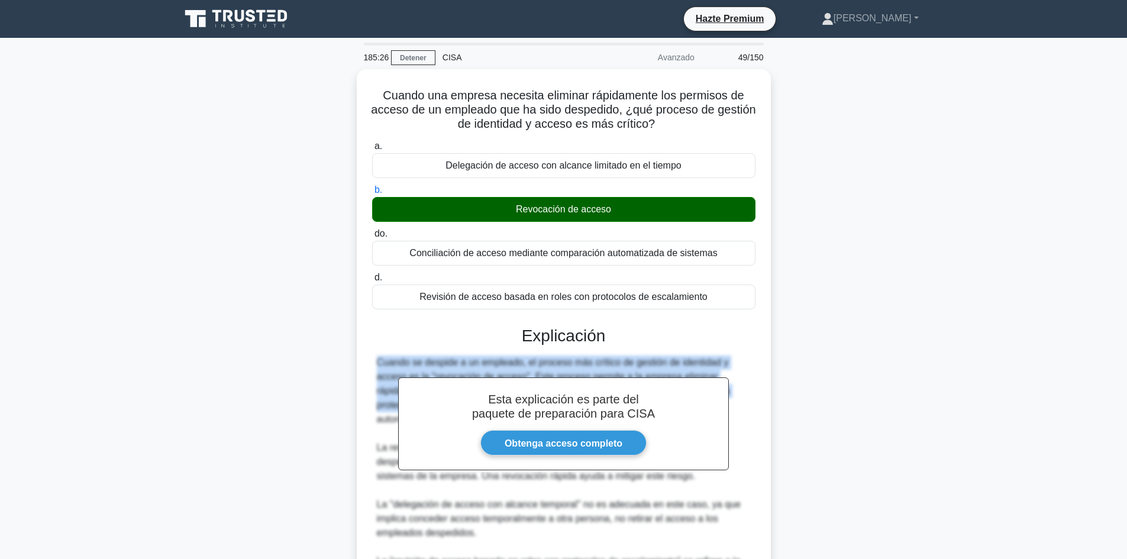
drag, startPoint x: 1125, startPoint y: 337, endPoint x: 1115, endPoint y: 388, distance: 51.9
click at [1115, 388] on main "185:26 Detener CISA Avanzado 49/150 Cuando una empresa necesita eliminar rápida…" at bounding box center [563, 405] width 1127 height 735
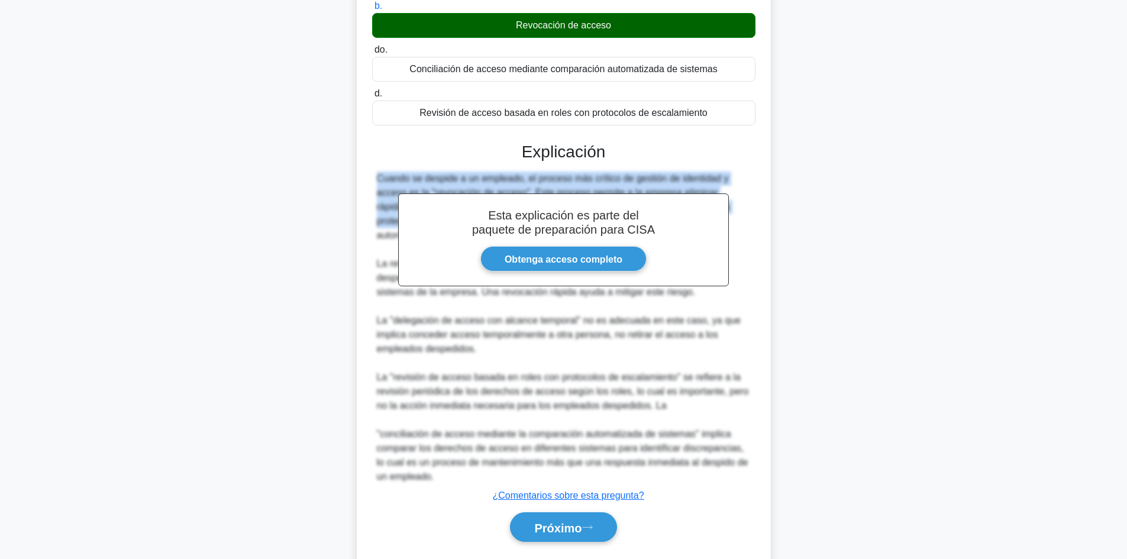
scroll to position [204, 0]
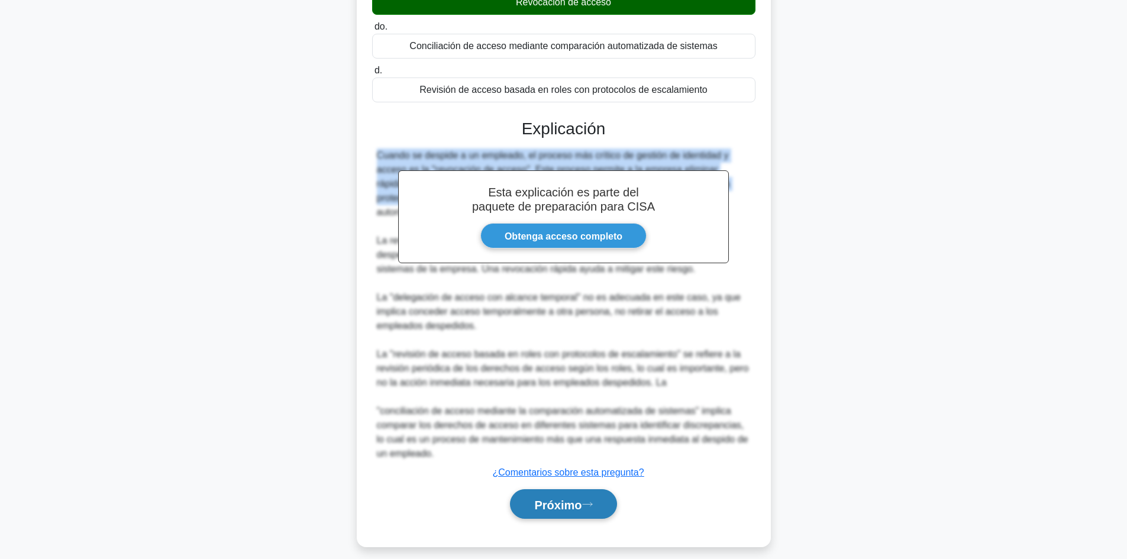
click at [550, 508] on font "Próximo" at bounding box center [557, 504] width 47 height 13
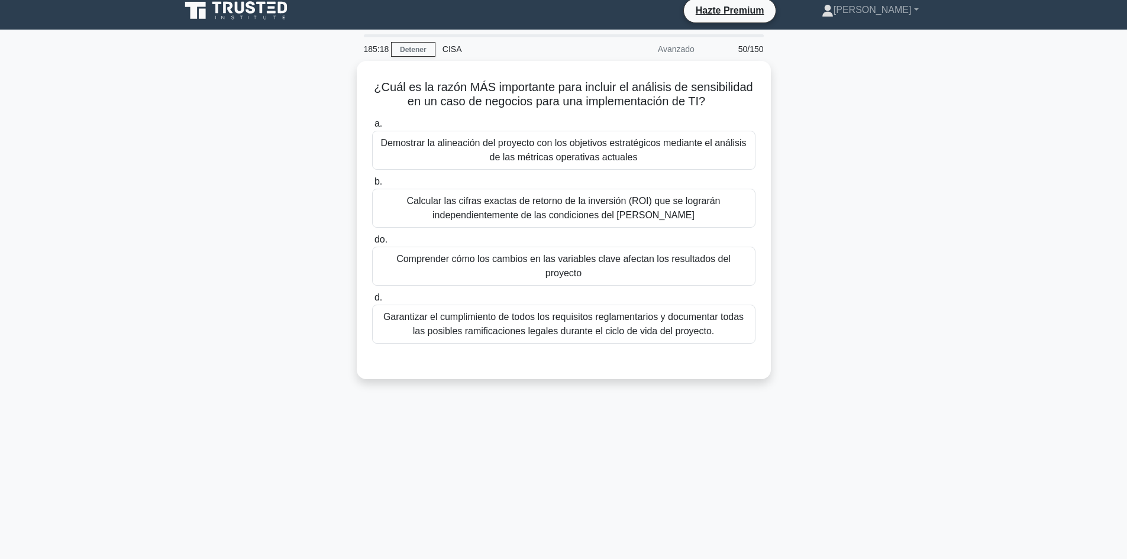
scroll to position [0, 0]
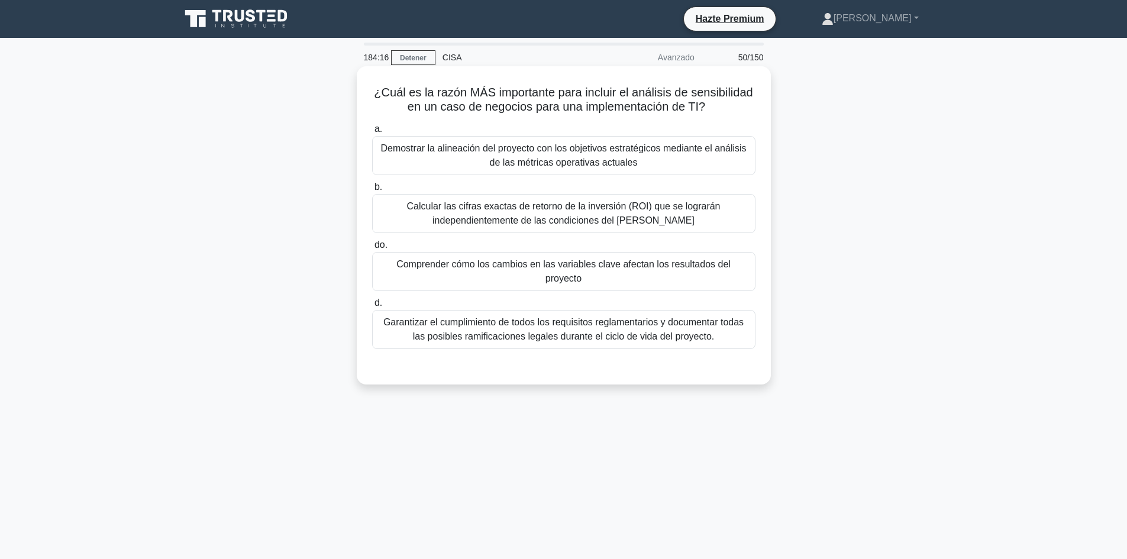
click at [590, 167] on font "Demostrar la alineación del proyecto con los objetivos estratégicos mediante el…" at bounding box center [563, 155] width 366 height 24
click at [372, 133] on input "a. Demostrar la alineación del proyecto con los objetivos estratégicos mediante…" at bounding box center [372, 129] width 0 height 8
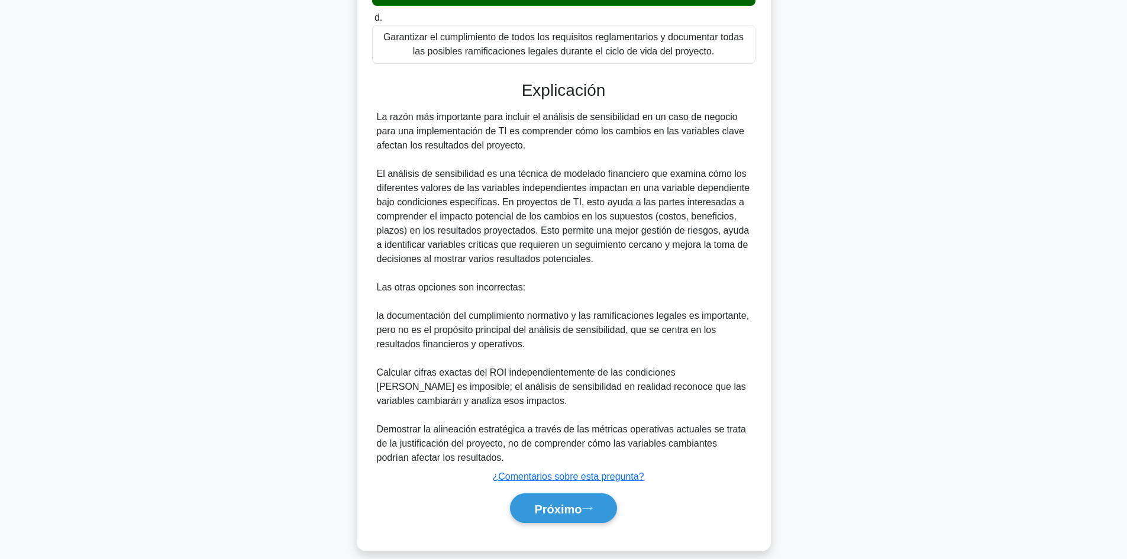
scroll to position [302, 0]
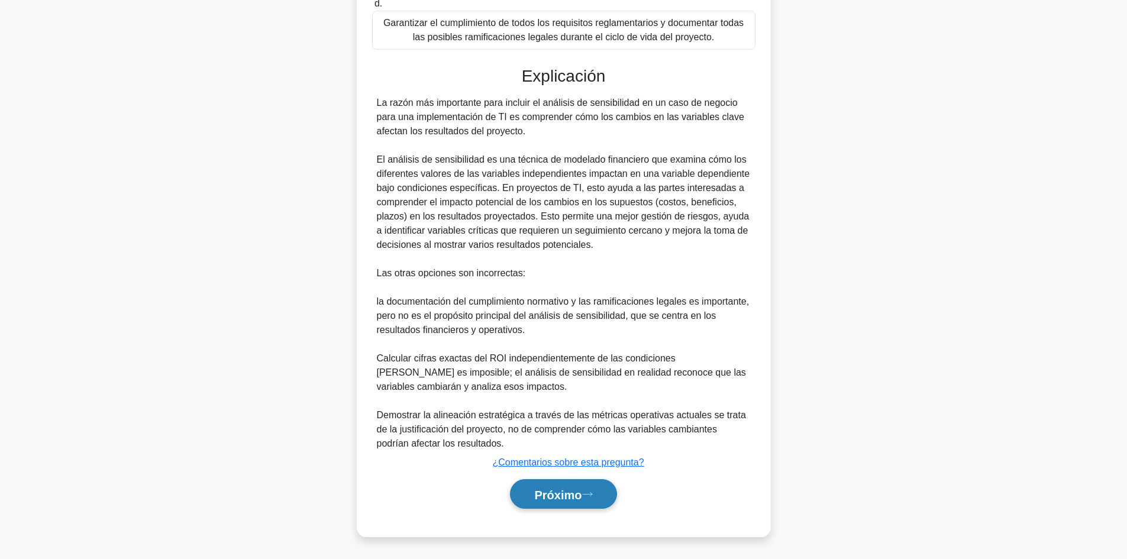
click at [548, 497] on font "Próximo" at bounding box center [557, 494] width 47 height 13
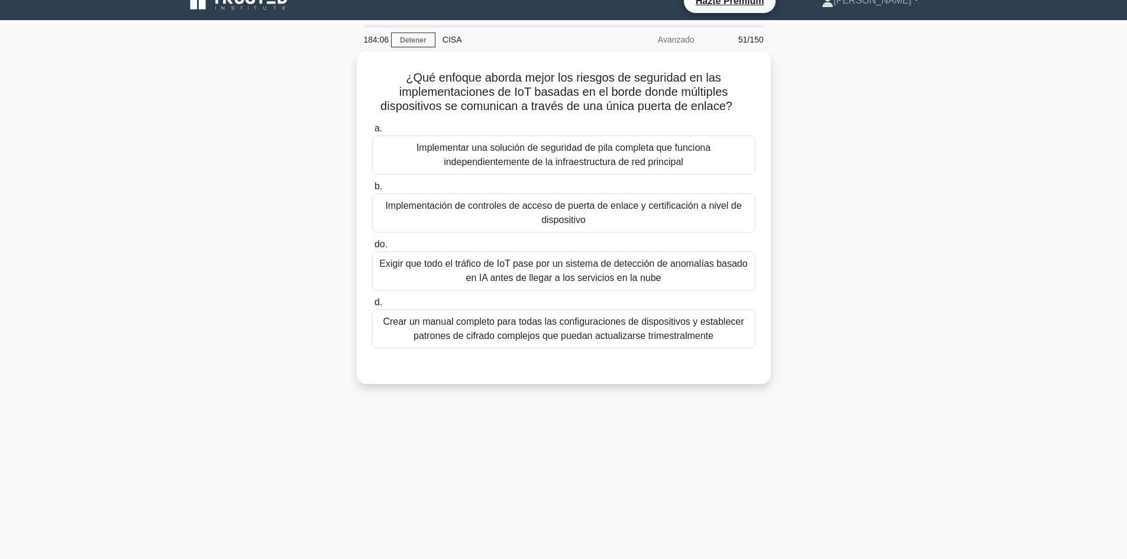
scroll to position [0, 0]
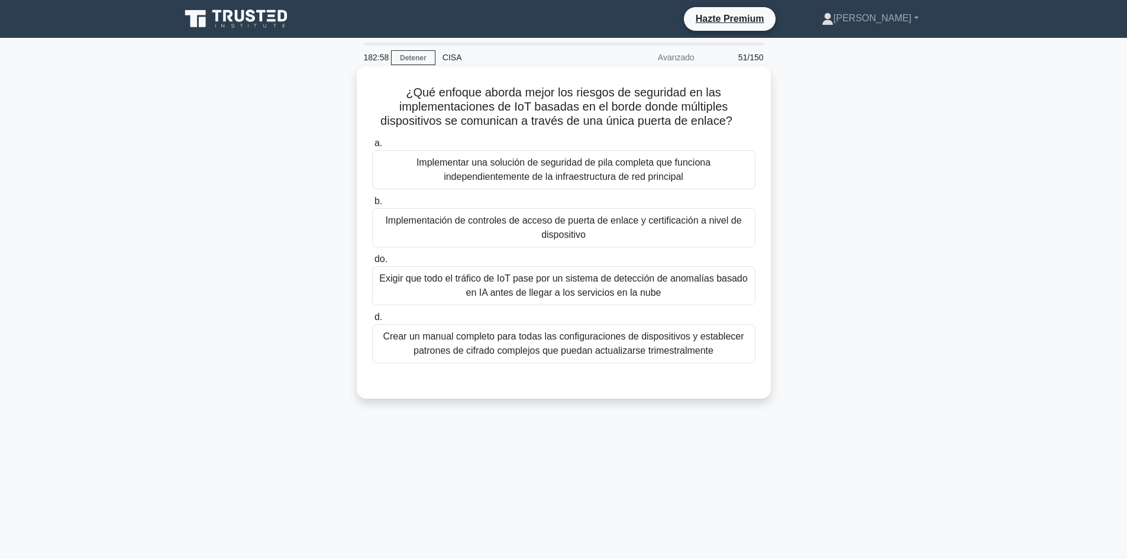
click at [678, 228] on font "Implementación de controles de acceso de puerta de enlace y certificación a niv…" at bounding box center [563, 228] width 373 height 28
click at [372, 205] on input "b. Implementación de controles de acceso de puerta de enlace y certificación a …" at bounding box center [372, 202] width 0 height 8
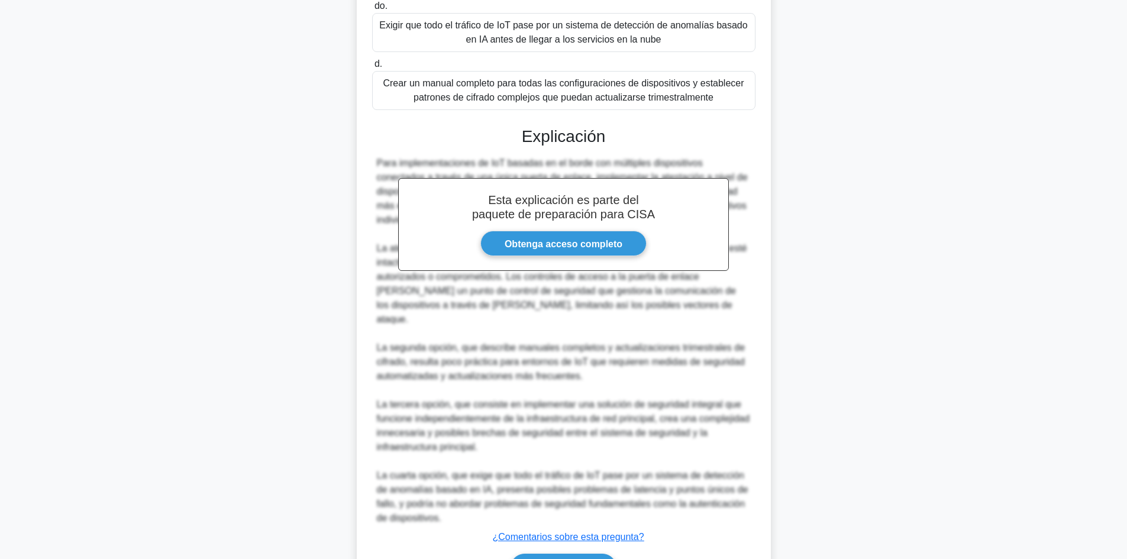
scroll to position [315, 0]
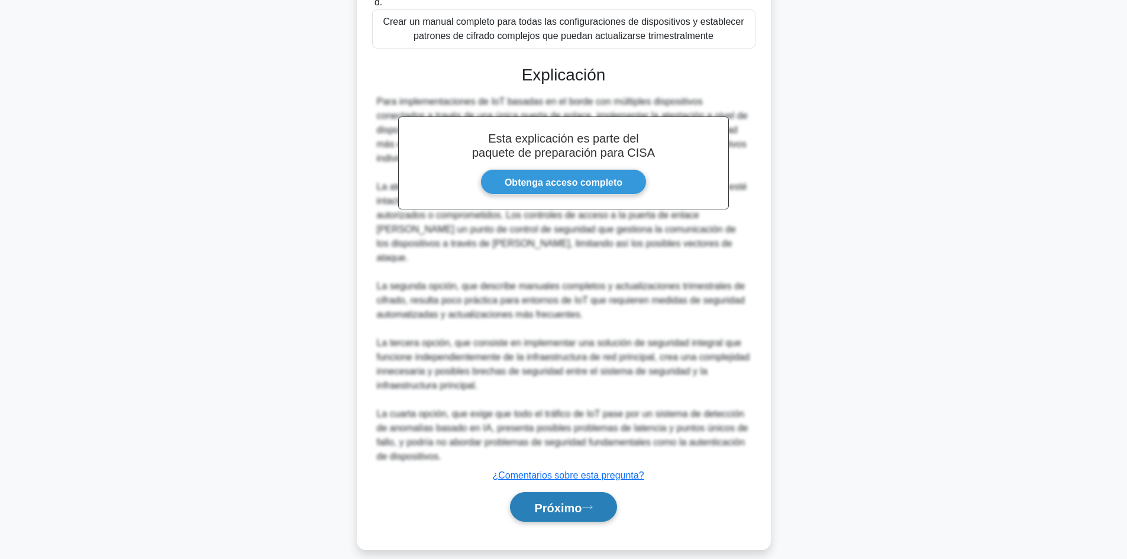
click at [582, 501] on font "Próximo" at bounding box center [557, 507] width 47 height 13
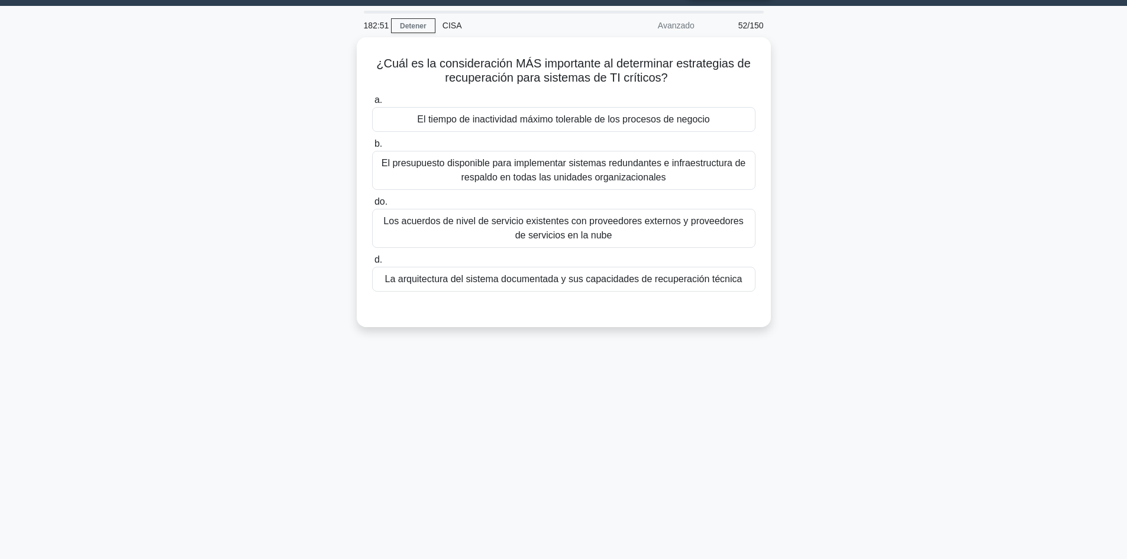
scroll to position [0, 0]
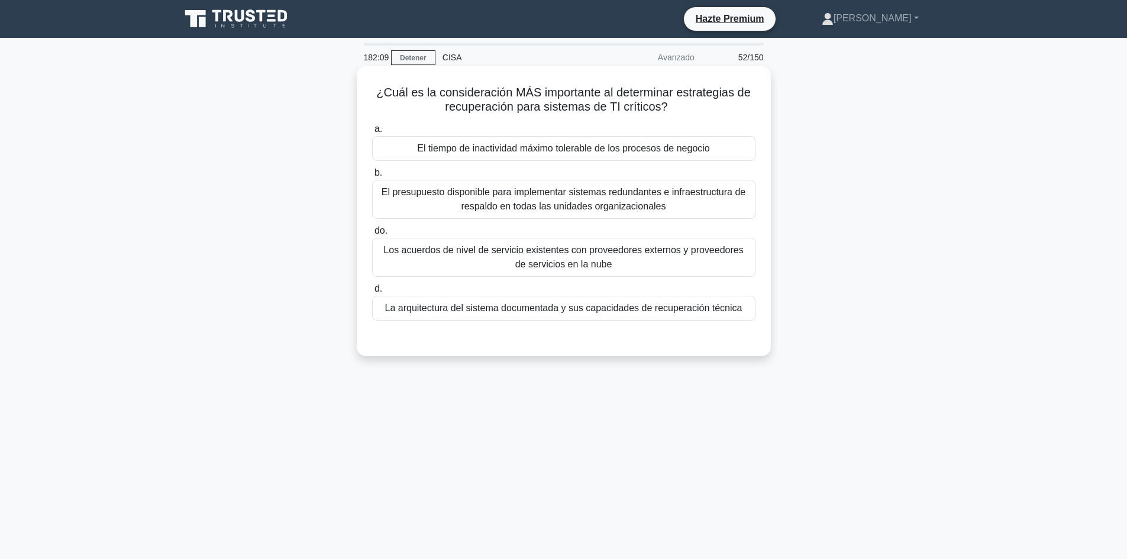
click at [707, 196] on font "El presupuesto disponible para implementar sistemas redundantes e infraestructu…" at bounding box center [564, 199] width 364 height 24
click at [372, 177] on input "b. El presupuesto disponible para implementar sistemas redundantes e infraestru…" at bounding box center [372, 173] width 0 height 8
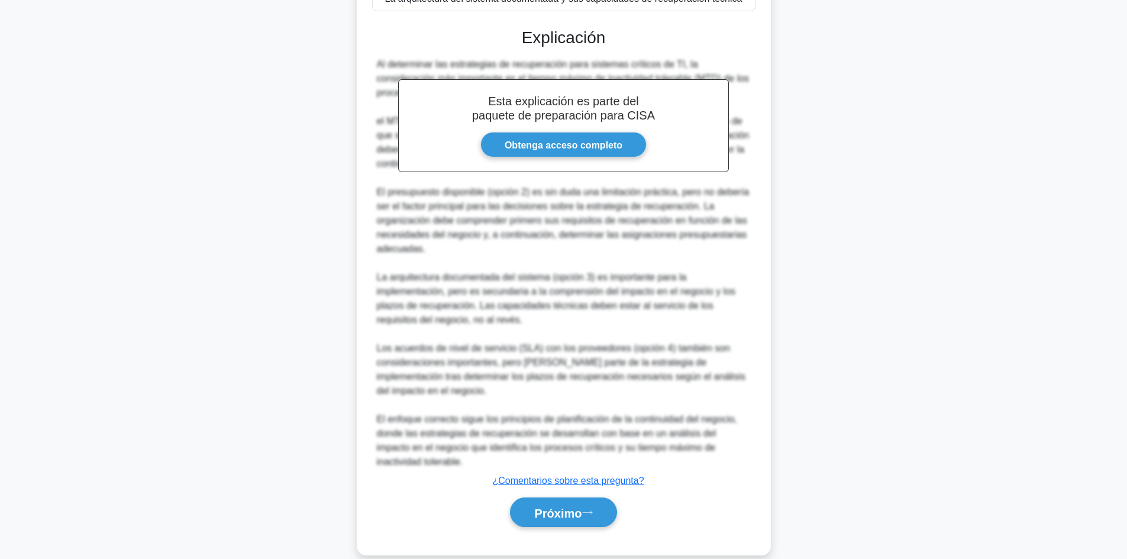
scroll to position [330, 0]
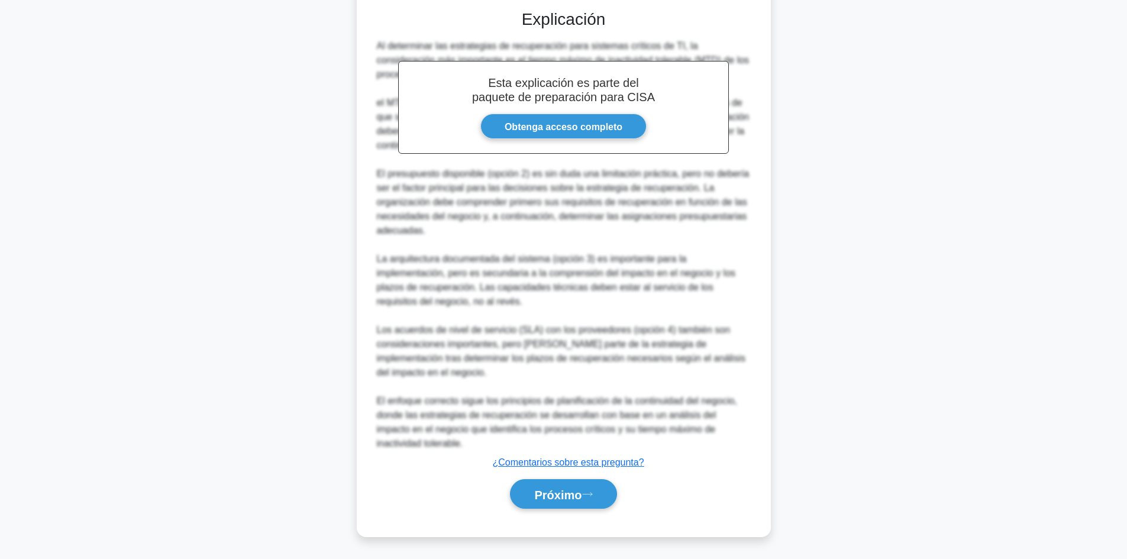
click at [554, 511] on div "Próximo" at bounding box center [563, 494] width 383 height 40
click at [546, 489] on font "Próximo" at bounding box center [557, 494] width 47 height 13
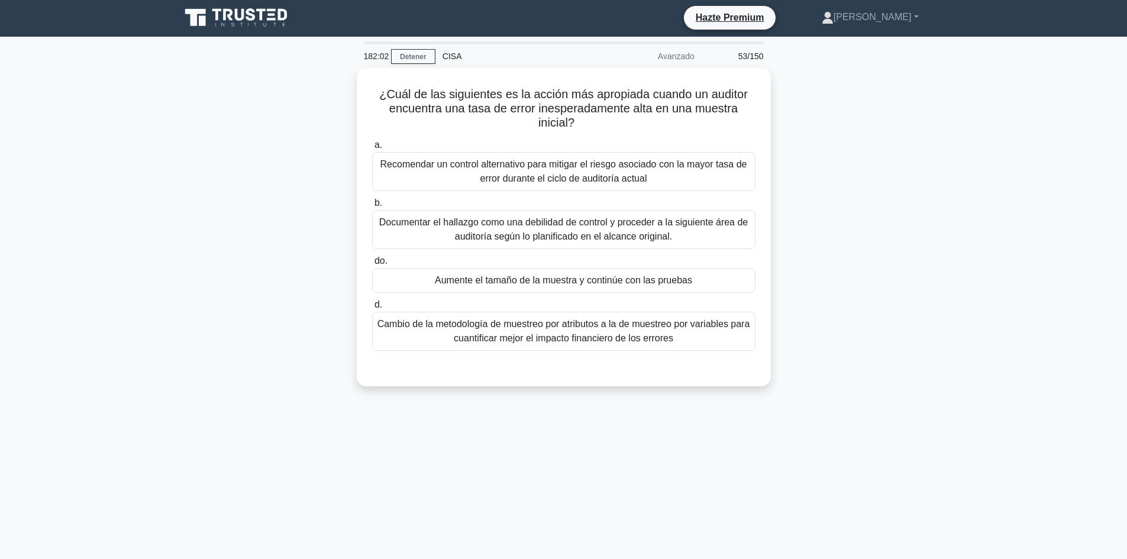
scroll to position [0, 0]
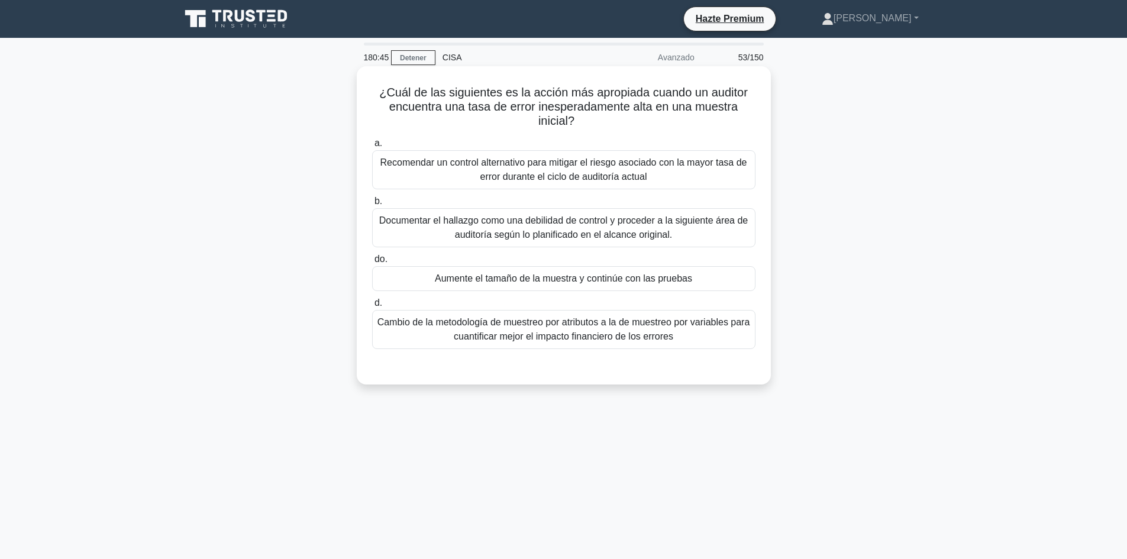
click at [586, 337] on font "Cambio de la metodología de muestreo por atributos a la de muestreo por variabl…" at bounding box center [563, 329] width 373 height 24
click at [372, 307] on input "d. Cambio de la metodología de muestreo por atributos a la de muestreo por vari…" at bounding box center [372, 303] width 0 height 8
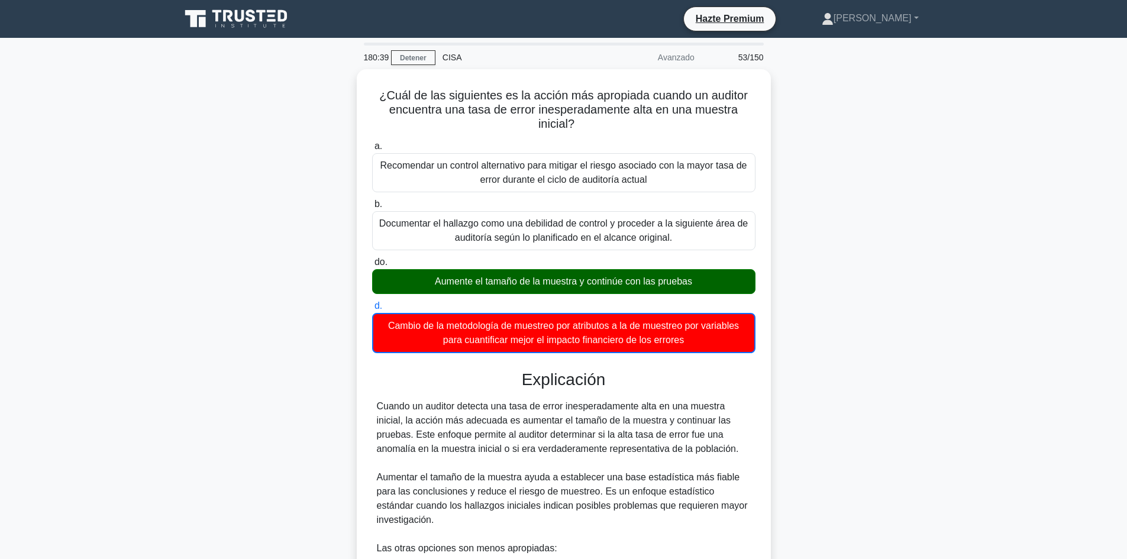
drag, startPoint x: 1132, startPoint y: 292, endPoint x: 1034, endPoint y: 485, distance: 216.4
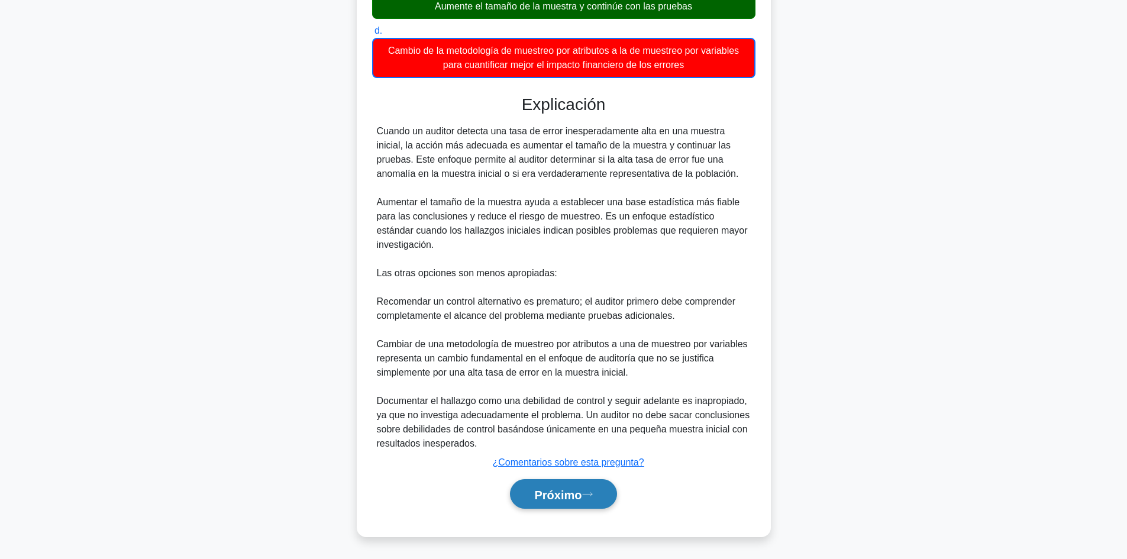
click at [550, 492] on font "Próximo" at bounding box center [557, 494] width 47 height 13
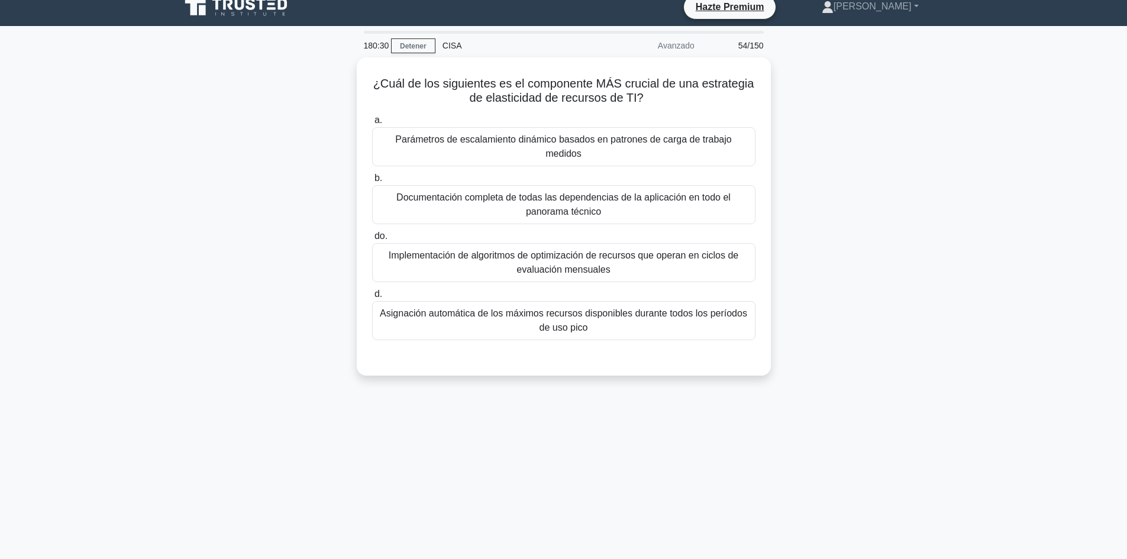
scroll to position [0, 0]
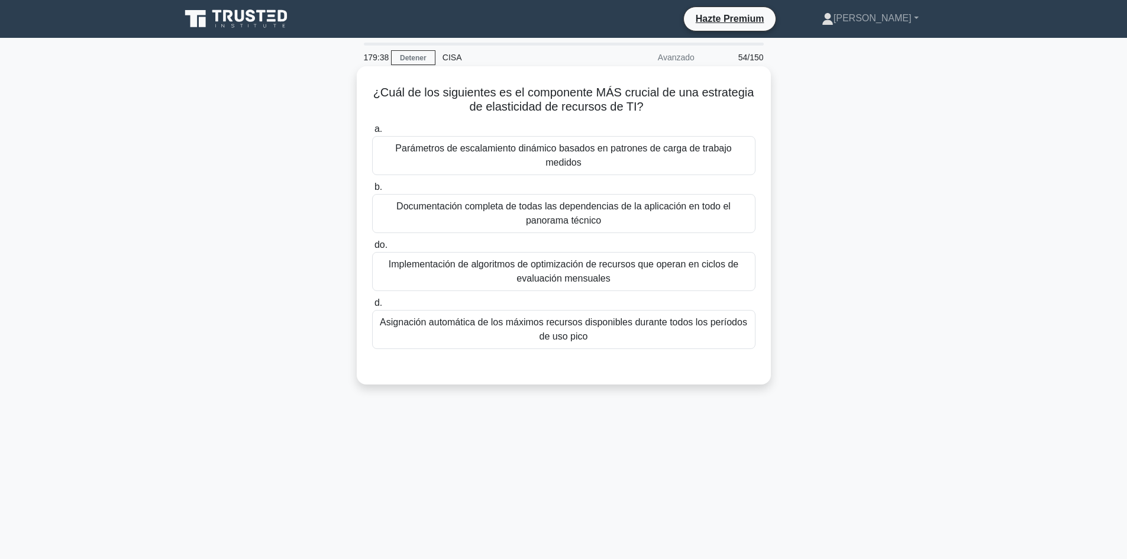
click at [473, 327] on font "Asignación automática de los máximos recursos disponibles durante todos los per…" at bounding box center [563, 329] width 373 height 28
click at [372, 307] on input "d. Asignación automática de los máximos recursos disponibles durante todos los …" at bounding box center [372, 303] width 0 height 8
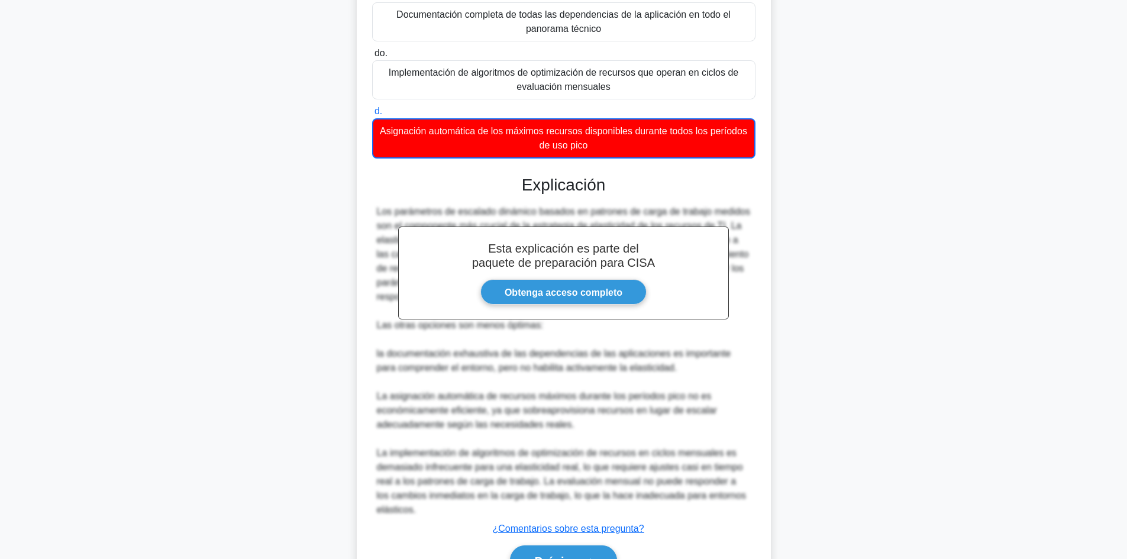
scroll to position [208, 0]
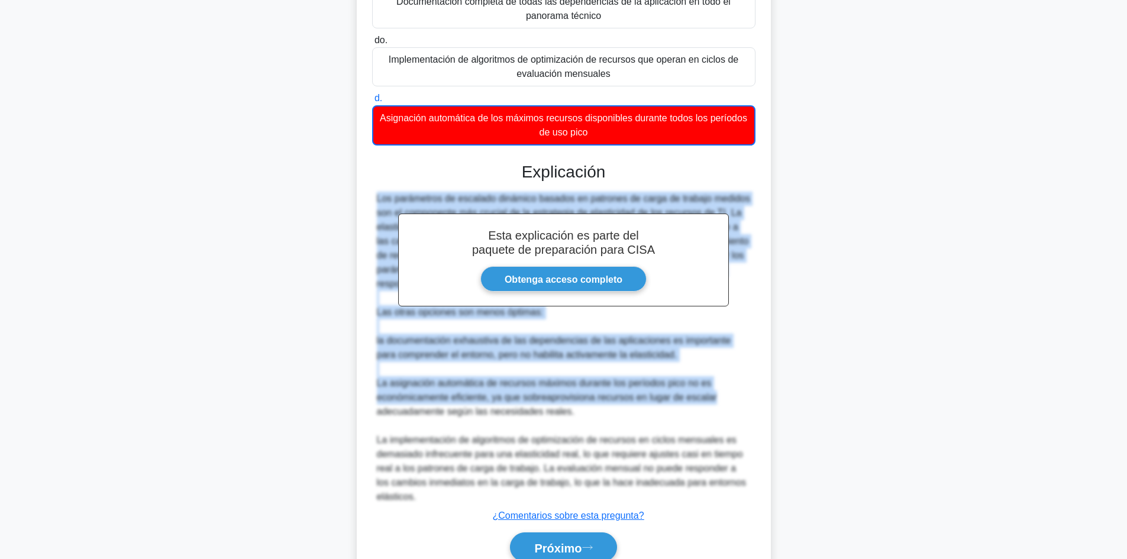
drag, startPoint x: 1099, startPoint y: 282, endPoint x: 1121, endPoint y: 398, distance: 118.6
click at [1121, 398] on main "179:33 Detener CISA Avanzado 54/150 ¿Cuál de los siguientes es el componente MÁ…" at bounding box center [563, 219] width 1127 height 779
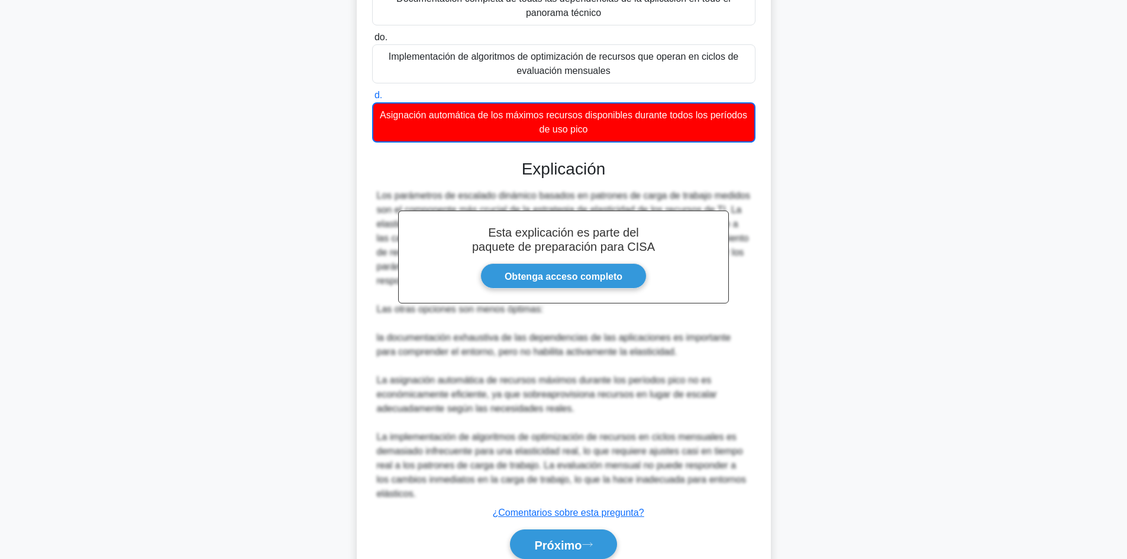
click at [552, 529] on div "Próximo" at bounding box center [563, 545] width 383 height 40
click at [550, 531] on button "Próximo" at bounding box center [563, 544] width 106 height 30
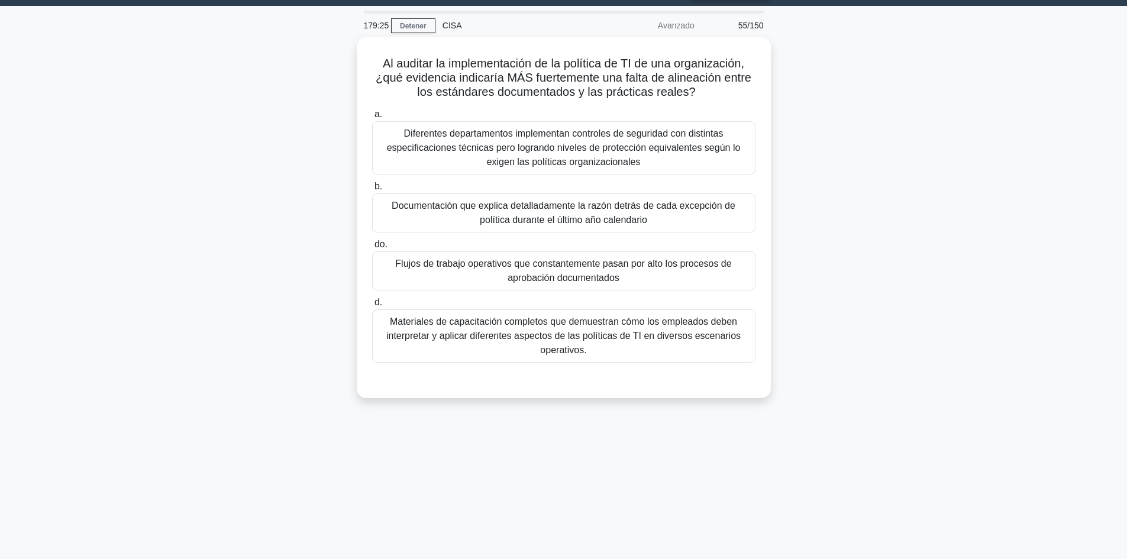
scroll to position [0, 0]
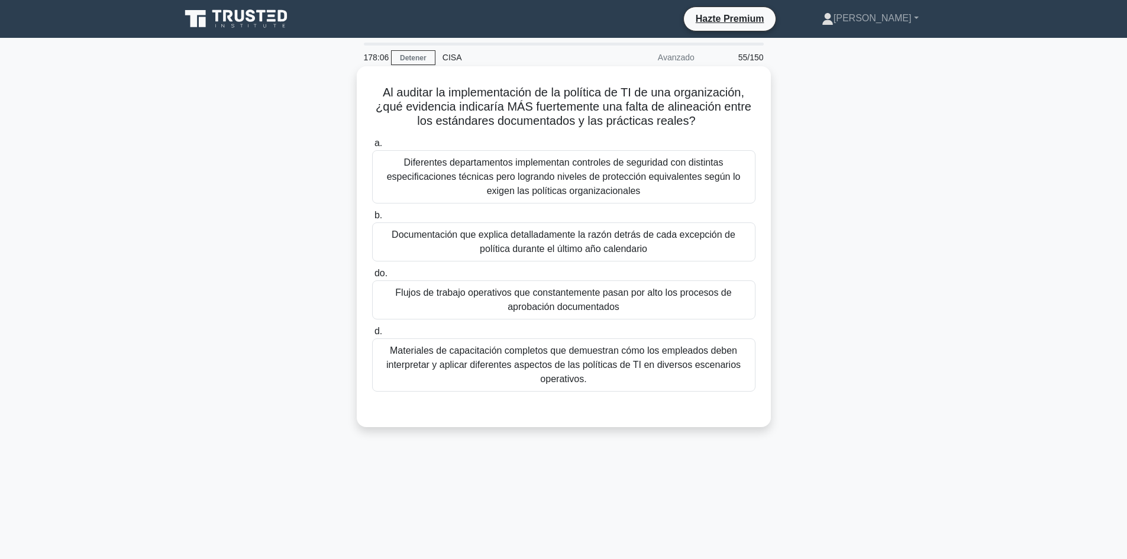
click at [631, 303] on font "Flujos de trabajo operativos que constantemente pasan por alto los procesos de …" at bounding box center [563, 300] width 373 height 28
click at [372, 277] on input "do. Flujos de trabajo operativos que constantemente pasan por alto los procesos…" at bounding box center [372, 274] width 0 height 8
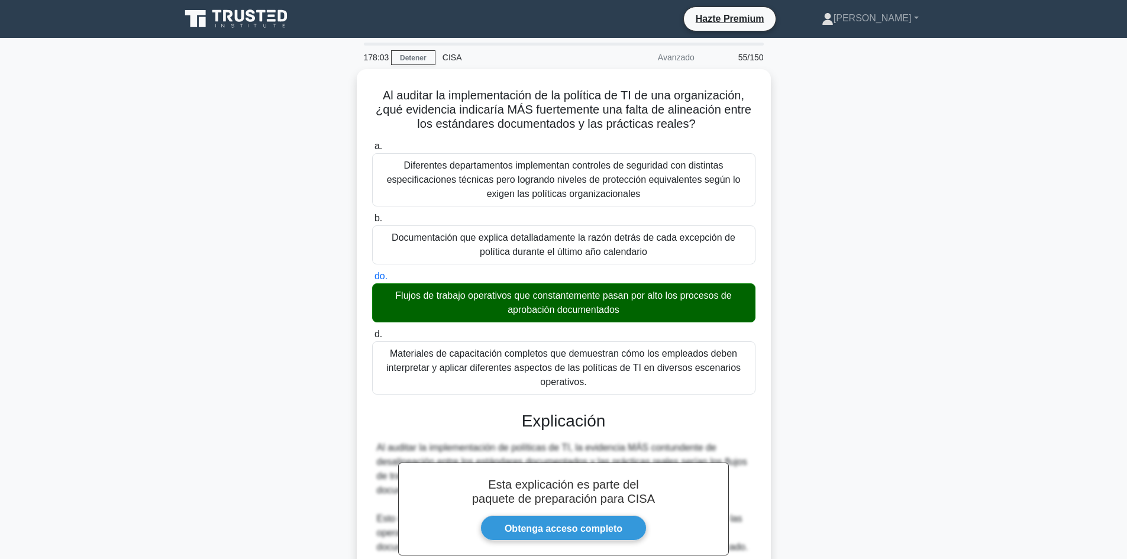
drag, startPoint x: 1126, startPoint y: 296, endPoint x: 1119, endPoint y: 483, distance: 187.1
click at [1119, 483] on main "178:03 Detener CISA Avanzado 55/150 Al auditar la implementación de la política…" at bounding box center [563, 455] width 1127 height 835
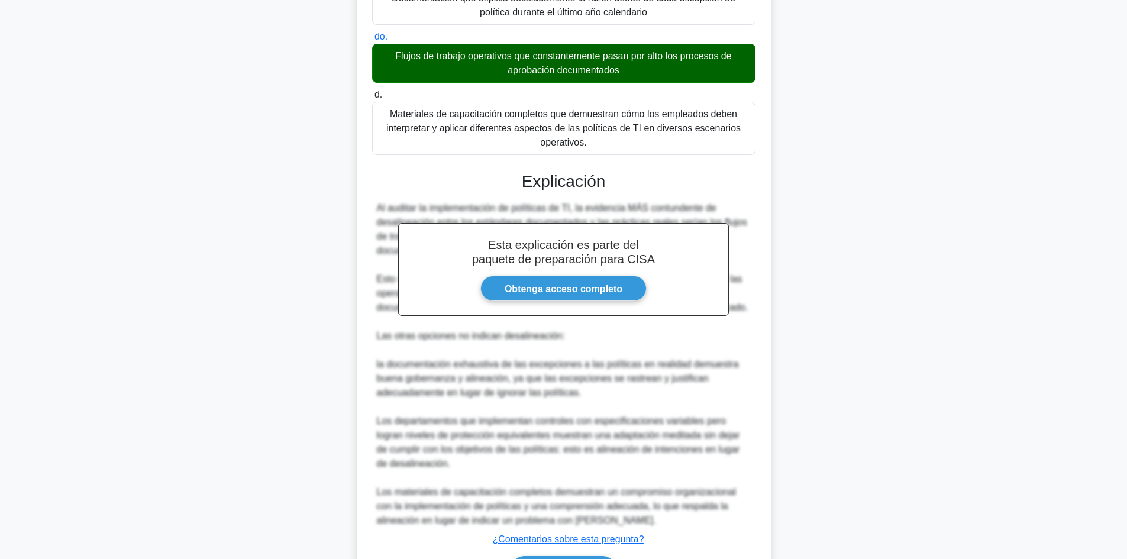
scroll to position [281, 0]
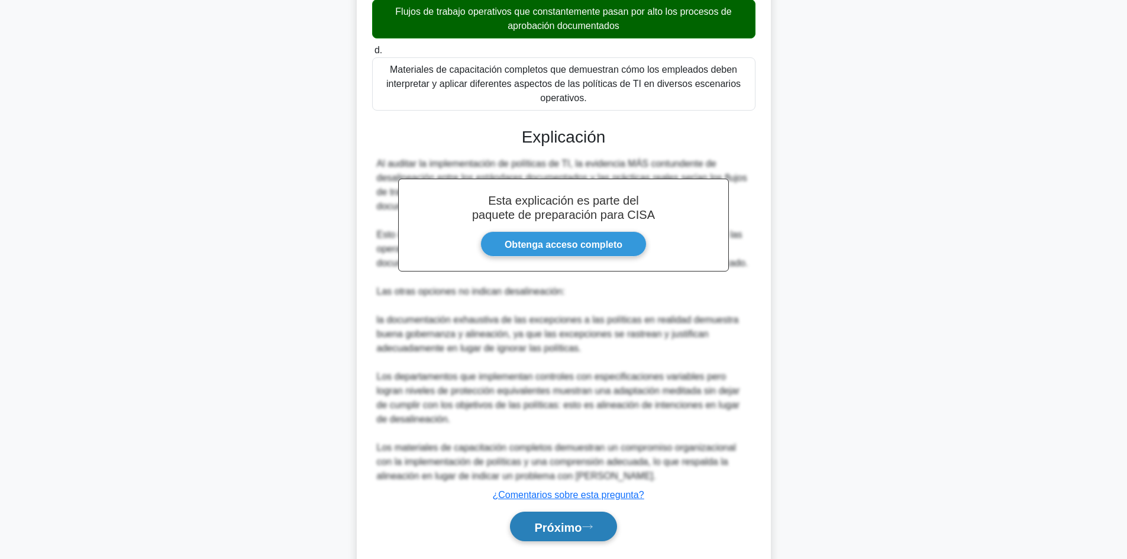
click at [557, 513] on button "Próximo" at bounding box center [563, 527] width 106 height 30
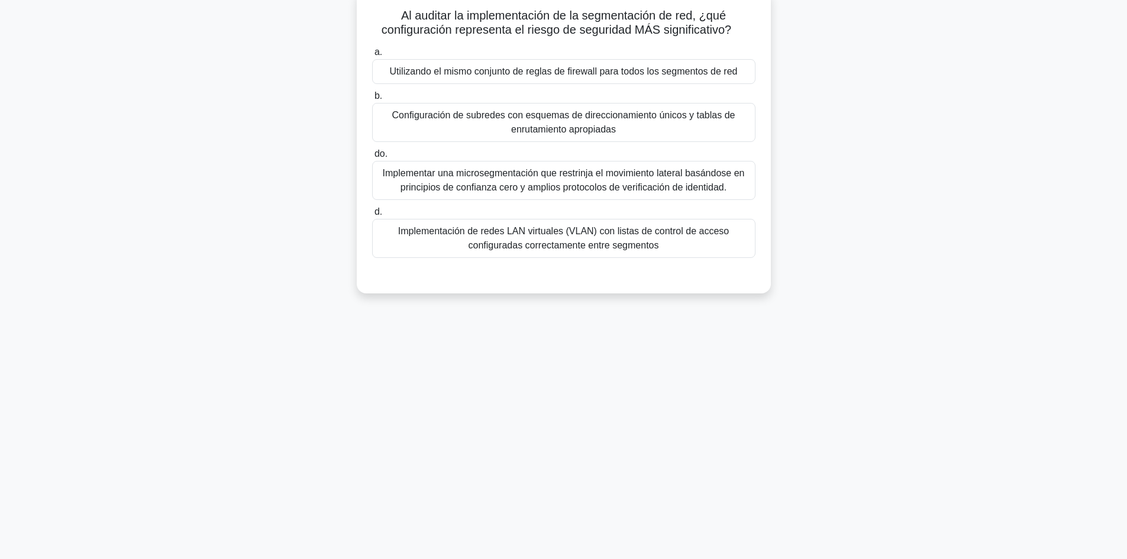
scroll to position [0, 0]
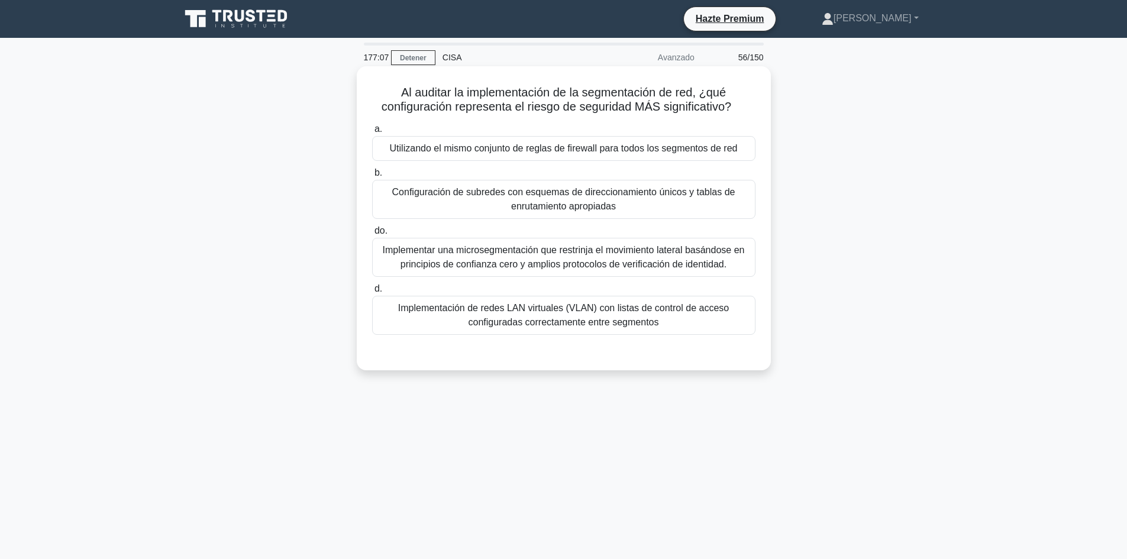
click at [730, 153] on font "Utilizando el mismo conjunto de reglas de firewall para todos los segmentos de …" at bounding box center [564, 148] width 348 height 10
click at [372, 133] on input "a. Utilizando el mismo conjunto de reglas de firewall para todos los segmentos …" at bounding box center [372, 129] width 0 height 8
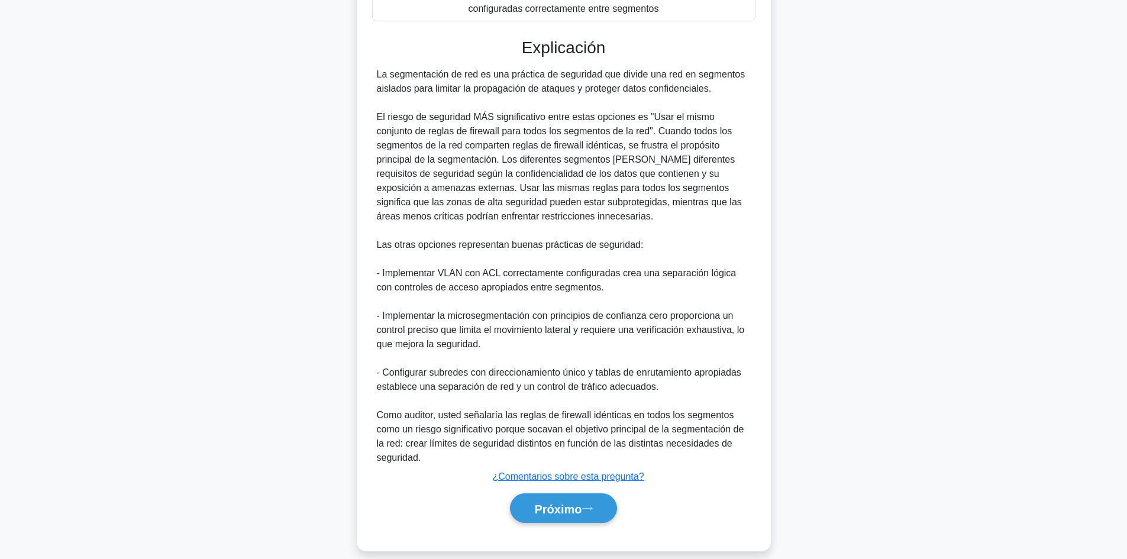
scroll to position [322, 0]
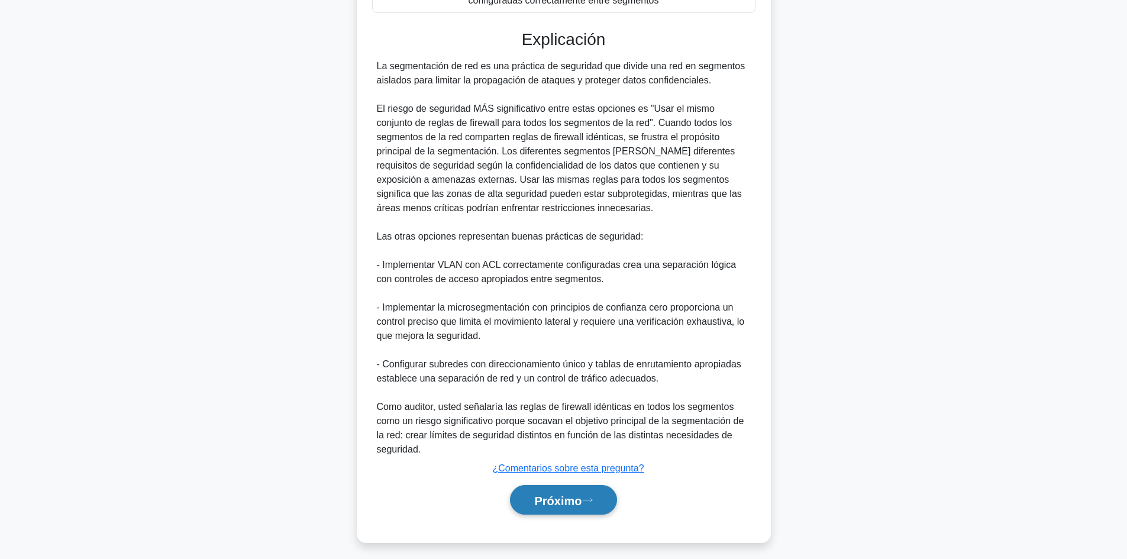
click at [551, 507] on font "Próximo" at bounding box center [557, 500] width 47 height 13
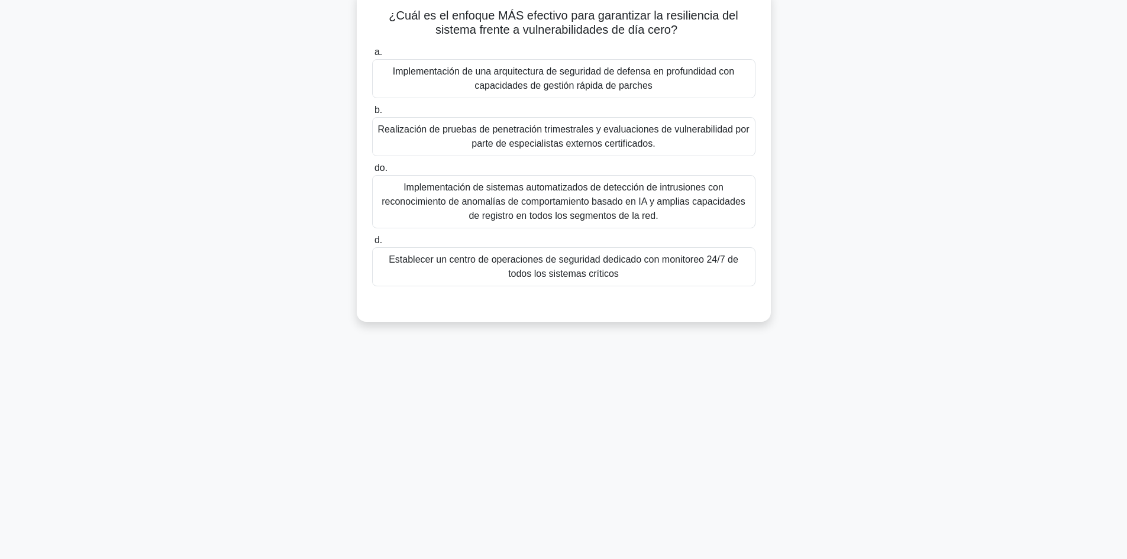
scroll to position [0, 0]
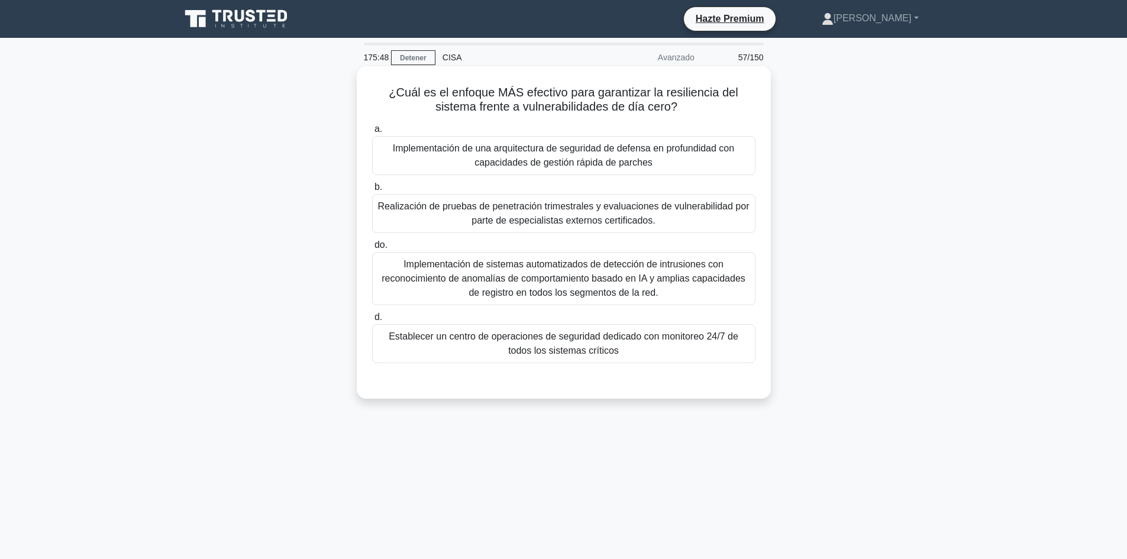
click at [714, 258] on font "Implementación de sistemas automatizados de detección de intrusiones con recono…" at bounding box center [563, 278] width 373 height 43
click at [372, 249] on input "do. Implementación de sistemas automatizados de detección de intrusiones con re…" at bounding box center [372, 245] width 0 height 8
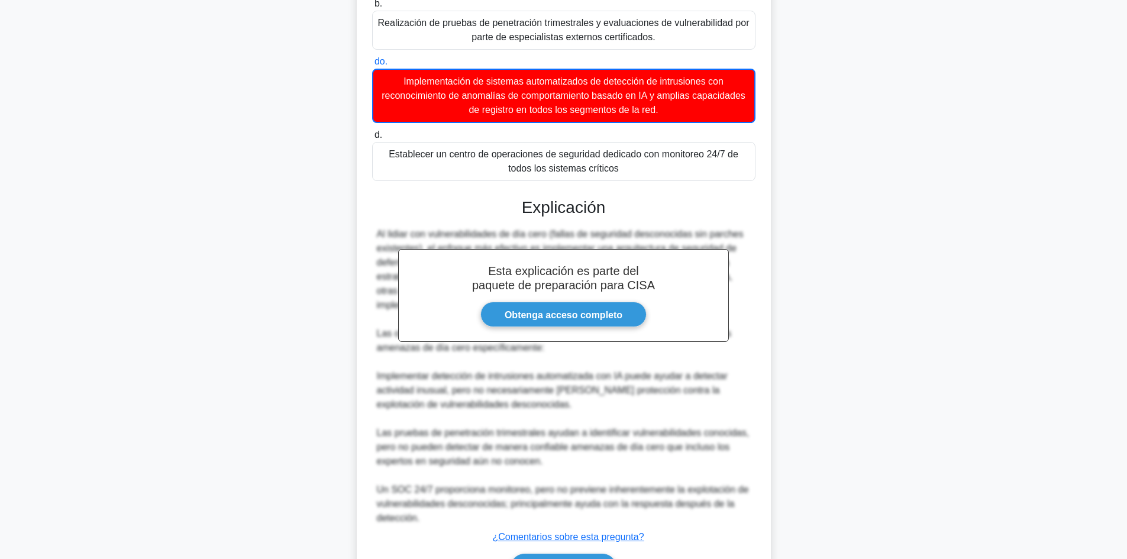
scroll to position [259, 0]
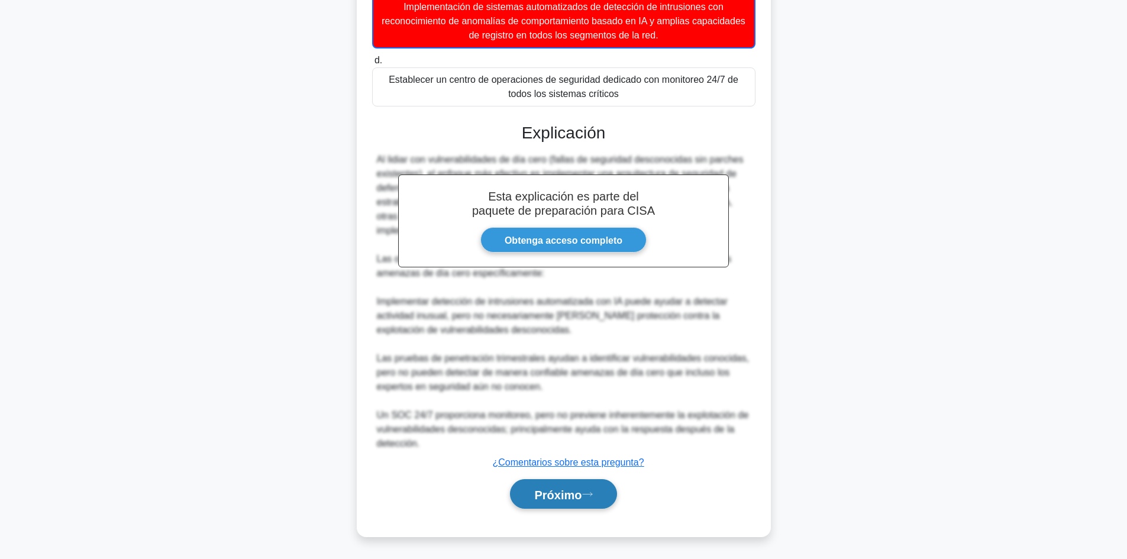
click at [567, 492] on font "Próximo" at bounding box center [557, 494] width 47 height 13
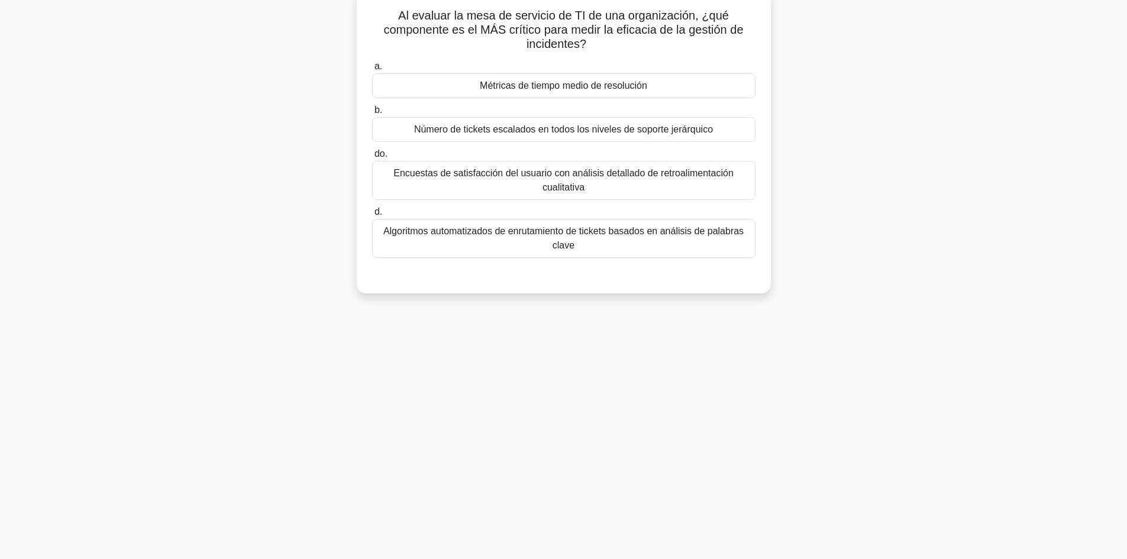
scroll to position [0, 0]
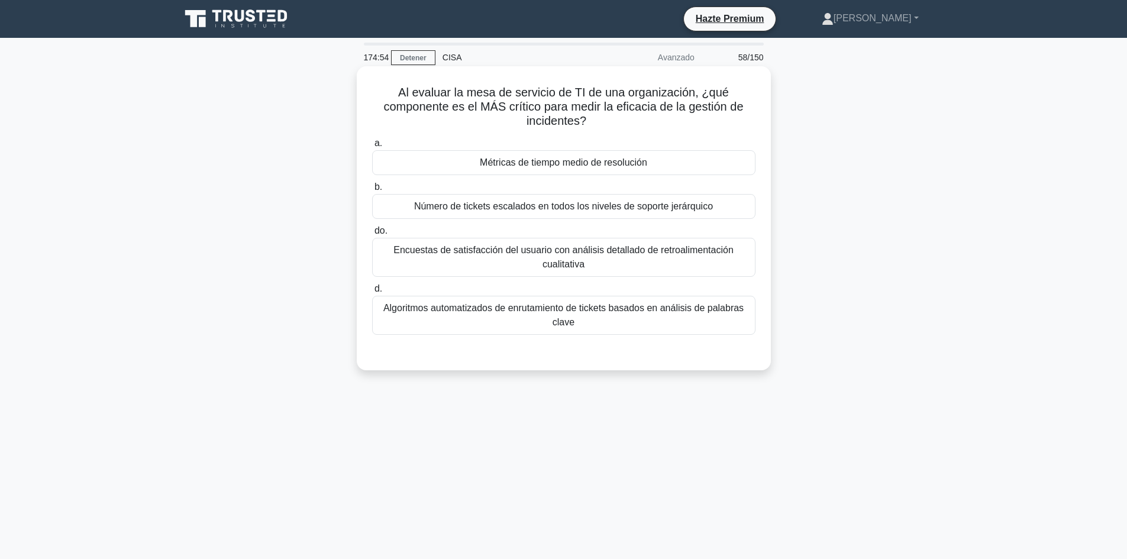
click at [663, 162] on div "Métricas de tiempo medio de resolución" at bounding box center [563, 162] width 383 height 25
click at [372, 147] on input "a. Métricas de tiempo medio de resolución" at bounding box center [372, 144] width 0 height 8
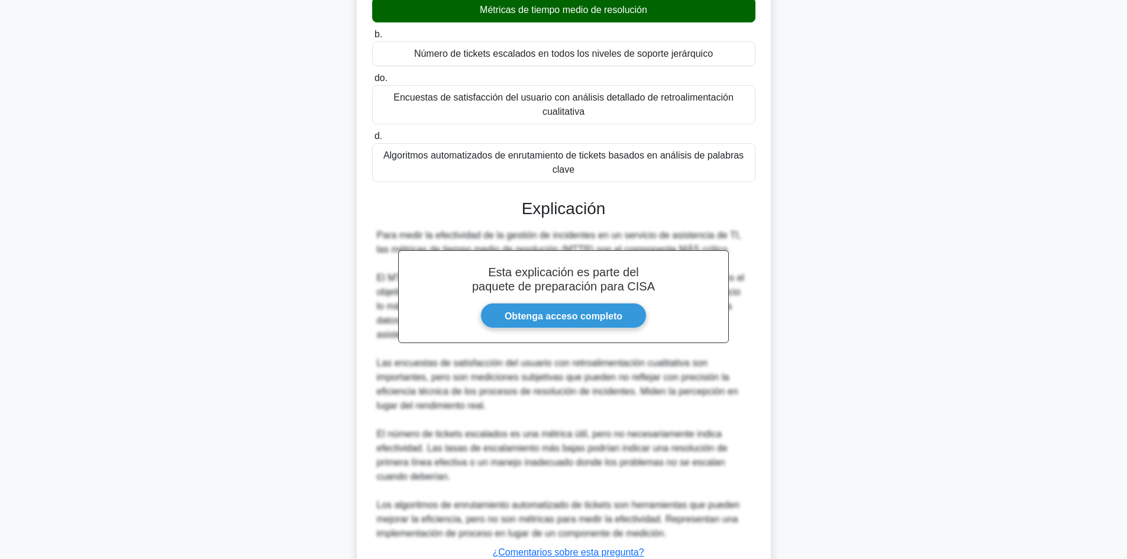
scroll to position [244, 0]
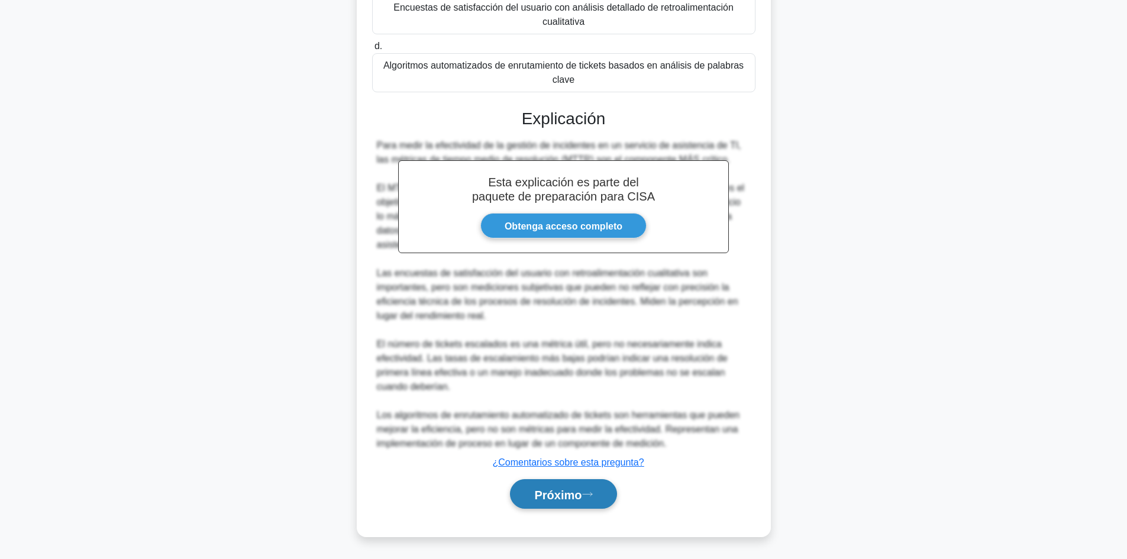
click at [586, 479] on button "Próximo" at bounding box center [563, 494] width 106 height 30
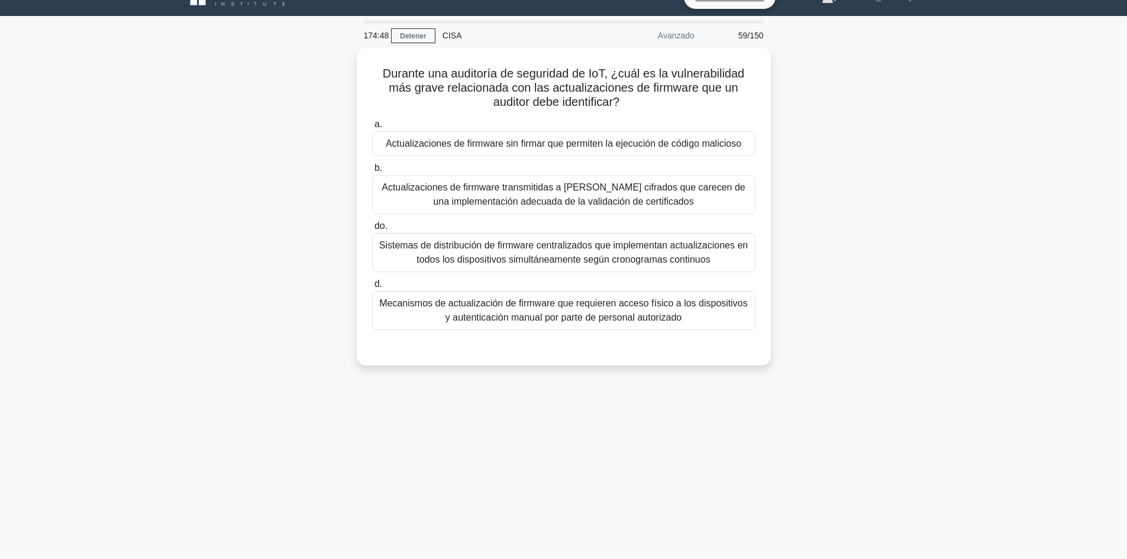
scroll to position [0, 0]
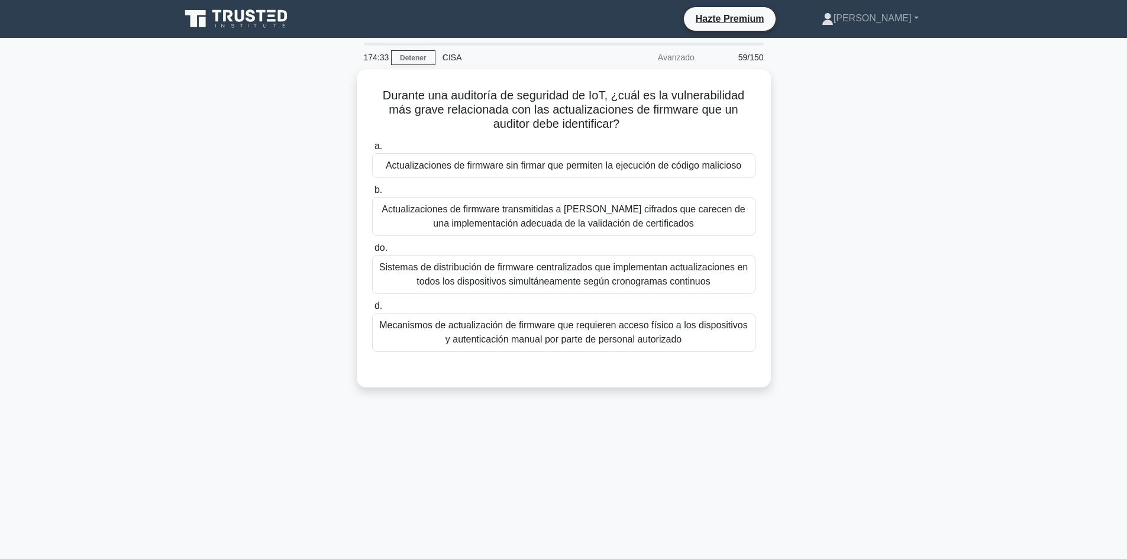
click at [1099, 255] on main "174:33 Detener CISA Avanzado 59/150 Durante una auditoría de seguridad de IoT, …" at bounding box center [563, 338] width 1127 height 601
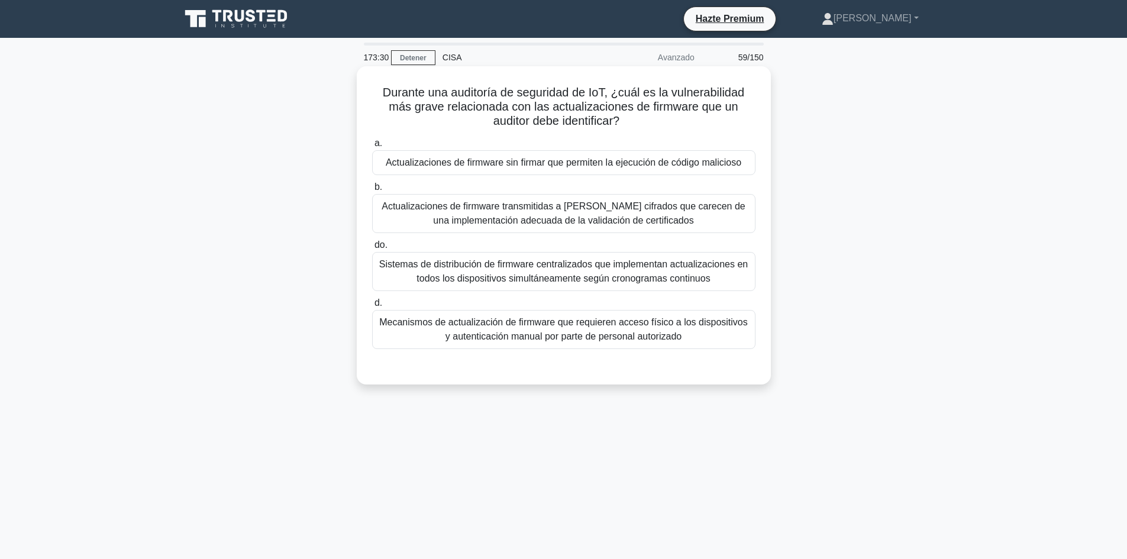
click at [547, 160] on font "Actualizaciones de firmware sin firmar que permiten la ejecución de código mali…" at bounding box center [564, 162] width 356 height 10
click at [372, 147] on input "a. Actualizaciones de firmware sin firmar que permiten la ejecución de código m…" at bounding box center [372, 144] width 0 height 8
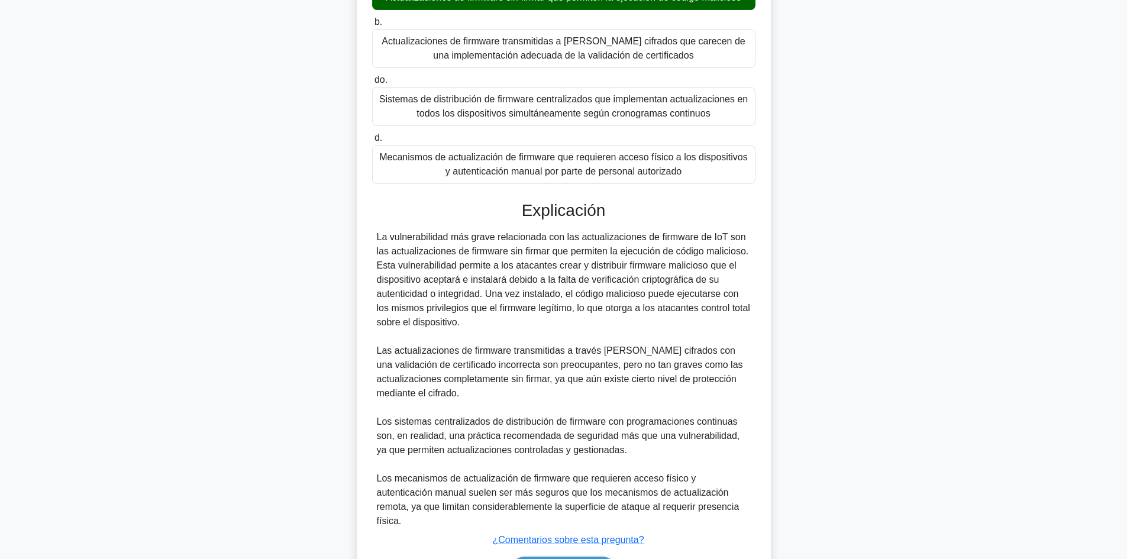
scroll to position [230, 0]
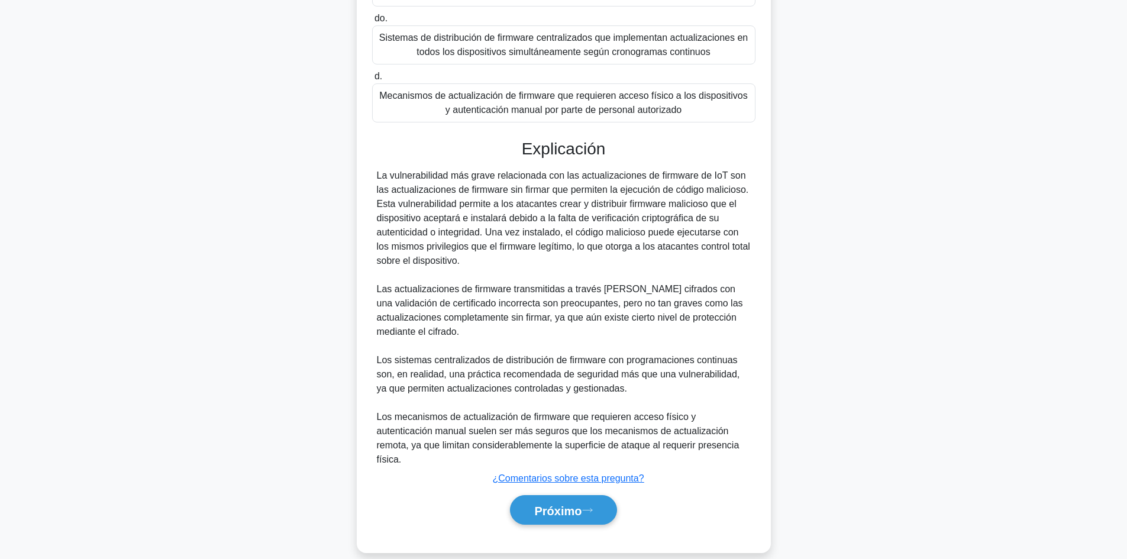
click at [1068, 383] on main "173:22 Detener CISA Avanzado 59/150 Durante una auditoría de seguridad de IoT, …" at bounding box center [563, 190] width 1127 height 764
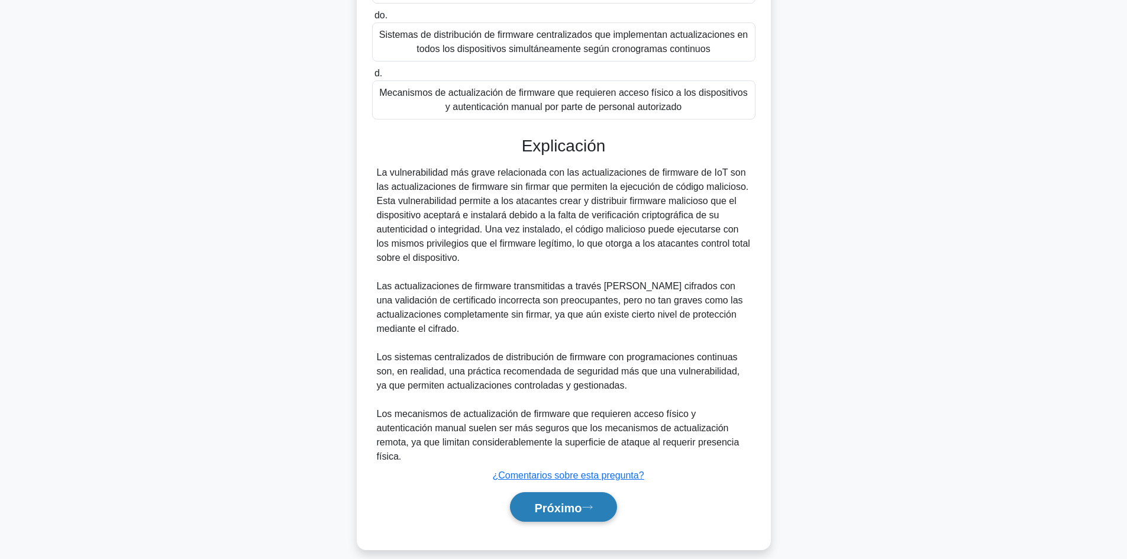
click at [554, 492] on button "Próximo" at bounding box center [563, 507] width 106 height 30
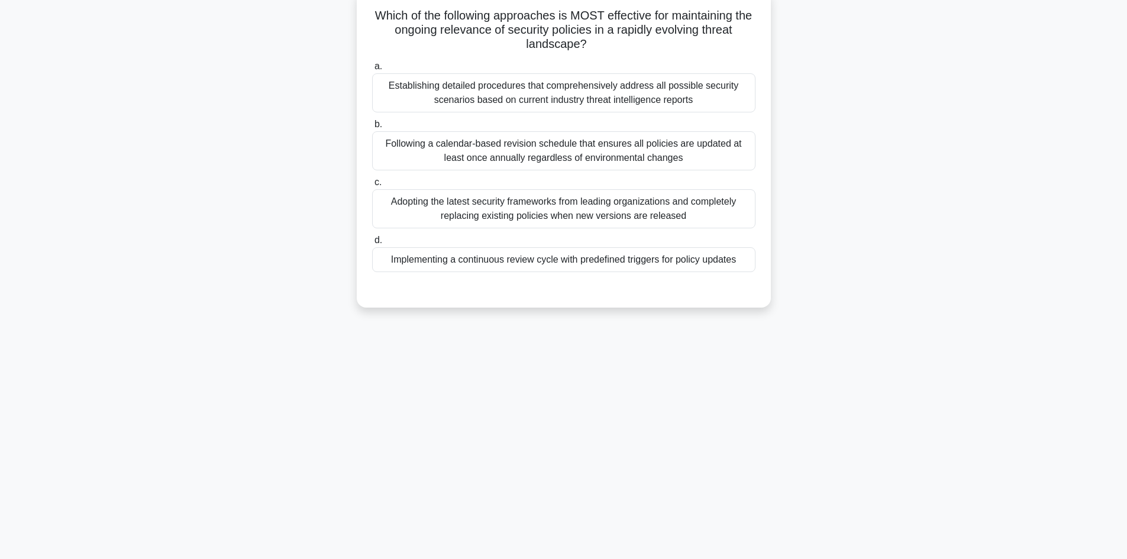
scroll to position [80, 0]
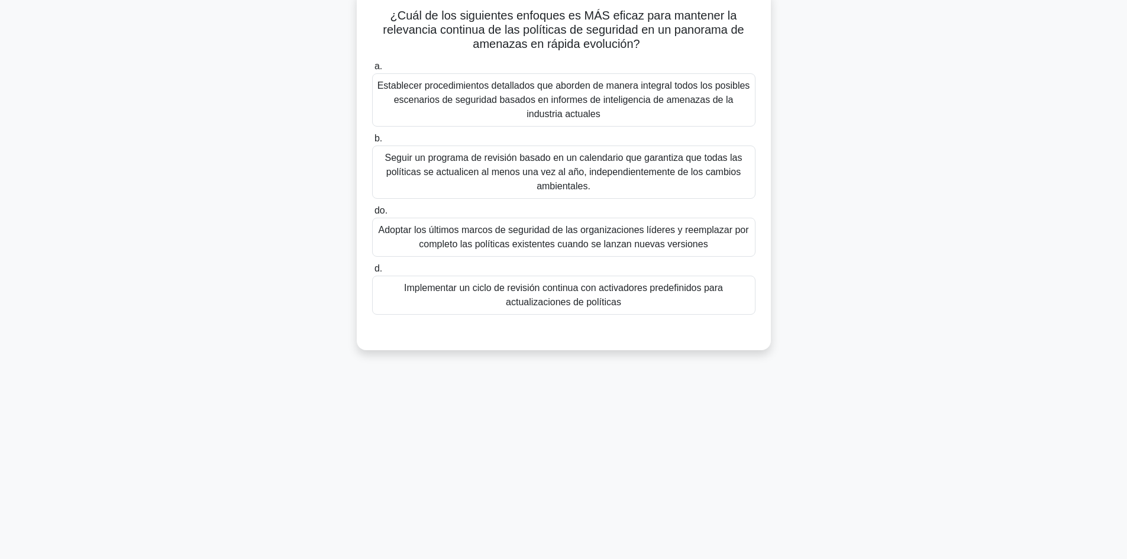
drag, startPoint x: 1126, startPoint y: 190, endPoint x: 1123, endPoint y: 140, distance: 50.4
click at [1123, 140] on main "173:16 Detener CISA Avanzado 60/150 ¿Cuál de los siguientes enfoques es MÁS efi…" at bounding box center [563, 258] width 1127 height 601
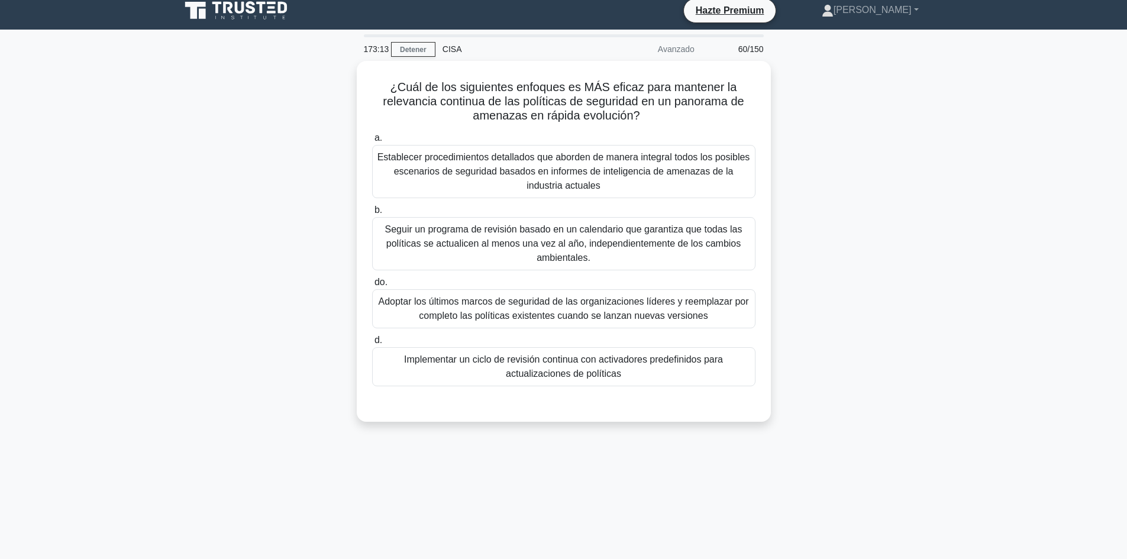
scroll to position [0, 0]
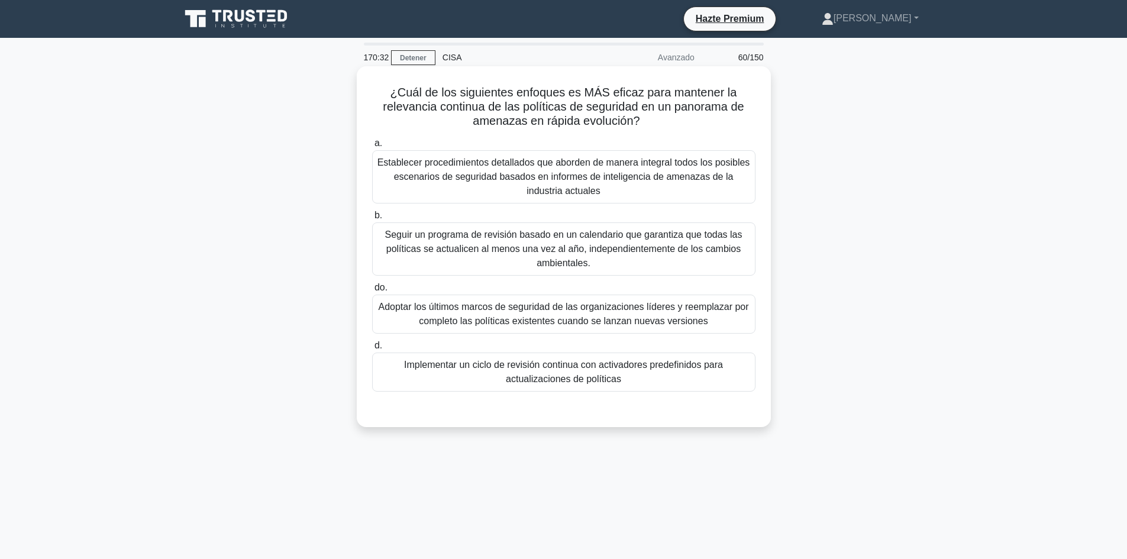
click at [619, 384] on font "Implementar un ciclo de revisión continua con activadores predefinidos para act…" at bounding box center [563, 372] width 319 height 24
click at [372, 350] on input "d. Implementar un ciclo de revisión continua con activadores predefinidos para …" at bounding box center [372, 346] width 0 height 8
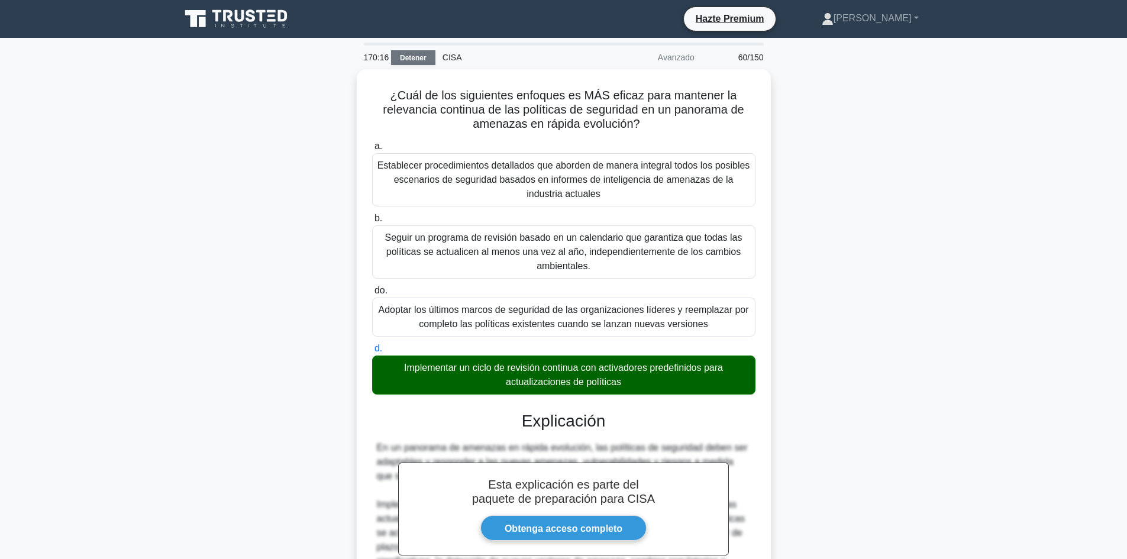
click at [416, 57] on font "Detener" at bounding box center [413, 58] width 27 height 8
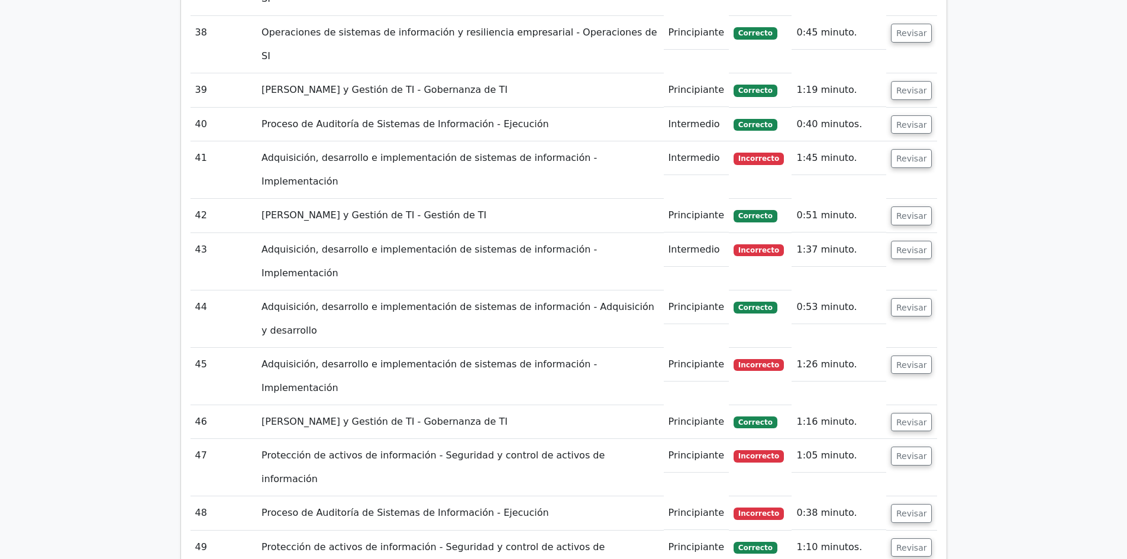
scroll to position [3612, 0]
